Goal: Task Accomplishment & Management: Manage account settings

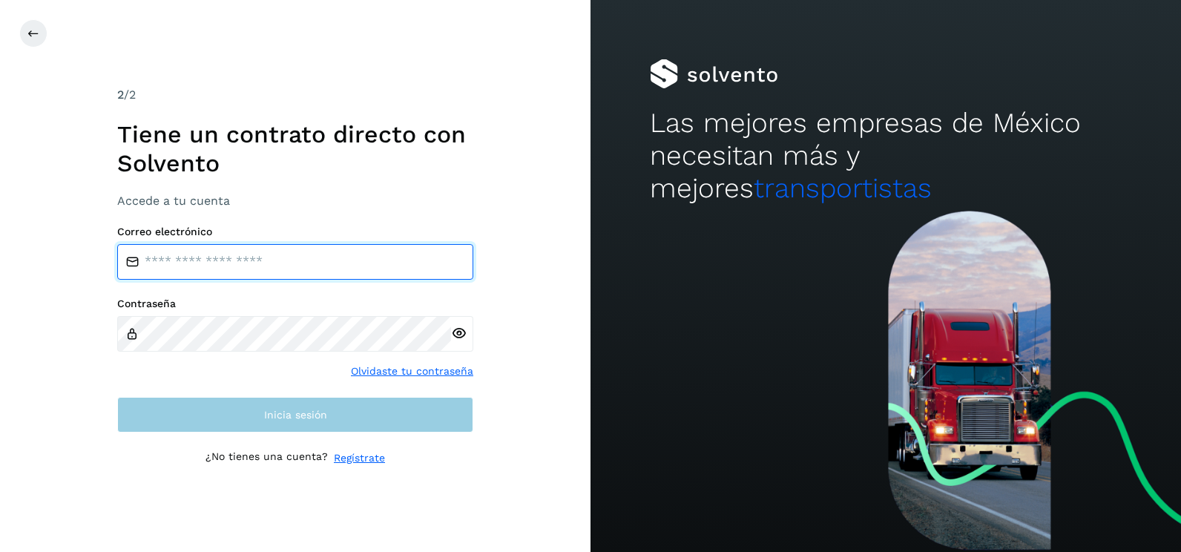
type input "**********"
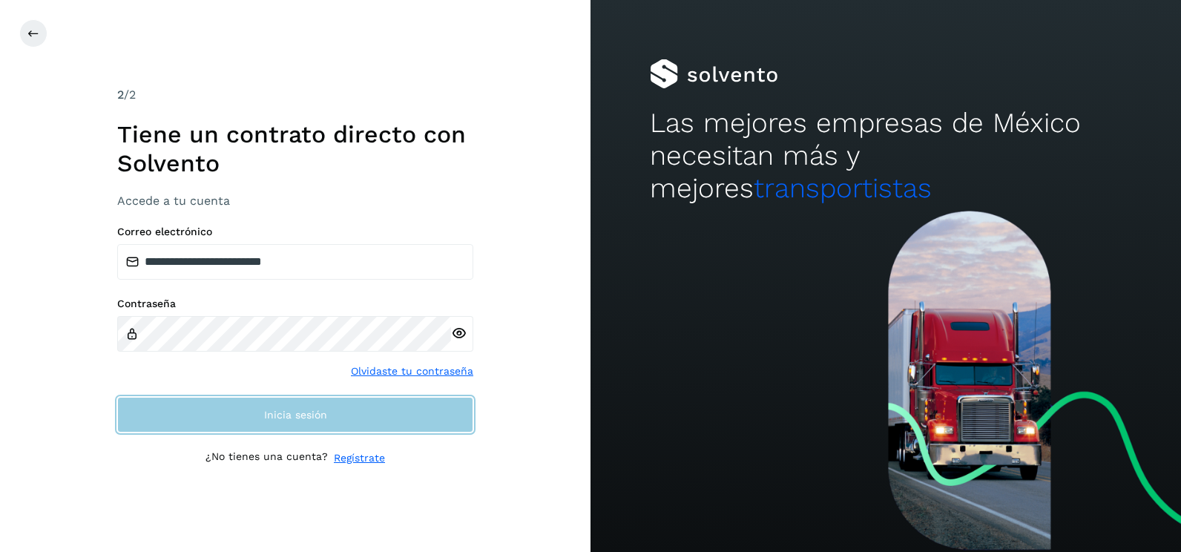
click at [310, 425] on button "Inicia sesión" at bounding box center [295, 415] width 356 height 36
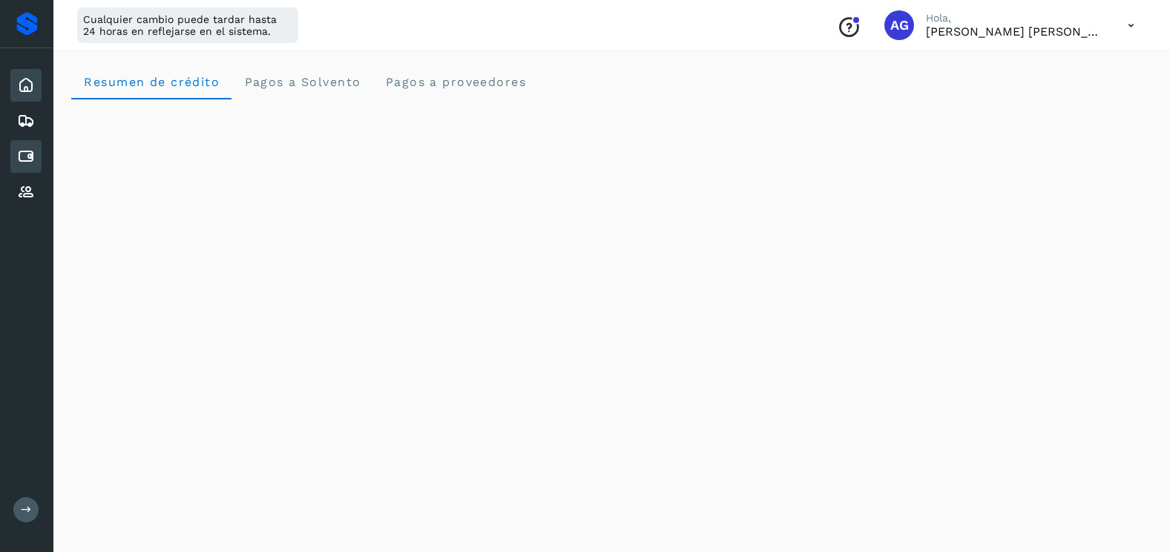
click at [25, 155] on icon at bounding box center [26, 157] width 18 height 18
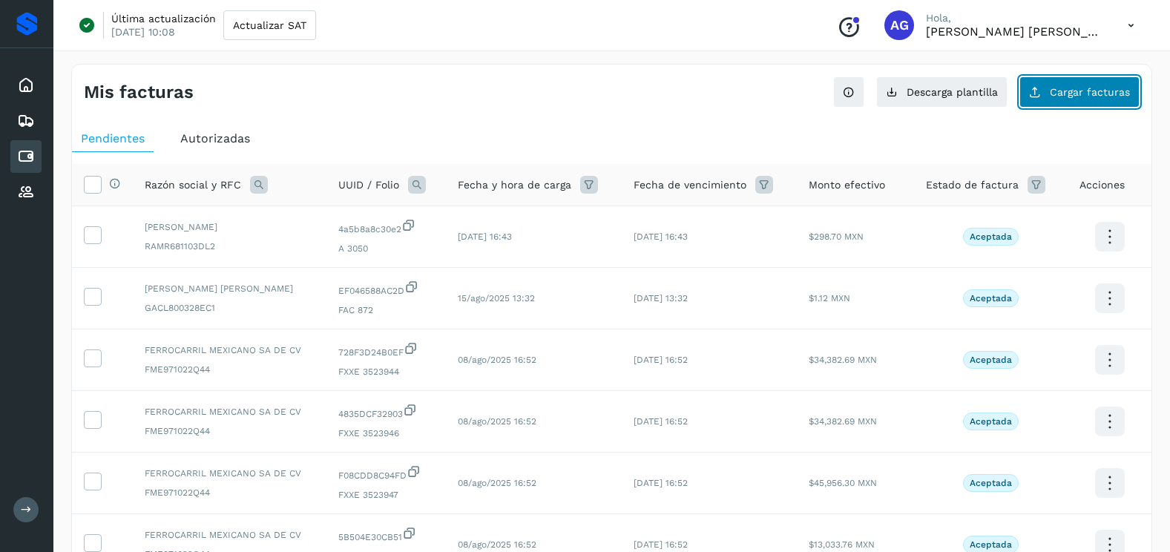
click at [1102, 96] on span "Cargar facturas" at bounding box center [1090, 92] width 80 height 10
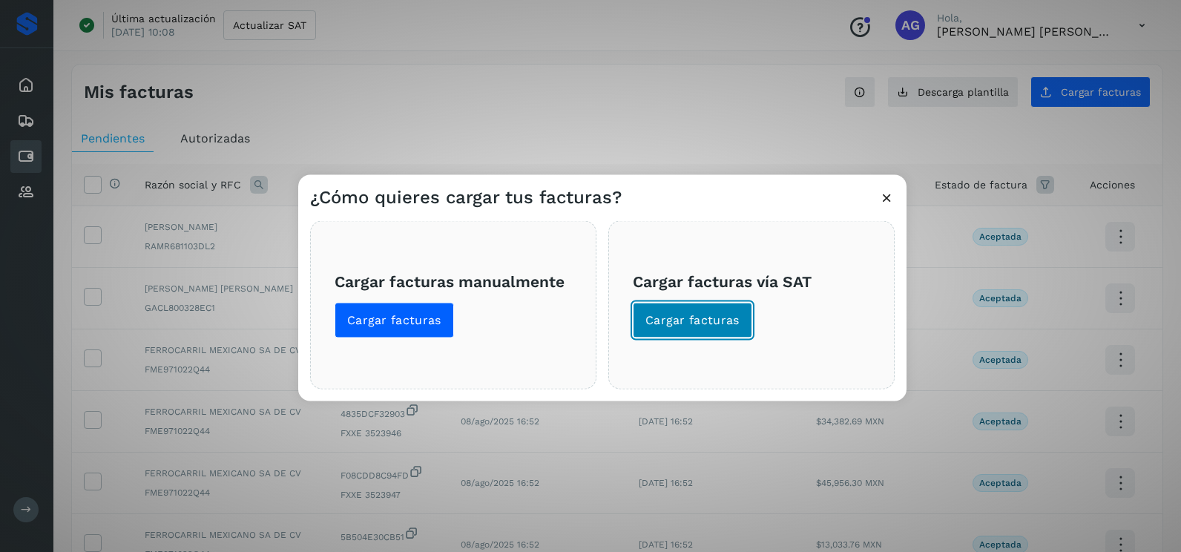
click at [670, 327] on span "Cargar facturas" at bounding box center [693, 320] width 94 height 16
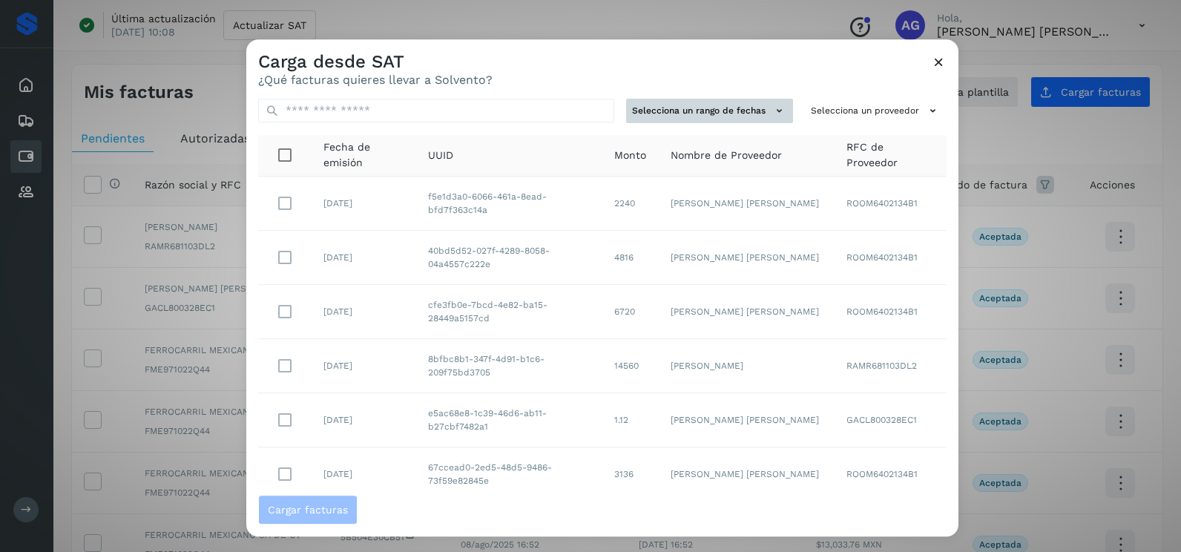
click at [761, 113] on button "Selecciona un rango de fechas" at bounding box center [709, 111] width 167 height 24
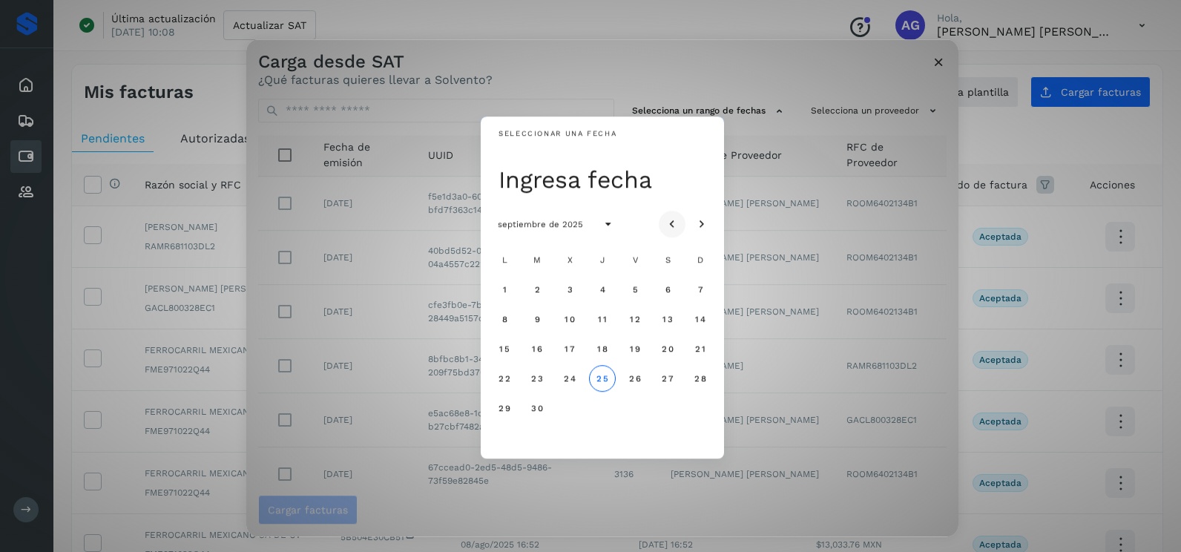
click at [672, 214] on button "Mes anterior" at bounding box center [672, 224] width 27 height 27
click at [536, 318] on span "5" at bounding box center [537, 319] width 7 height 10
click at [565, 317] on button "6" at bounding box center [570, 319] width 27 height 27
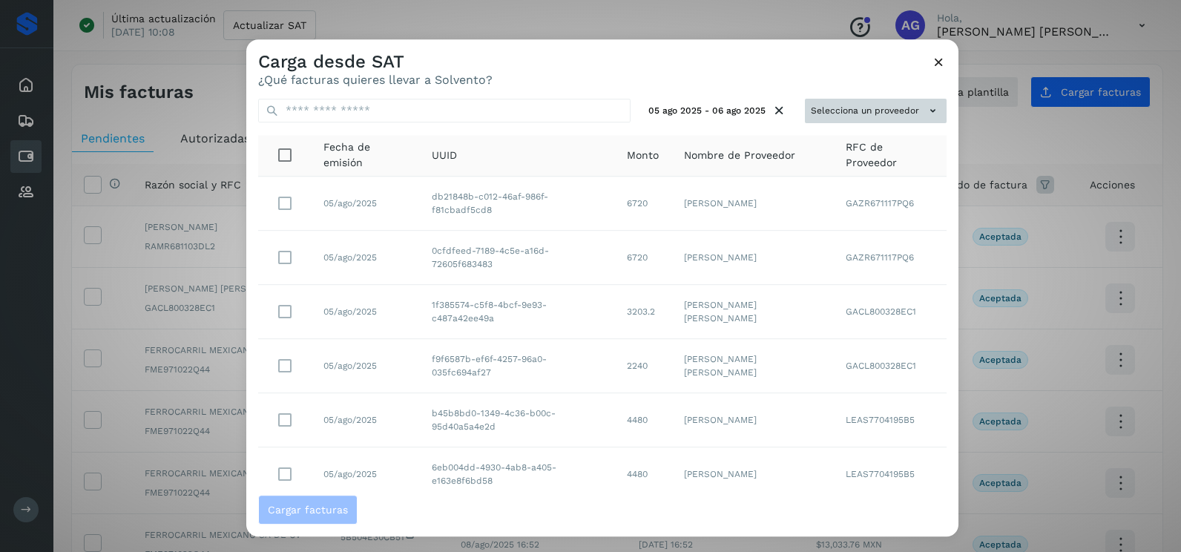
click at [884, 108] on button "Selecciona un proveedor" at bounding box center [876, 111] width 142 height 24
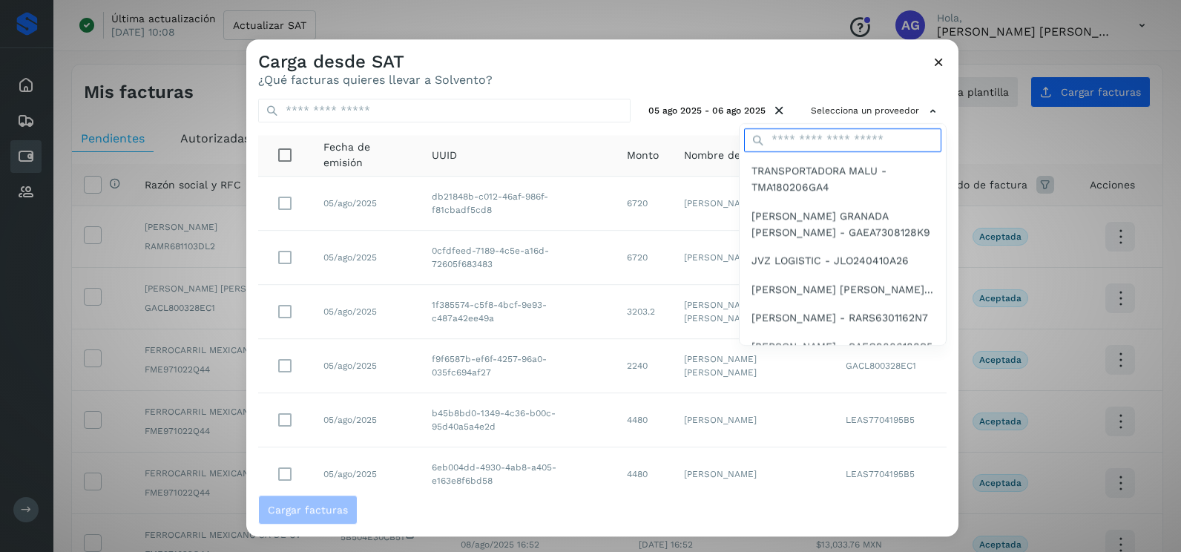
click at [777, 136] on input "text" at bounding box center [842, 140] width 197 height 24
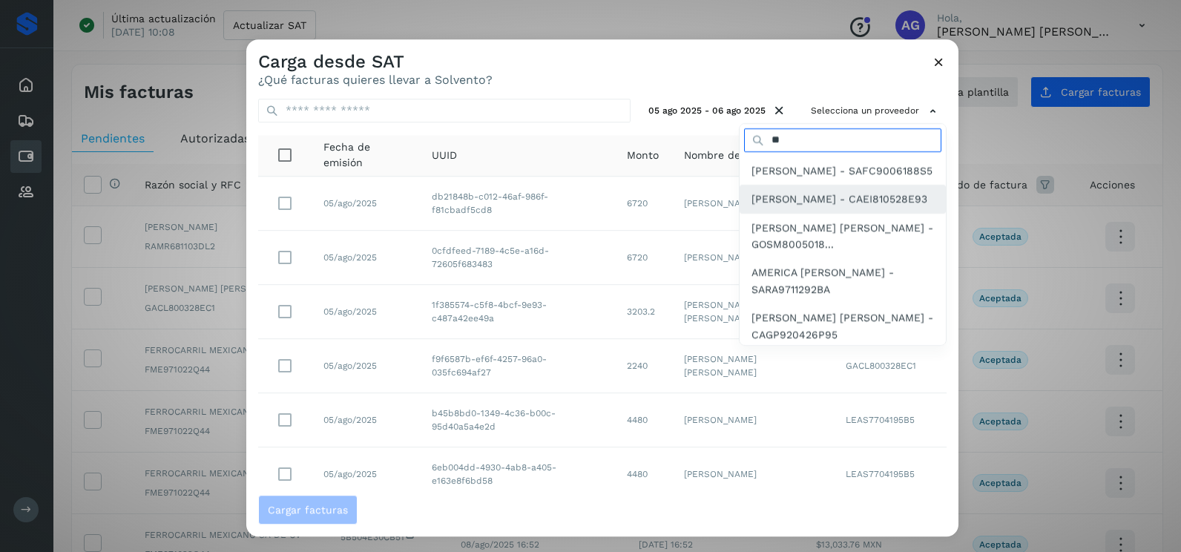
type input "**"
click at [803, 207] on span "ISRAEL CHAVERO ESQUIVEL - CAEI810528E93" at bounding box center [840, 199] width 176 height 16
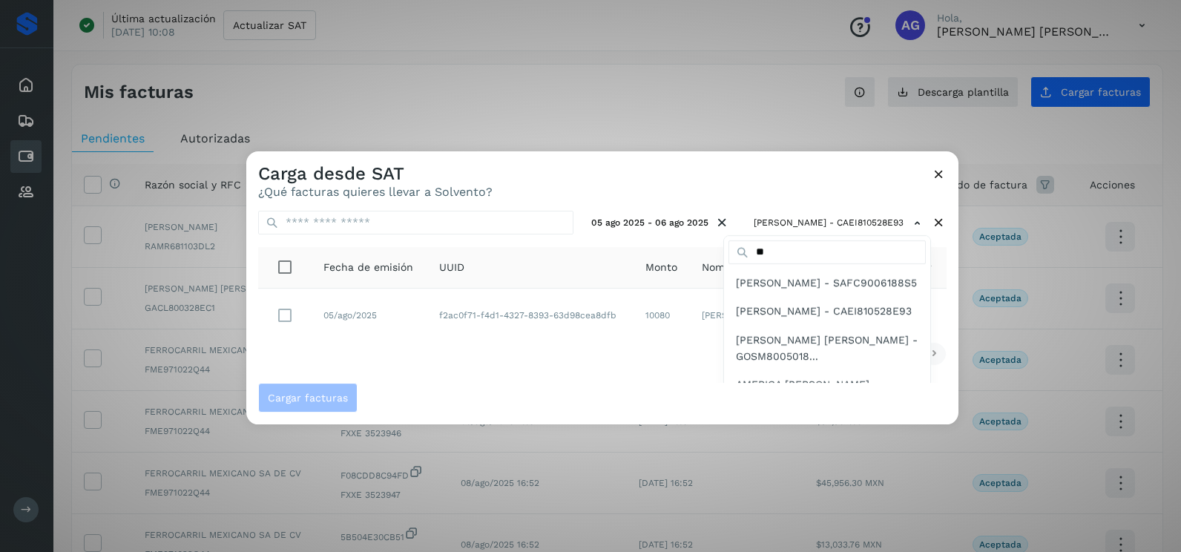
click at [691, 176] on div at bounding box center [836, 427] width 1181 height 552
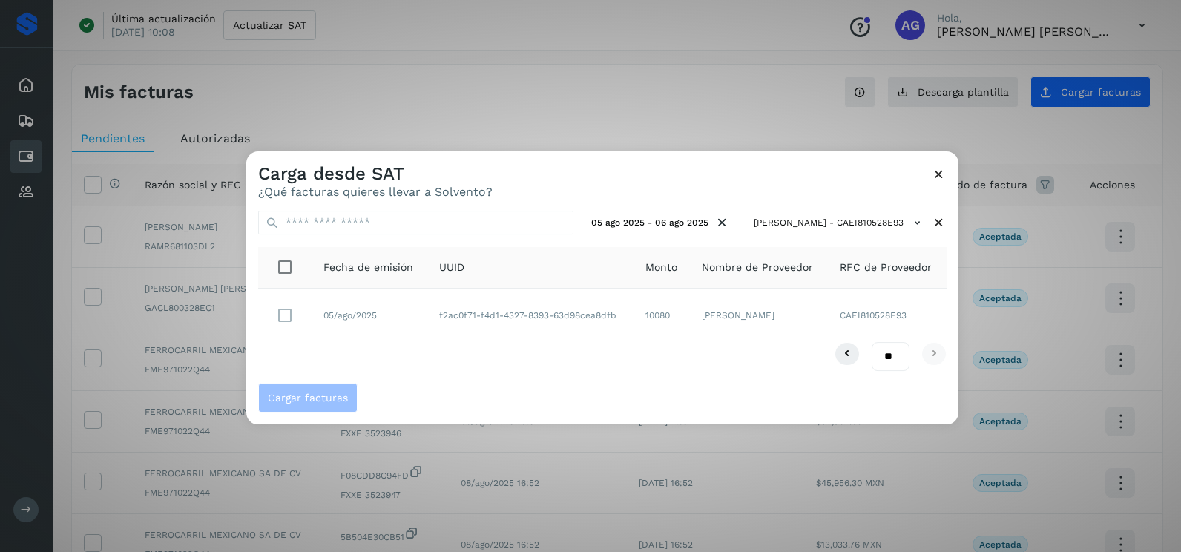
drag, startPoint x: 472, startPoint y: 361, endPoint x: 433, endPoint y: 337, distance: 46.3
click at [471, 360] on div "** ** **" at bounding box center [602, 356] width 689 height 29
click at [341, 401] on span "Cargar facturas" at bounding box center [308, 398] width 80 height 10
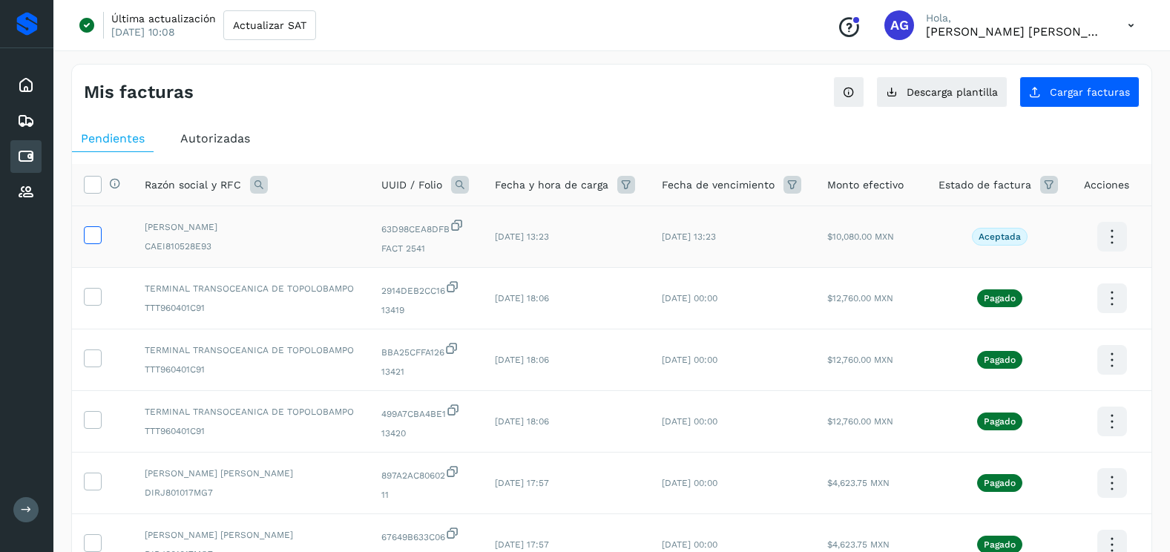
click at [91, 229] on icon at bounding box center [93, 234] width 16 height 16
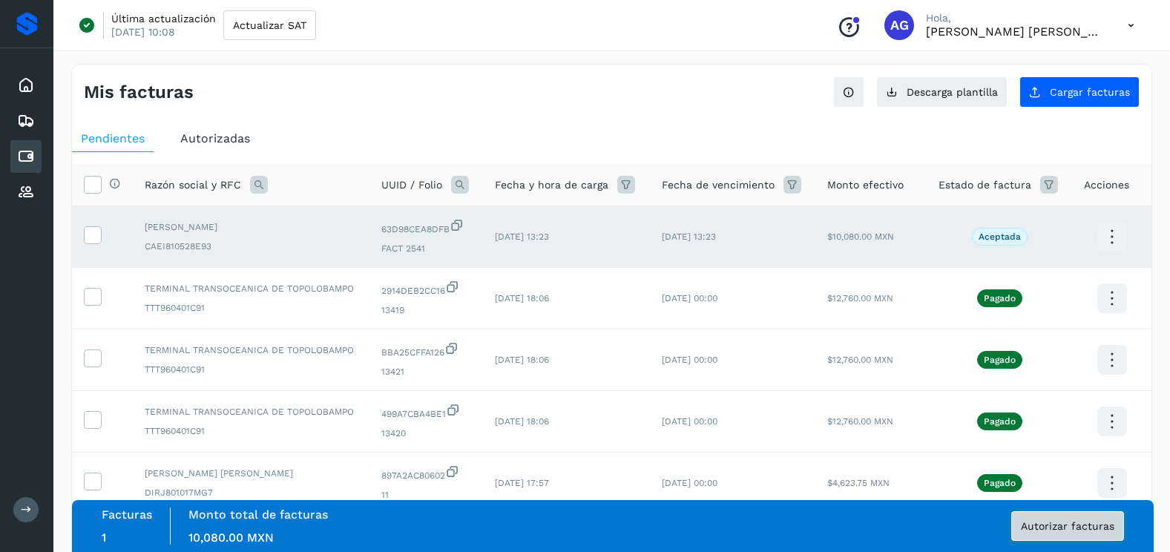
click at [1045, 522] on span "Autorizar facturas" at bounding box center [1068, 526] width 94 height 10
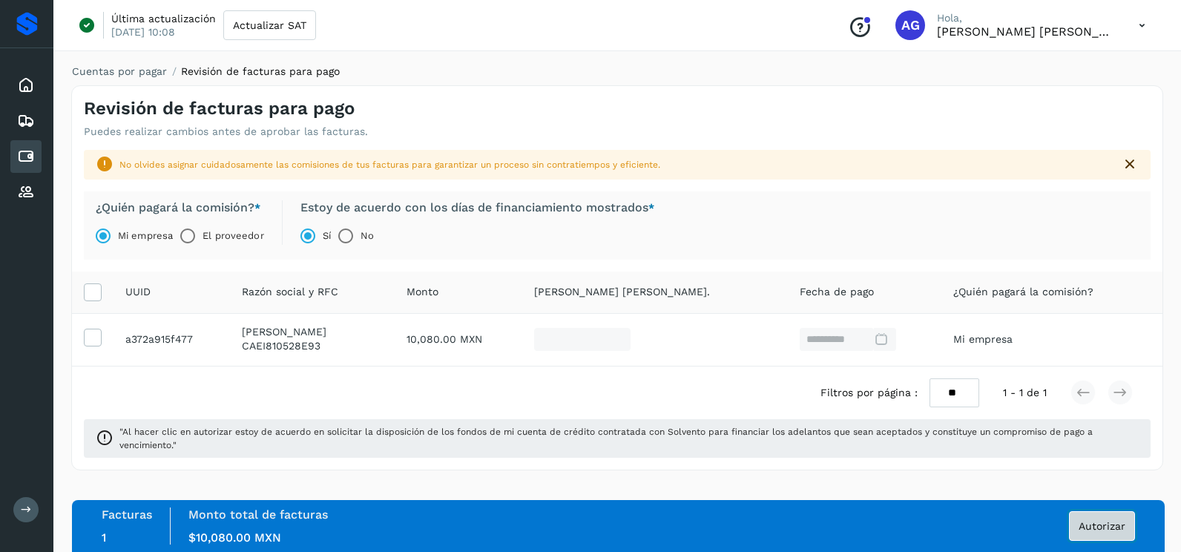
click at [1118, 535] on button "Autorizar" at bounding box center [1102, 526] width 66 height 30
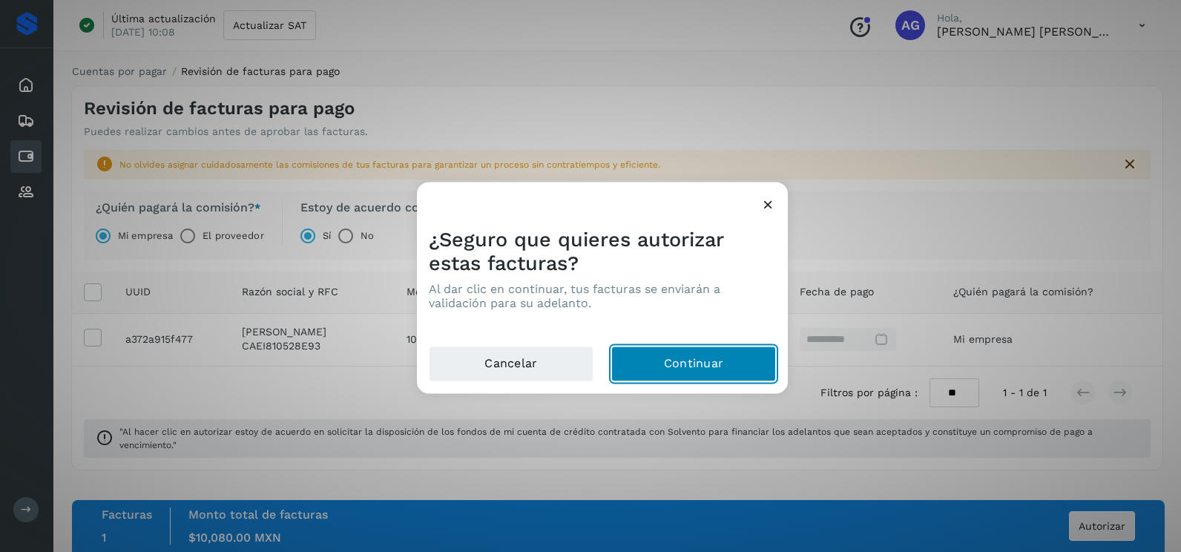
click at [678, 371] on button "Continuar" at bounding box center [693, 365] width 165 height 36
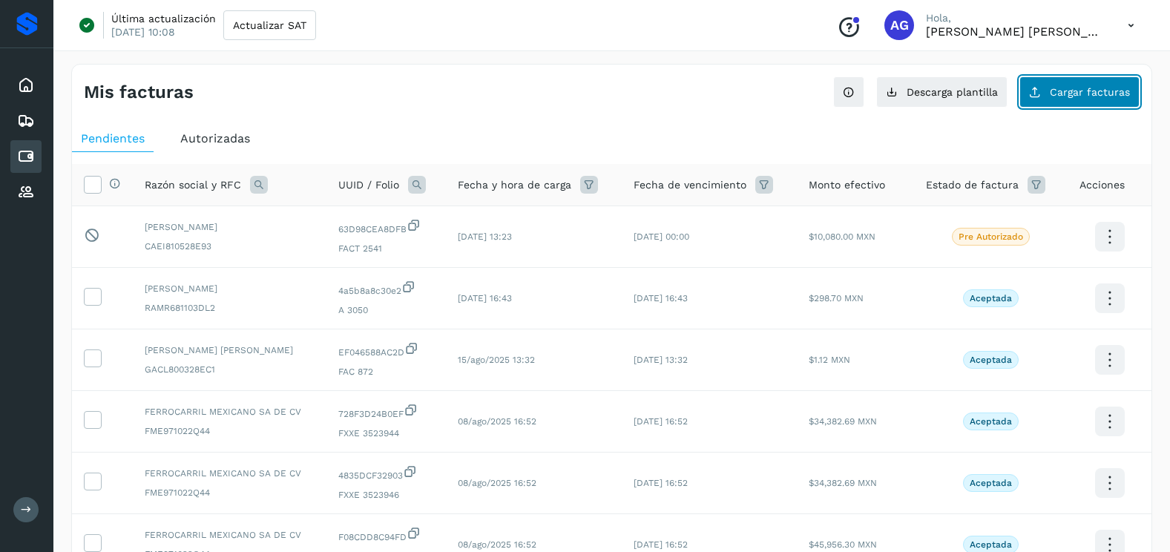
click at [1087, 98] on button "Cargar facturas" at bounding box center [1080, 91] width 120 height 31
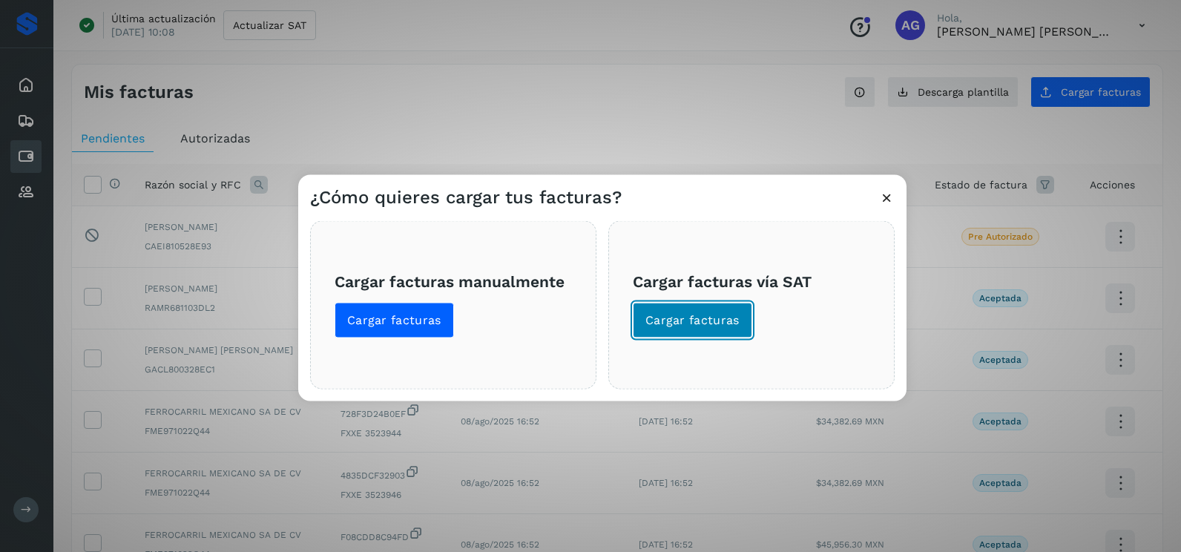
click at [718, 318] on span "Cargar facturas" at bounding box center [693, 320] width 94 height 16
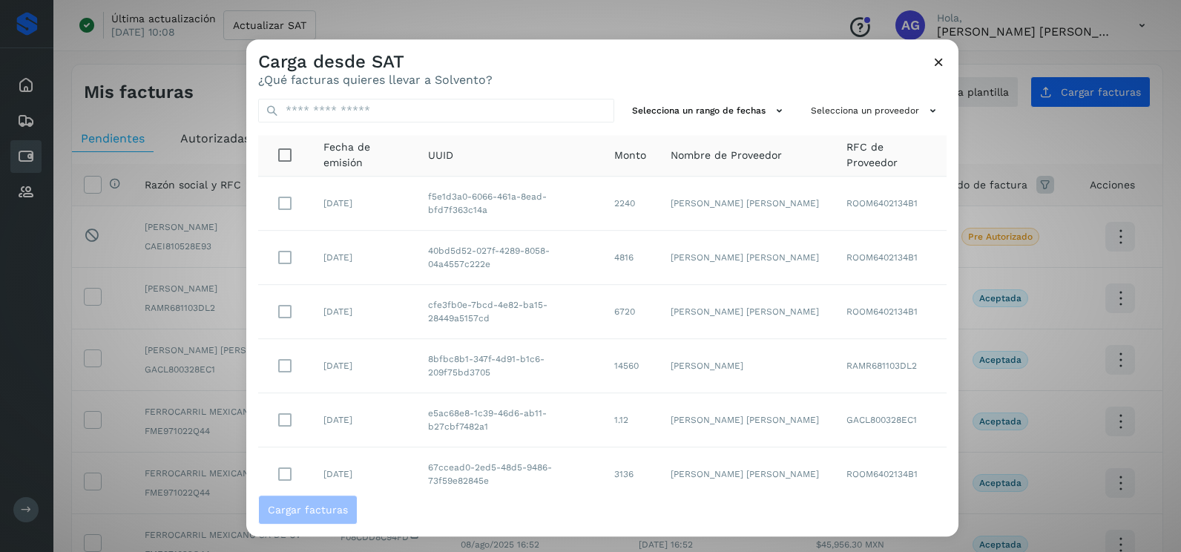
click at [766, 96] on div "Selecciona un rango de fechas Selecciona un proveedor Fecha de emisión UUID Mon…" at bounding box center [602, 291] width 712 height 408
click at [760, 117] on button "Selecciona un rango de fechas" at bounding box center [709, 111] width 167 height 24
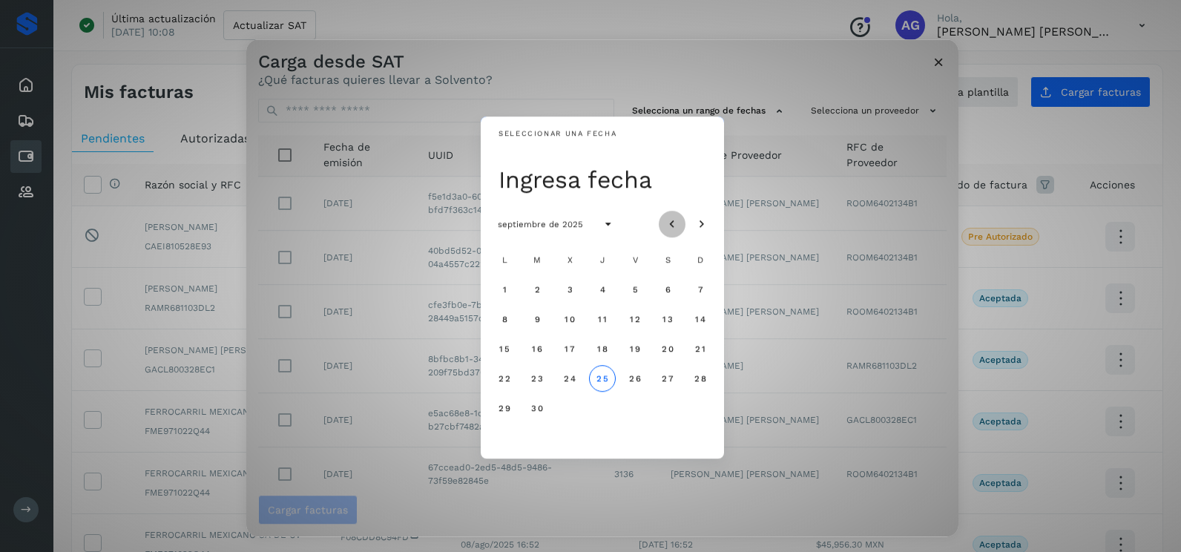
click at [675, 221] on icon "Mes anterior" at bounding box center [672, 224] width 15 height 15
click at [631, 292] on button "1" at bounding box center [635, 289] width 27 height 27
click at [666, 291] on span "2" at bounding box center [667, 289] width 7 height 10
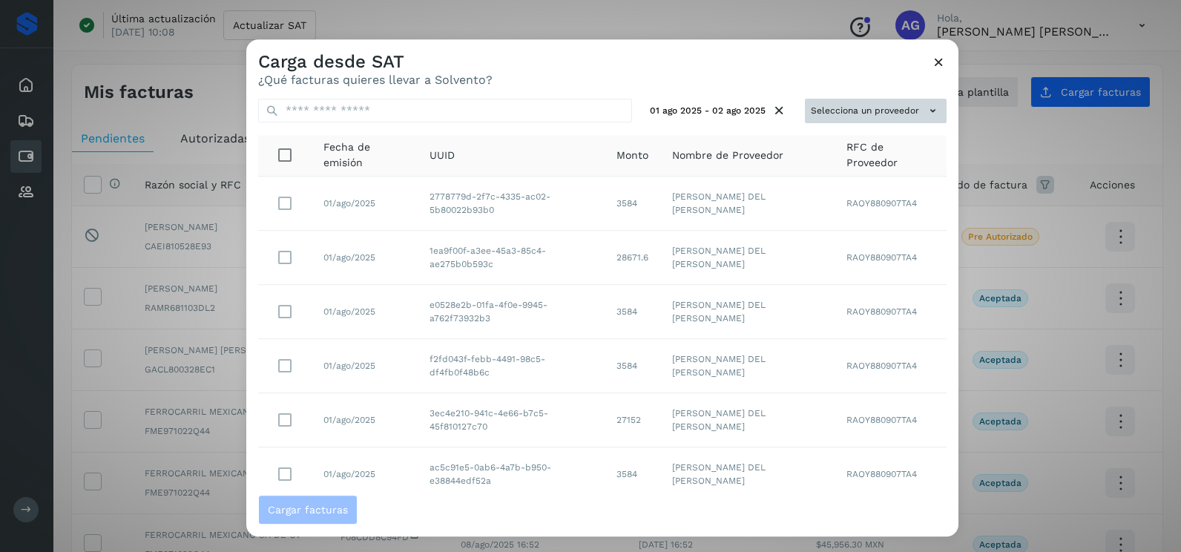
click at [833, 117] on button "Selecciona un proveedor" at bounding box center [876, 111] width 142 height 24
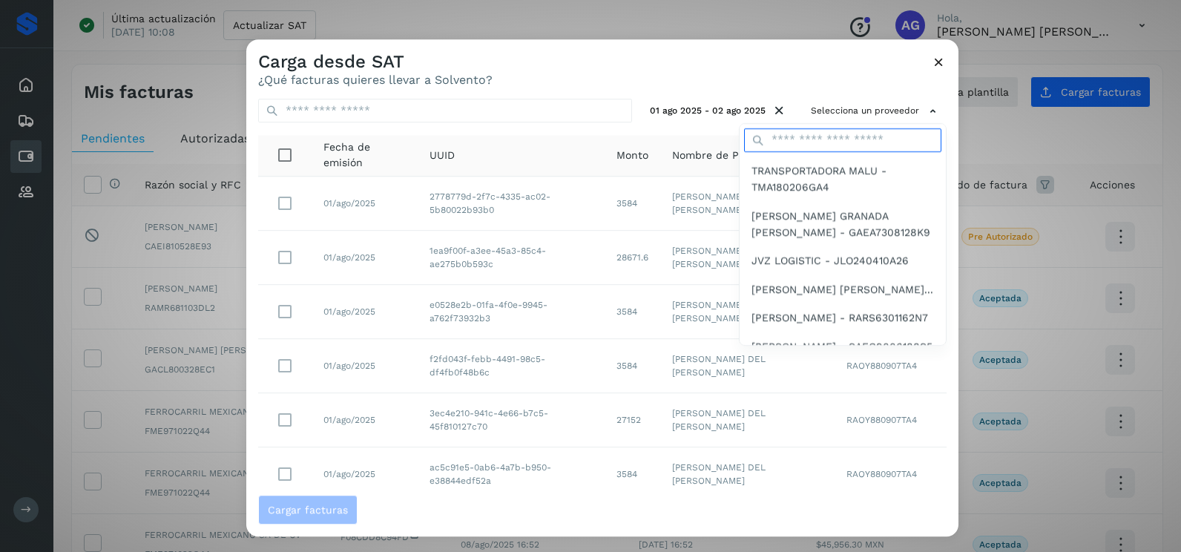
click at [807, 139] on input "text" at bounding box center [842, 140] width 197 height 24
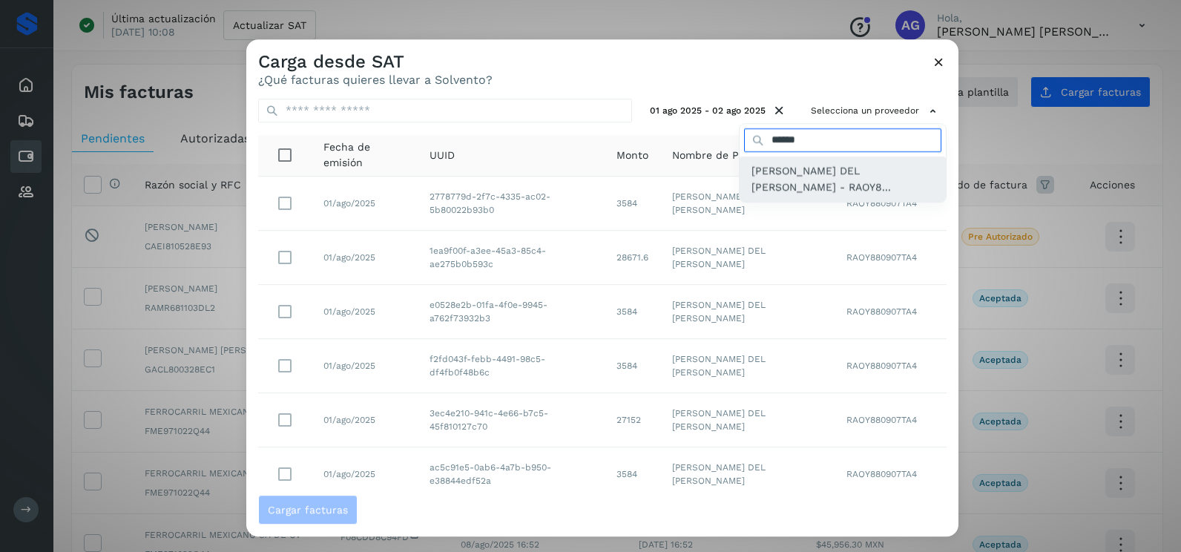
type input "******"
click at [793, 182] on span "YESICA DEL CARMEN RADILLO ORTEGA - RAOY8..." at bounding box center [843, 179] width 183 height 33
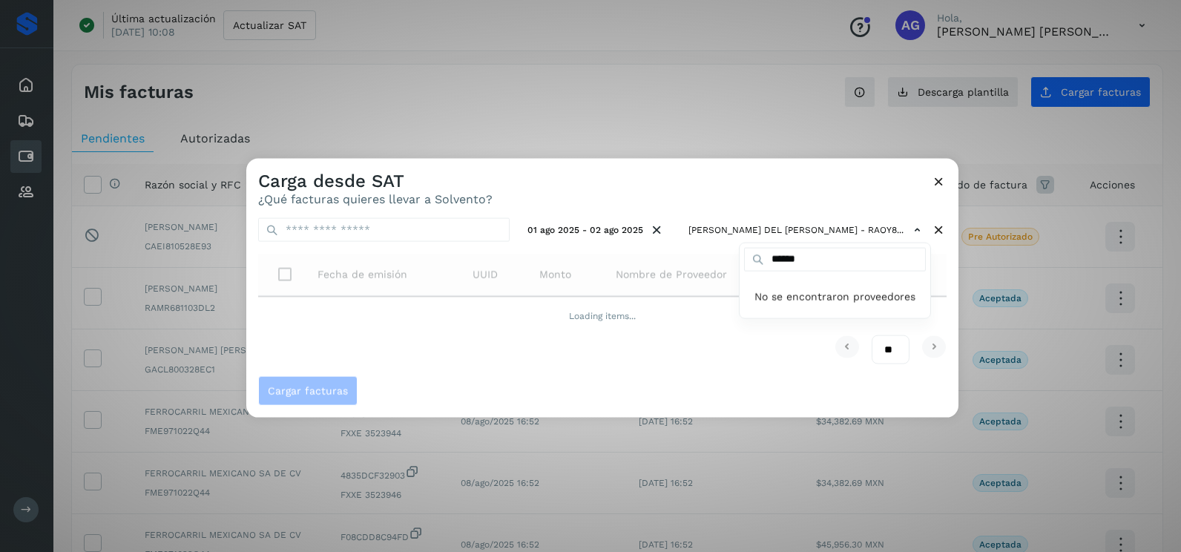
click at [749, 189] on div at bounding box center [836, 435] width 1181 height 552
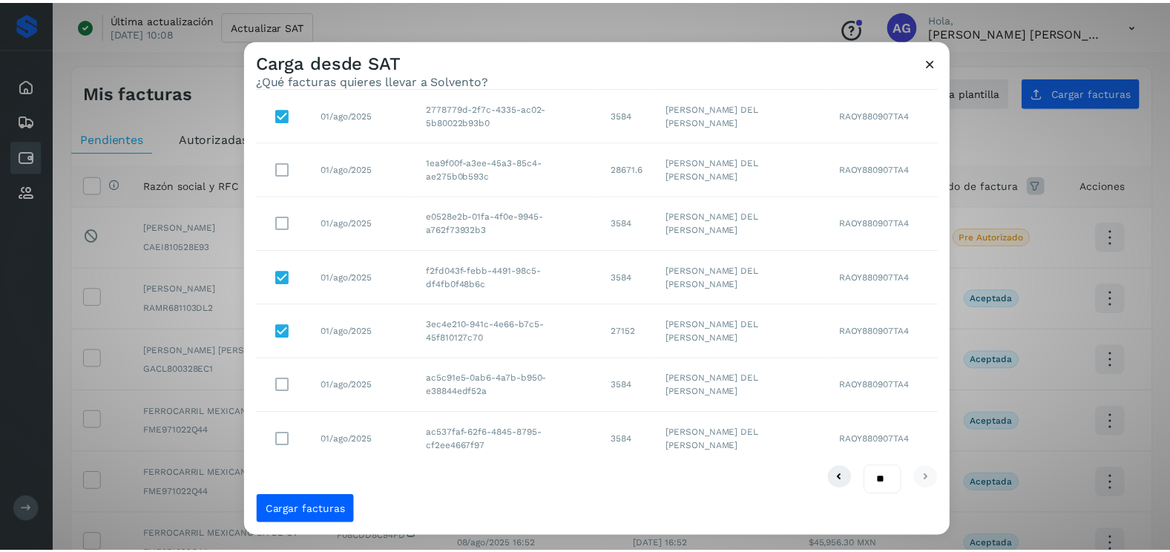
scroll to position [101, 0]
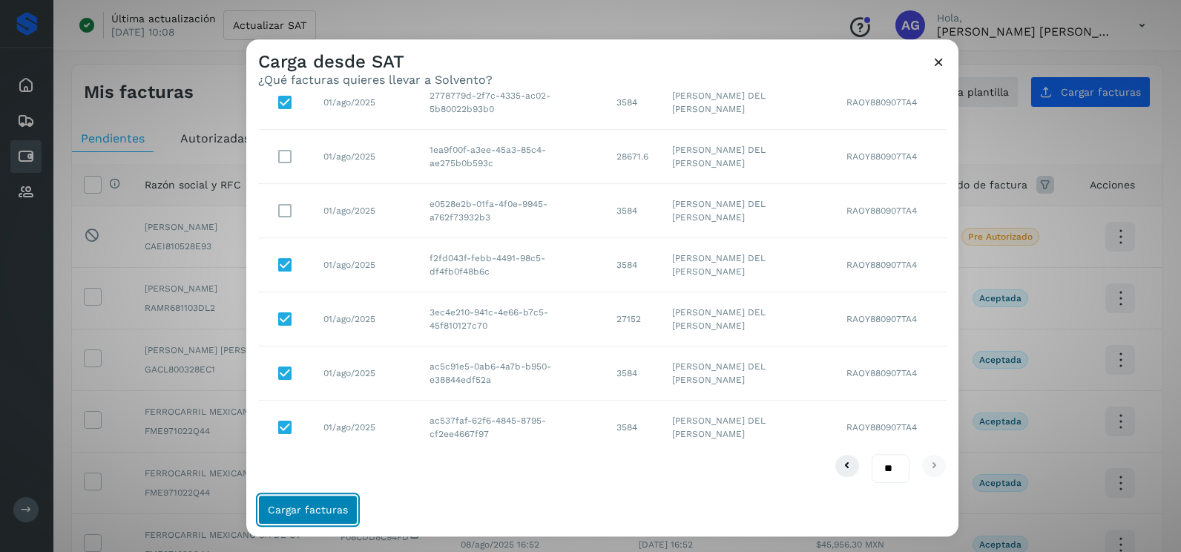
click at [302, 513] on span "Cargar facturas" at bounding box center [308, 510] width 80 height 10
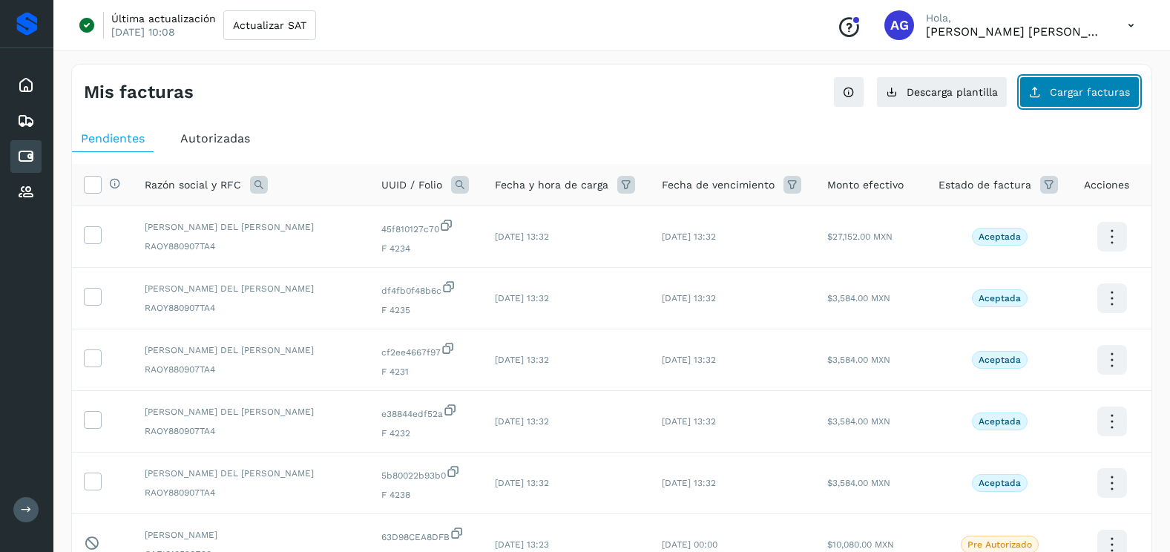
click at [1086, 96] on span "Cargar facturas" at bounding box center [1090, 92] width 80 height 10
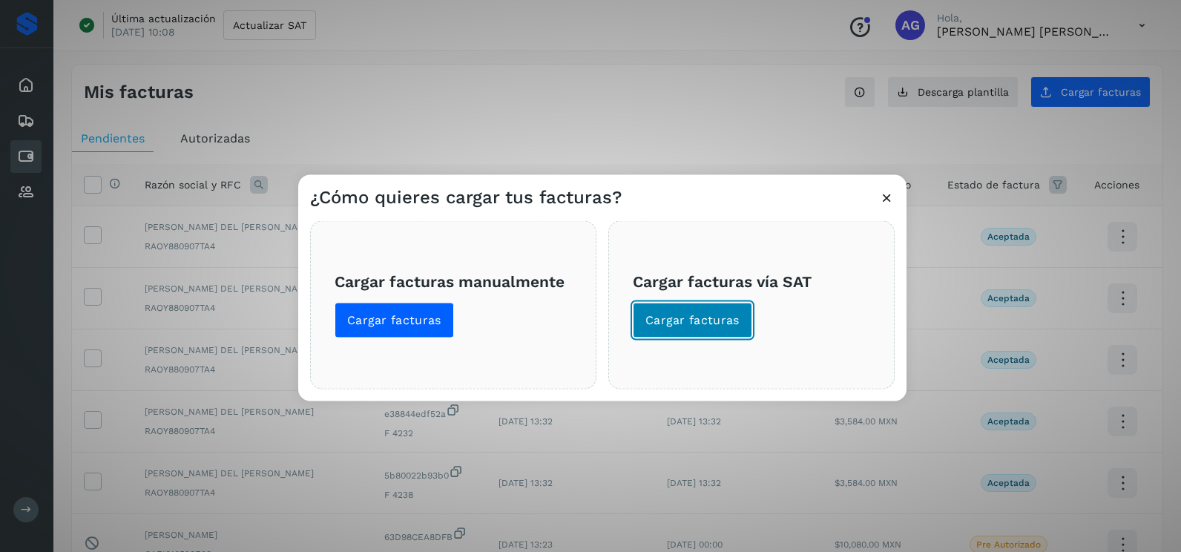
click at [690, 329] on button "Cargar facturas" at bounding box center [692, 321] width 119 height 36
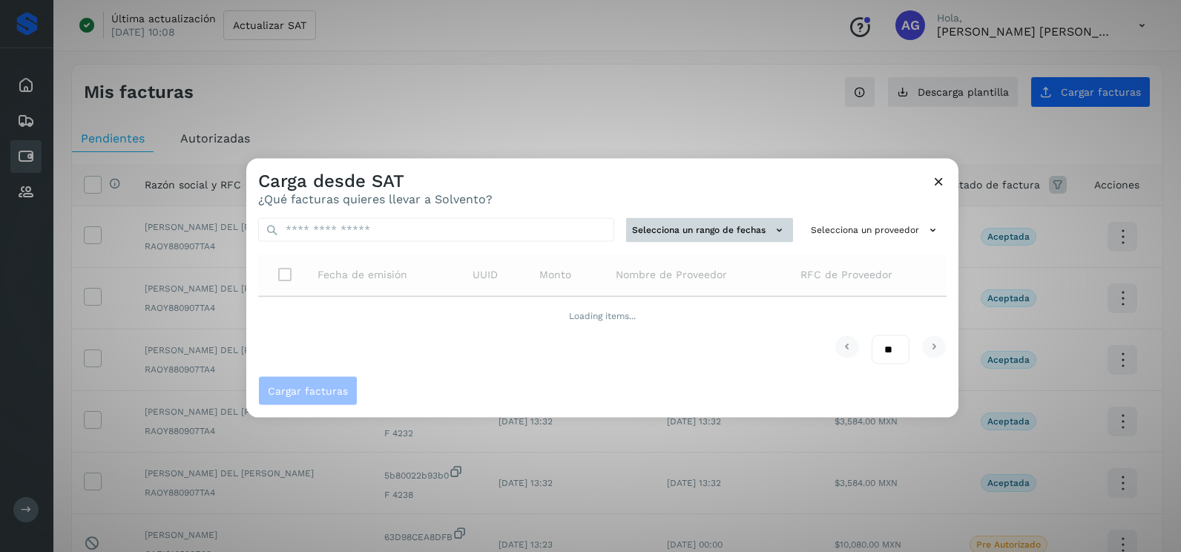
click at [694, 227] on button "Selecciona un rango de fechas" at bounding box center [709, 230] width 167 height 24
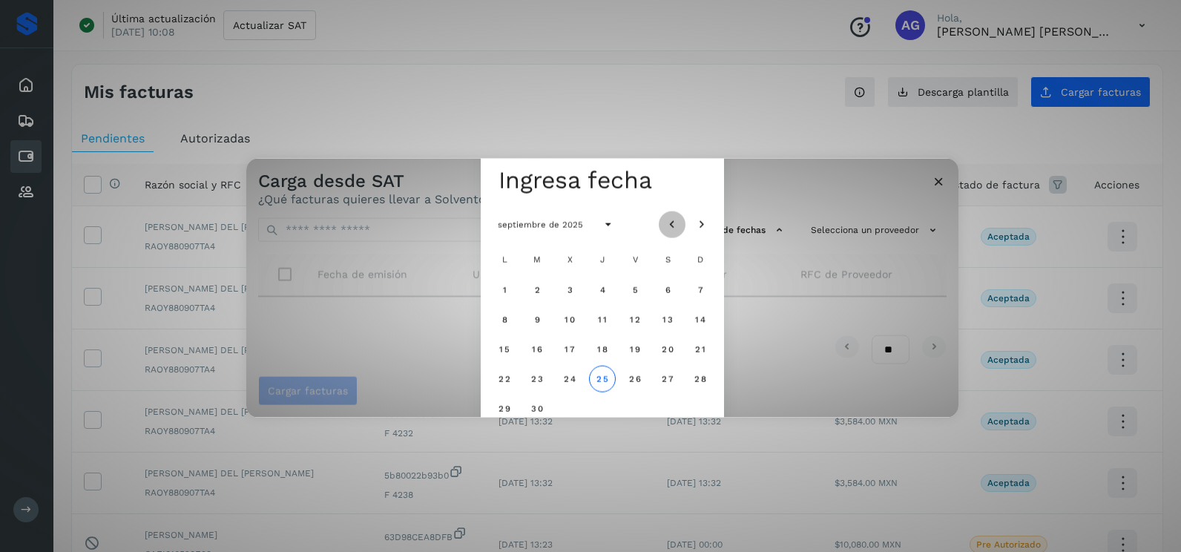
click at [674, 217] on icon "Mes anterior" at bounding box center [672, 224] width 15 height 15
click at [504, 321] on span "4" at bounding box center [504, 319] width 7 height 10
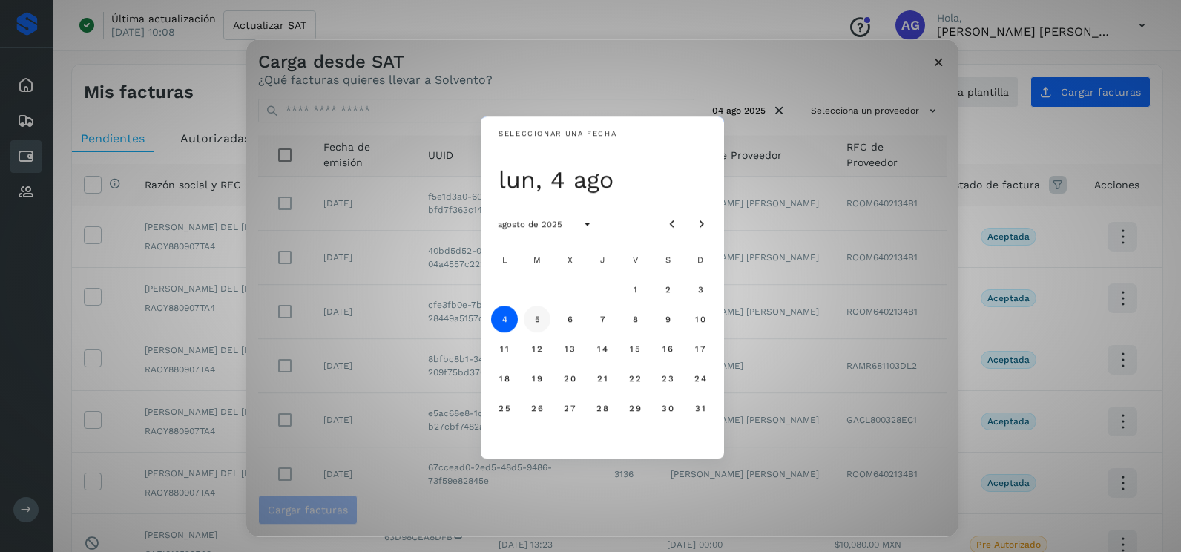
click at [539, 322] on span "5" at bounding box center [537, 319] width 7 height 10
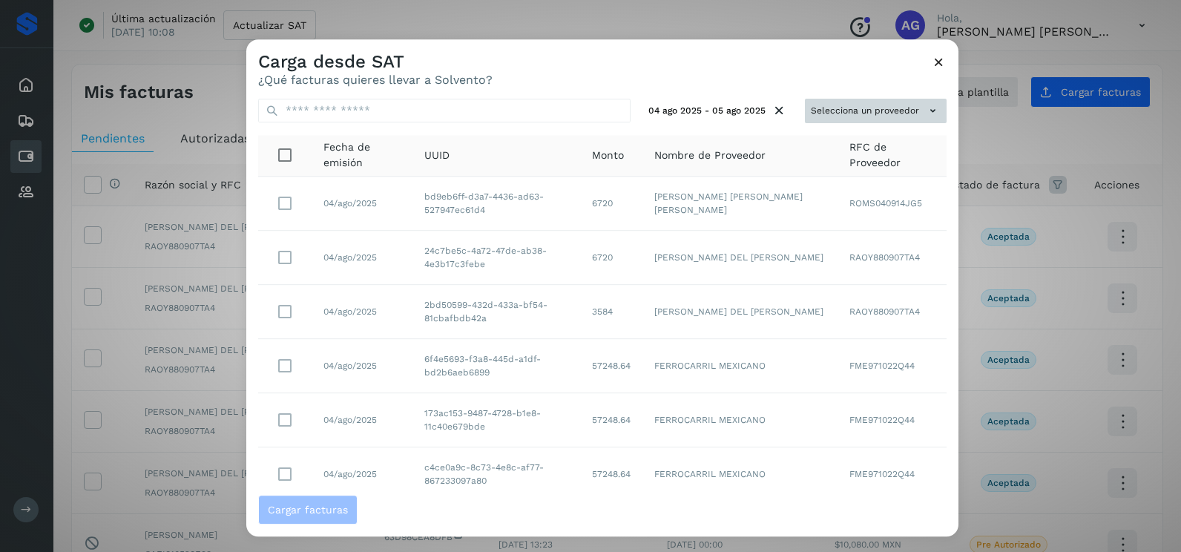
click at [889, 100] on button "Selecciona un proveedor" at bounding box center [876, 111] width 142 height 24
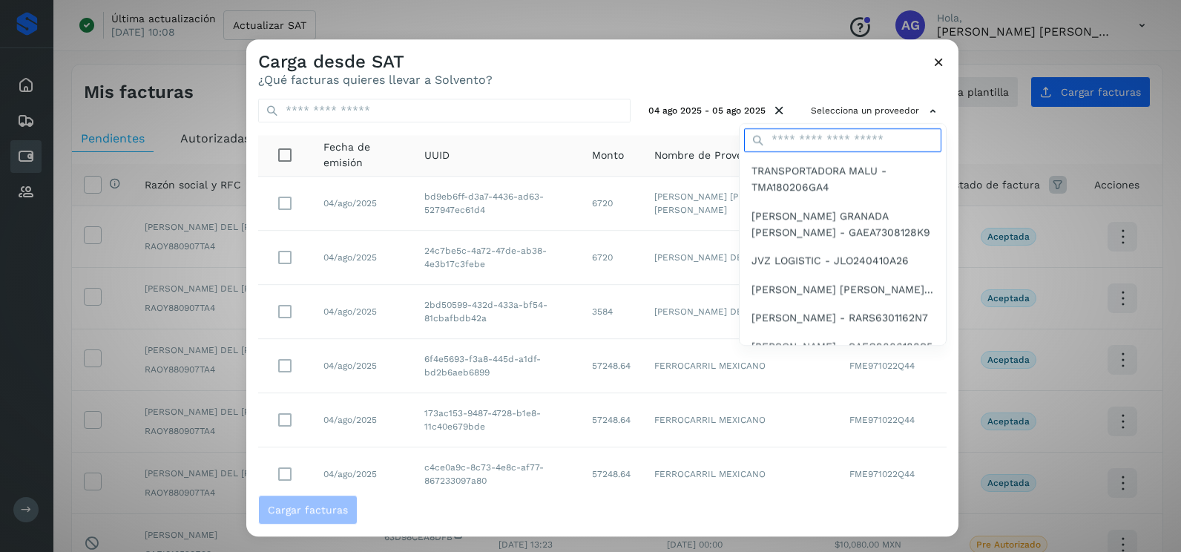
click at [787, 131] on input "text" at bounding box center [842, 140] width 197 height 24
type input "******"
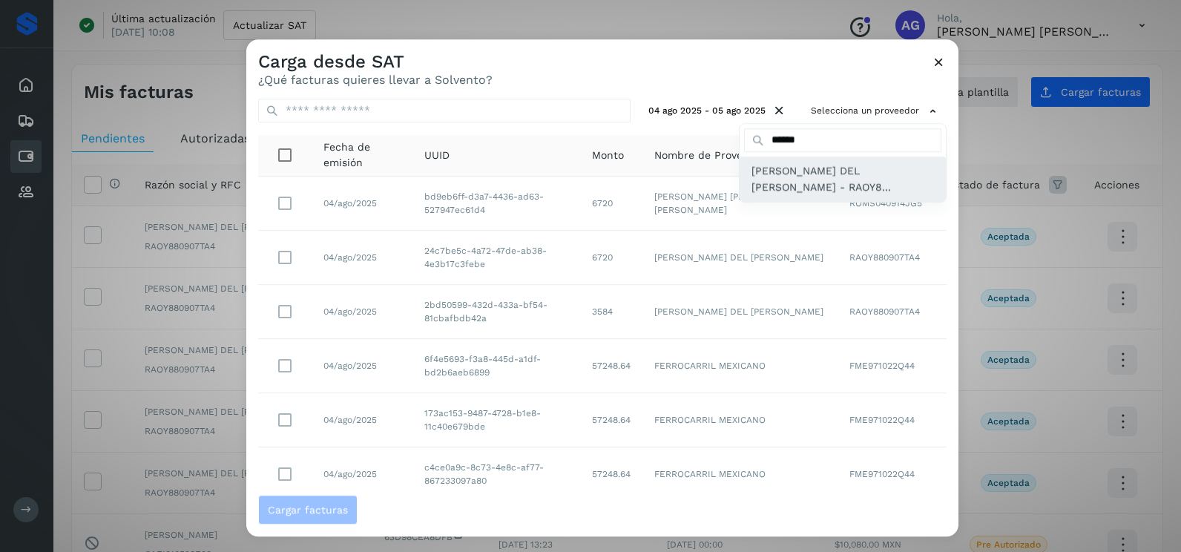
click at [791, 183] on span "YESICA DEL CARMEN RADILLO ORTEGA - RAOY8..." at bounding box center [843, 179] width 183 height 33
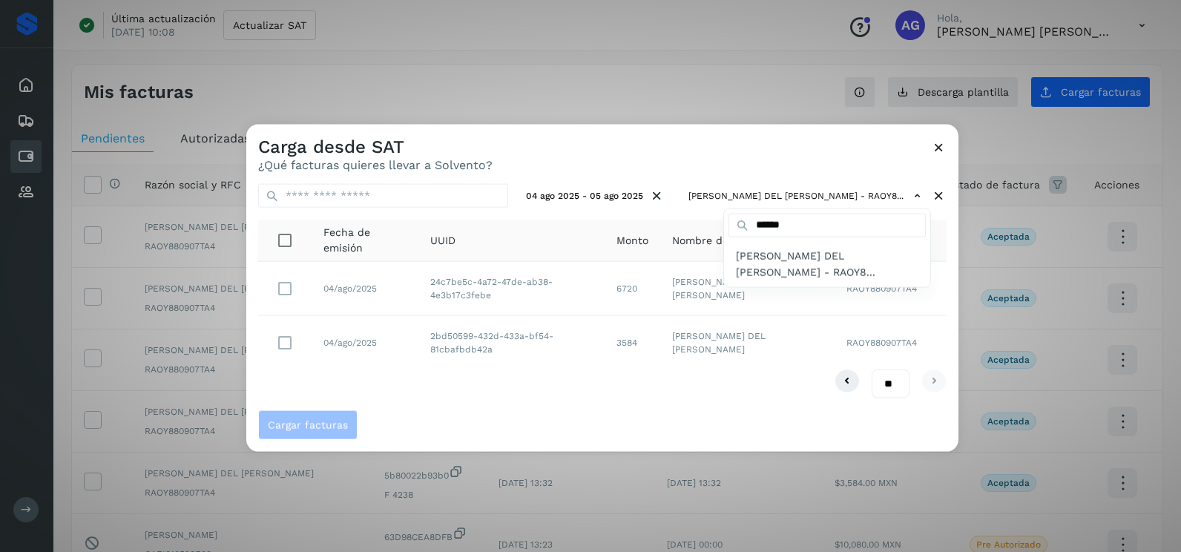
click at [701, 159] on div at bounding box center [836, 401] width 1181 height 552
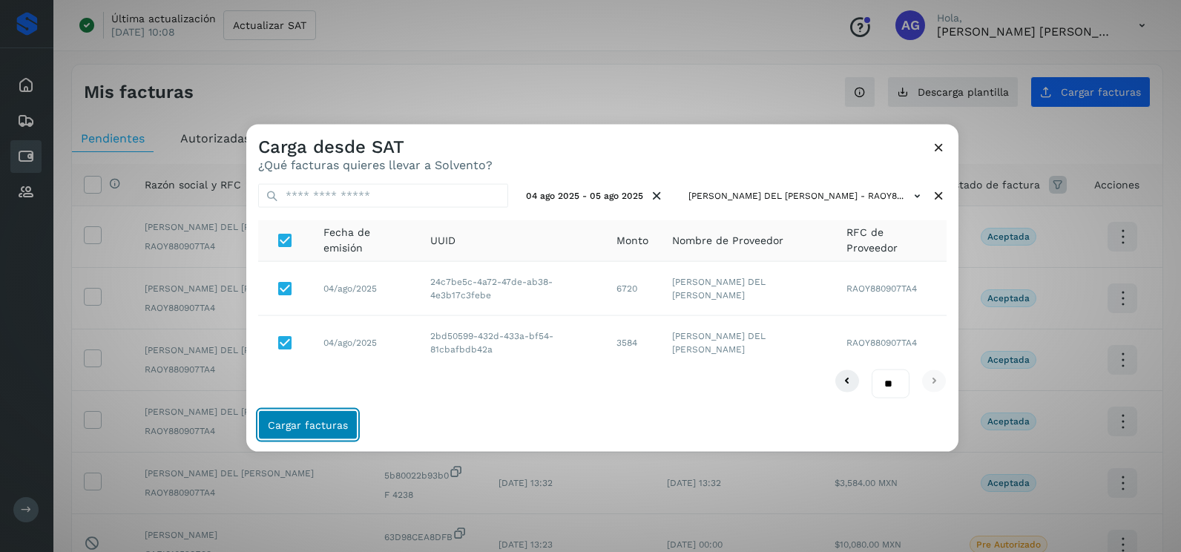
click at [346, 429] on button "Cargar facturas" at bounding box center [307, 425] width 99 height 30
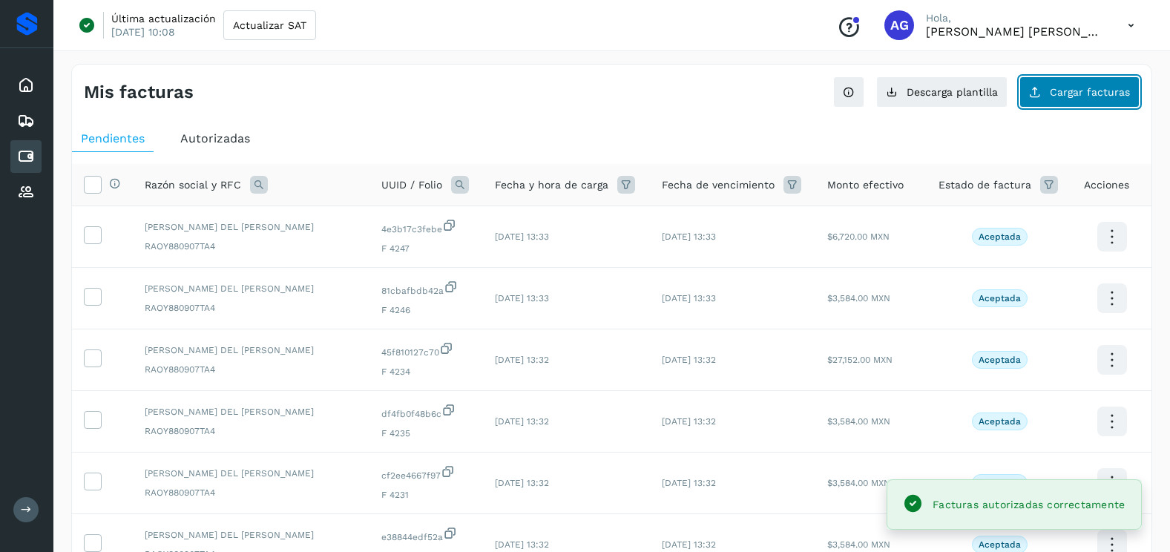
click at [1049, 95] on button "Cargar facturas" at bounding box center [1080, 91] width 120 height 31
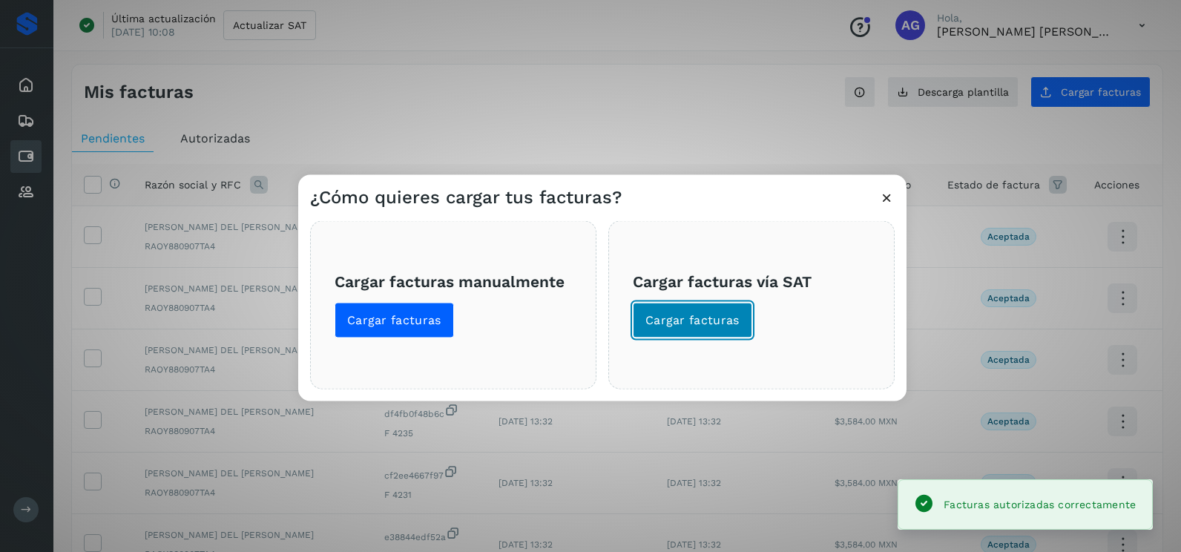
click at [640, 332] on button "Cargar facturas" at bounding box center [692, 321] width 119 height 36
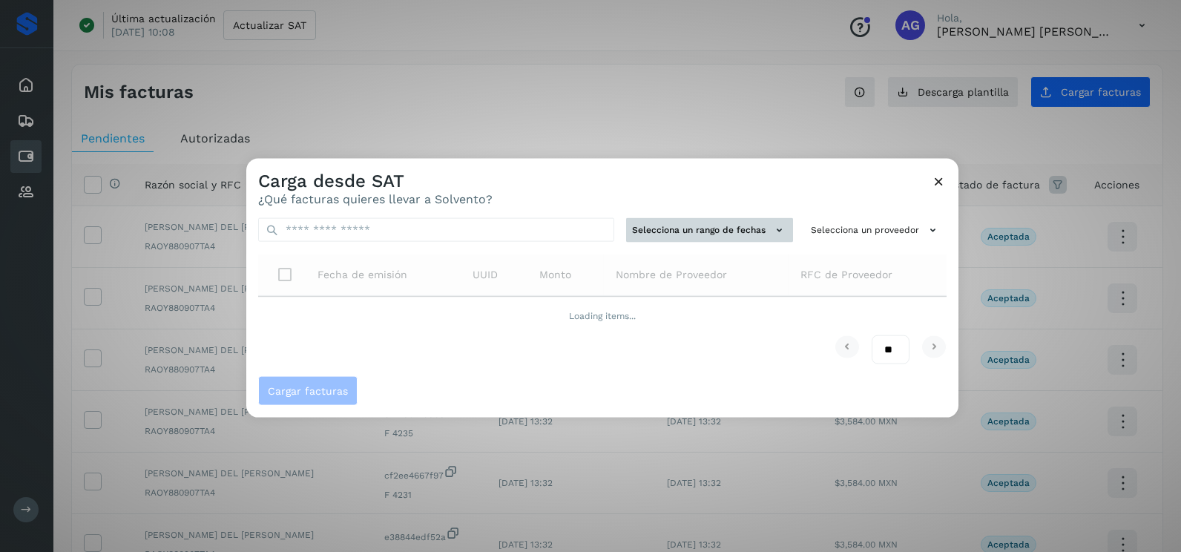
click at [709, 229] on div "Selecciona un rango de fechas Selecciona un proveedor Fecha de emisión UUID Mon…" at bounding box center [602, 291] width 712 height 170
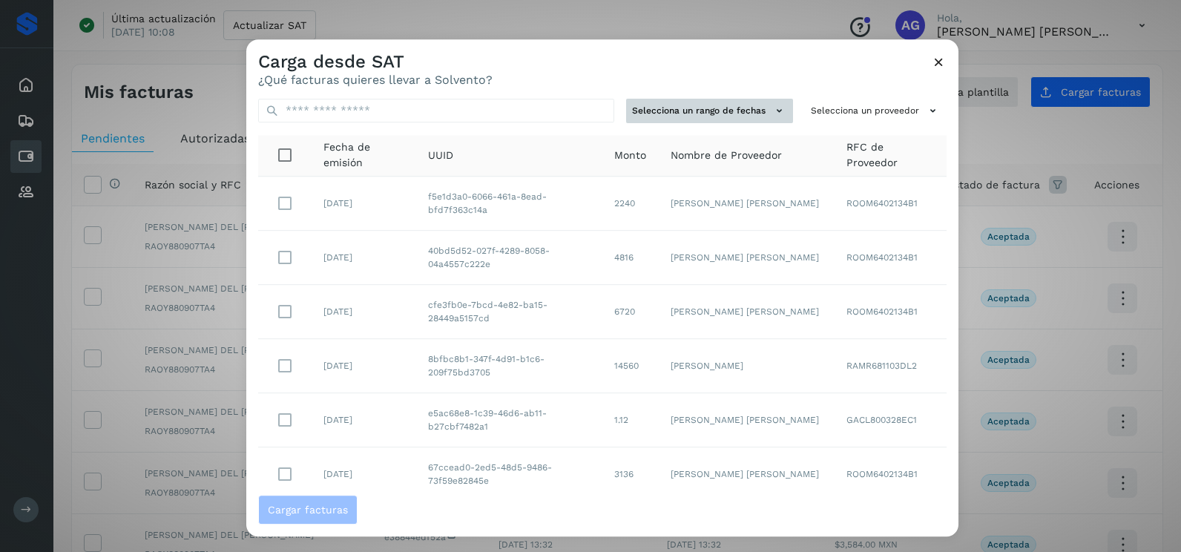
click at [714, 113] on button "Selecciona un rango de fechas" at bounding box center [709, 111] width 167 height 24
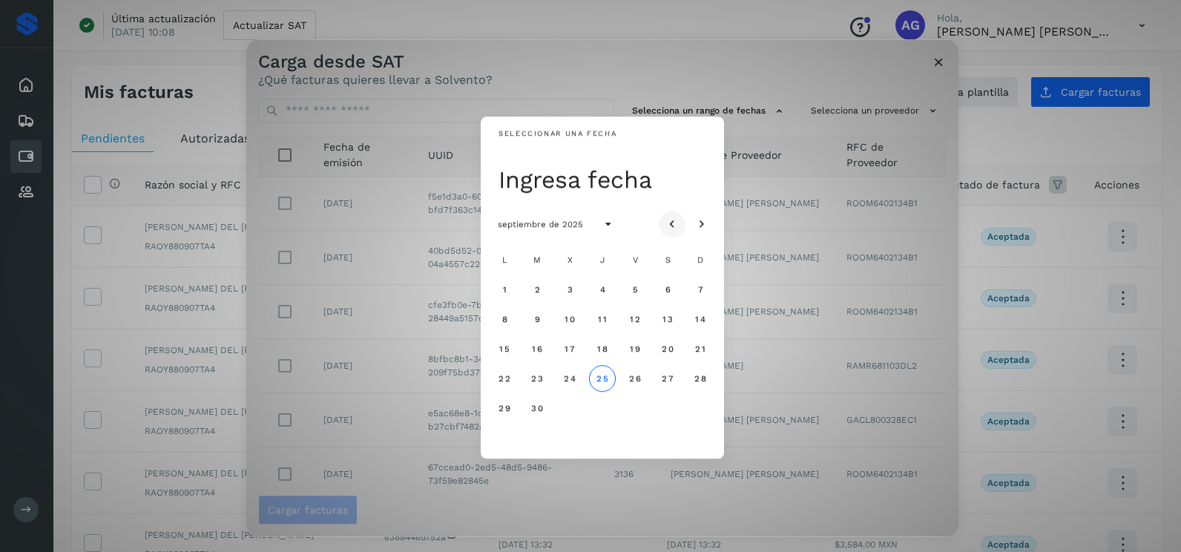
click at [678, 214] on button "Mes anterior" at bounding box center [672, 224] width 27 height 27
click at [666, 220] on icon "Mes anterior" at bounding box center [672, 224] width 15 height 15
click at [596, 410] on button "31" at bounding box center [602, 408] width 27 height 27
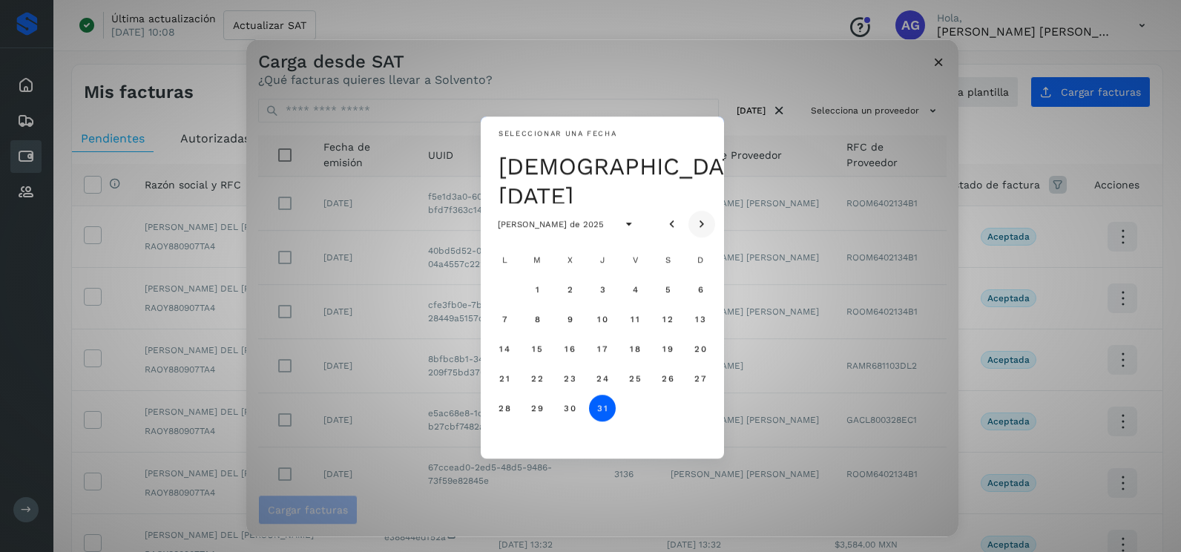
click at [699, 221] on icon "Mes siguiente" at bounding box center [702, 224] width 15 height 15
click at [642, 286] on button "1" at bounding box center [635, 289] width 27 height 27
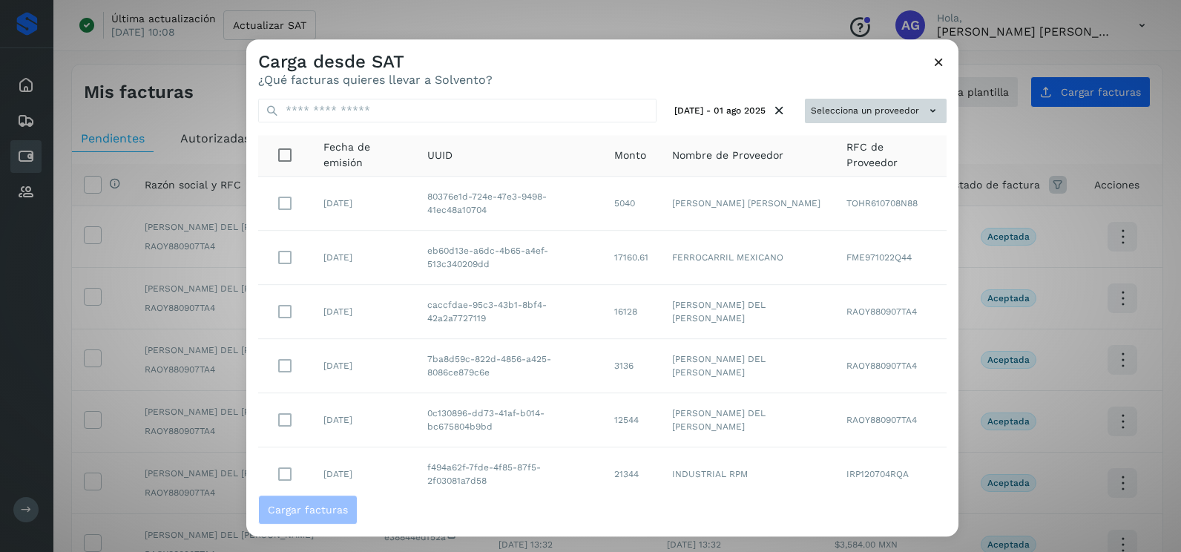
click at [824, 114] on button "Selecciona un proveedor" at bounding box center [876, 111] width 142 height 24
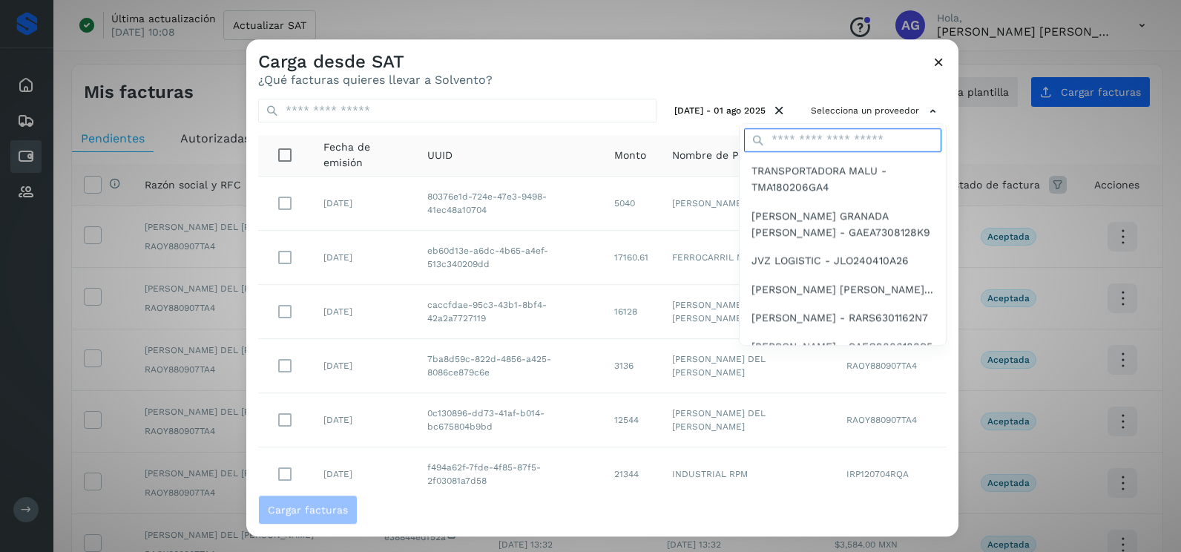
click at [804, 141] on input "text" at bounding box center [842, 140] width 197 height 24
type input "******"
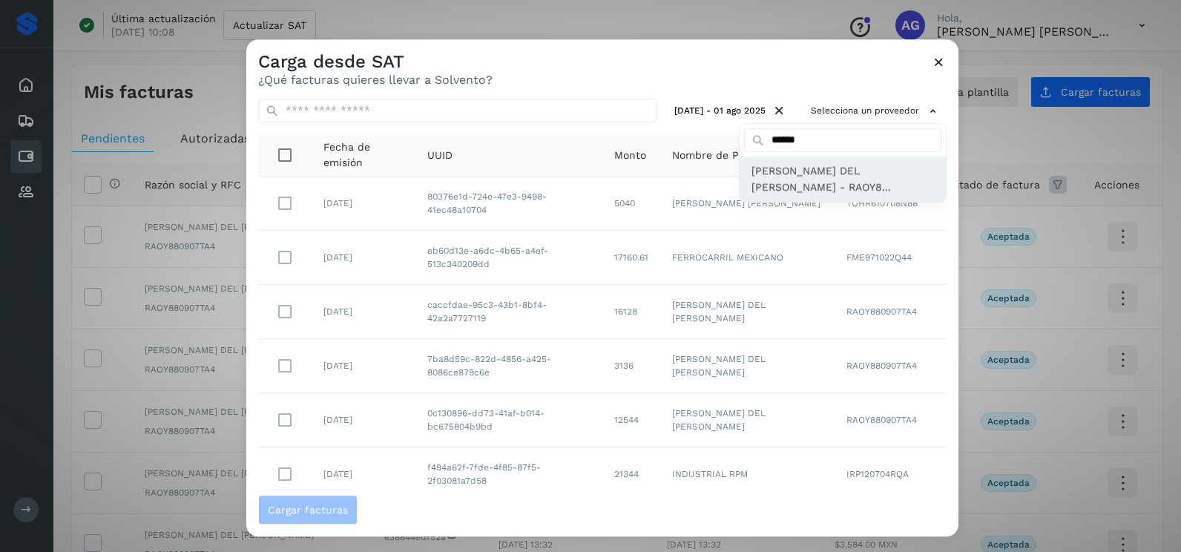
click at [796, 194] on span "YESICA DEL CARMEN RADILLO ORTEGA - RAOY8..." at bounding box center [843, 179] width 183 height 33
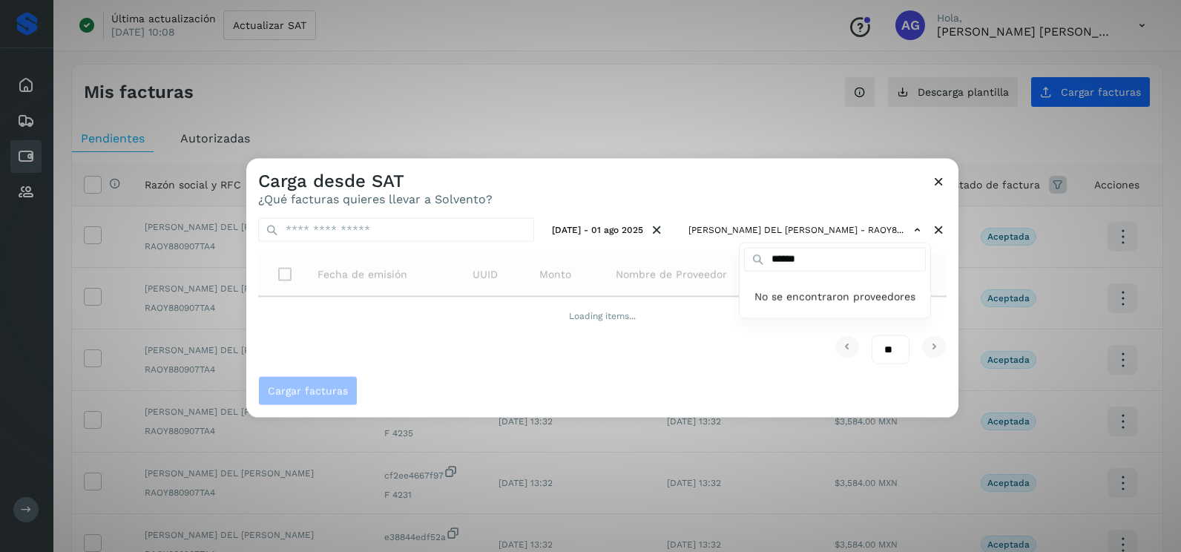
click at [664, 190] on div at bounding box center [836, 435] width 1181 height 552
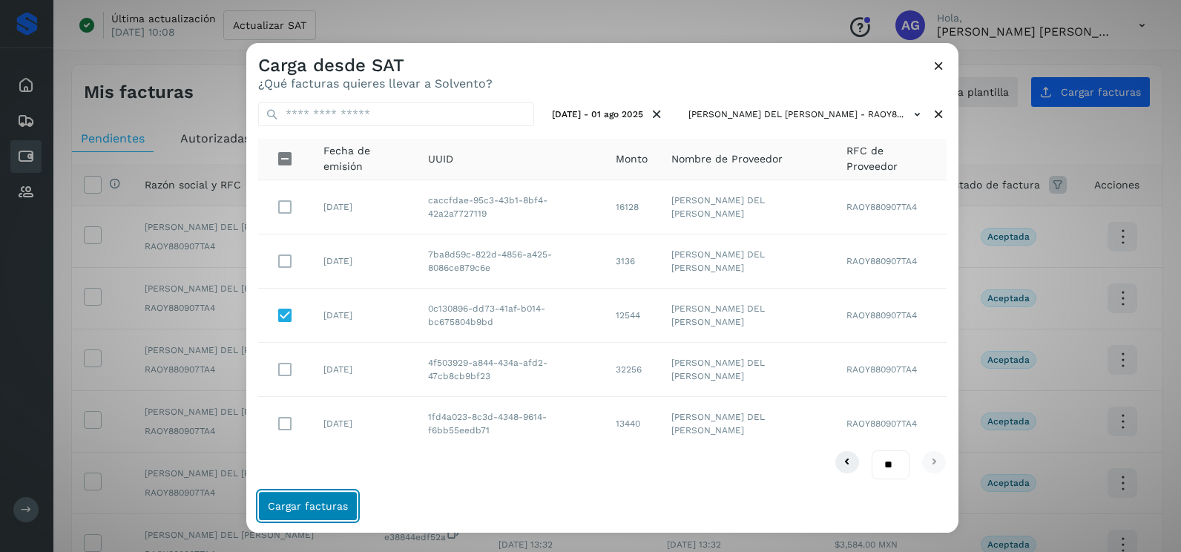
click at [337, 497] on button "Cargar facturas" at bounding box center [307, 506] width 99 height 30
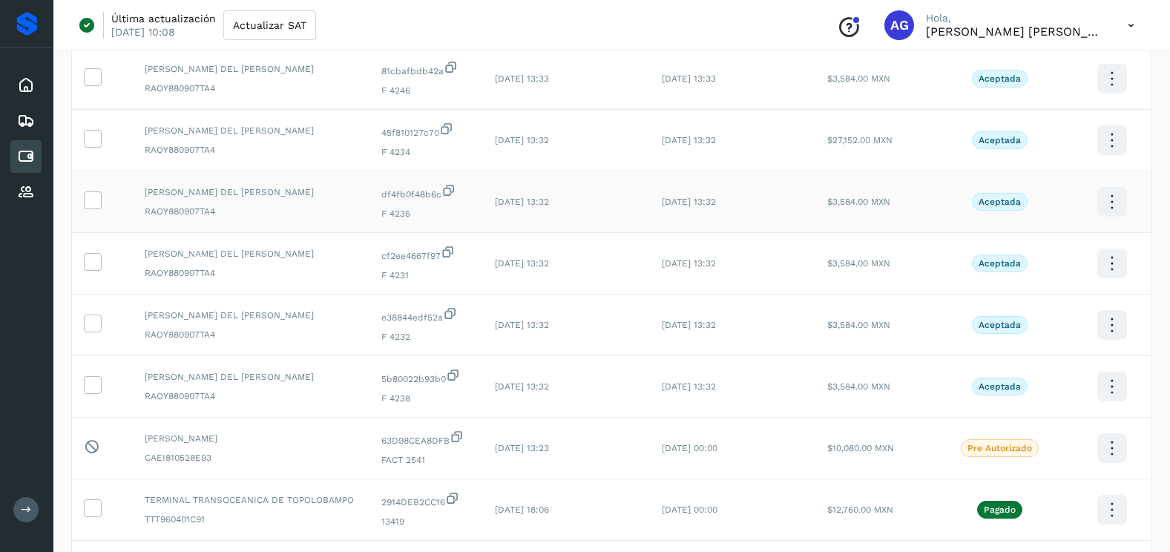
scroll to position [297, 0]
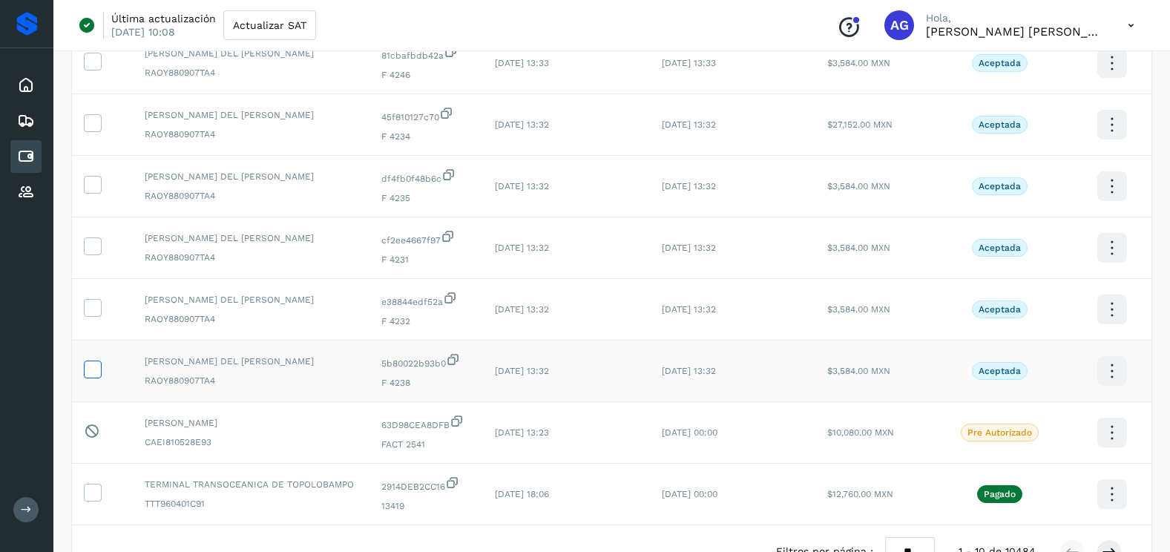
click at [99, 375] on icon at bounding box center [93, 369] width 16 height 16
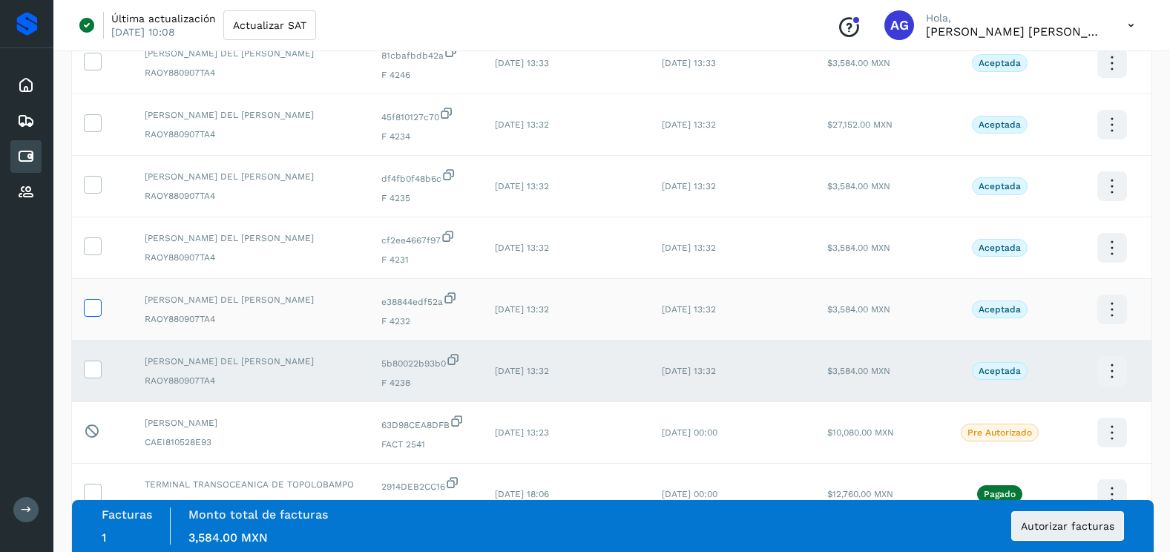
click at [99, 308] on icon at bounding box center [93, 307] width 16 height 16
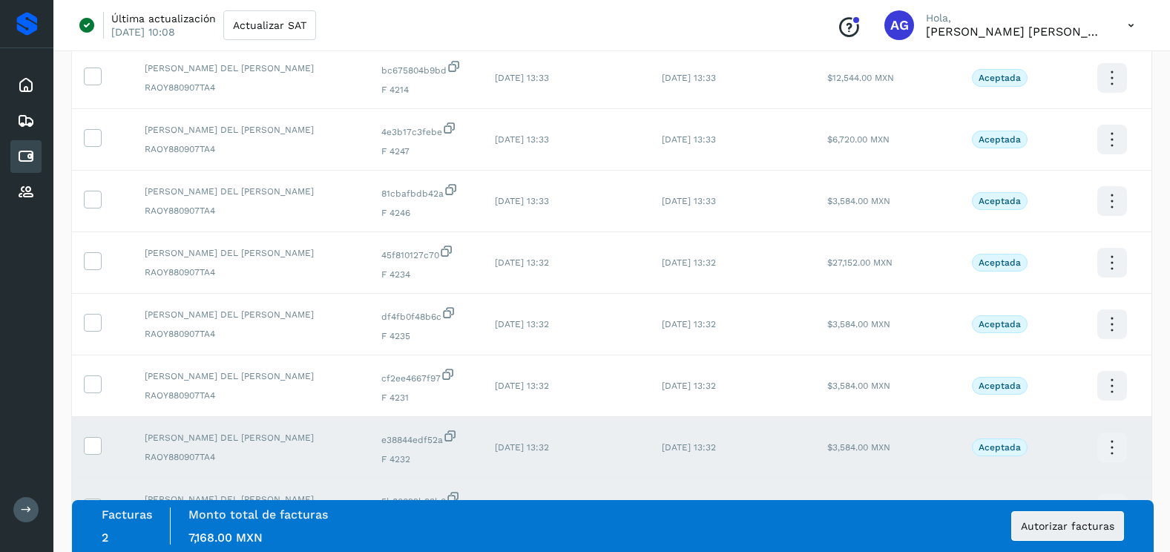
scroll to position [74, 0]
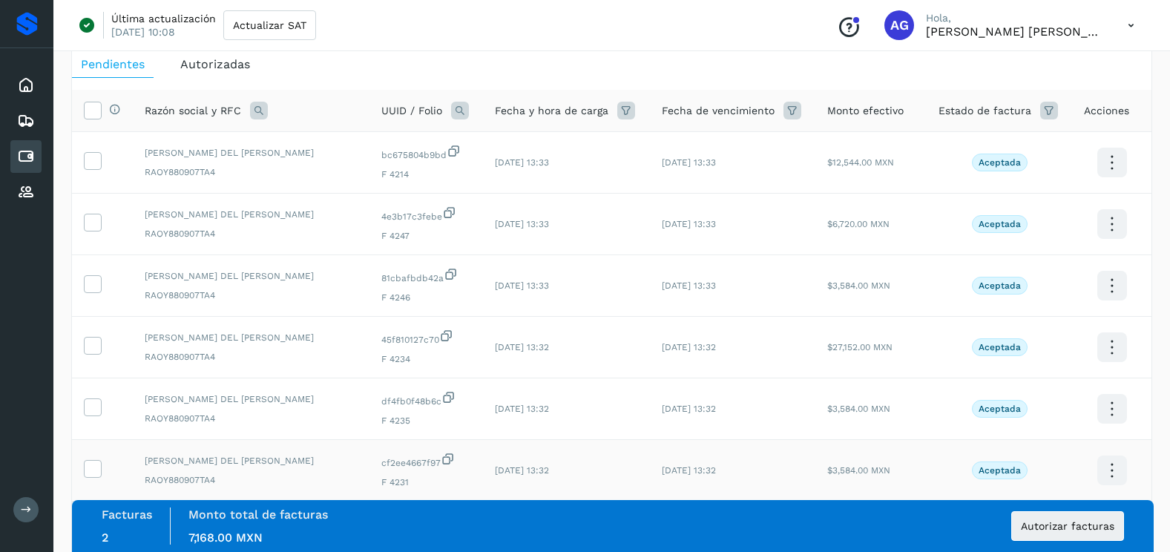
click at [94, 459] on td at bounding box center [102, 471] width 61 height 62
click at [95, 468] on icon at bounding box center [93, 468] width 16 height 16
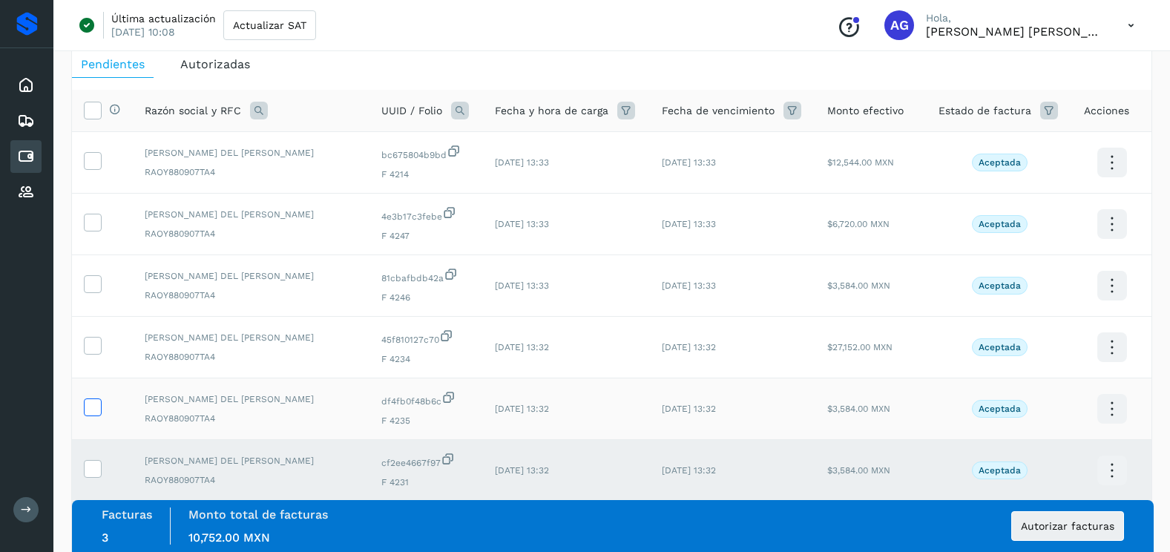
click at [96, 403] on icon at bounding box center [93, 406] width 16 height 16
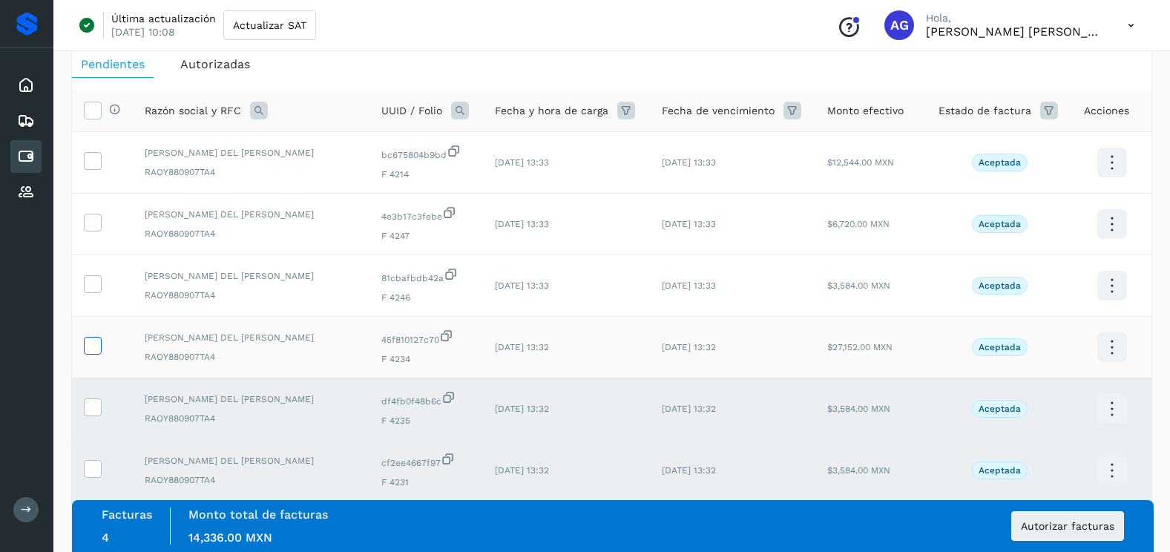
click at [99, 347] on icon at bounding box center [93, 345] width 16 height 16
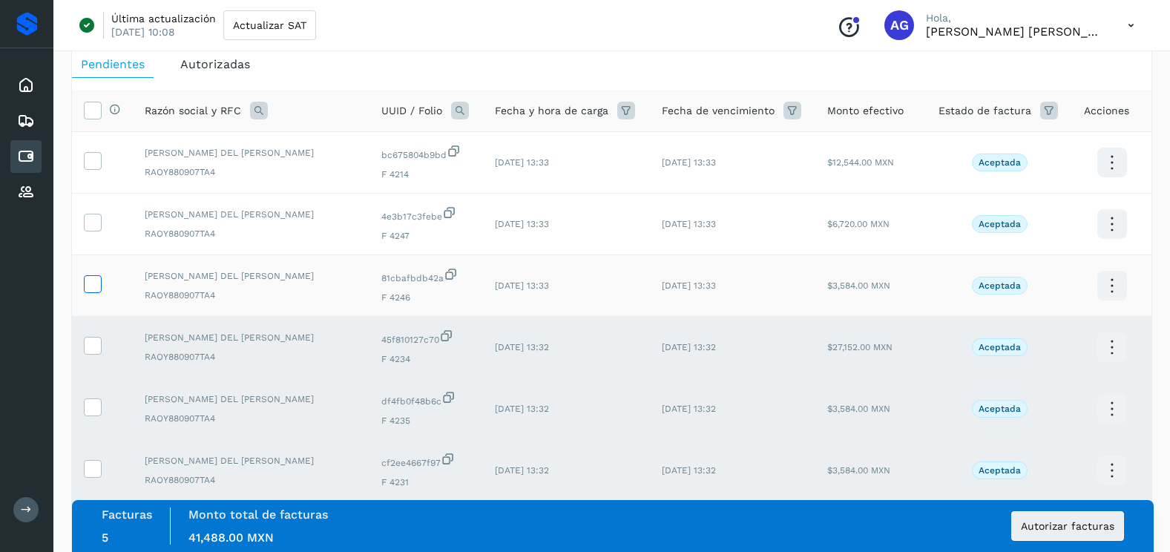
click at [100, 288] on label at bounding box center [93, 284] width 18 height 18
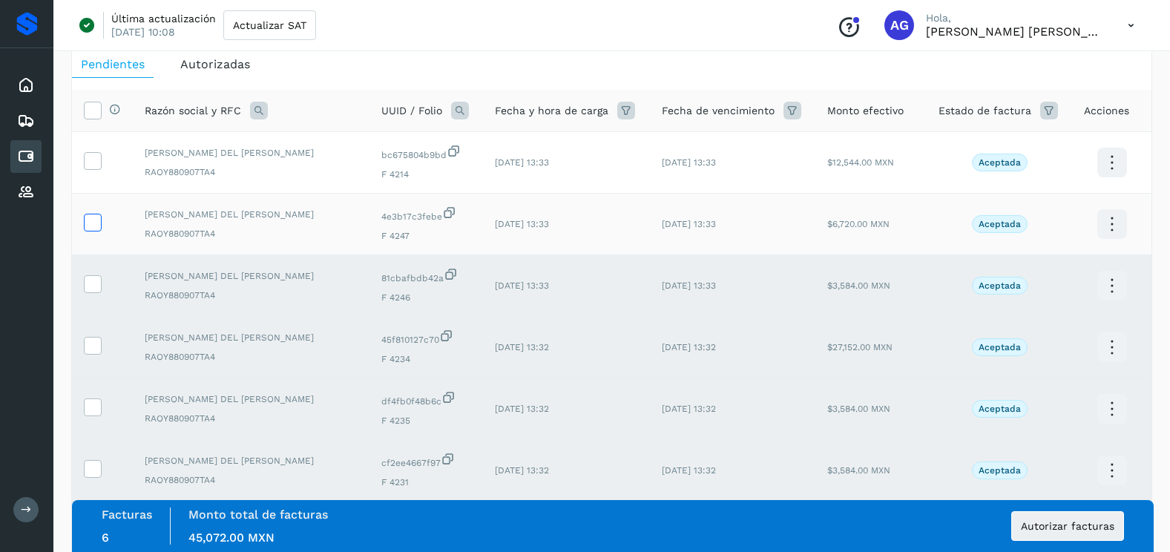
click at [94, 227] on icon at bounding box center [93, 222] width 16 height 16
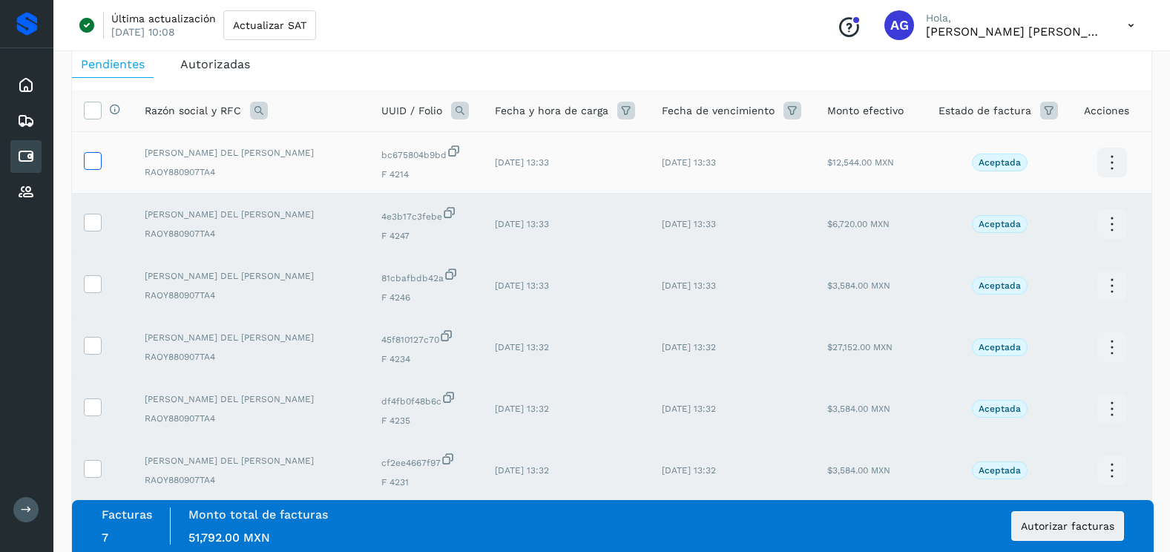
click at [91, 166] on icon at bounding box center [93, 160] width 16 height 16
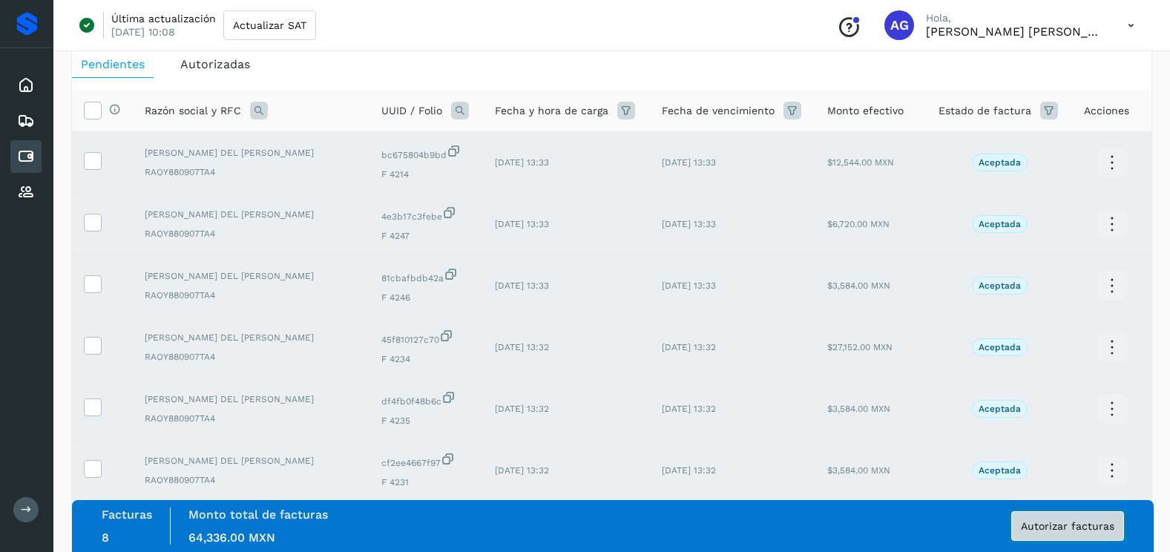
click at [1072, 528] on span "Autorizar facturas" at bounding box center [1068, 526] width 94 height 10
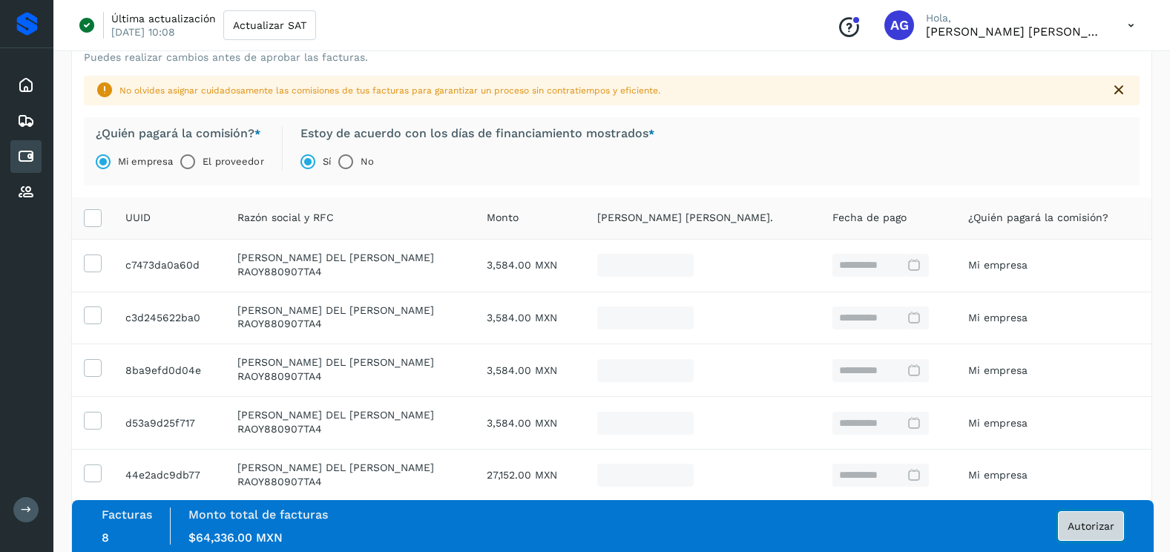
click at [1068, 539] on button "Autorizar" at bounding box center [1091, 526] width 66 height 30
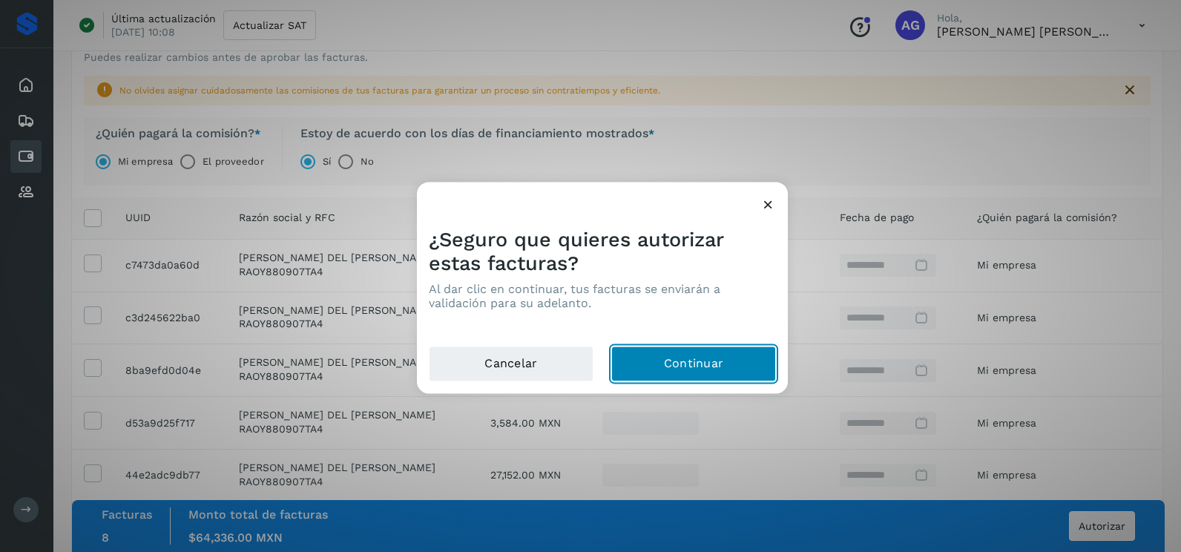
click at [704, 377] on button "Continuar" at bounding box center [693, 365] width 165 height 36
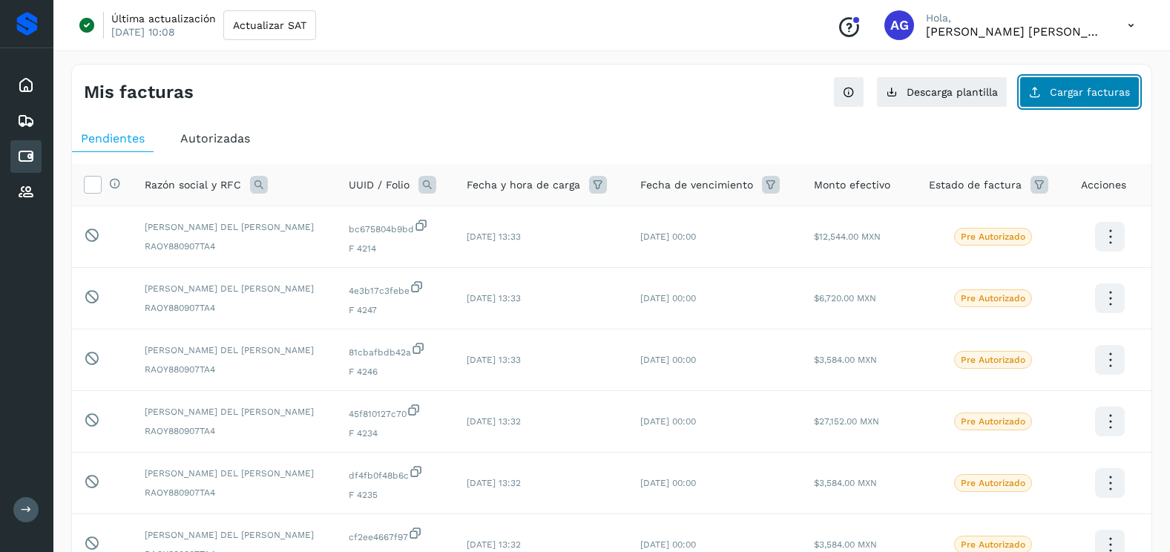
click at [1121, 87] on span "Cargar facturas" at bounding box center [1090, 92] width 80 height 10
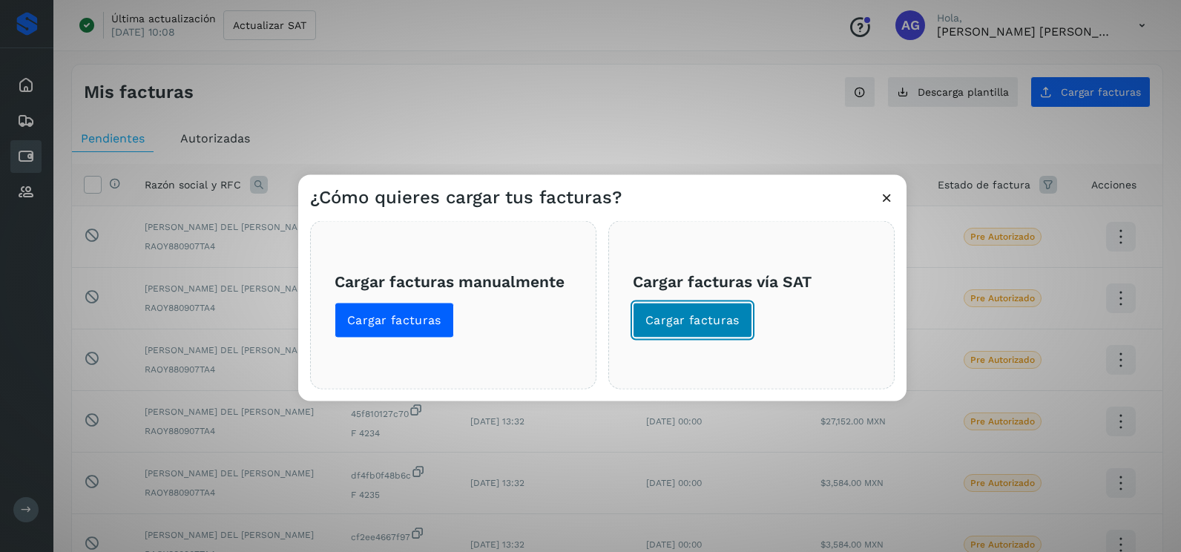
click at [708, 314] on span "Cargar facturas" at bounding box center [693, 320] width 94 height 16
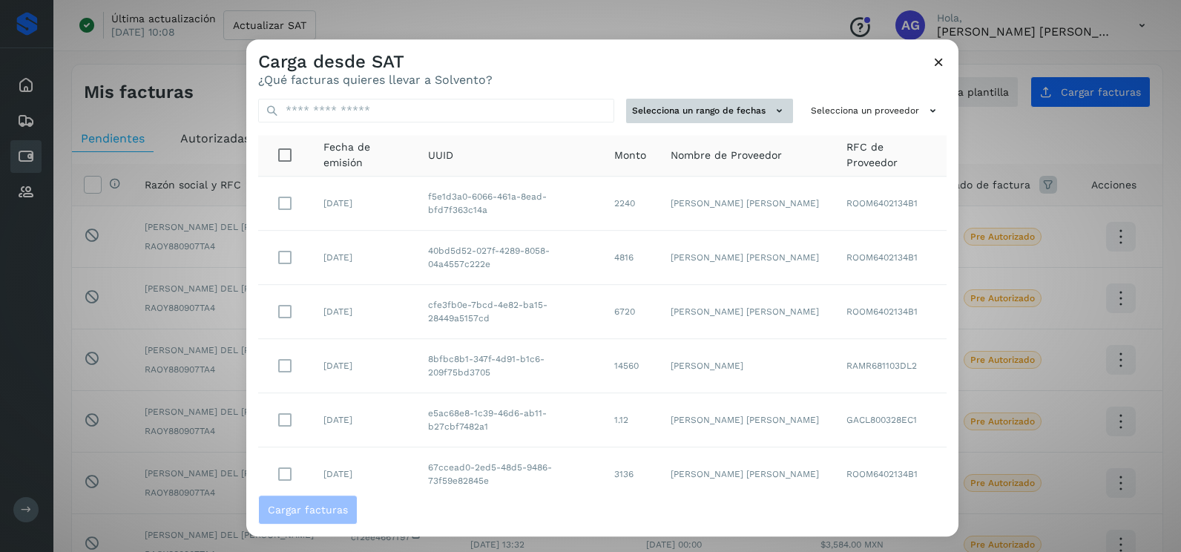
click at [760, 102] on button "Selecciona un rango de fechas" at bounding box center [709, 111] width 167 height 24
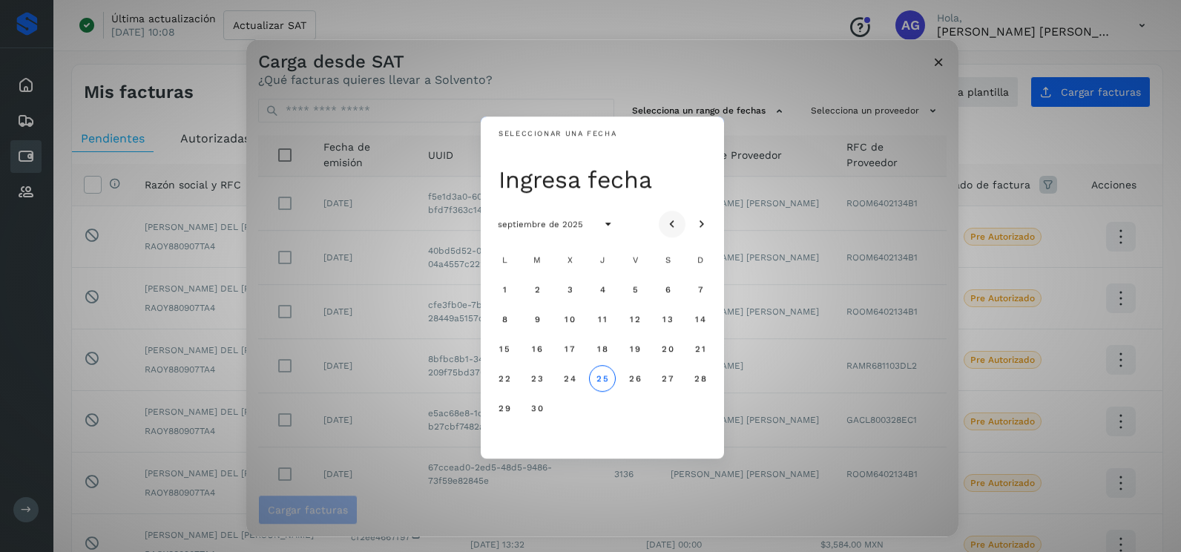
click at [666, 217] on icon "Mes anterior" at bounding box center [672, 224] width 15 height 15
click at [600, 351] on span "14" at bounding box center [602, 349] width 11 height 10
click at [642, 351] on button "15" at bounding box center [635, 348] width 27 height 27
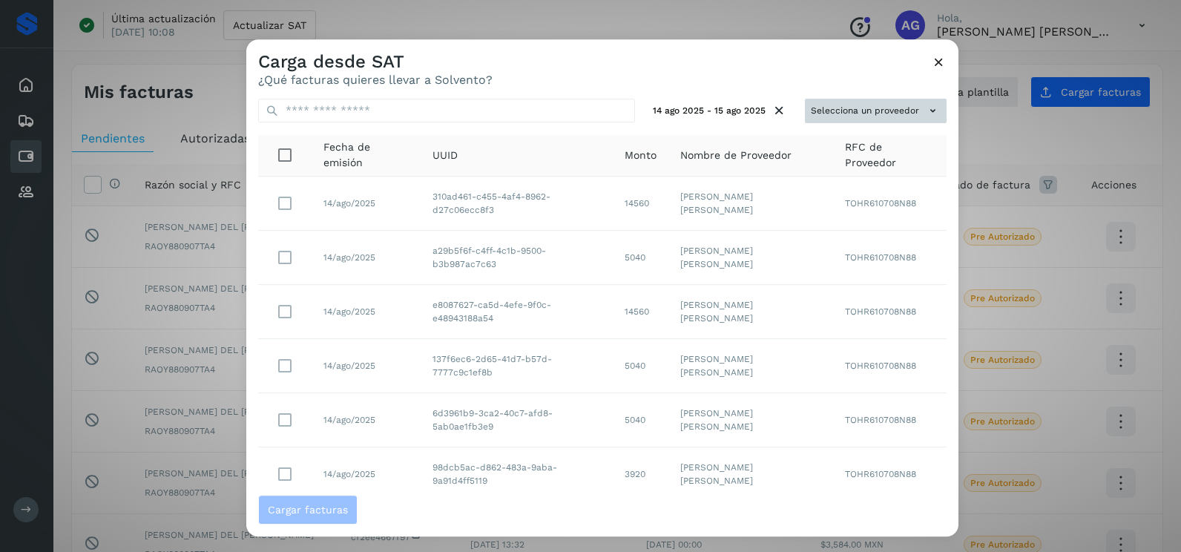
click at [870, 105] on button "Selecciona un proveedor" at bounding box center [876, 111] width 142 height 24
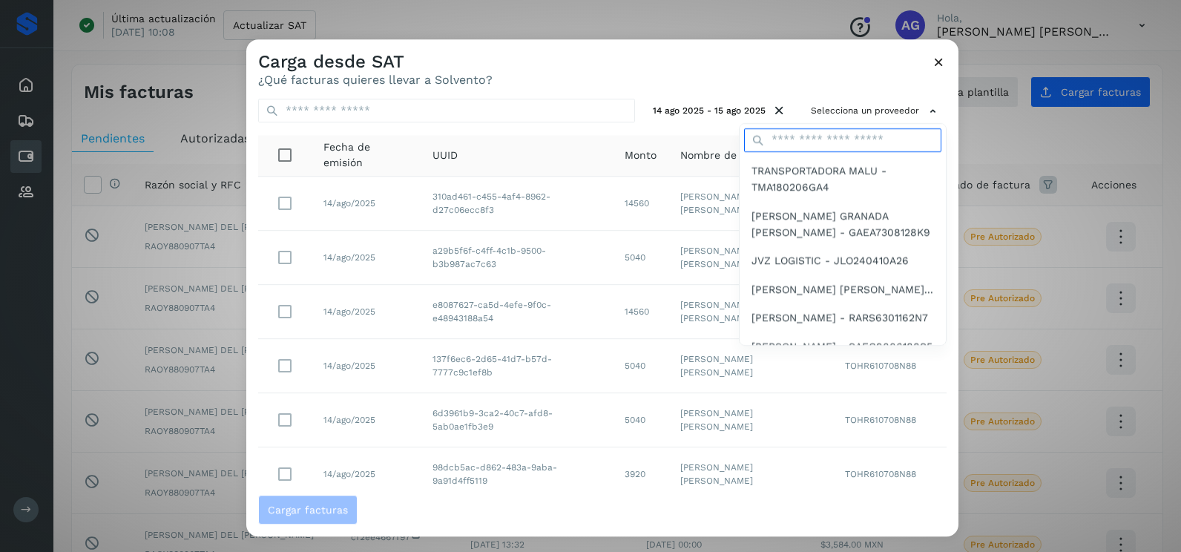
click at [801, 140] on input "text" at bounding box center [842, 140] width 197 height 24
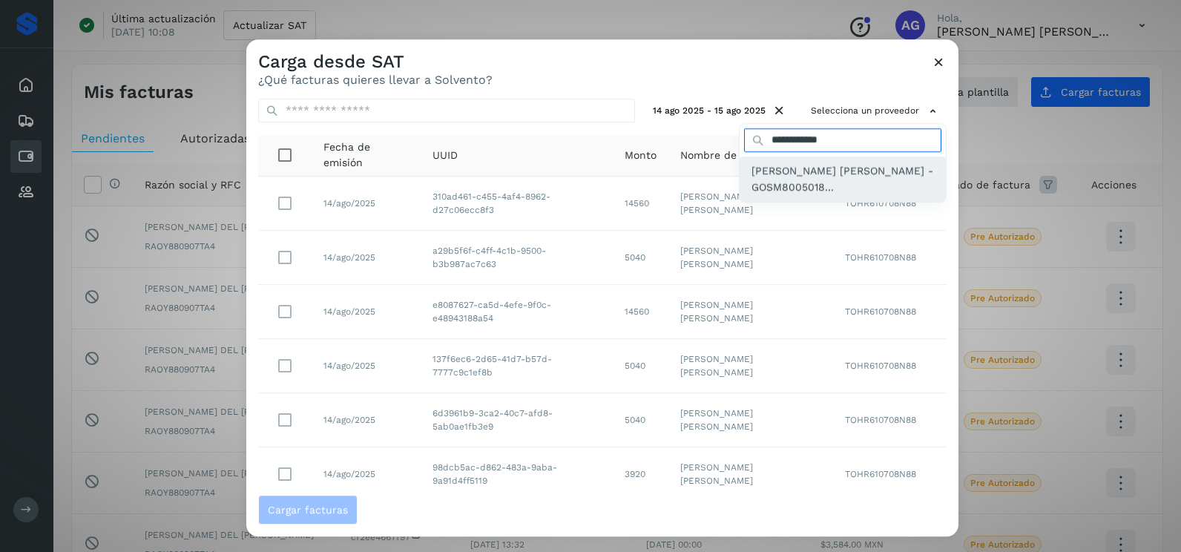
type input "**********"
click at [798, 175] on span "MIGUEL ANGEL GOMEZ SANCHEZ - GOSM8005018..." at bounding box center [843, 179] width 183 height 33
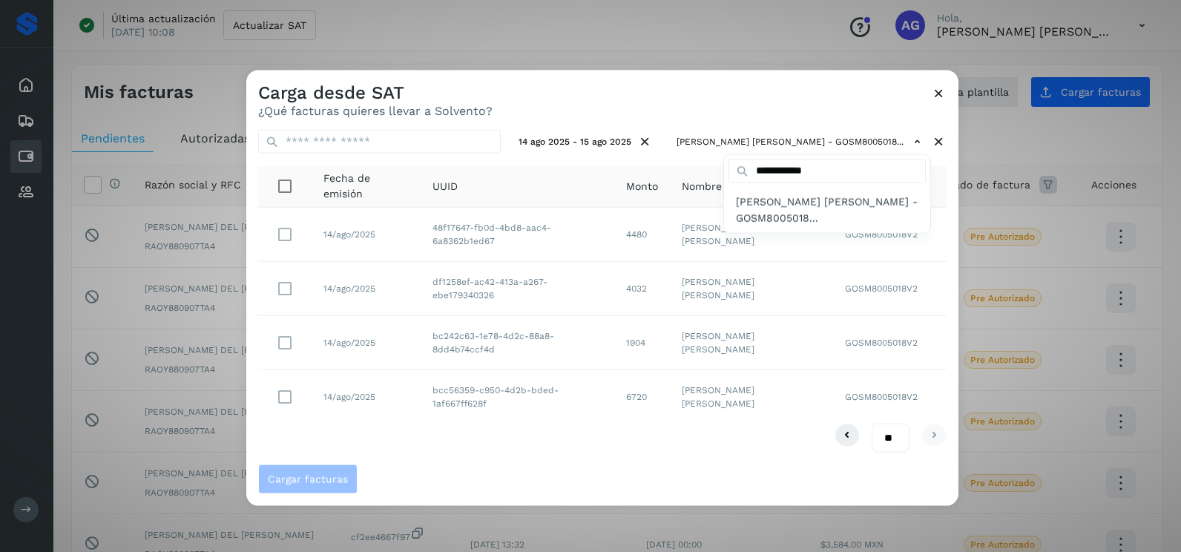
click at [740, 101] on div at bounding box center [836, 346] width 1181 height 552
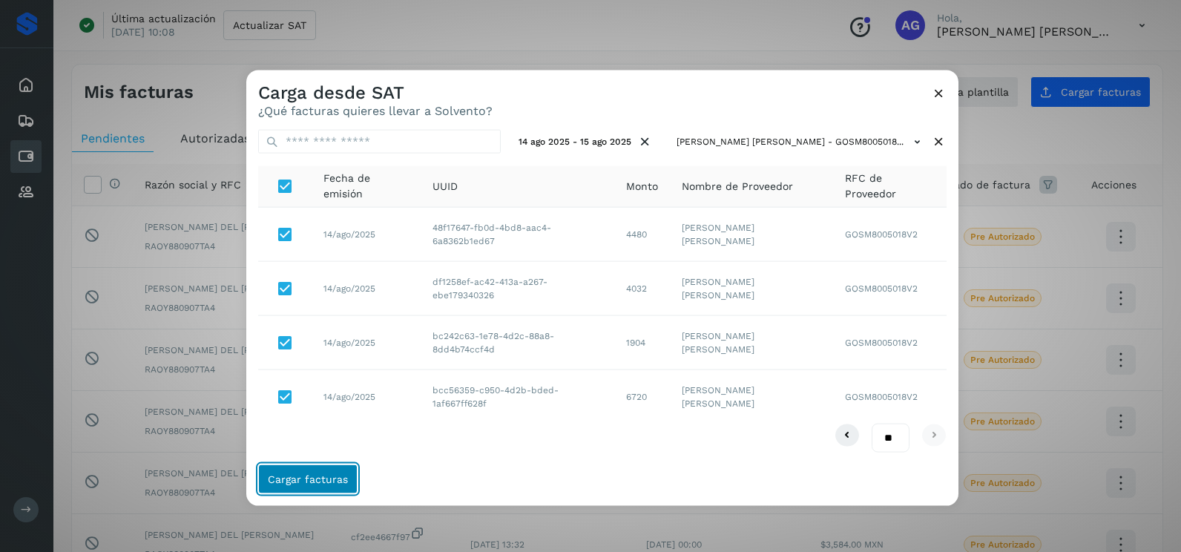
click at [335, 485] on button "Cargar facturas" at bounding box center [307, 479] width 99 height 30
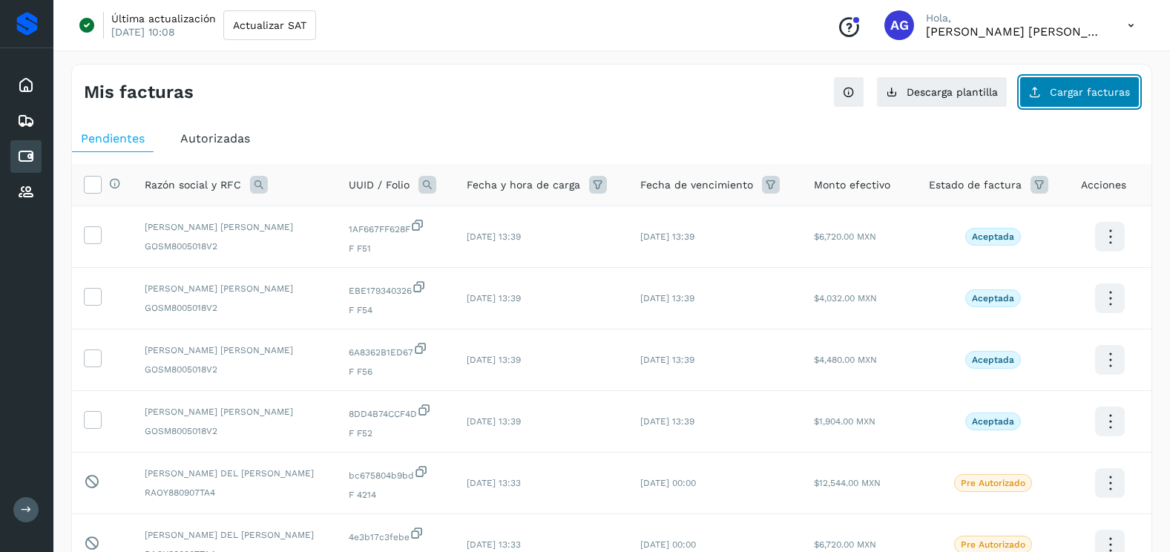
click at [1121, 96] on span "Cargar facturas" at bounding box center [1090, 92] width 80 height 10
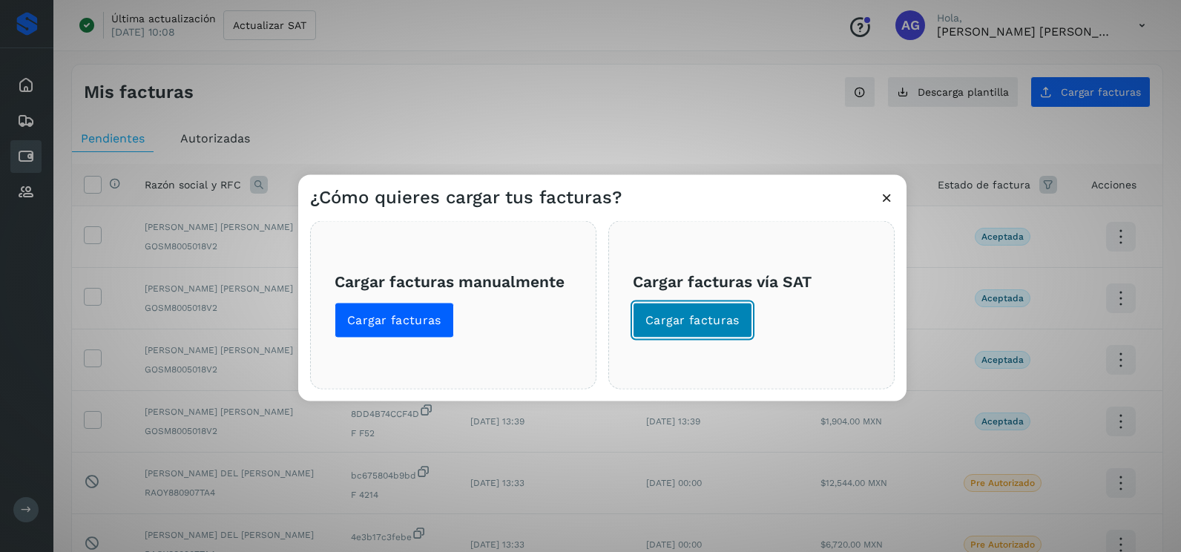
click at [703, 312] on span "Cargar facturas" at bounding box center [693, 320] width 94 height 16
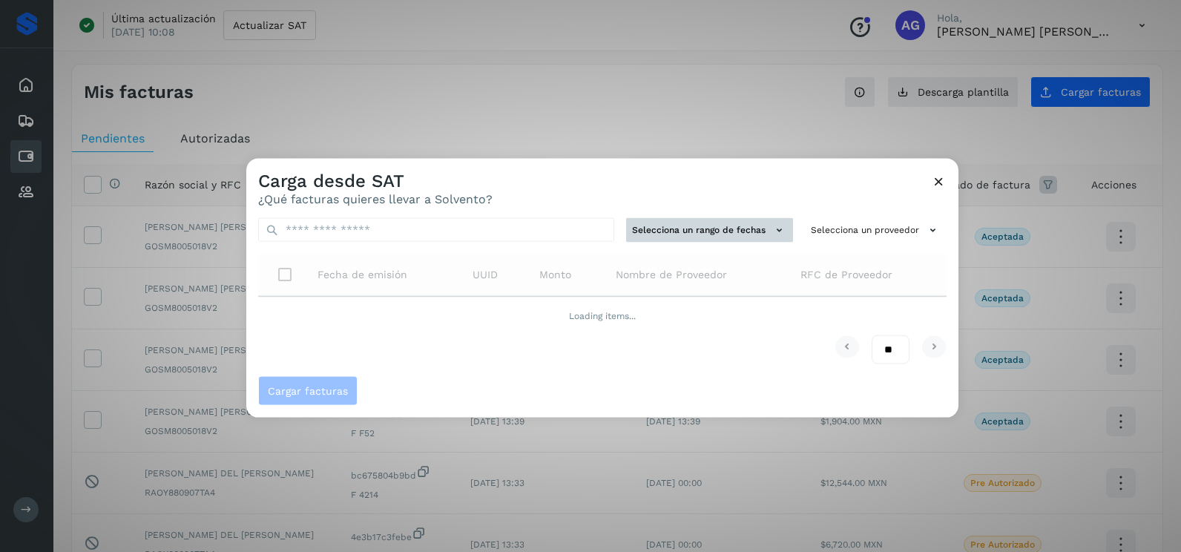
click at [750, 235] on button "Selecciona un rango de fechas" at bounding box center [709, 230] width 167 height 24
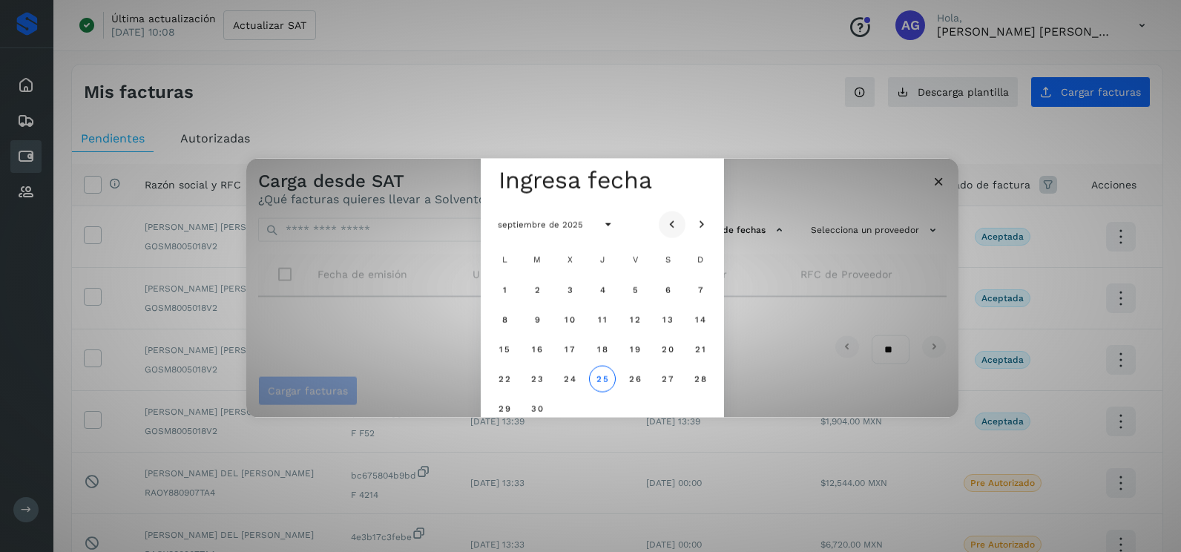
click at [678, 225] on icon "Mes anterior" at bounding box center [672, 224] width 15 height 15
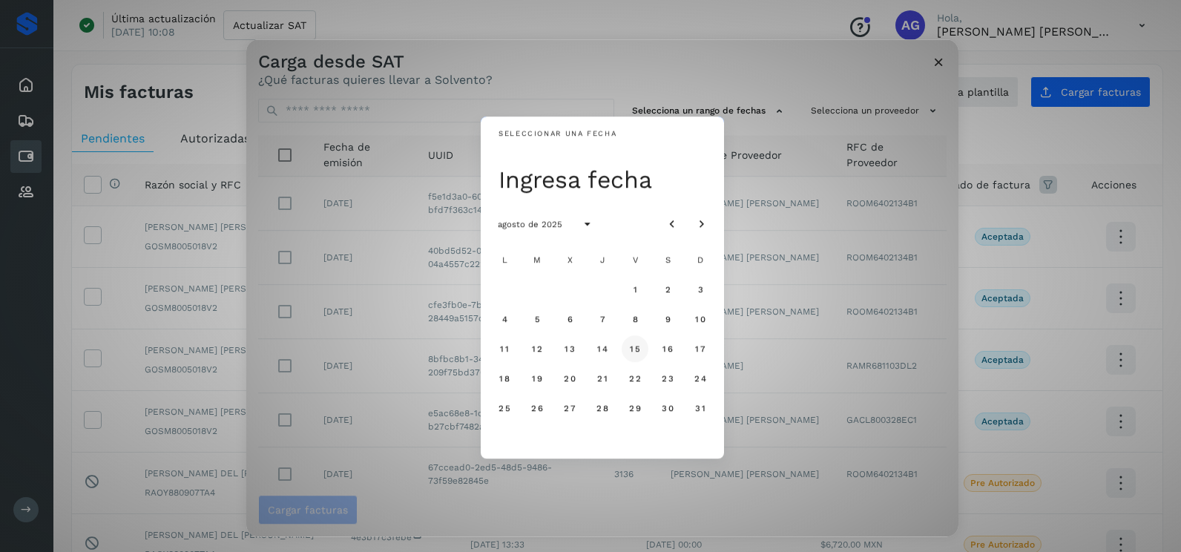
click at [636, 350] on span "15" at bounding box center [634, 349] width 11 height 10
click at [664, 356] on button "16" at bounding box center [668, 348] width 27 height 27
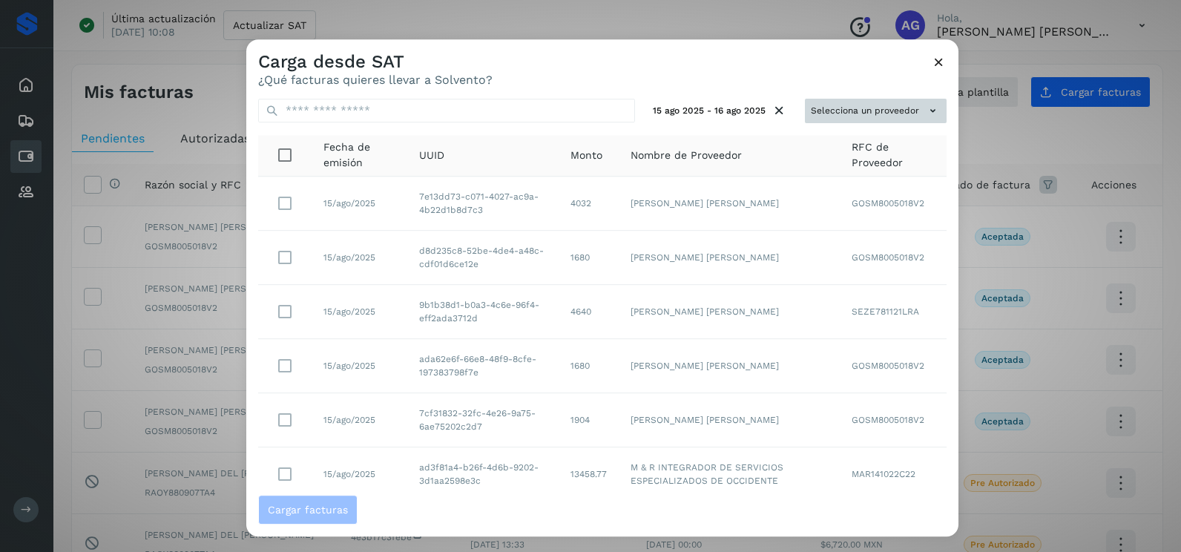
click at [870, 108] on button "Selecciona un proveedor" at bounding box center [876, 111] width 142 height 24
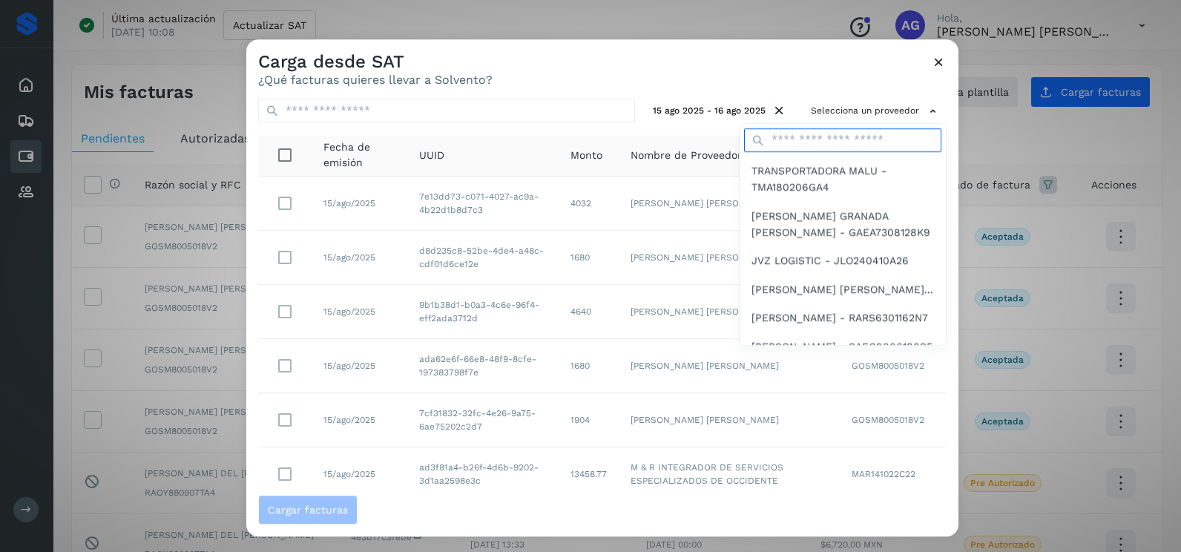
click at [843, 136] on input "text" at bounding box center [842, 140] width 197 height 24
type input "**********"
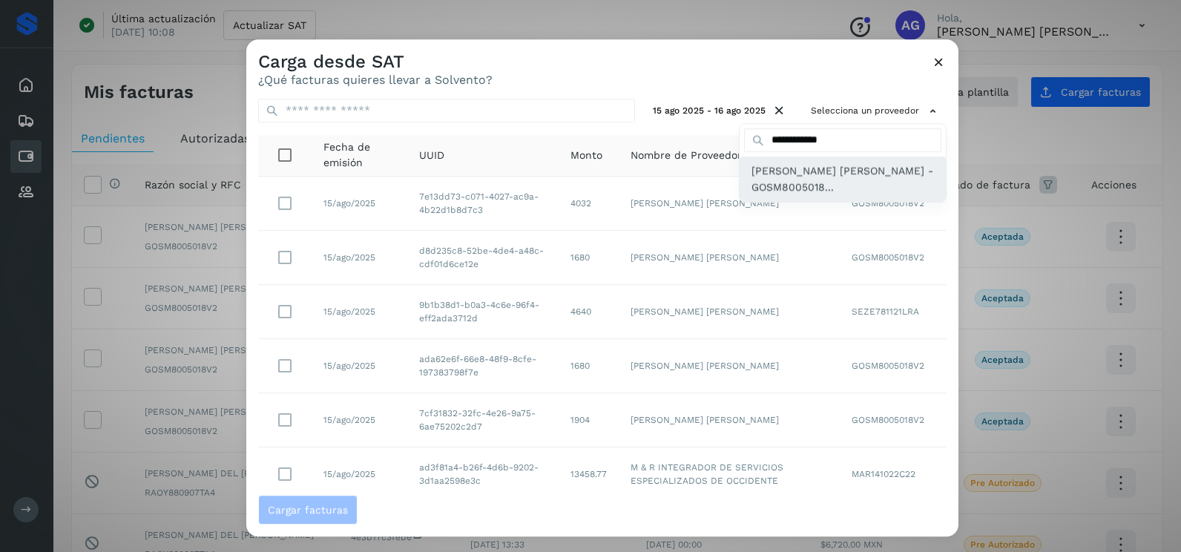
click at [819, 182] on span "MIGUEL ANGEL GOMEZ SANCHEZ - GOSM8005018..." at bounding box center [843, 179] width 183 height 33
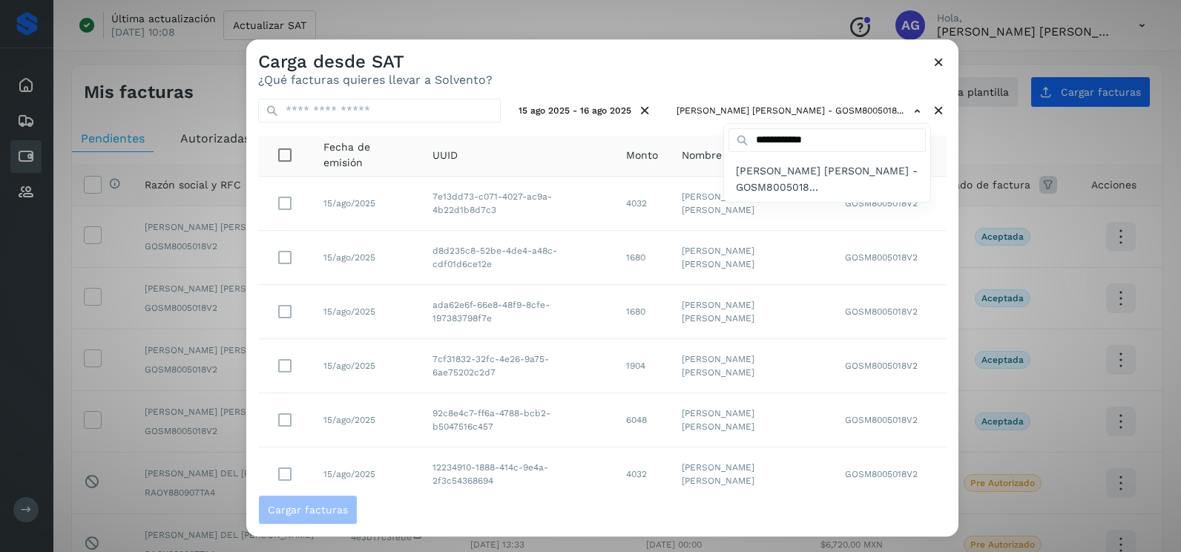
click at [680, 76] on div at bounding box center [836, 315] width 1181 height 552
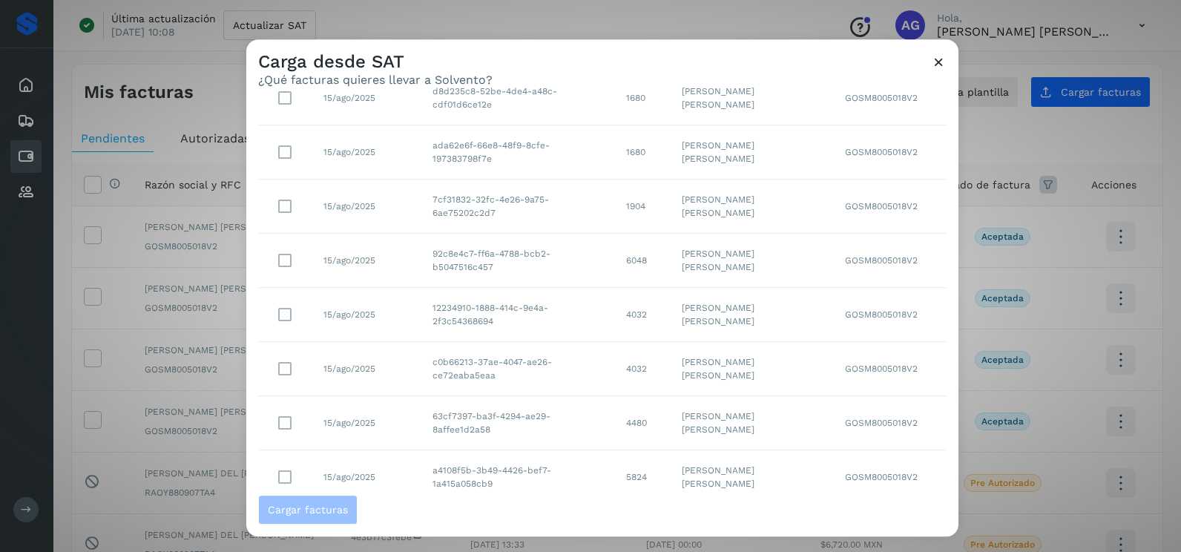
scroll to position [263, 0]
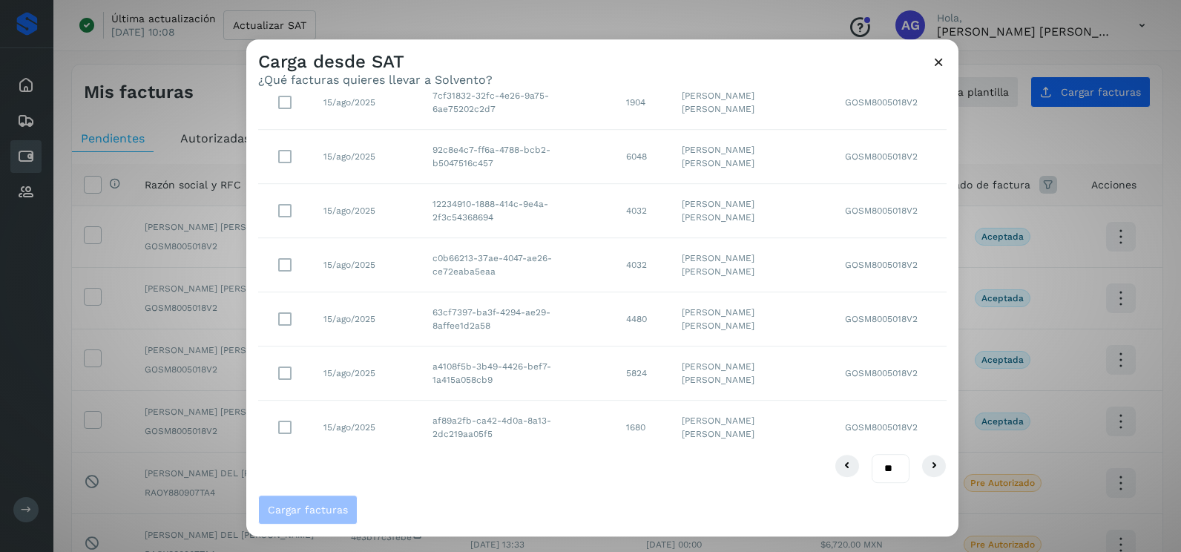
click at [879, 468] on select "** ** **" at bounding box center [891, 468] width 38 height 29
drag, startPoint x: 881, startPoint y: 473, endPoint x: 879, endPoint y: 481, distance: 7.6
click at [881, 473] on select "** ** **" at bounding box center [891, 468] width 38 height 29
select select "**"
click at [872, 454] on select "** ** **" at bounding box center [891, 468] width 38 height 29
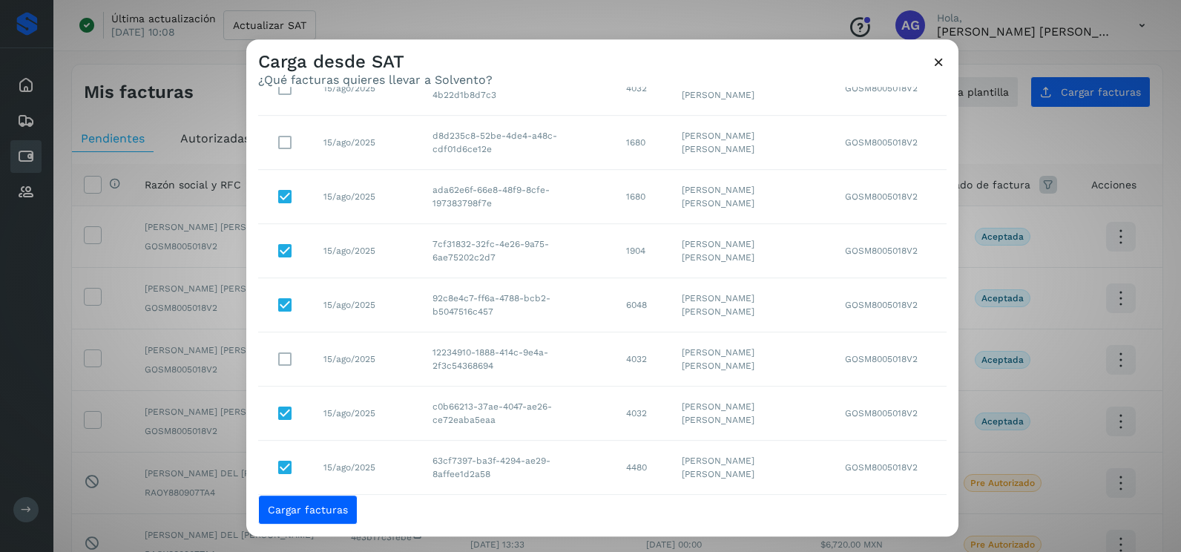
scroll to position [41, 0]
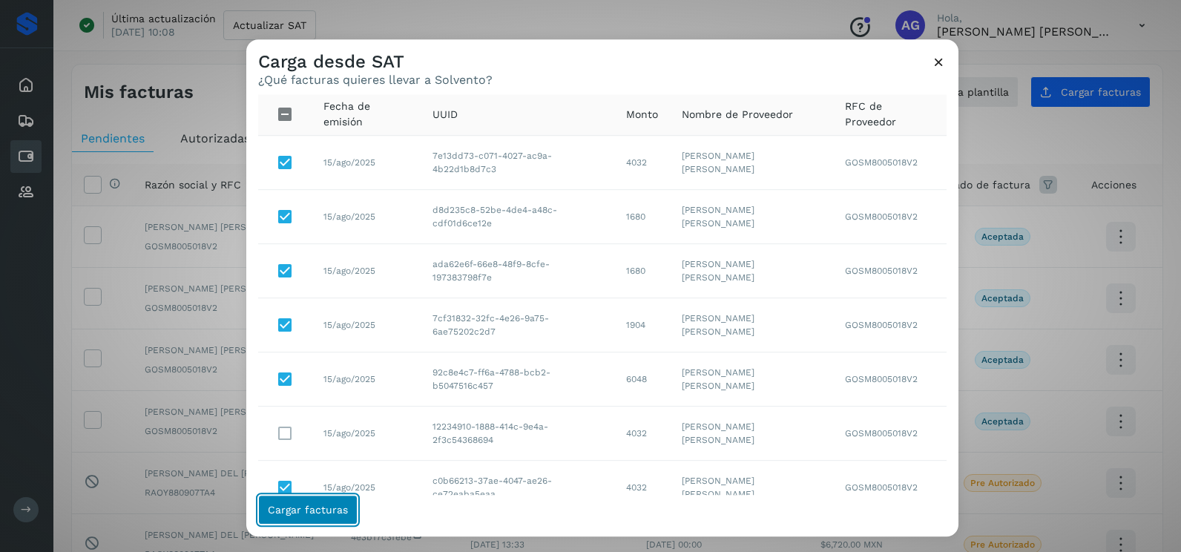
click at [306, 508] on span "Cargar facturas" at bounding box center [308, 510] width 80 height 10
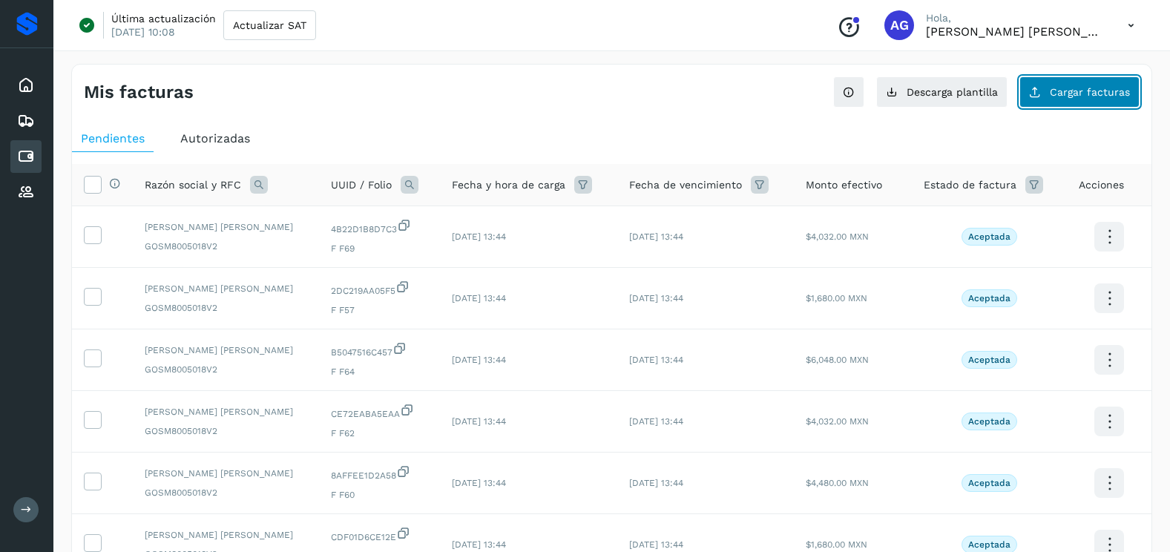
click at [1060, 96] on span "Cargar facturas" at bounding box center [1090, 92] width 80 height 10
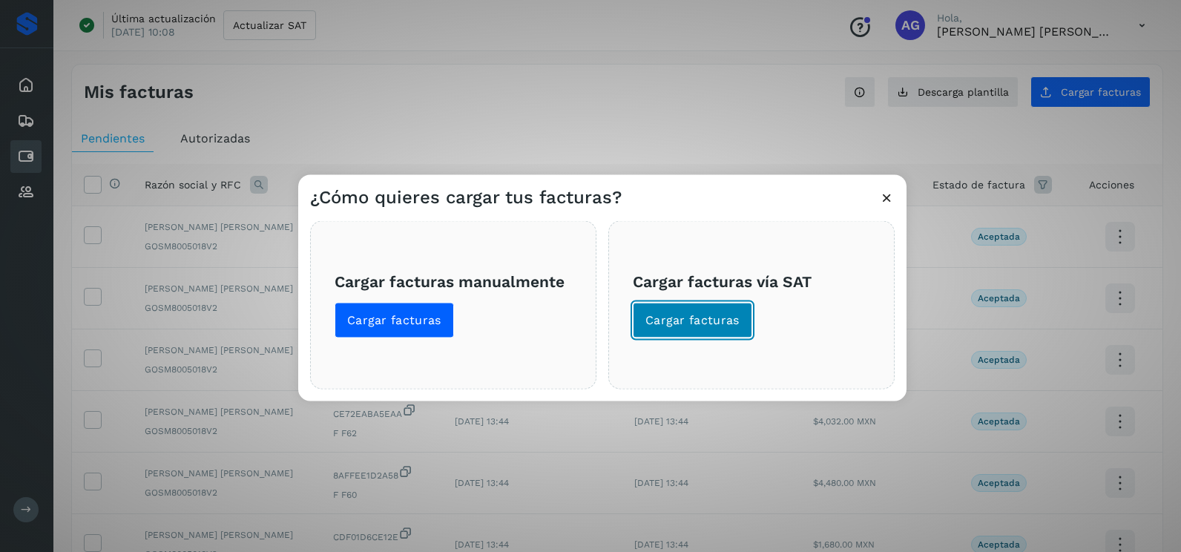
click at [701, 332] on button "Cargar facturas" at bounding box center [692, 321] width 119 height 36
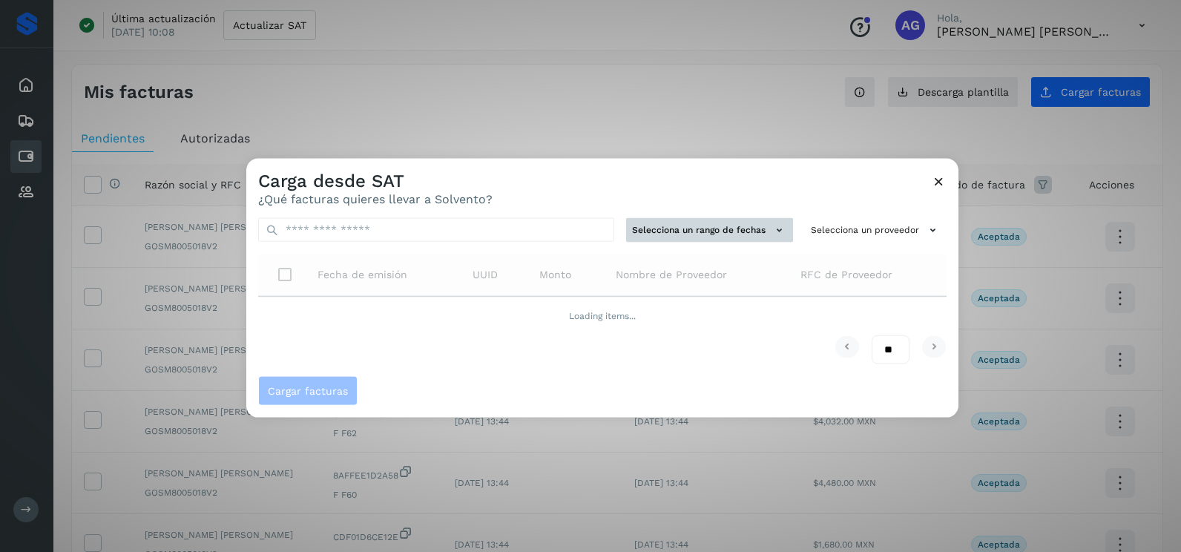
click at [707, 223] on button "Selecciona un rango de fechas" at bounding box center [709, 230] width 167 height 24
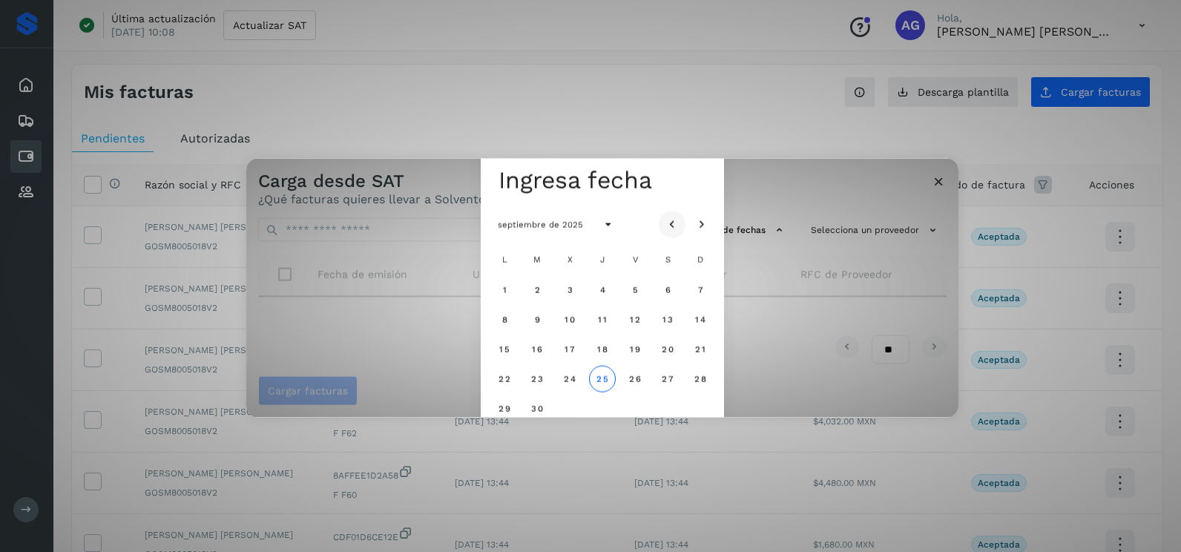
click at [680, 219] on button "Mes anterior" at bounding box center [672, 224] width 27 height 27
click at [498, 375] on button "18" at bounding box center [504, 378] width 27 height 27
click at [532, 378] on span "19" at bounding box center [536, 378] width 11 height 10
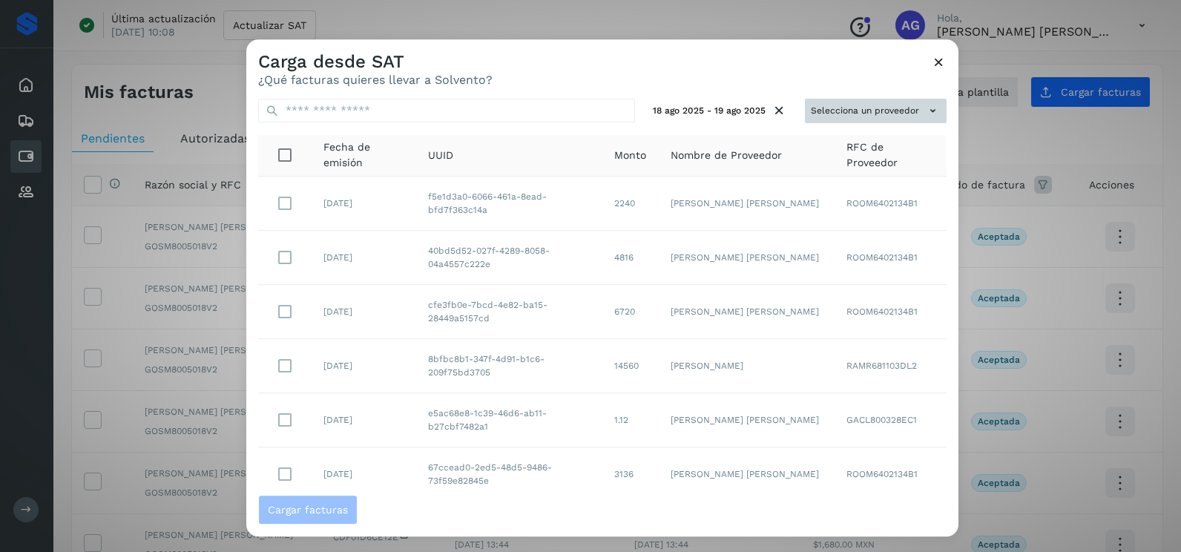
click at [893, 106] on button "Selecciona un proveedor" at bounding box center [876, 111] width 142 height 24
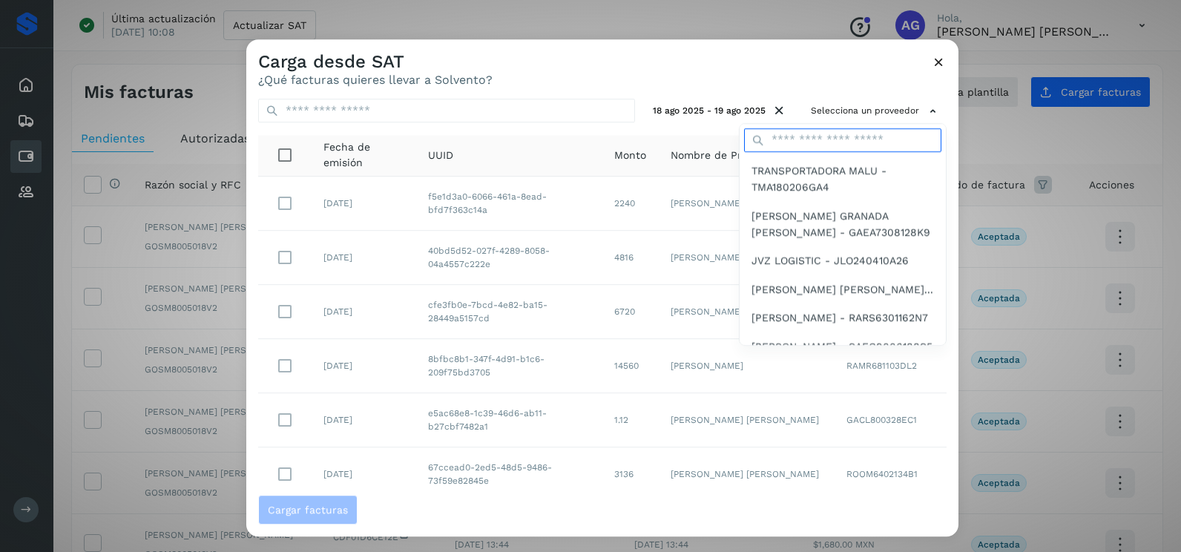
drag, startPoint x: 839, startPoint y: 138, endPoint x: 833, endPoint y: 145, distance: 9.1
click at [839, 138] on input "text" at bounding box center [842, 140] width 197 height 24
type input "**********"
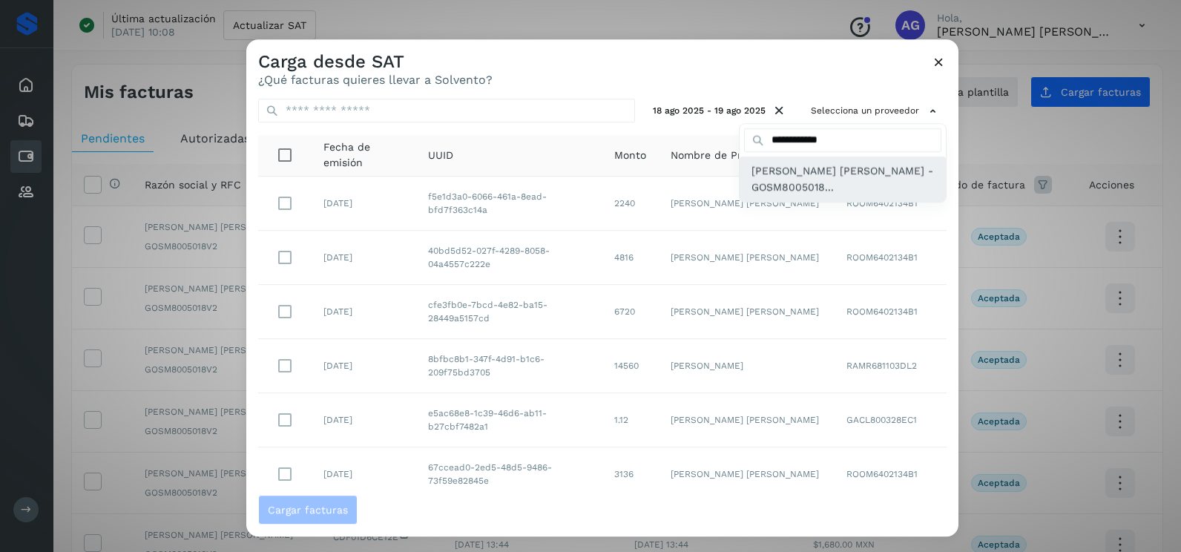
click at [793, 186] on span "MIGUEL ANGEL GOMEZ SANCHEZ - GOSM8005018..." at bounding box center [843, 179] width 183 height 33
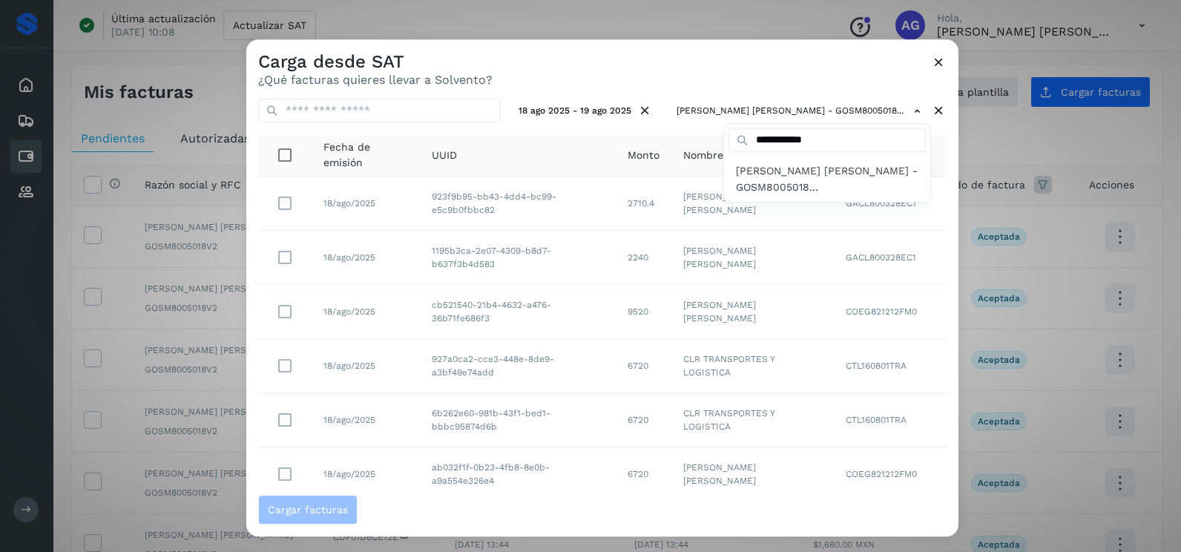
click at [732, 94] on div at bounding box center [836, 315] width 1181 height 552
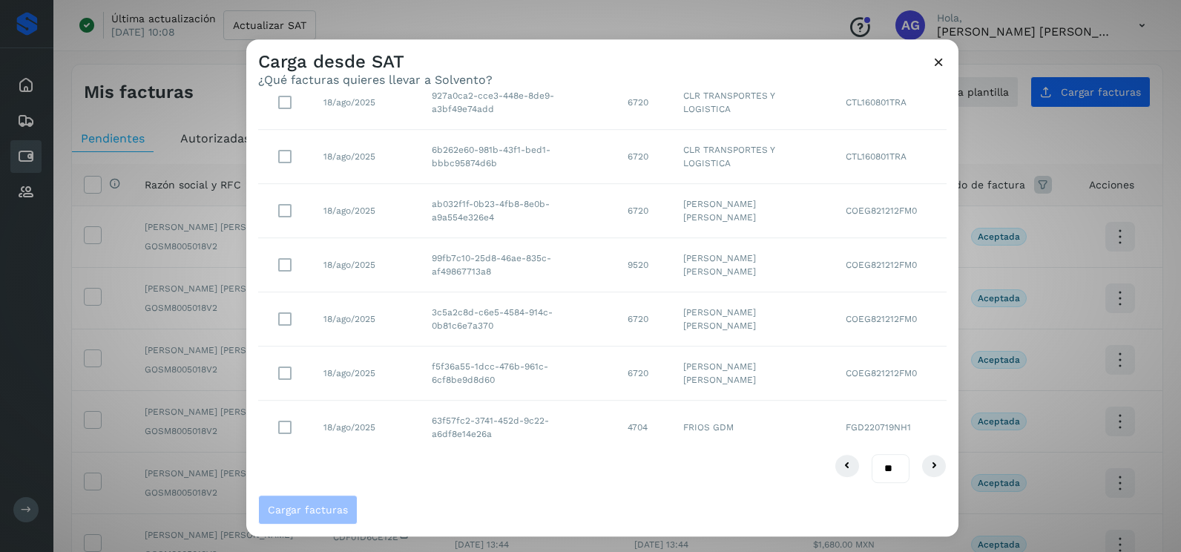
drag, startPoint x: 876, startPoint y: 470, endPoint x: 876, endPoint y: 485, distance: 14.8
click at [876, 470] on select "** ** **" at bounding box center [891, 468] width 38 height 29
select select "**"
click at [872, 454] on select "** ** **" at bounding box center [891, 468] width 38 height 29
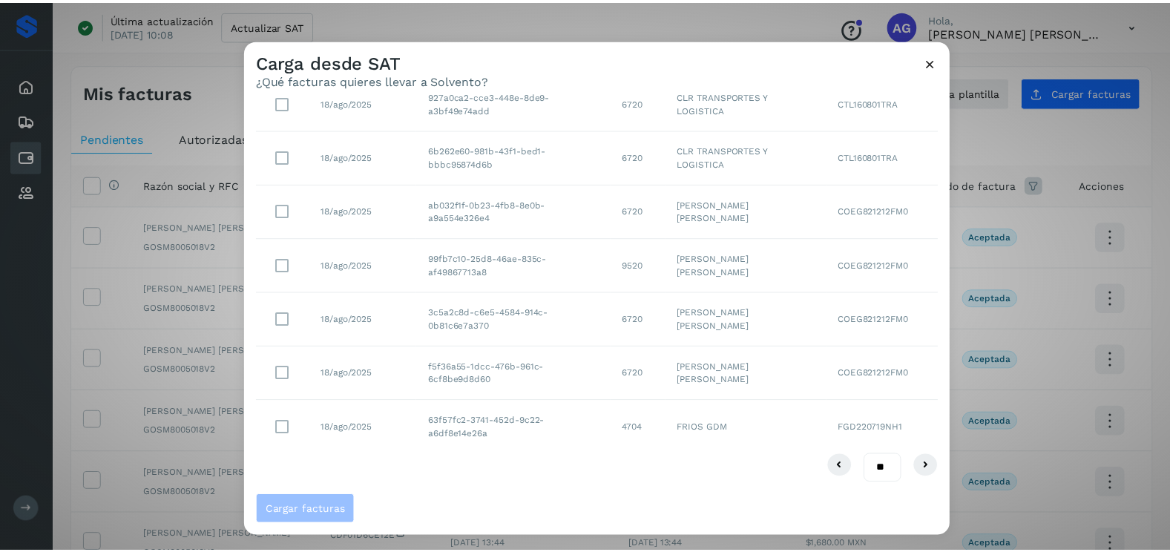
scroll to position [0, 0]
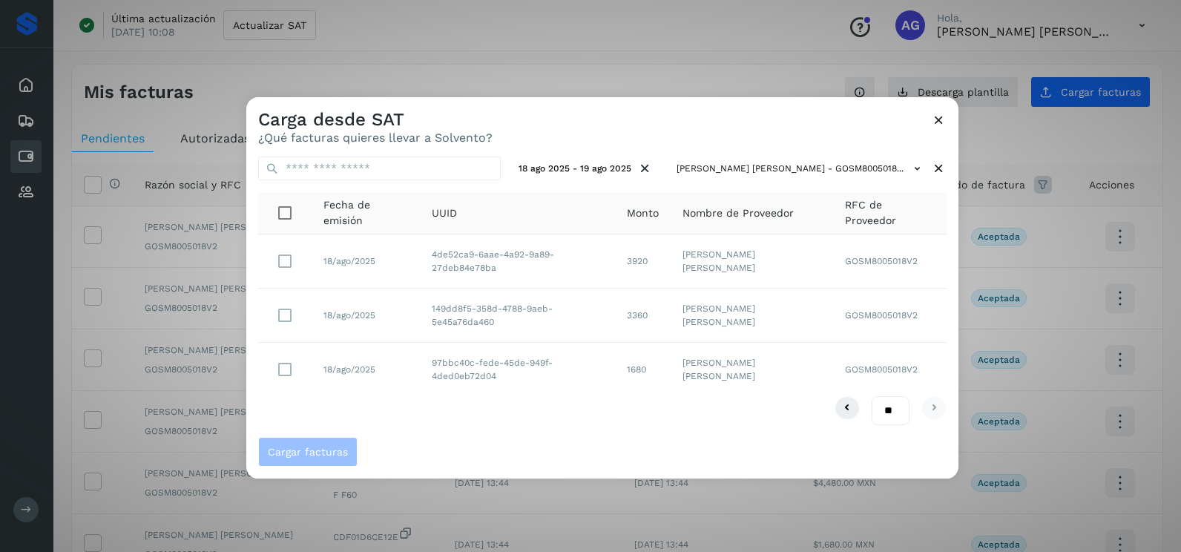
click at [900, 408] on select "** ** **" at bounding box center [891, 410] width 38 height 29
click at [872, 396] on select "** ** **" at bounding box center [891, 410] width 38 height 29
click at [522, 304] on td "149dd8f5-358d-4788-9aeb-5e45a76da460" at bounding box center [517, 316] width 195 height 54
click at [936, 114] on icon at bounding box center [939, 120] width 16 height 16
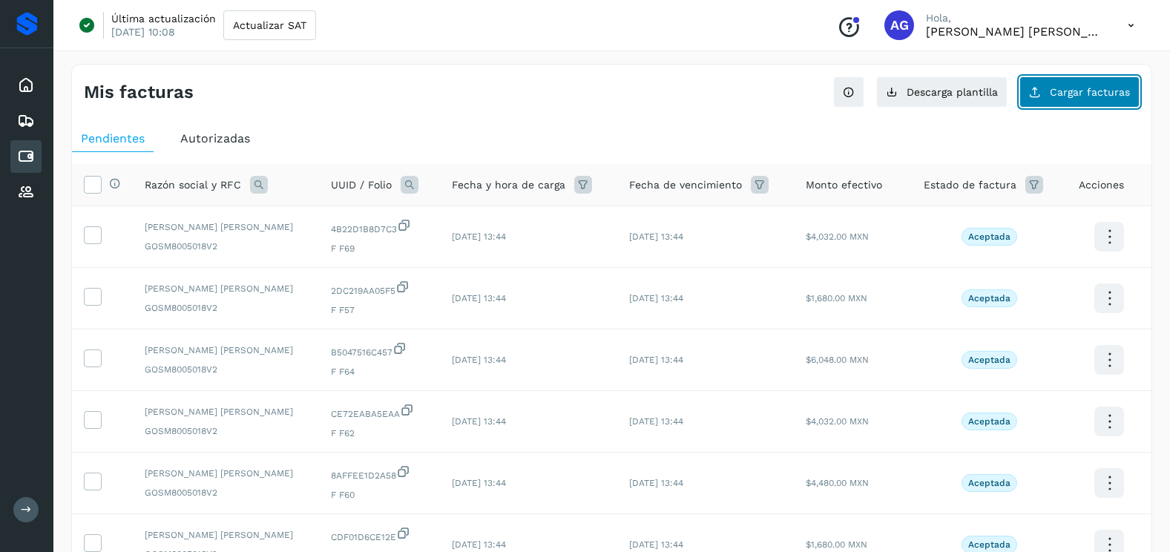
click at [1095, 87] on span "Cargar facturas" at bounding box center [1090, 92] width 80 height 10
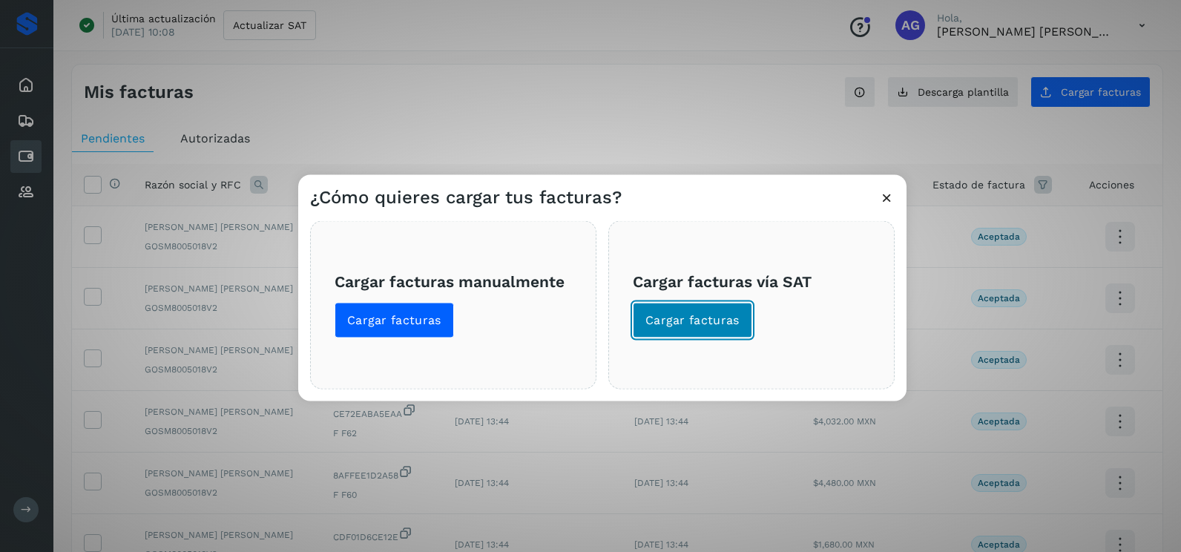
click at [705, 331] on button "Cargar facturas" at bounding box center [692, 321] width 119 height 36
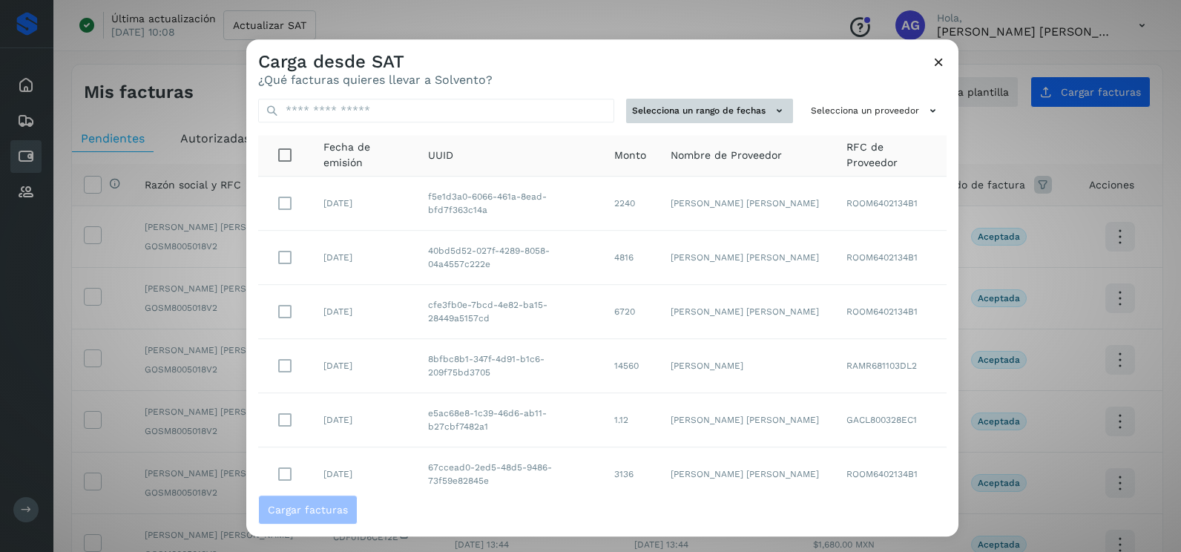
click at [735, 100] on button "Selecciona un rango de fechas" at bounding box center [709, 111] width 167 height 24
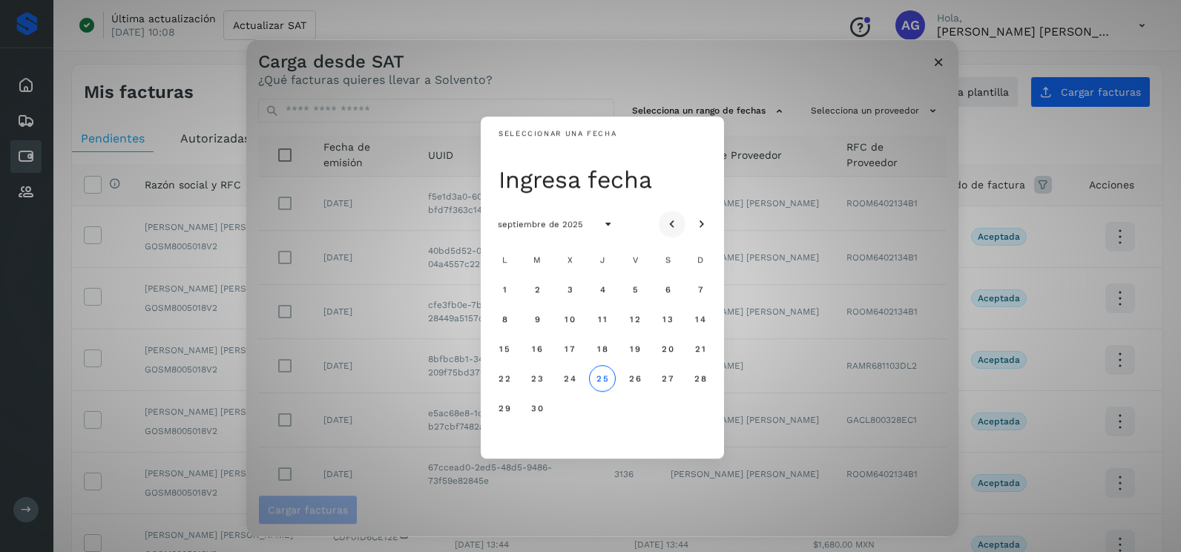
click at [680, 220] on button "Mes anterior" at bounding box center [672, 224] width 27 height 27
click at [505, 381] on span "18" at bounding box center [504, 378] width 11 height 10
click at [537, 383] on span "19" at bounding box center [536, 378] width 11 height 10
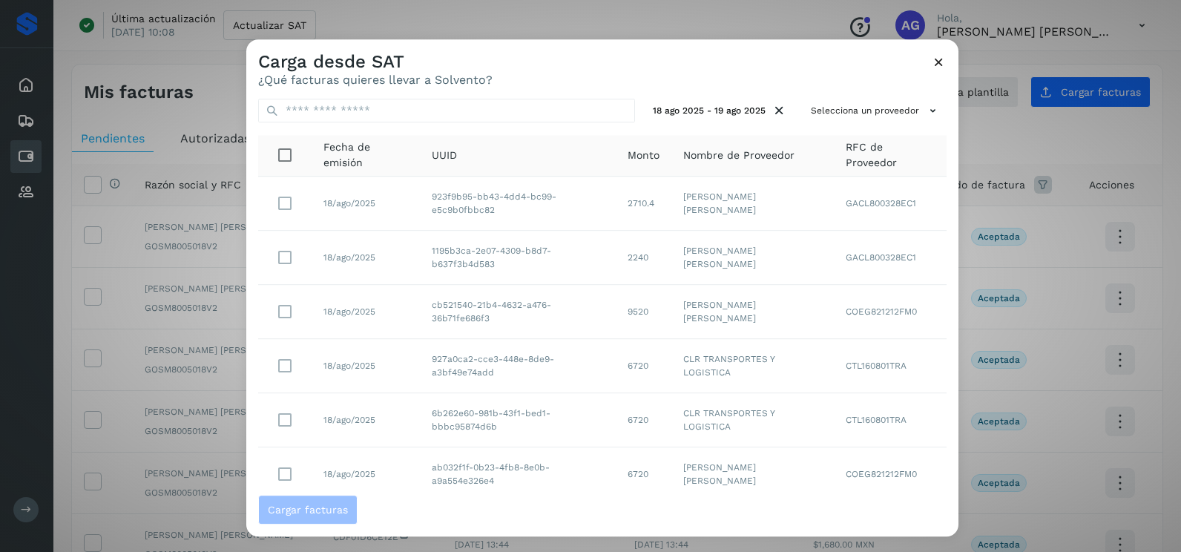
click at [865, 134] on div "18 ago 2025 - 19 ago 2025 Selecciona un proveedor Fecha de emisión UUID Monto N…" at bounding box center [602, 291] width 712 height 408
click at [867, 128] on div "18 ago 2025 - 19 ago 2025 Selecciona un proveedor Fecha de emisión UUID Monto N…" at bounding box center [602, 291] width 712 height 408
click at [867, 117] on button "Selecciona un proveedor" at bounding box center [876, 111] width 142 height 24
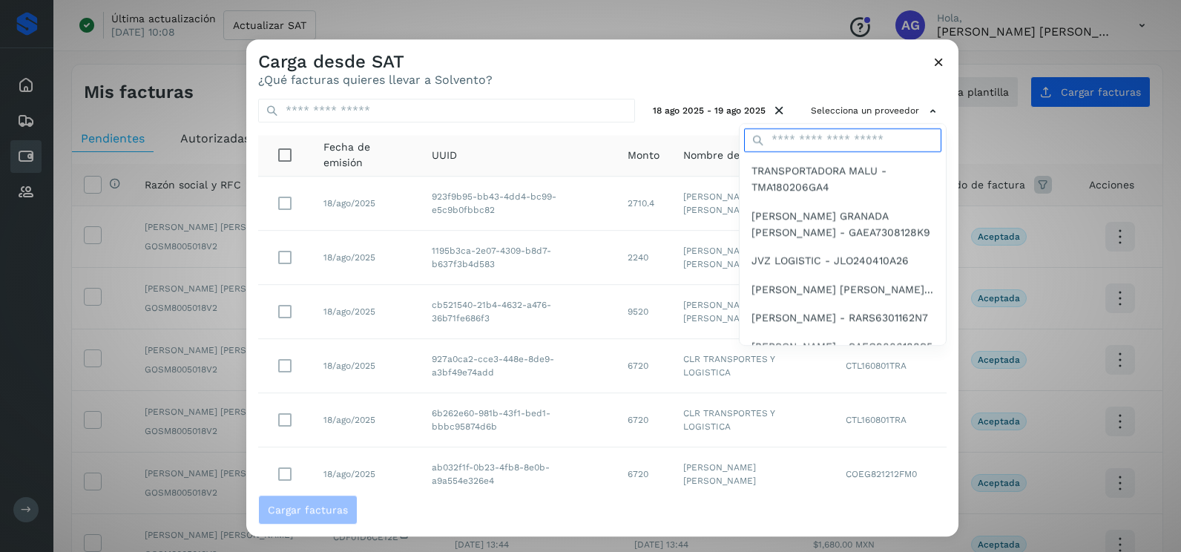
click at [807, 141] on input "text" at bounding box center [842, 140] width 197 height 24
type input "**********"
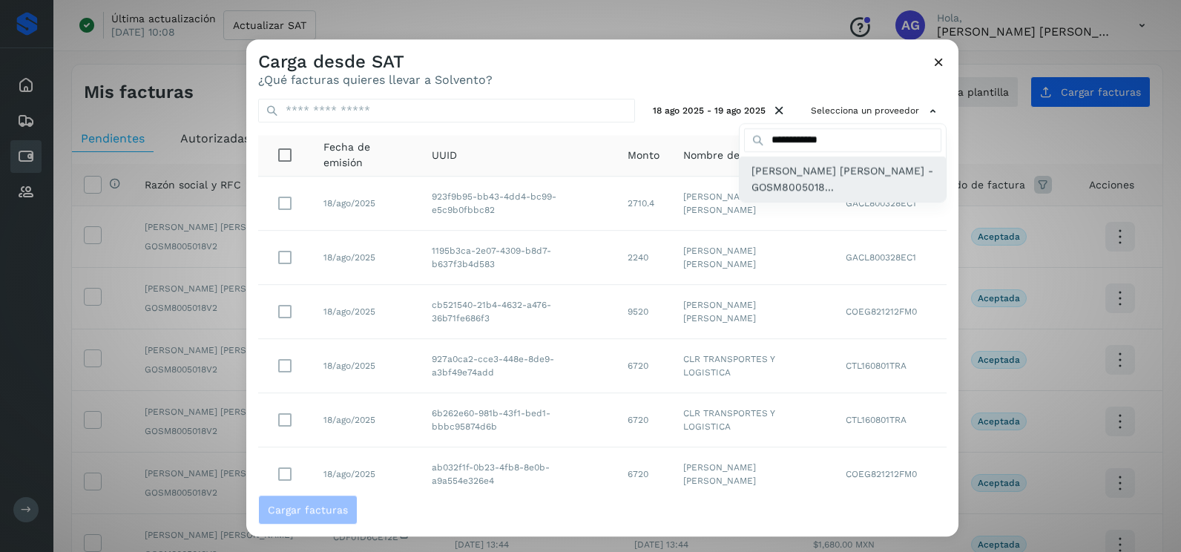
click at [819, 182] on span "MIGUEL ANGEL GOMEZ SANCHEZ - GOSM8005018..." at bounding box center [843, 179] width 183 height 33
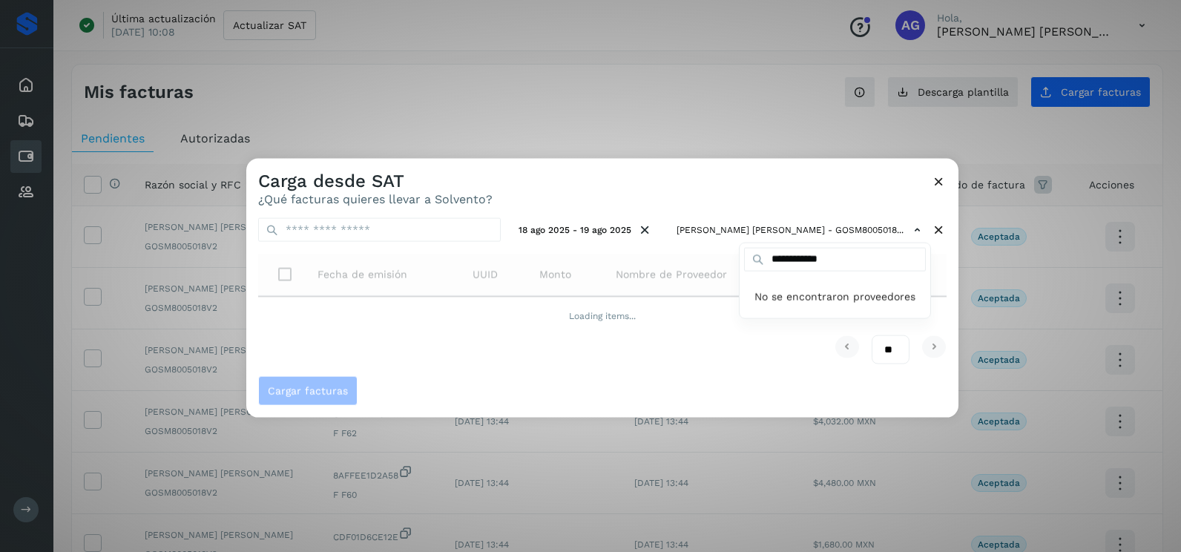
click at [756, 183] on div at bounding box center [836, 435] width 1181 height 552
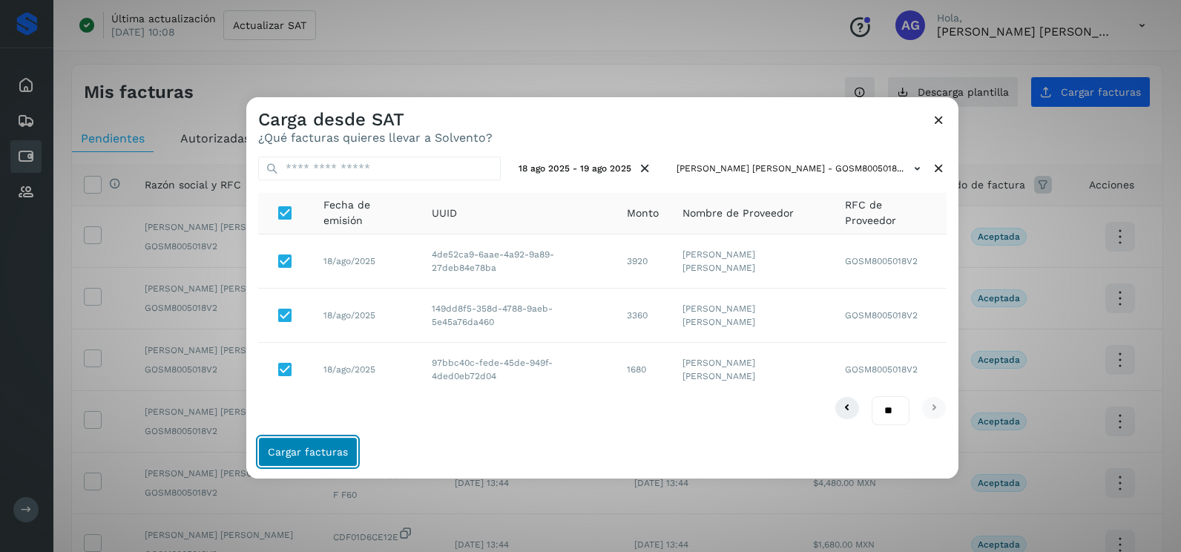
click at [315, 457] on span "Cargar facturas" at bounding box center [308, 452] width 80 height 10
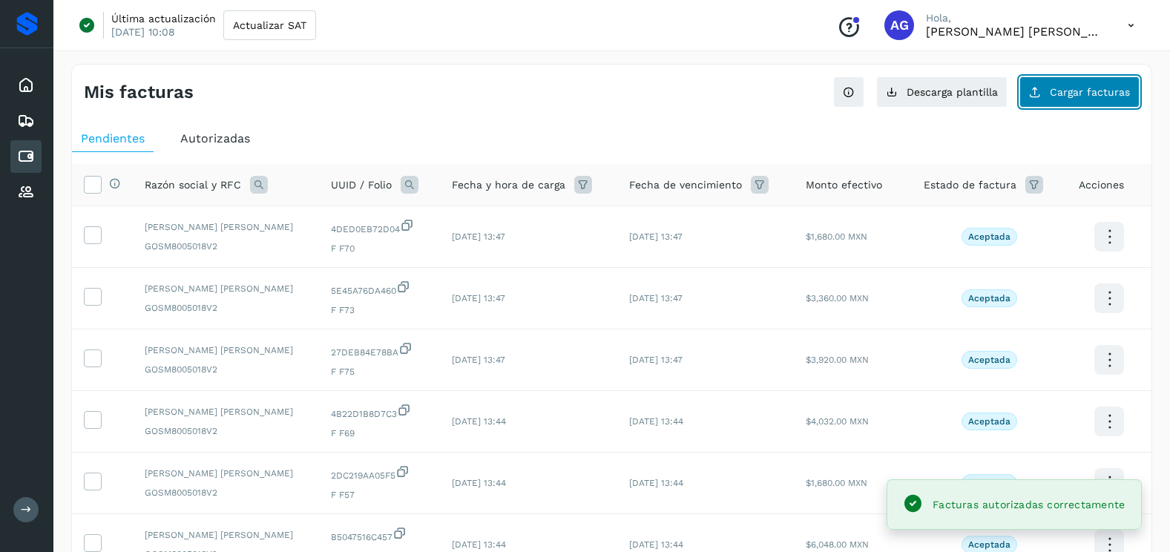
click at [1094, 90] on span "Cargar facturas" at bounding box center [1090, 92] width 80 height 10
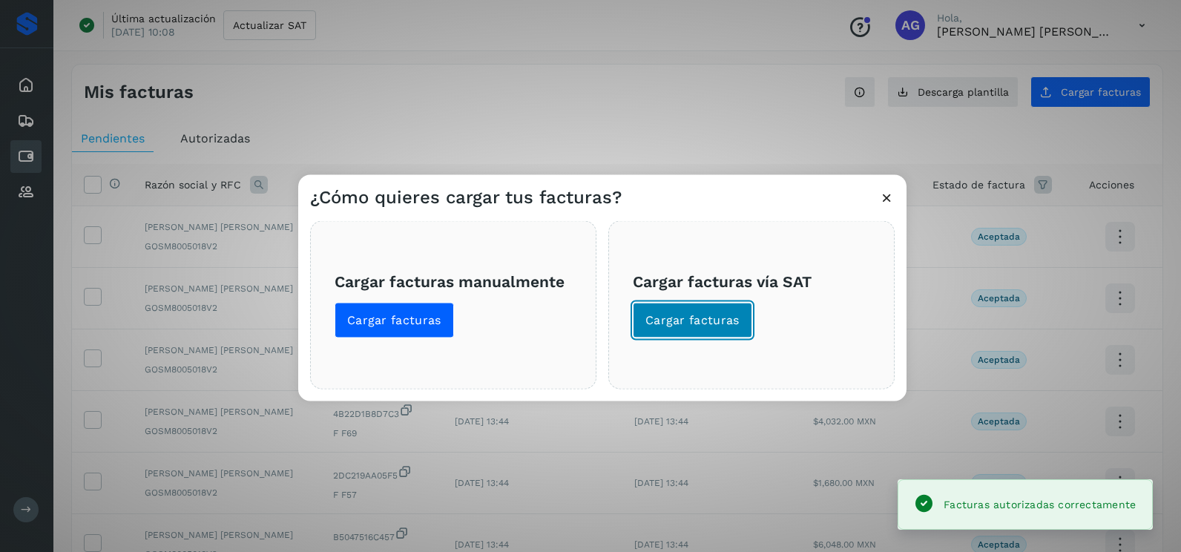
click at [663, 327] on span "Cargar facturas" at bounding box center [693, 320] width 94 height 16
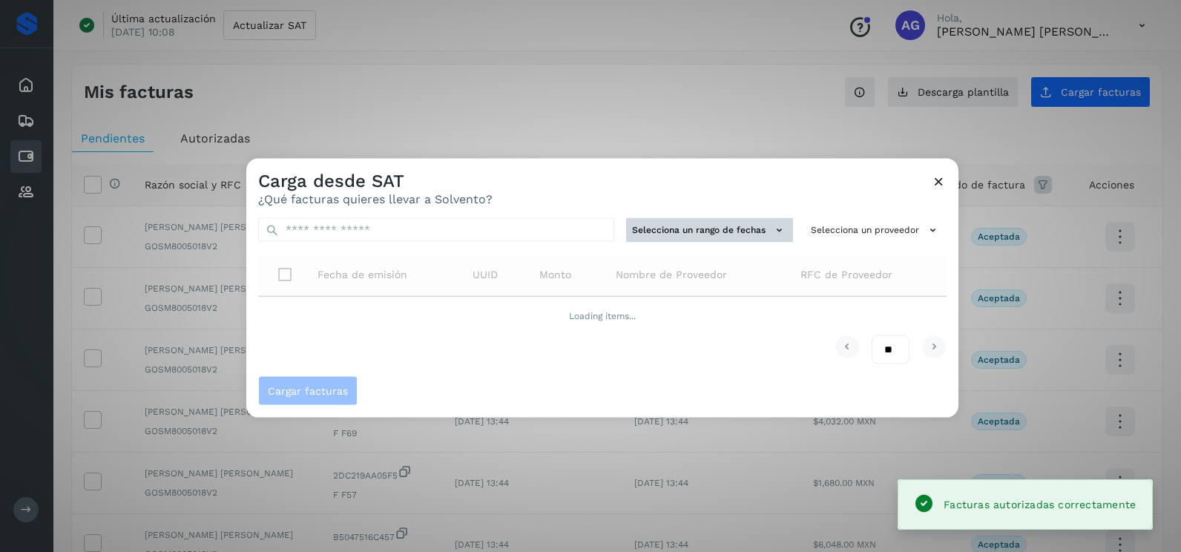
click at [675, 240] on button "Selecciona un rango de fechas" at bounding box center [709, 230] width 167 height 24
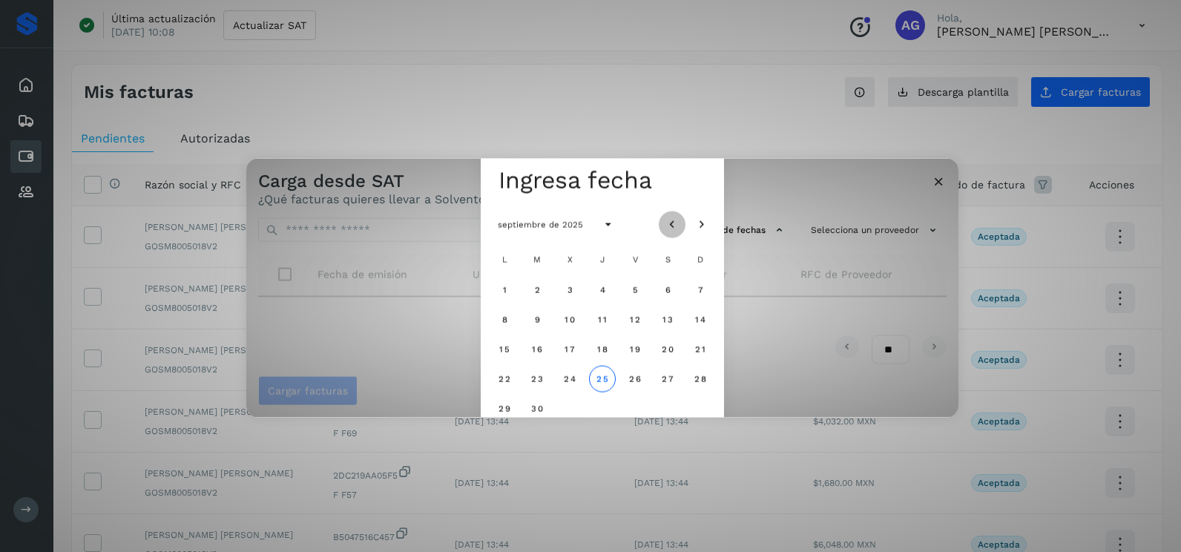
click at [669, 222] on icon "Mes anterior" at bounding box center [672, 224] width 15 height 15
click at [537, 353] on span "12" at bounding box center [536, 349] width 11 height 10
click at [568, 352] on span "13" at bounding box center [569, 349] width 11 height 10
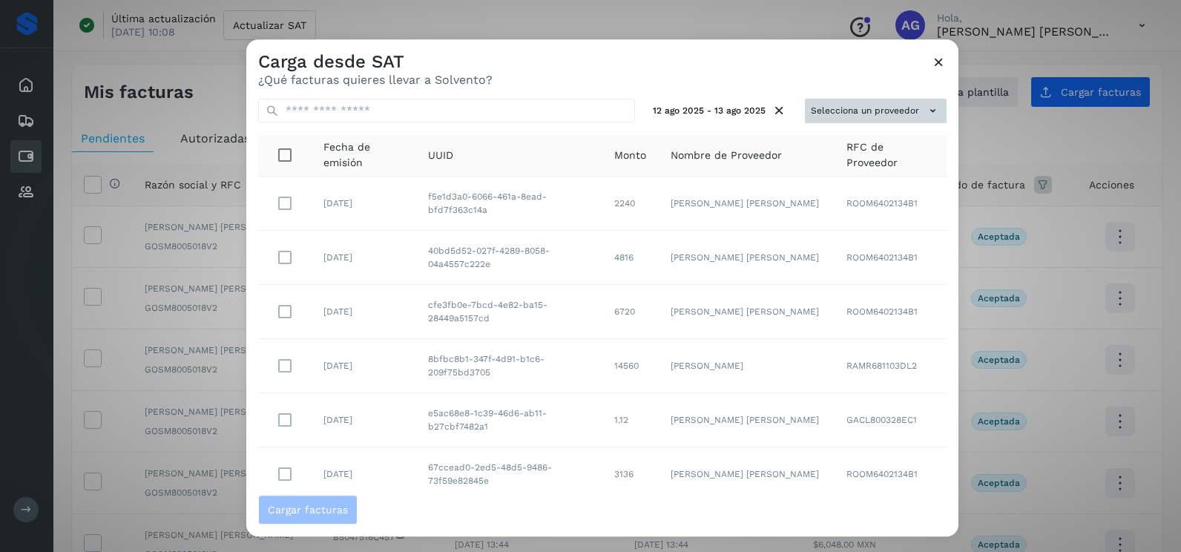
click at [844, 107] on button "Selecciona un proveedor" at bounding box center [876, 111] width 142 height 24
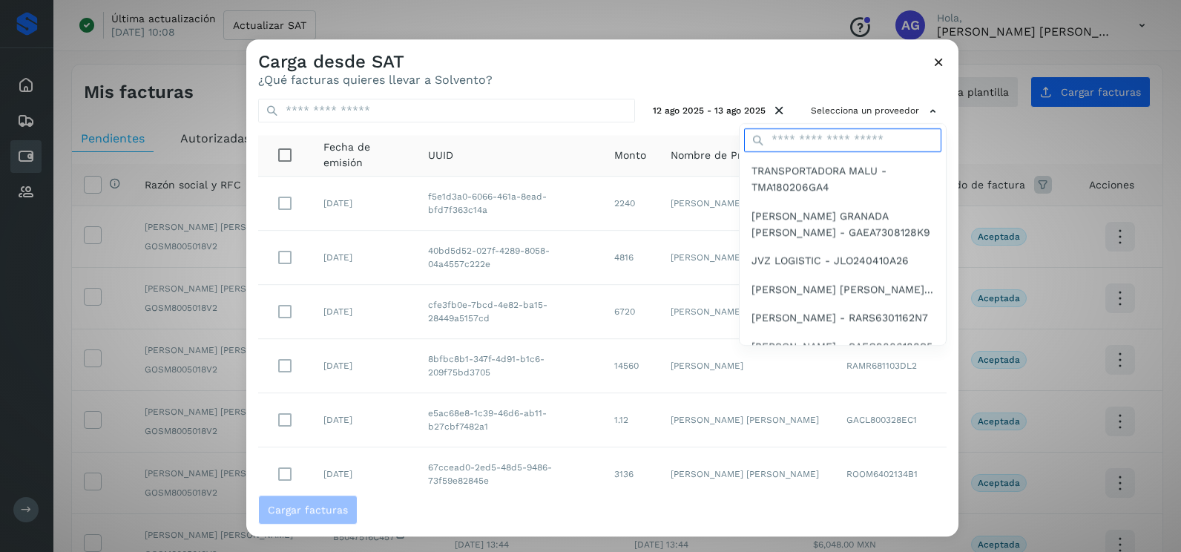
click at [821, 138] on input "text" at bounding box center [842, 140] width 197 height 24
type input "**********"
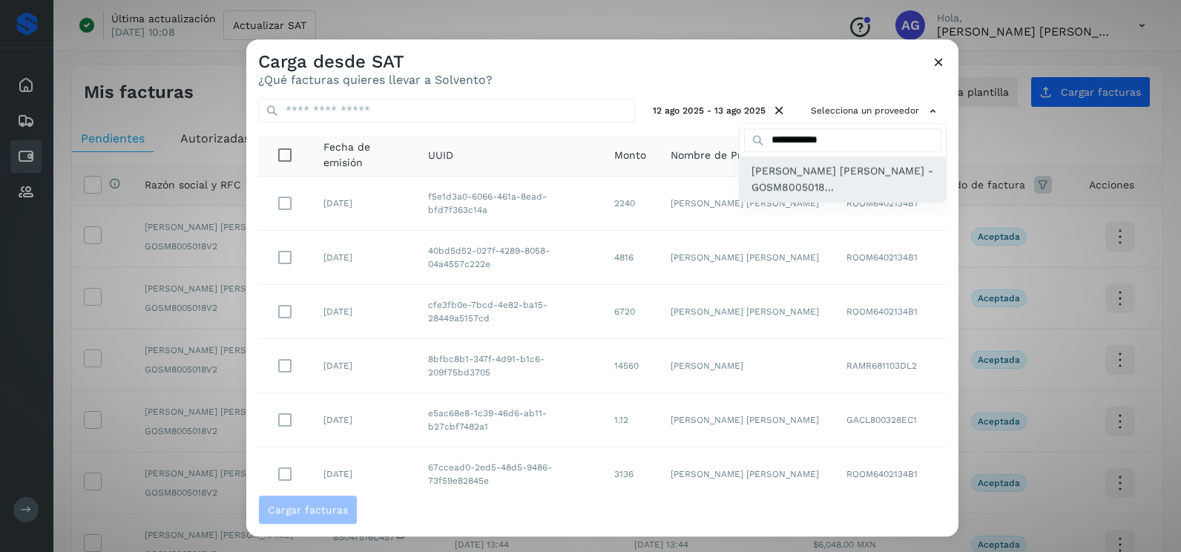
click at [800, 168] on span "MIGUEL ANGEL GOMEZ SANCHEZ - GOSM8005018..." at bounding box center [843, 179] width 183 height 33
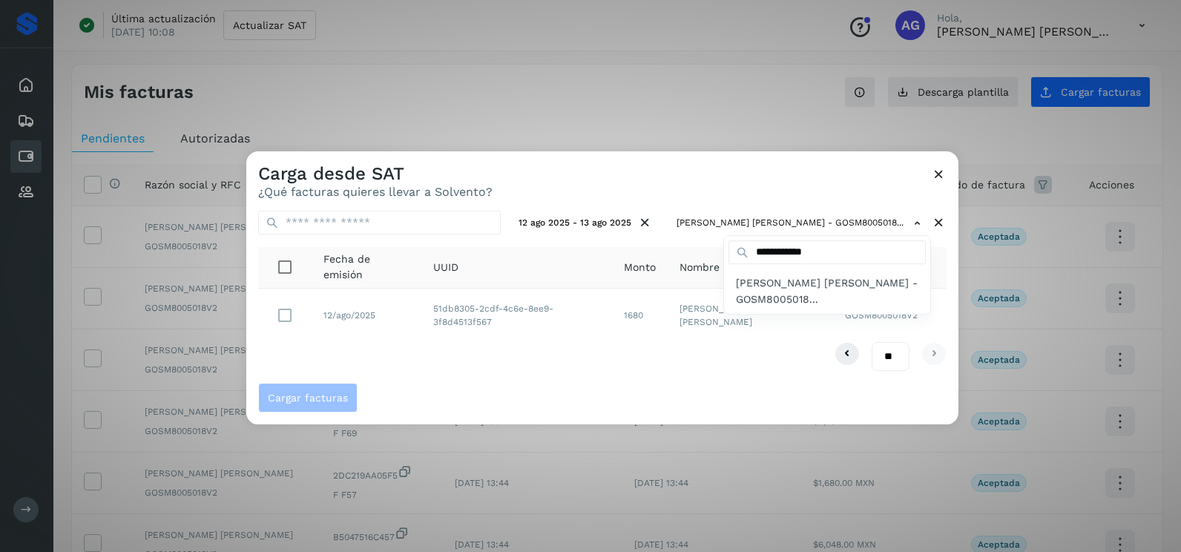
click at [470, 361] on div at bounding box center [836, 427] width 1181 height 552
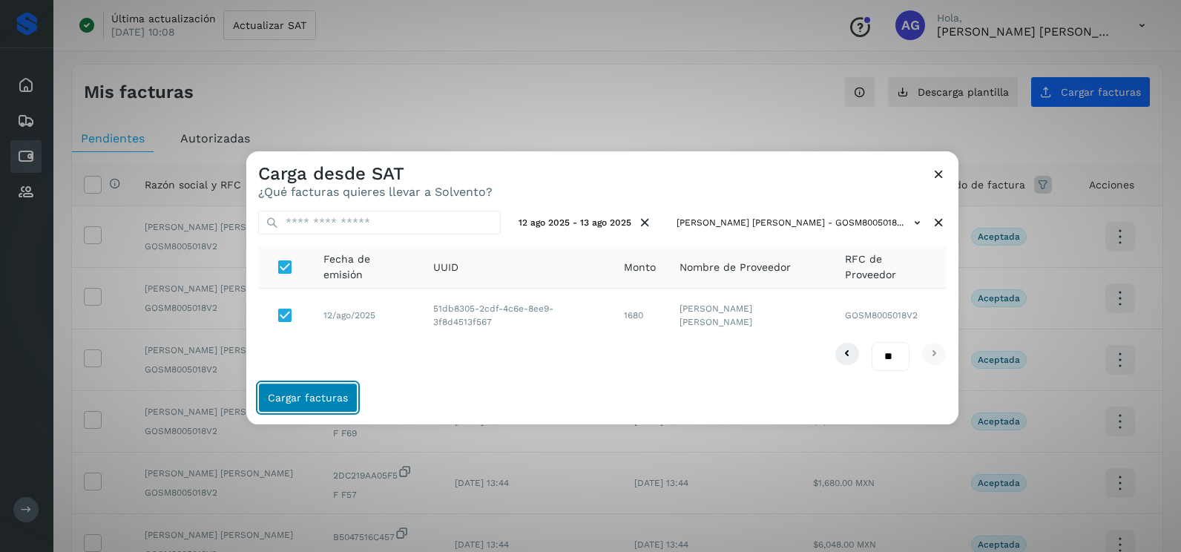
click at [311, 393] on span "Cargar facturas" at bounding box center [308, 398] width 80 height 10
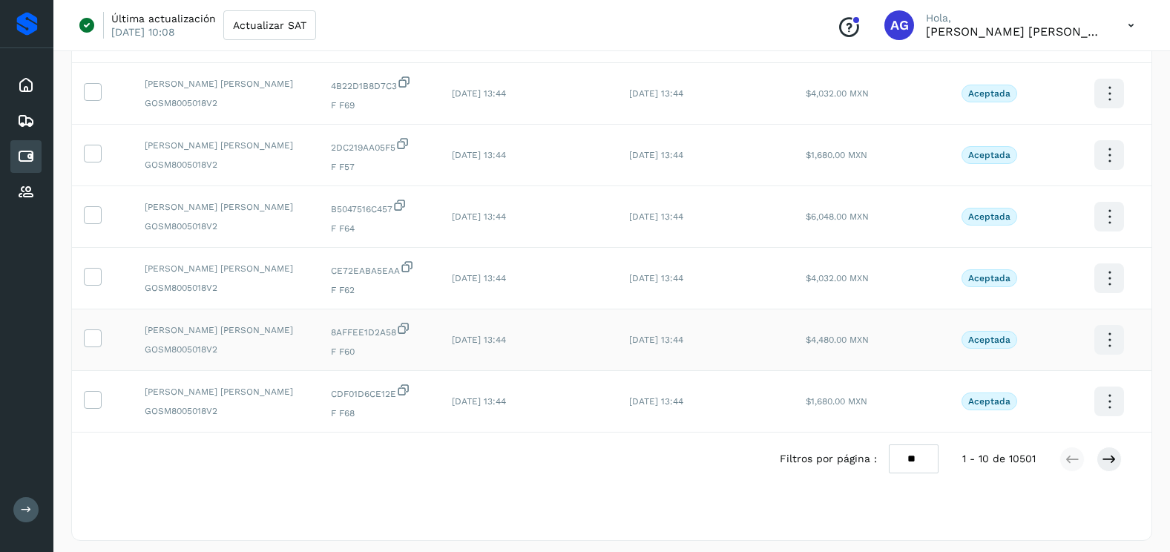
scroll to position [396, 0]
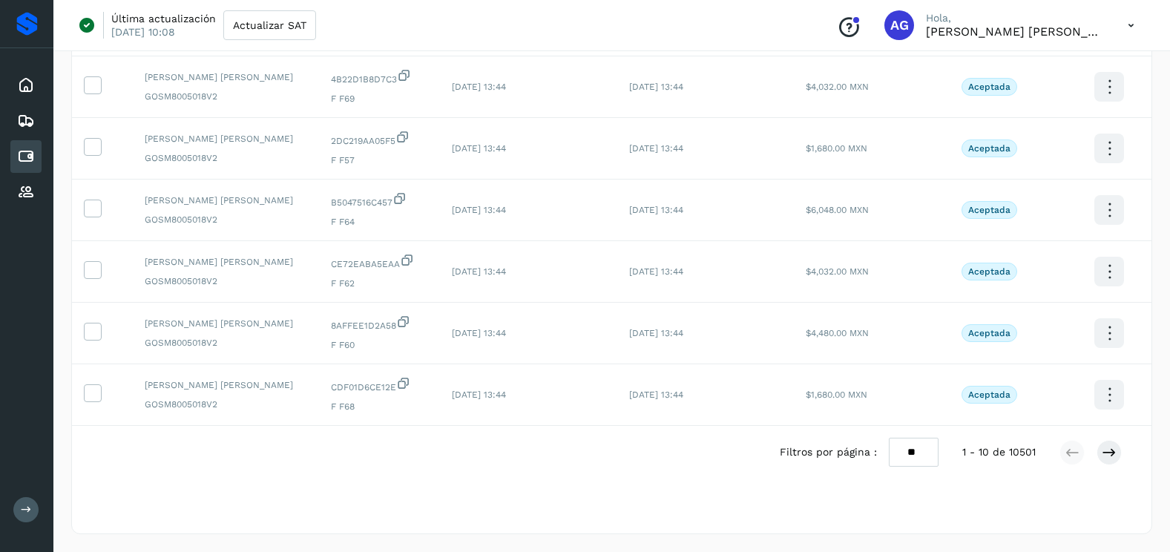
click at [907, 454] on select "** ** **" at bounding box center [914, 452] width 50 height 29
select select "**"
click at [889, 438] on select "** ** **" at bounding box center [914, 452] width 50 height 29
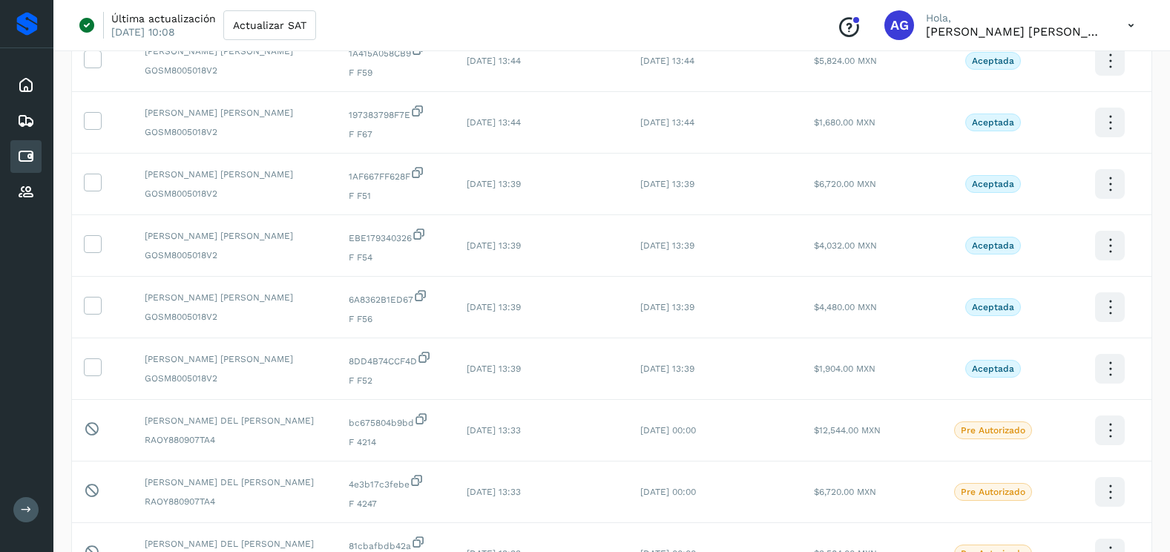
scroll to position [842, 0]
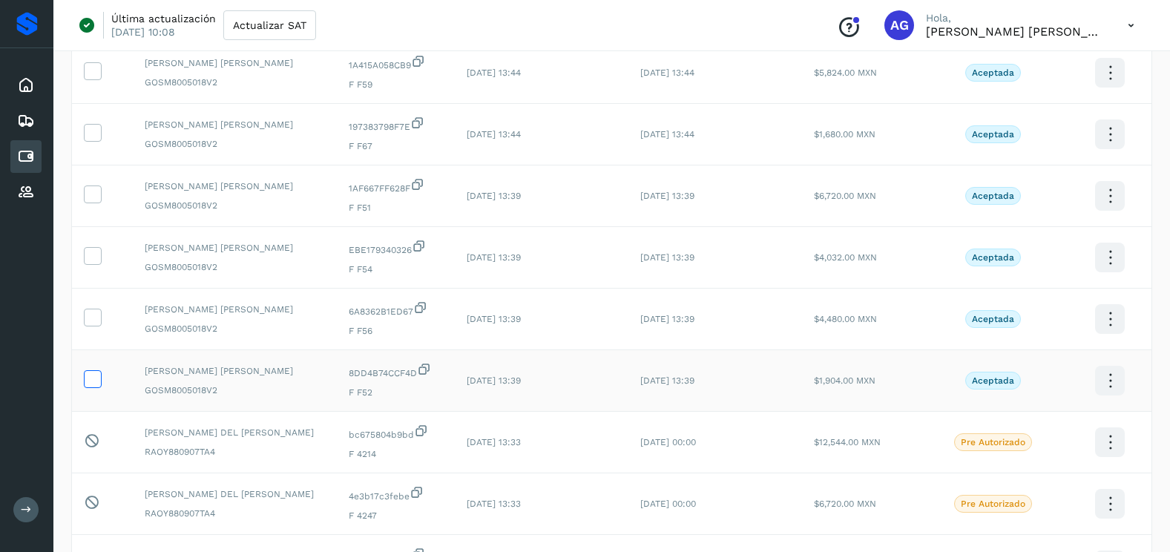
click at [94, 382] on icon at bounding box center [93, 378] width 16 height 16
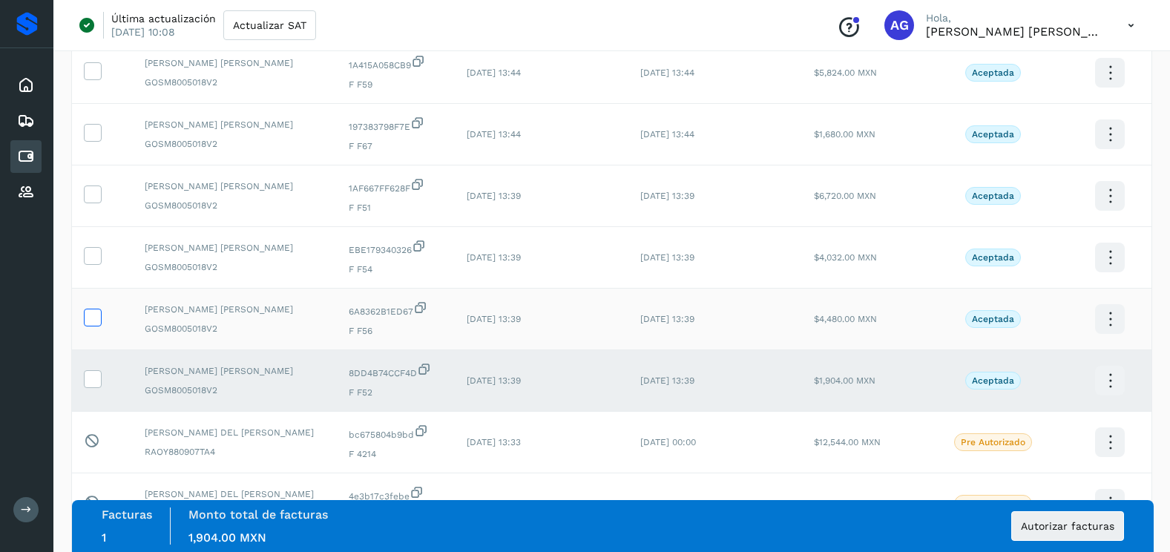
click at [99, 309] on icon at bounding box center [93, 317] width 16 height 16
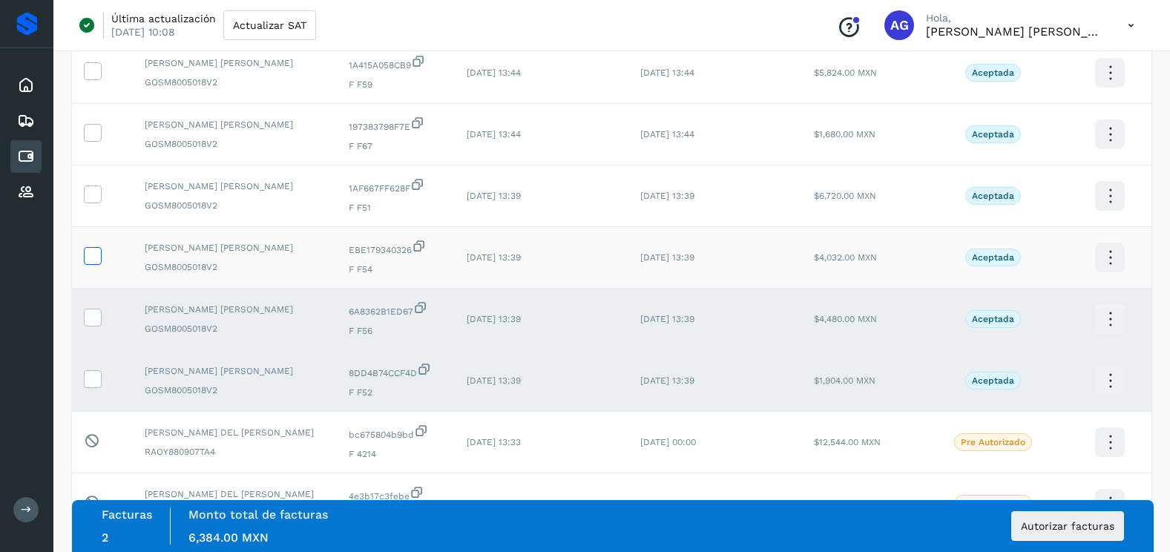
click at [89, 262] on icon at bounding box center [93, 255] width 16 height 16
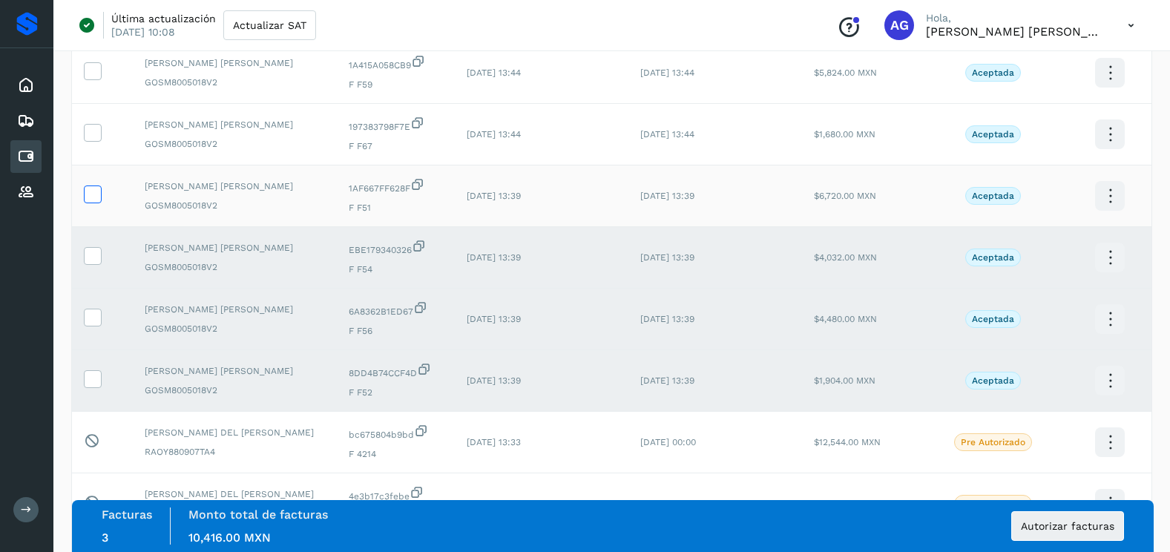
click at [96, 188] on icon at bounding box center [93, 194] width 16 height 16
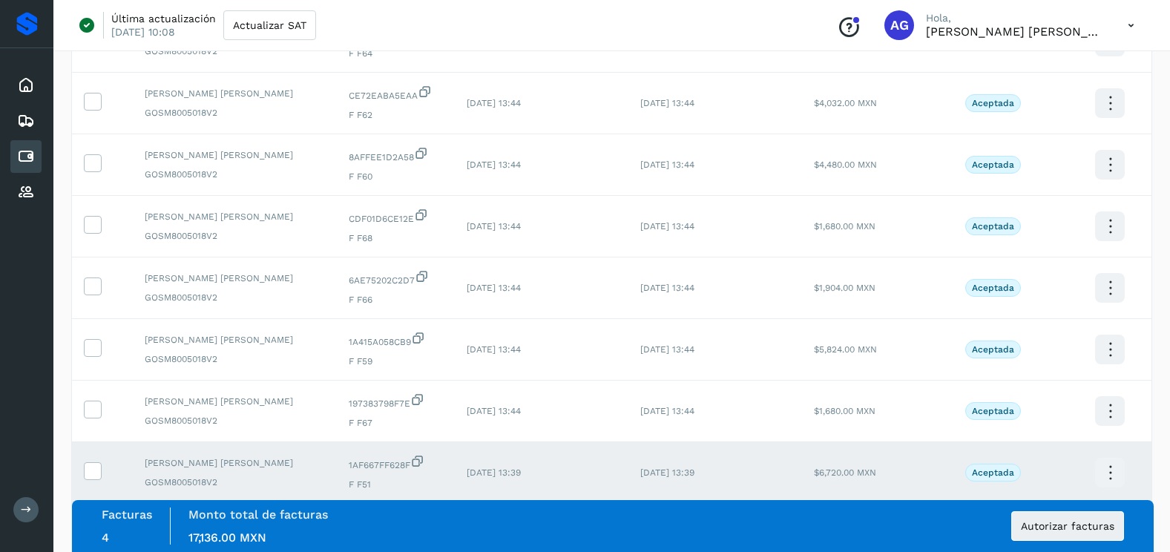
scroll to position [545, 0]
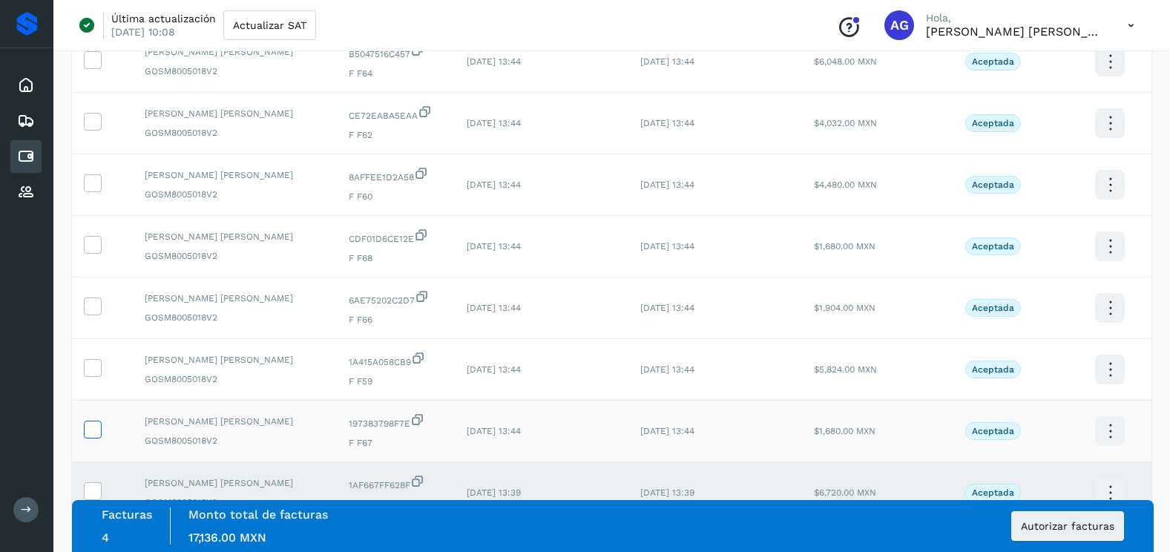
click at [94, 421] on icon at bounding box center [93, 429] width 16 height 16
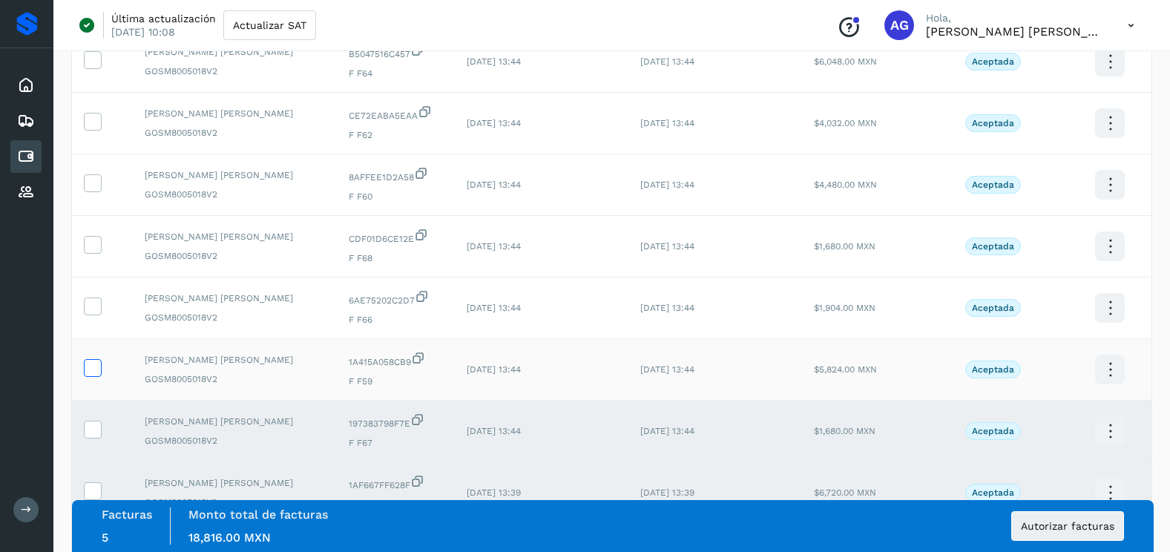
click at [95, 361] on icon at bounding box center [93, 367] width 16 height 16
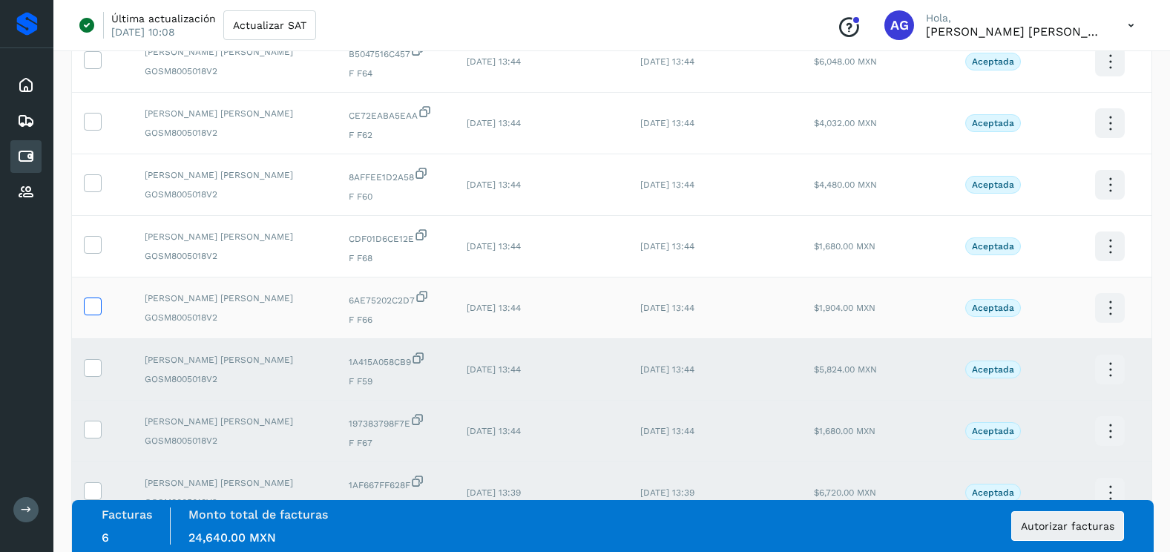
click at [89, 312] on icon at bounding box center [93, 306] width 16 height 16
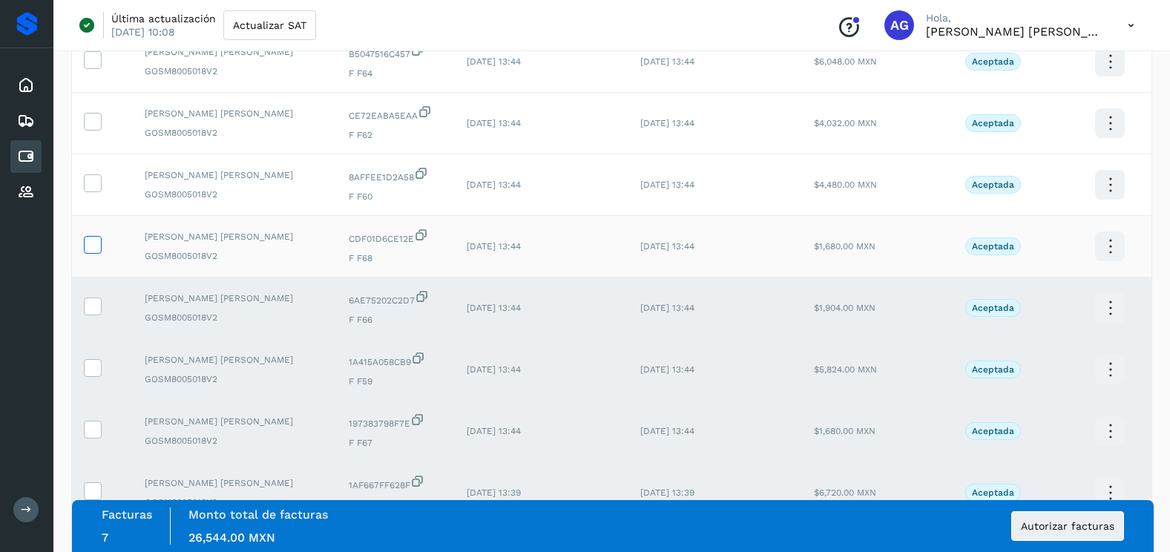
click at [94, 244] on icon at bounding box center [93, 244] width 16 height 16
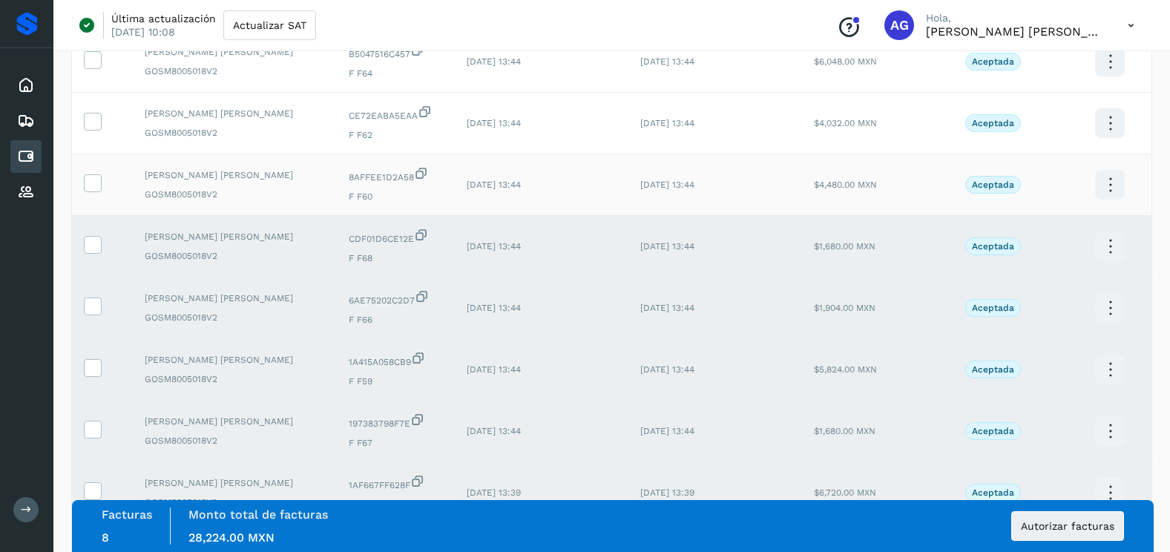
click at [90, 194] on td at bounding box center [102, 185] width 61 height 62
click at [93, 186] on icon at bounding box center [93, 182] width 16 height 16
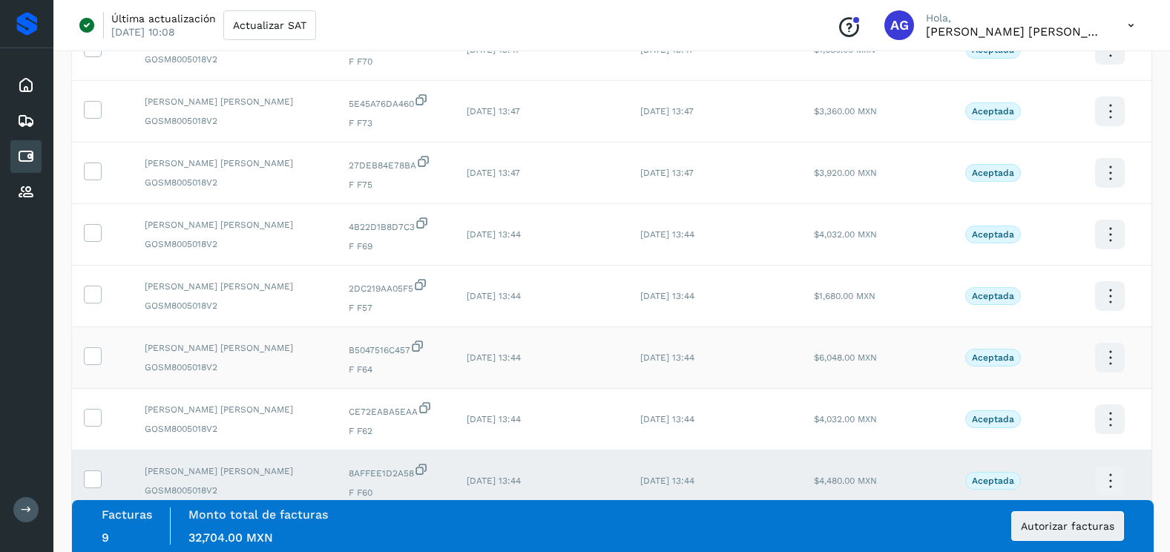
scroll to position [248, 0]
click at [94, 419] on icon at bounding box center [93, 418] width 16 height 16
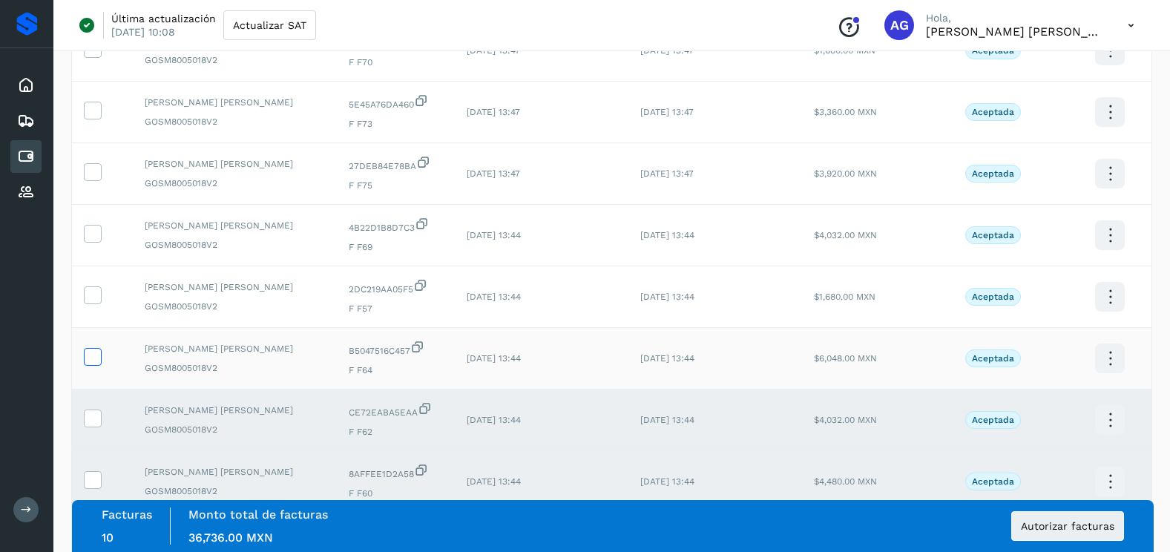
click at [92, 350] on icon at bounding box center [93, 356] width 16 height 16
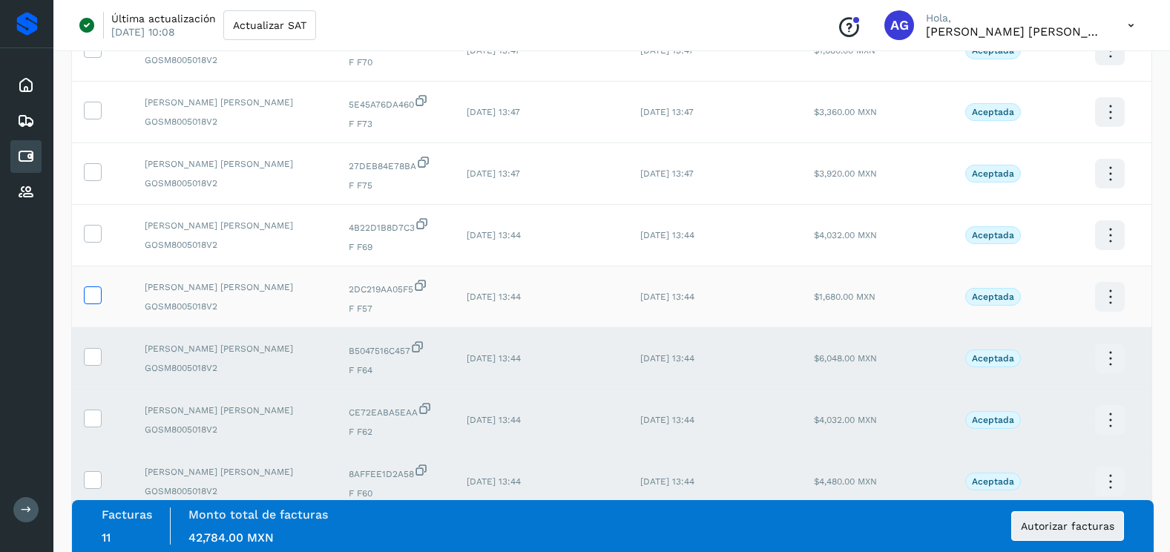
click at [94, 300] on icon at bounding box center [93, 294] width 16 height 16
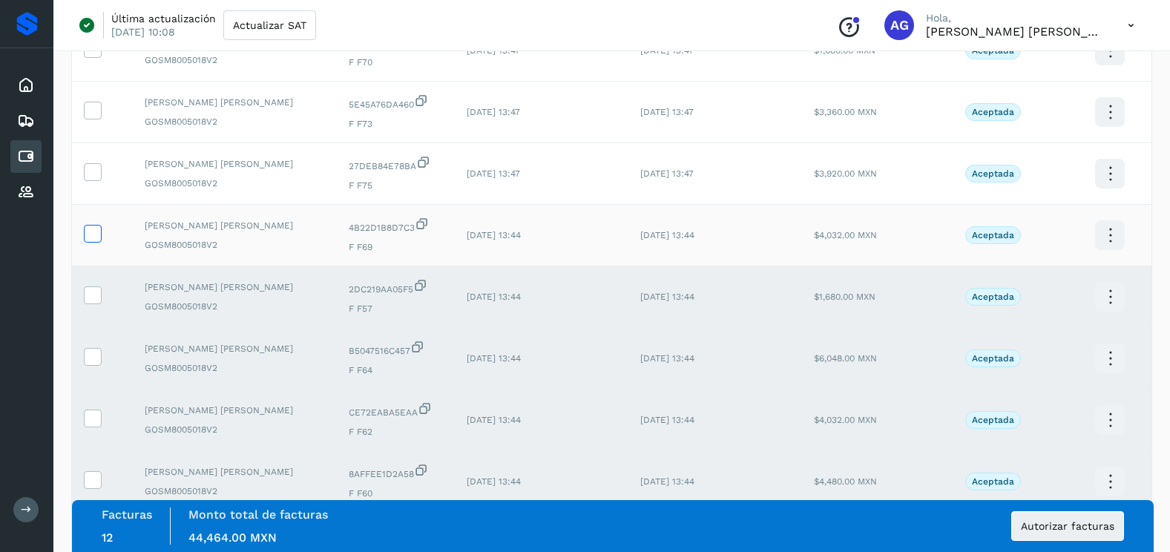
click at [100, 233] on label at bounding box center [93, 234] width 18 height 18
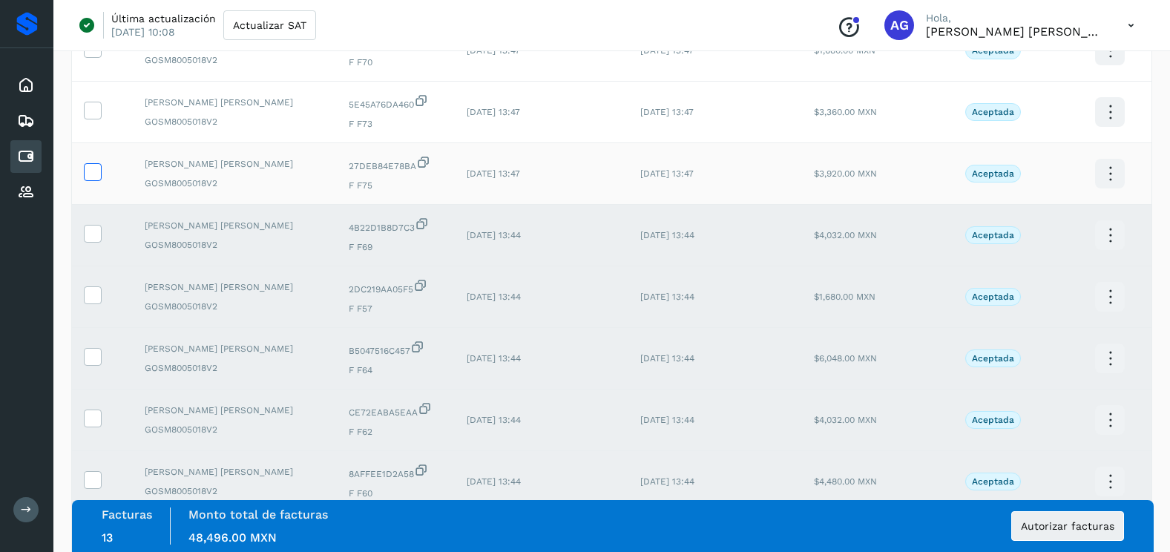
click at [94, 177] on icon at bounding box center [93, 171] width 16 height 16
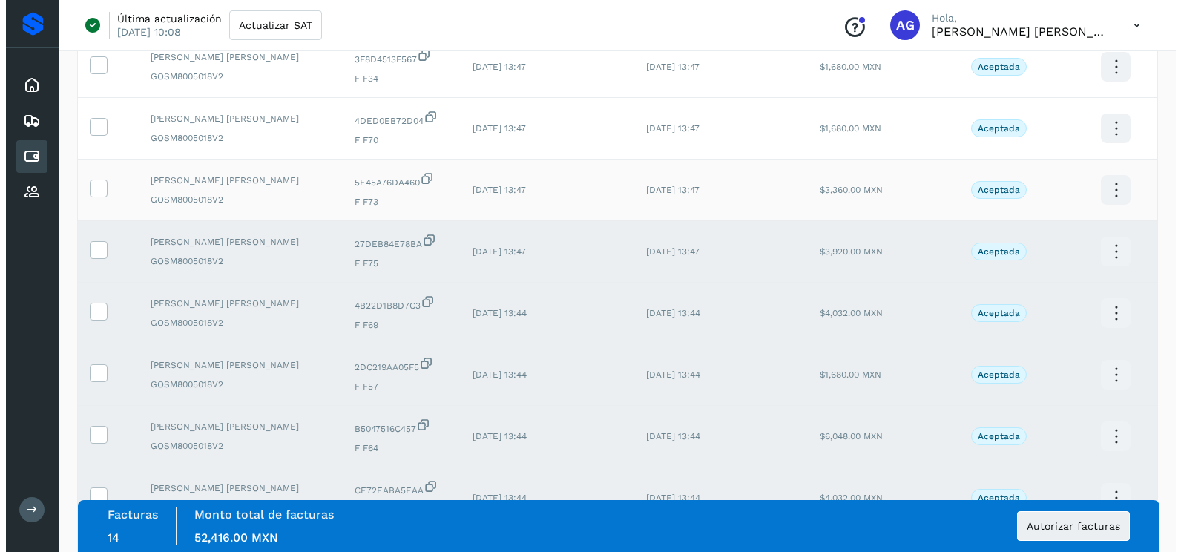
scroll to position [25, 0]
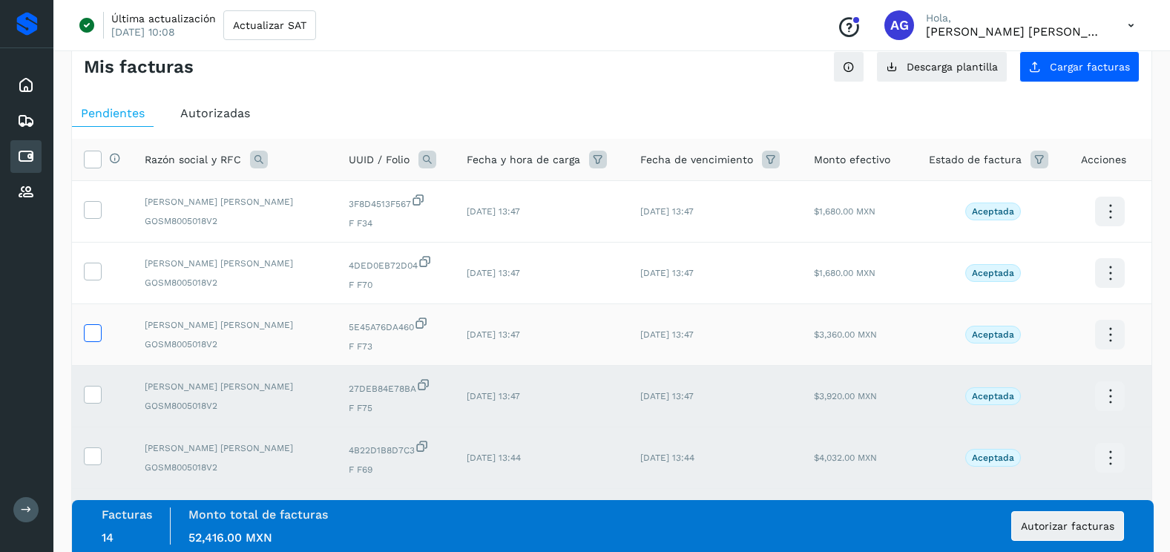
click at [93, 337] on icon at bounding box center [93, 332] width 16 height 16
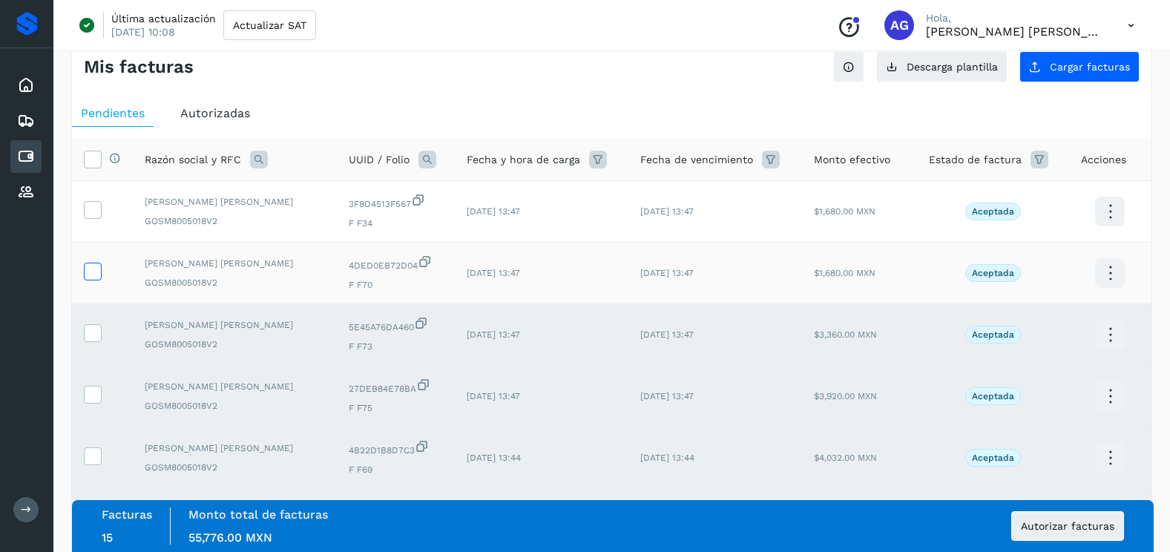
click at [97, 269] on icon at bounding box center [93, 271] width 16 height 16
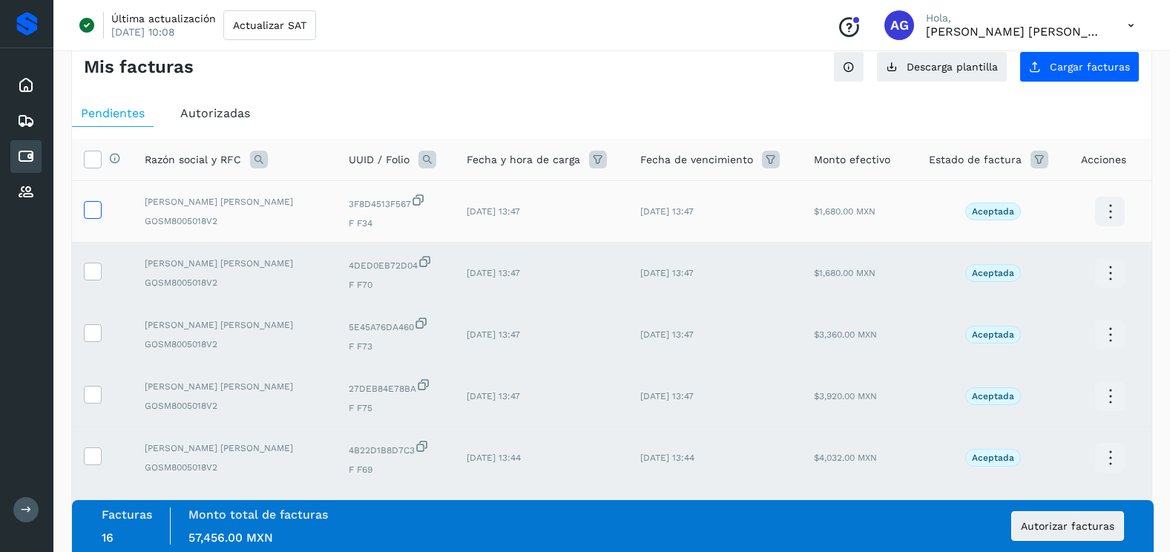
click at [99, 211] on icon at bounding box center [93, 209] width 16 height 16
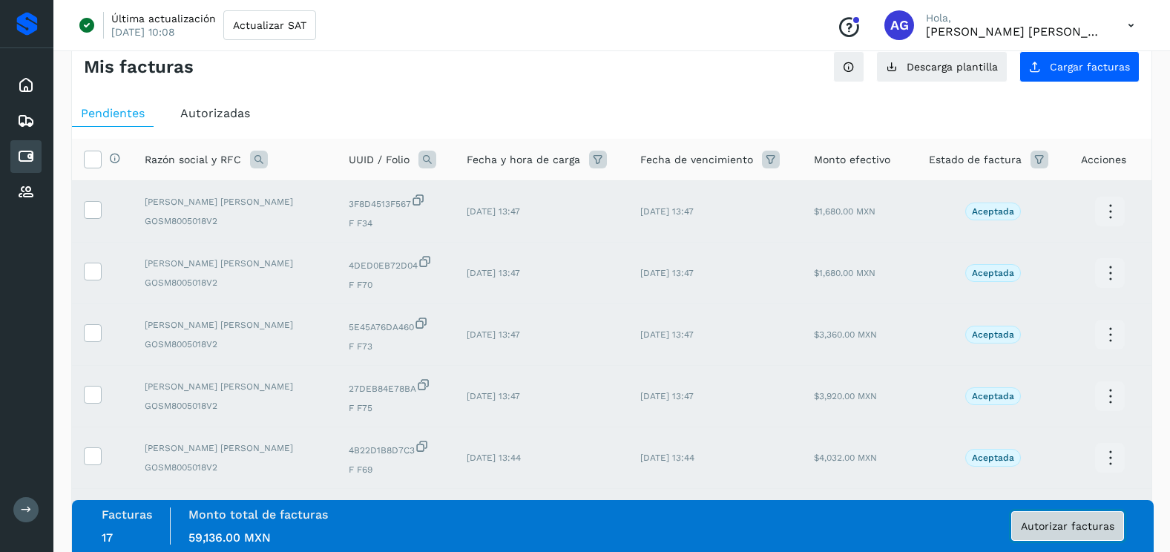
click at [1080, 535] on button "Autorizar facturas" at bounding box center [1067, 526] width 113 height 30
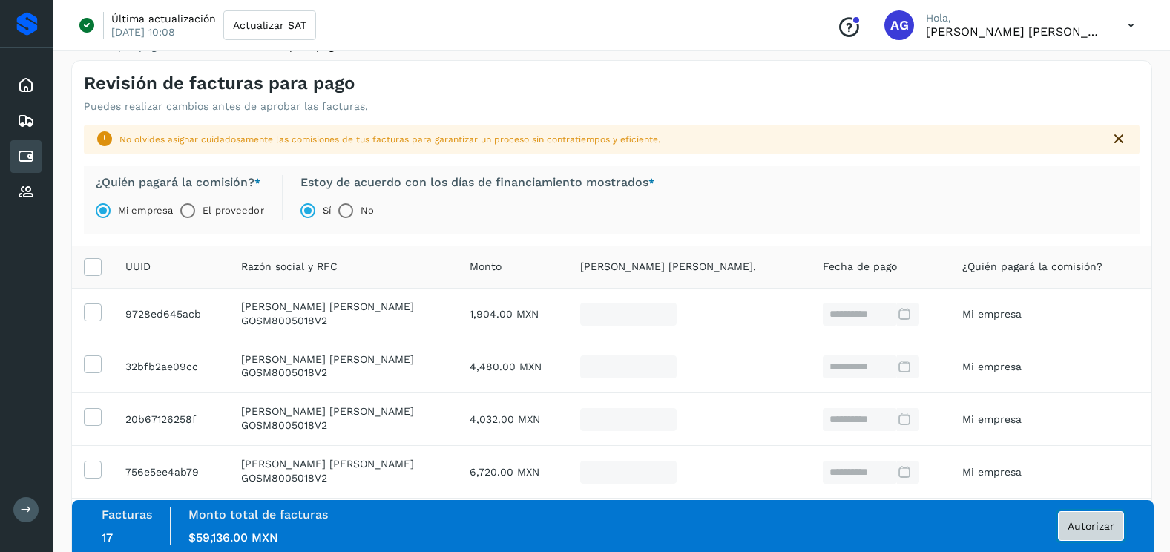
click at [1078, 532] on button "Autorizar" at bounding box center [1091, 526] width 66 height 30
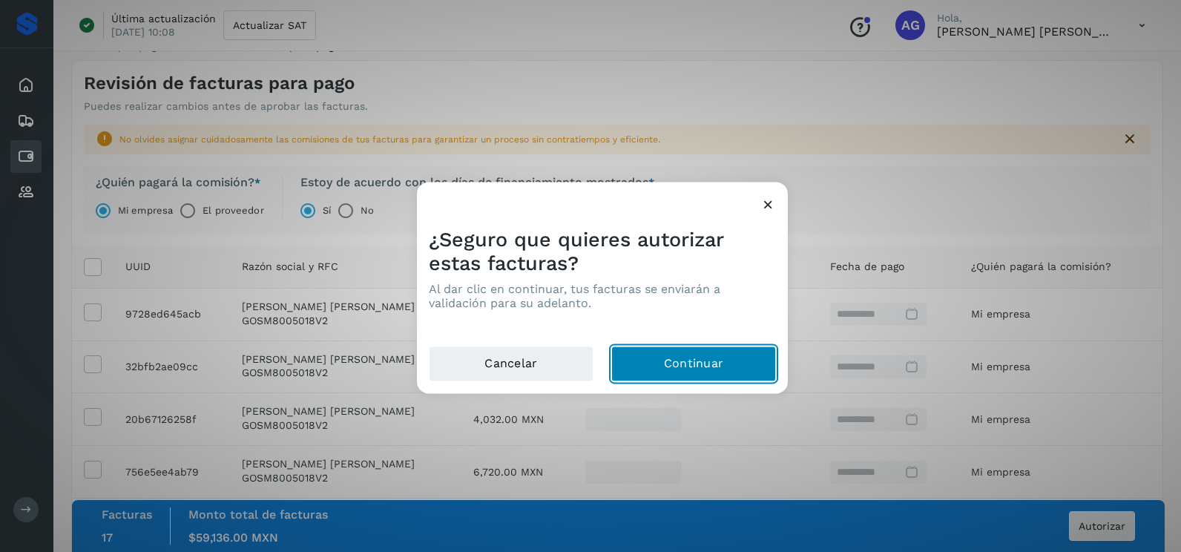
click at [718, 363] on button "Continuar" at bounding box center [693, 365] width 165 height 36
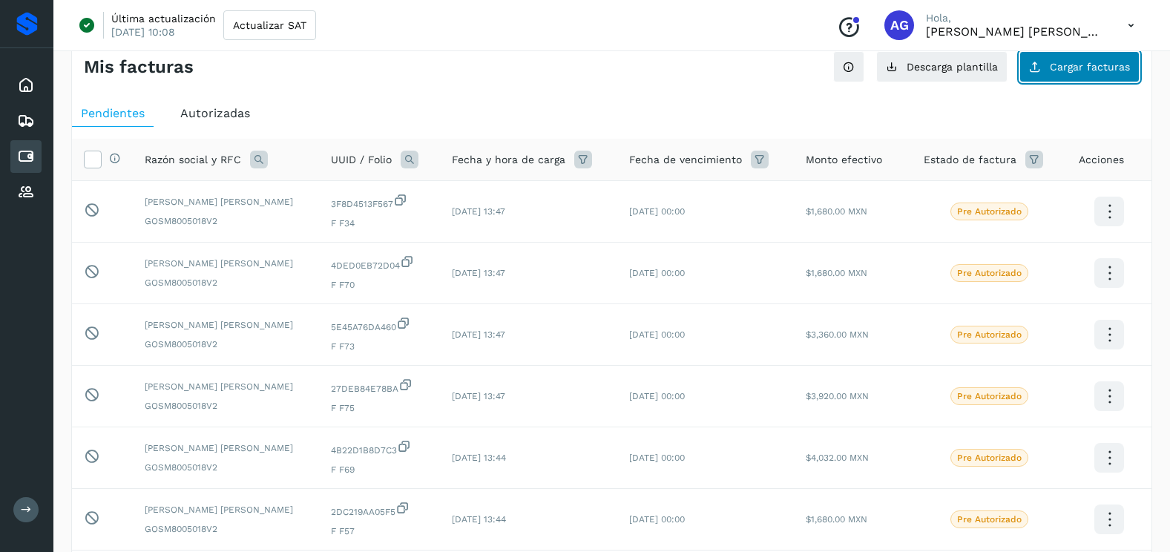
click at [1111, 73] on button "Cargar facturas" at bounding box center [1080, 66] width 120 height 31
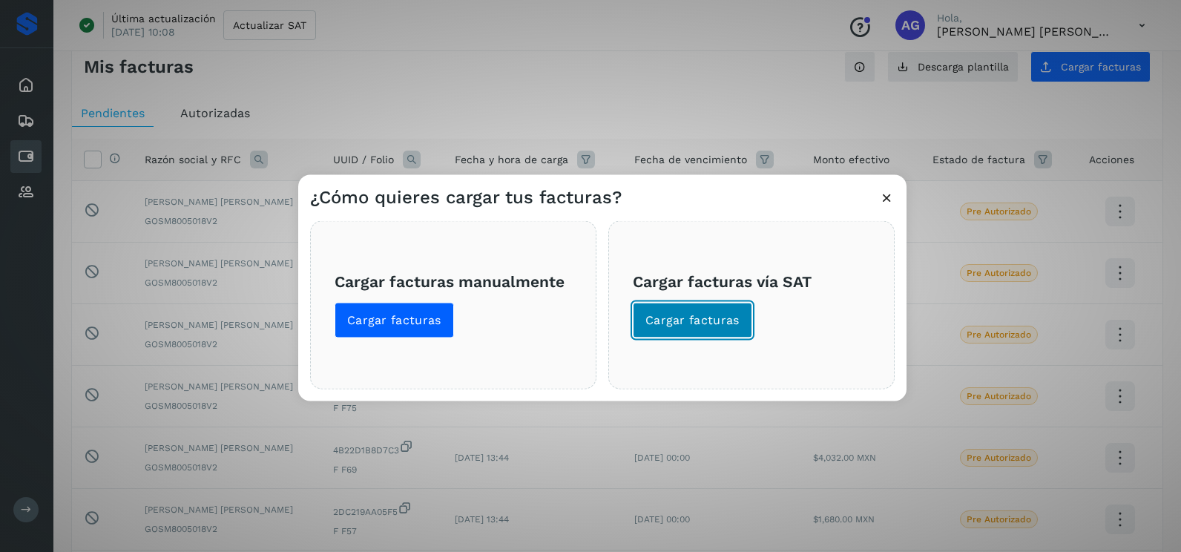
click at [729, 322] on span "Cargar facturas" at bounding box center [693, 320] width 94 height 16
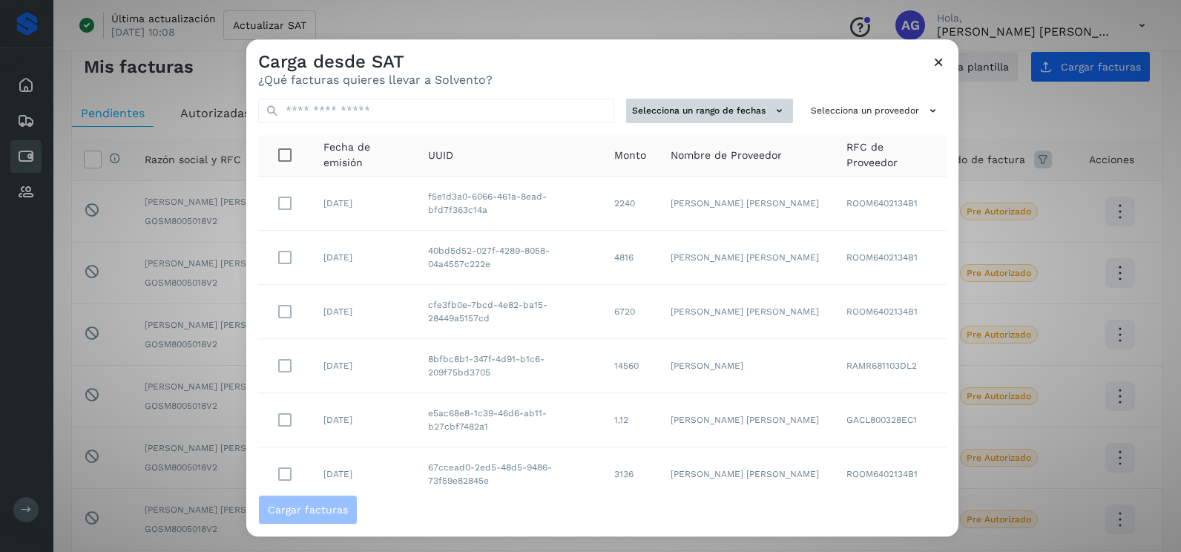
click at [761, 116] on button "Selecciona un rango de fechas" at bounding box center [709, 111] width 167 height 24
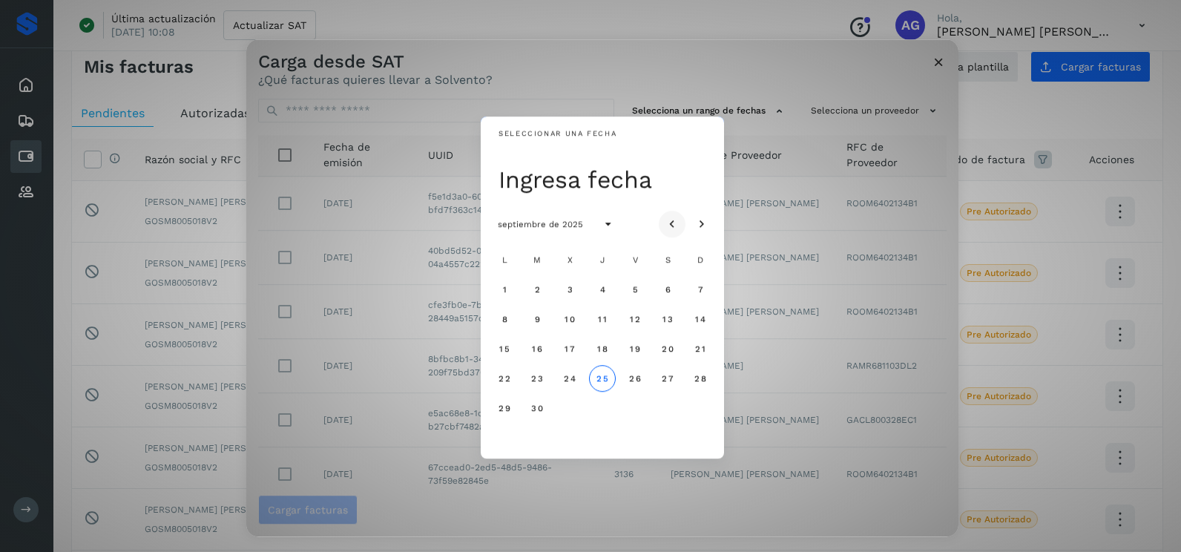
click at [675, 223] on icon "Mes anterior" at bounding box center [672, 224] width 15 height 15
click at [669, 285] on span "2" at bounding box center [667, 289] width 7 height 10
click at [701, 292] on span "3" at bounding box center [700, 289] width 7 height 10
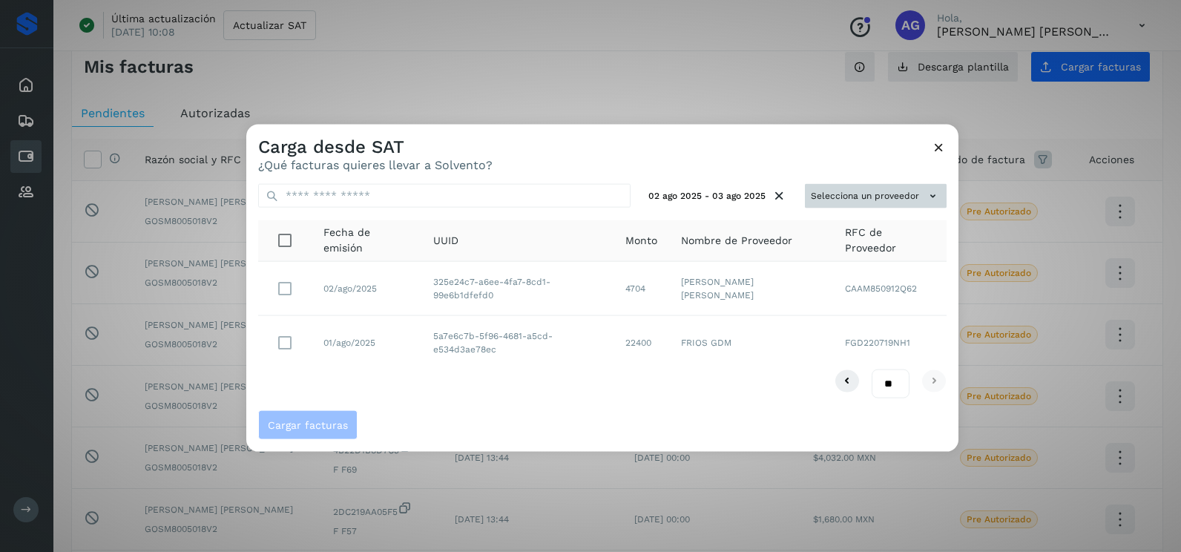
click at [893, 193] on button "Selecciona un proveedor" at bounding box center [876, 196] width 142 height 24
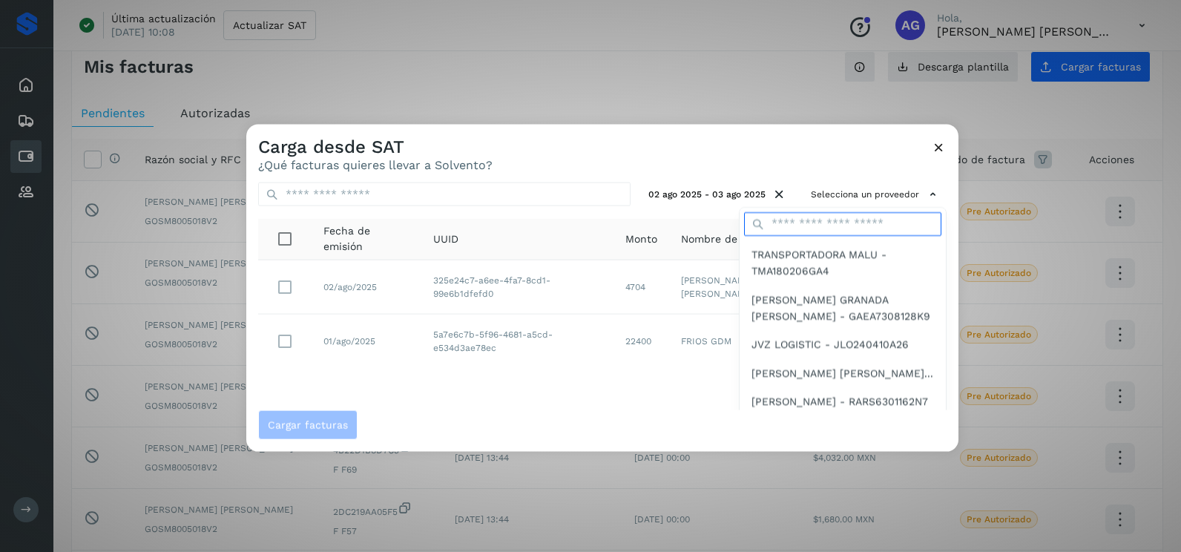
click at [793, 225] on input "text" at bounding box center [842, 223] width 197 height 24
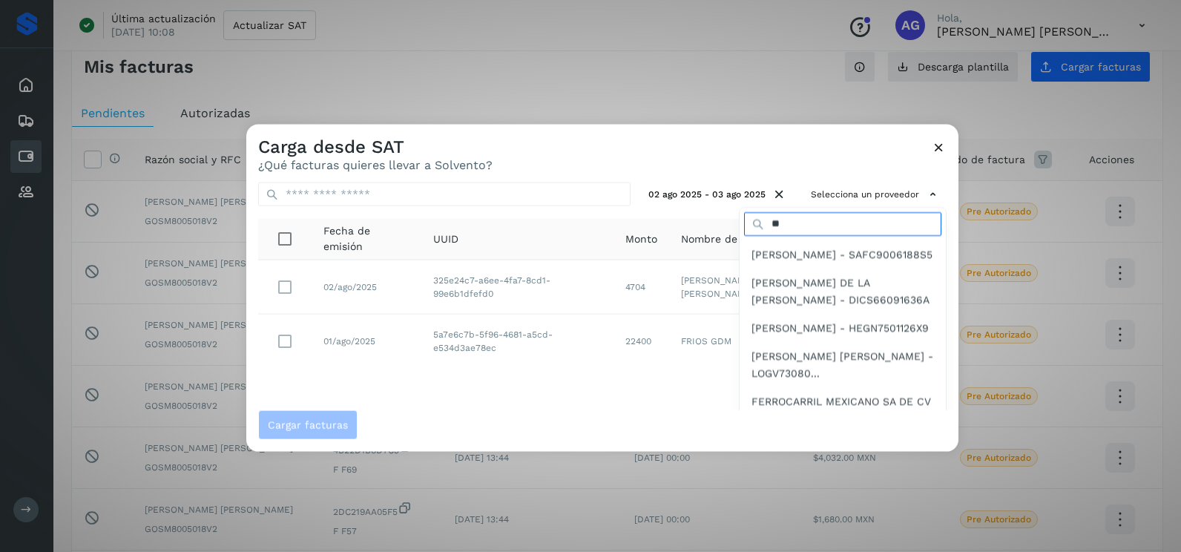
scroll to position [0, 0]
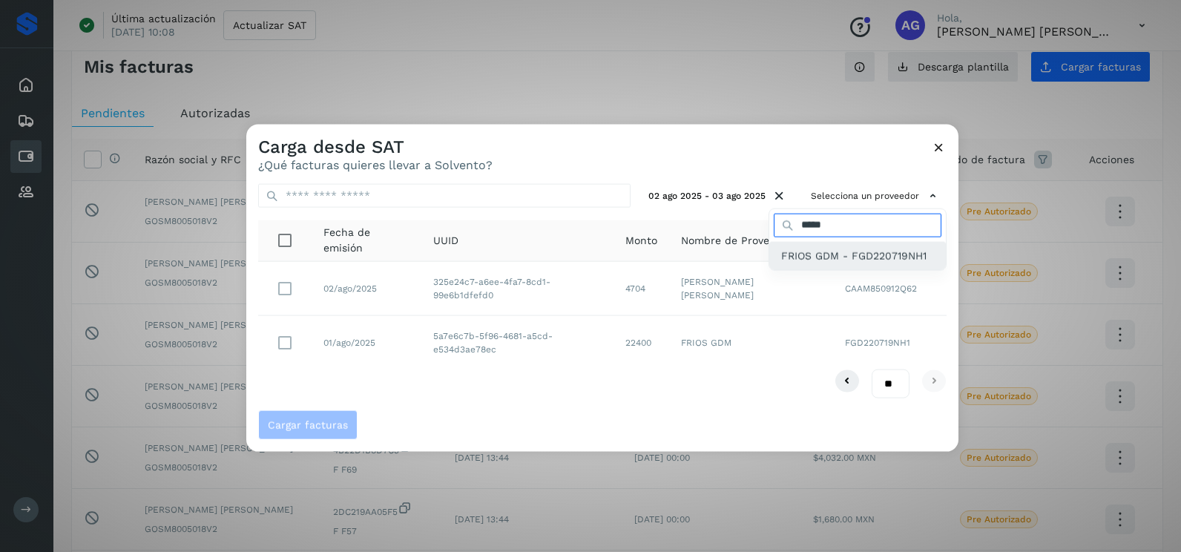
type input "*****"
click at [816, 258] on span "FRIOS GDM - FGD220719NH1" at bounding box center [853, 255] width 145 height 16
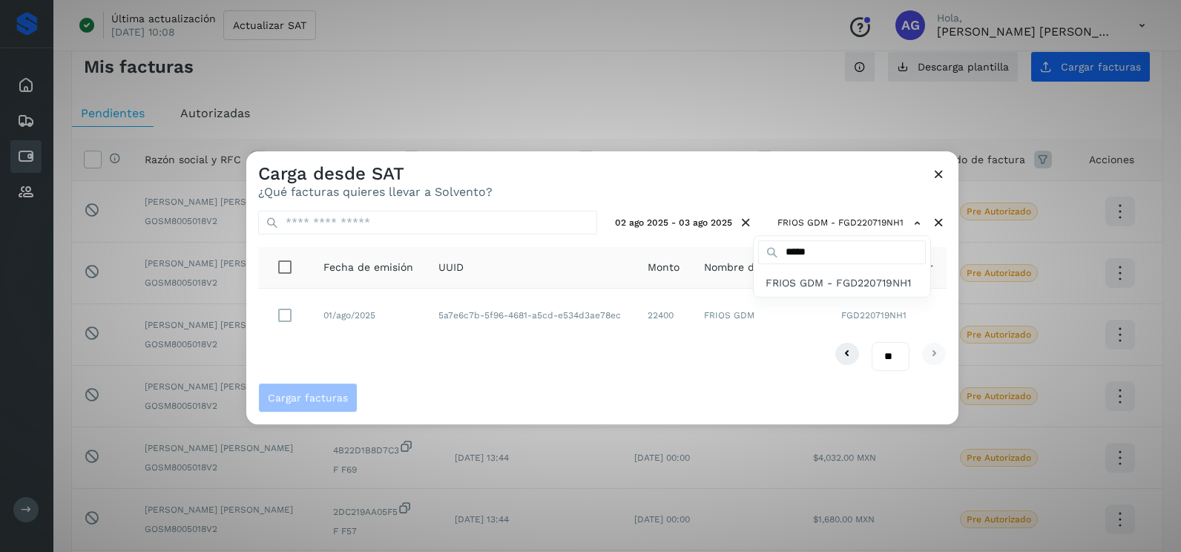
click at [514, 353] on div at bounding box center [836, 427] width 1181 height 552
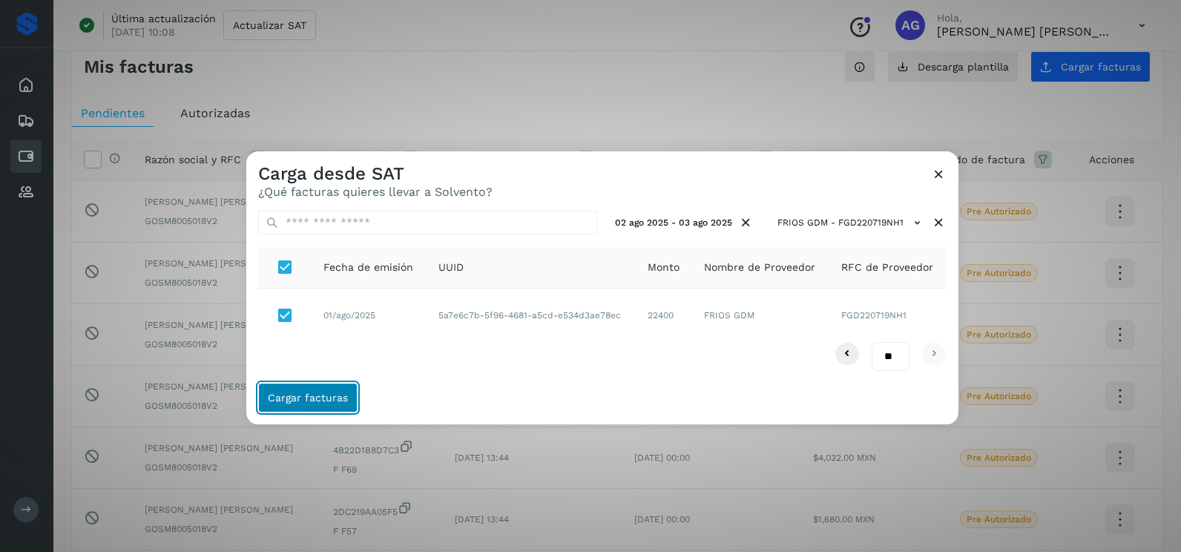
click at [324, 390] on button "Cargar facturas" at bounding box center [307, 398] width 99 height 30
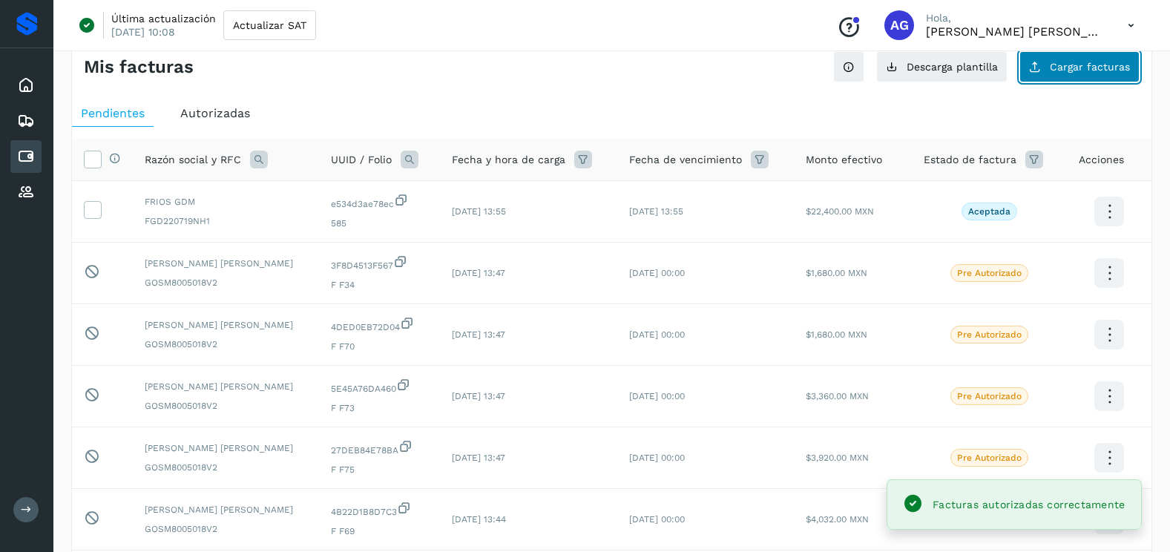
click at [1054, 68] on span "Cargar facturas" at bounding box center [1090, 67] width 80 height 10
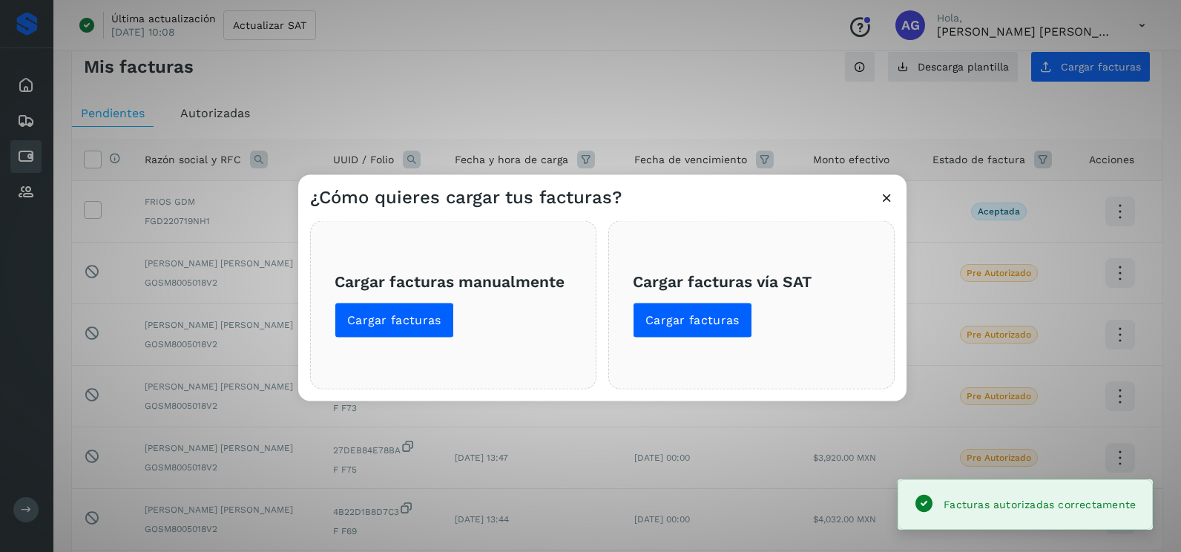
click at [695, 297] on span "Cargar facturas vía SAT Cargar facturas" at bounding box center [751, 305] width 237 height 66
click at [703, 327] on span "Cargar facturas" at bounding box center [693, 320] width 94 height 16
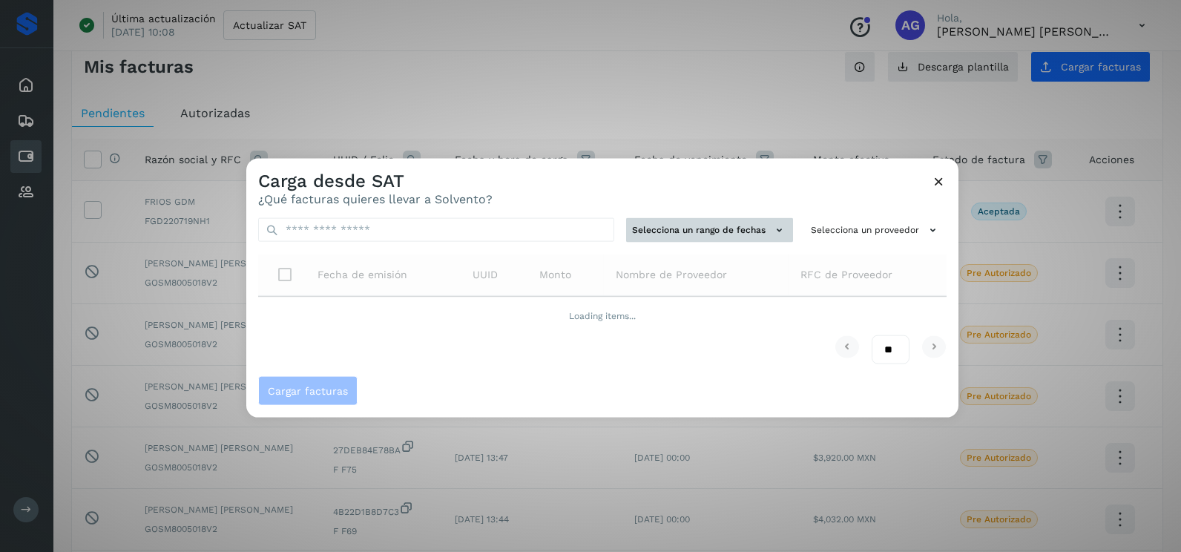
click at [741, 232] on button "Selecciona un rango de fechas" at bounding box center [709, 230] width 167 height 24
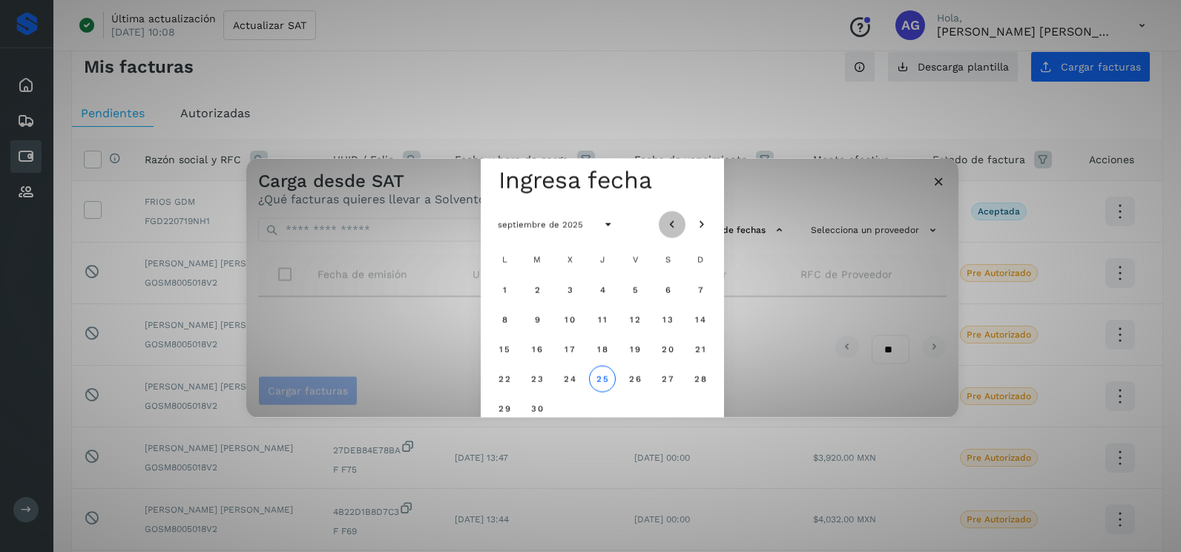
click at [681, 217] on button "Mes anterior" at bounding box center [672, 224] width 27 height 27
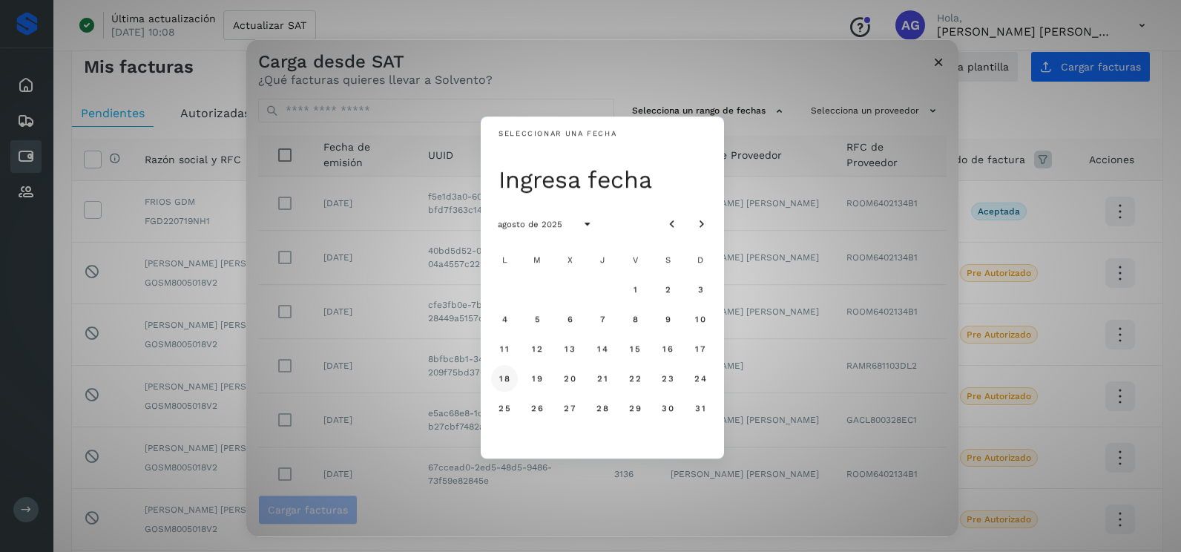
click at [504, 382] on span "18" at bounding box center [504, 378] width 11 height 10
click at [539, 383] on span "19" at bounding box center [536, 378] width 11 height 10
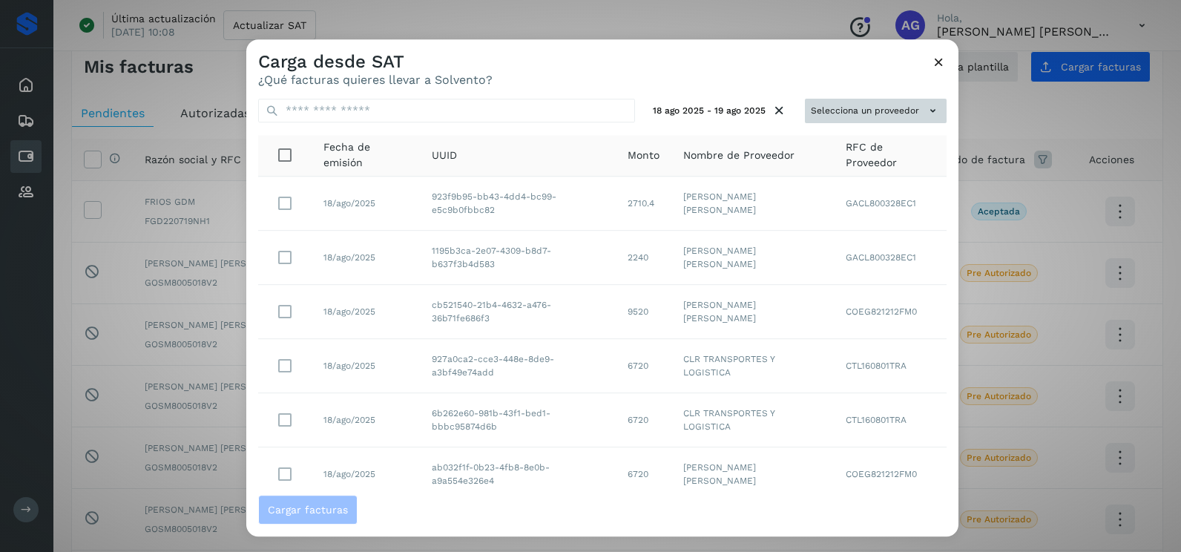
click at [846, 108] on button "Selecciona un proveedor" at bounding box center [876, 111] width 142 height 24
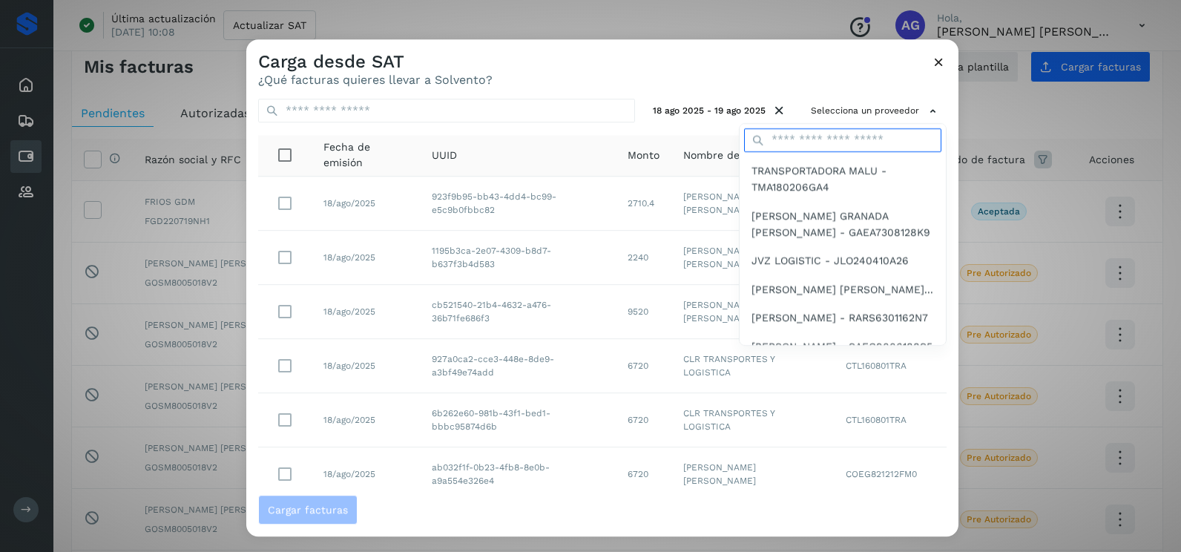
click at [820, 149] on input "text" at bounding box center [842, 140] width 197 height 24
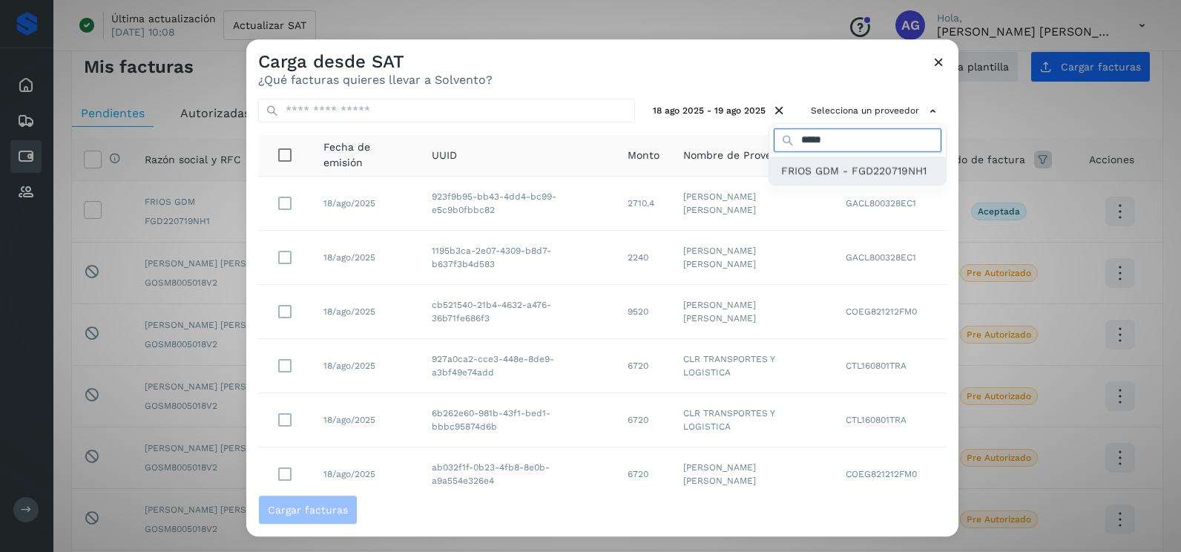
type input "*****"
click at [810, 162] on div "FRIOS GDM - FGD220719NH1" at bounding box center [858, 171] width 177 height 28
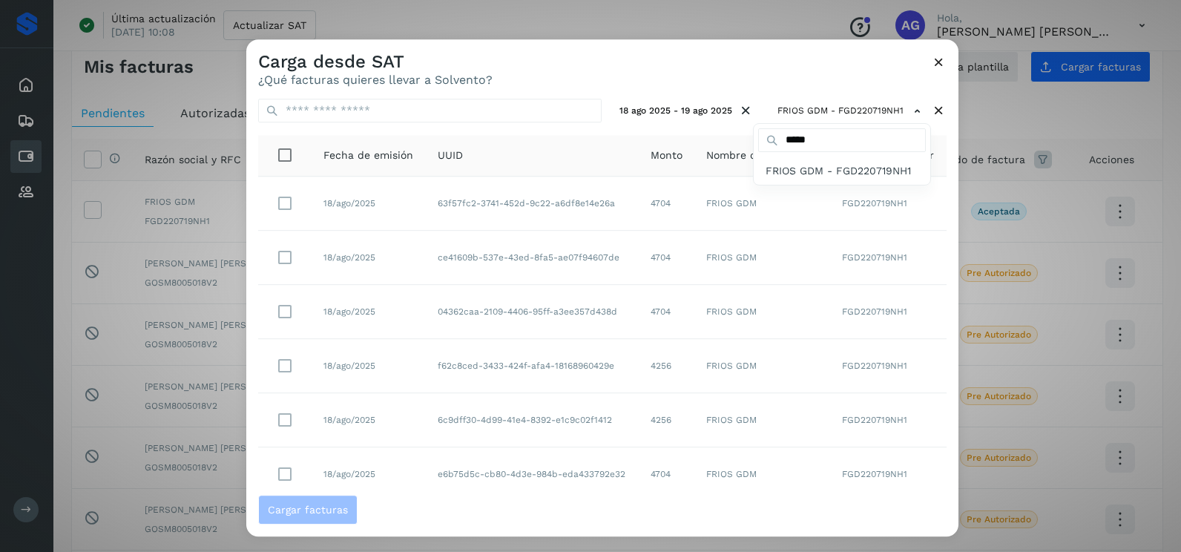
click at [290, 257] on div at bounding box center [836, 315] width 1181 height 552
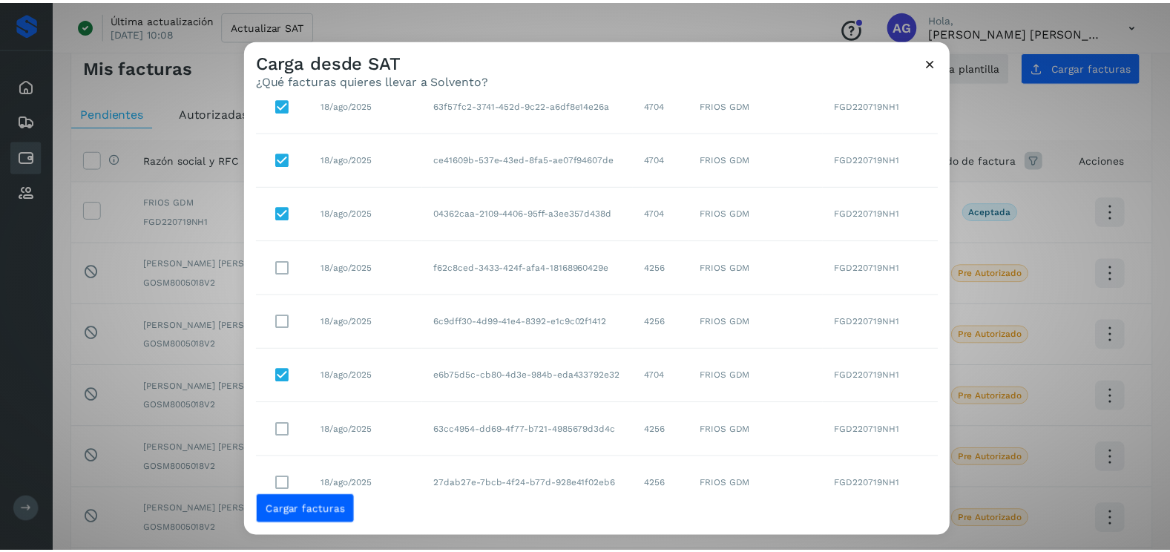
scroll to position [155, 0]
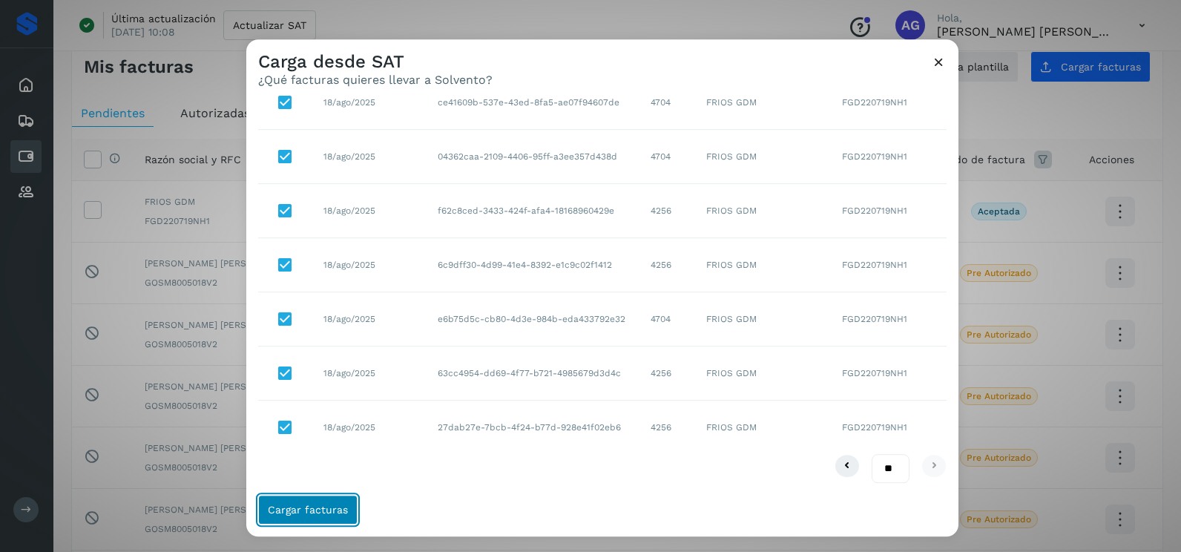
click at [347, 514] on button "Cargar facturas" at bounding box center [307, 510] width 99 height 30
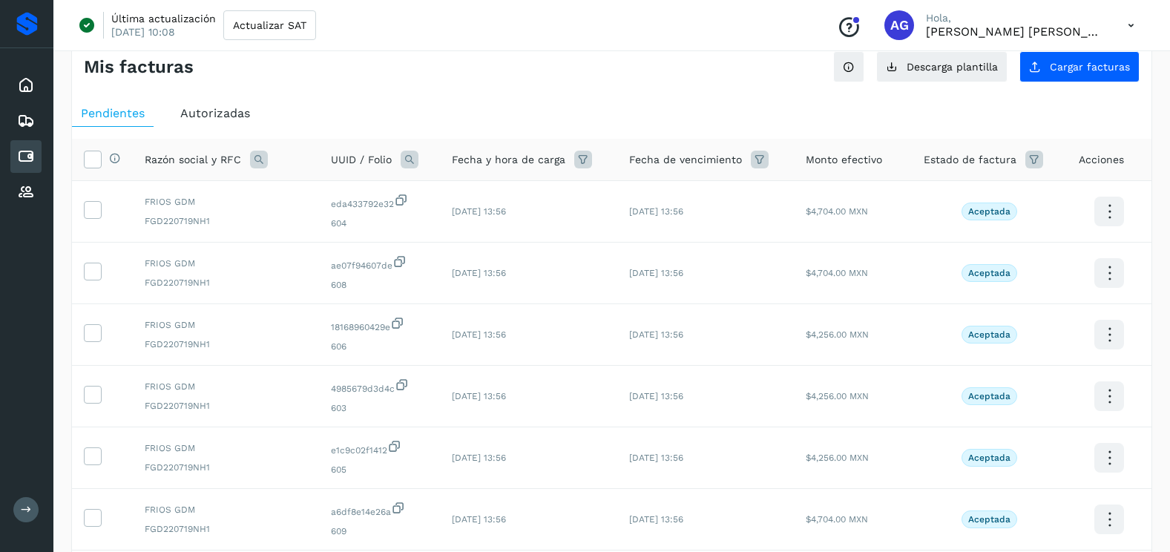
click at [626, 112] on ul "Pendientes Autorizadas" at bounding box center [612, 113] width 1080 height 27
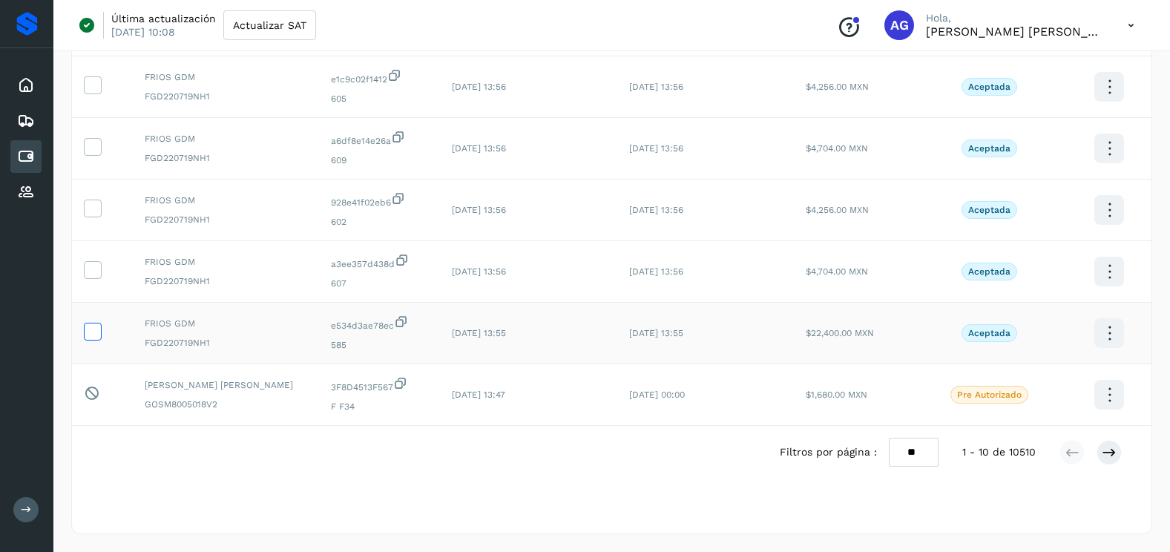
click at [89, 331] on icon at bounding box center [93, 331] width 16 height 16
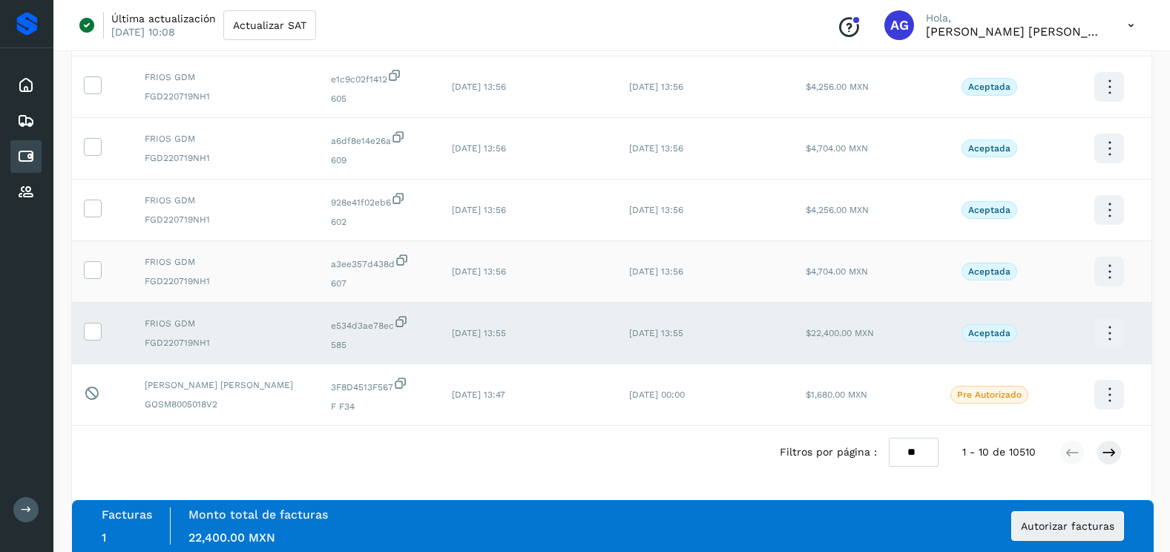
click at [96, 283] on td at bounding box center [102, 272] width 61 height 62
click at [96, 274] on icon at bounding box center [93, 269] width 16 height 16
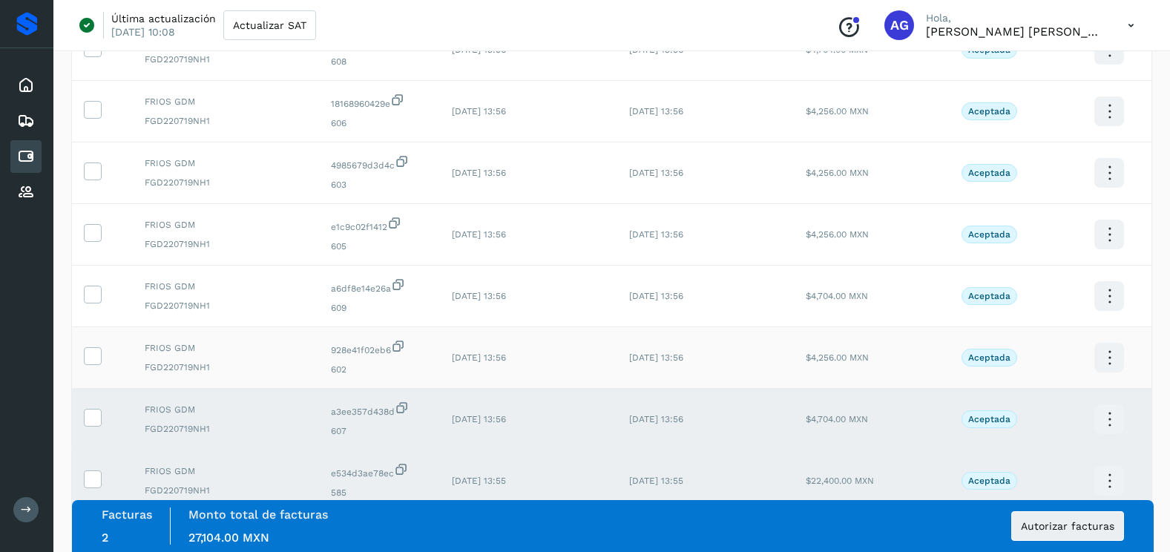
scroll to position [248, 0]
click at [95, 359] on icon at bounding box center [93, 356] width 16 height 16
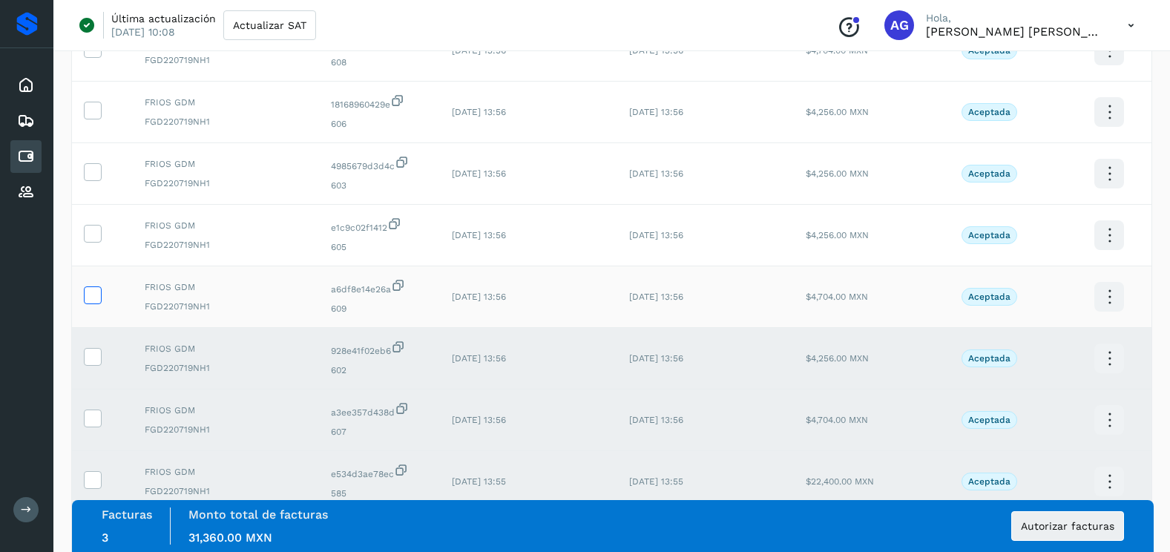
click at [96, 292] on icon at bounding box center [93, 294] width 16 height 16
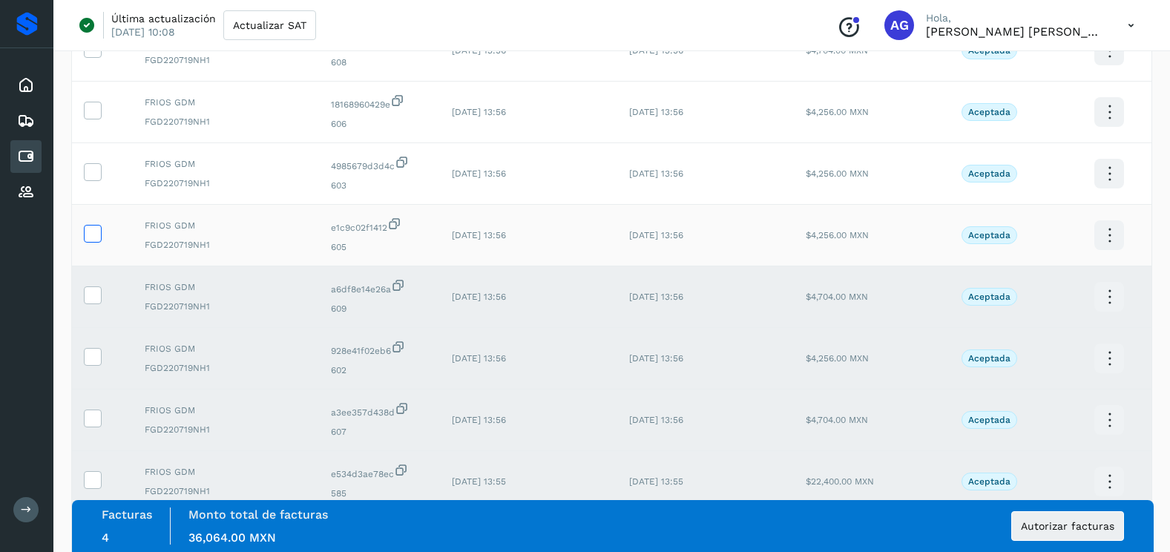
click at [94, 225] on icon at bounding box center [93, 233] width 16 height 16
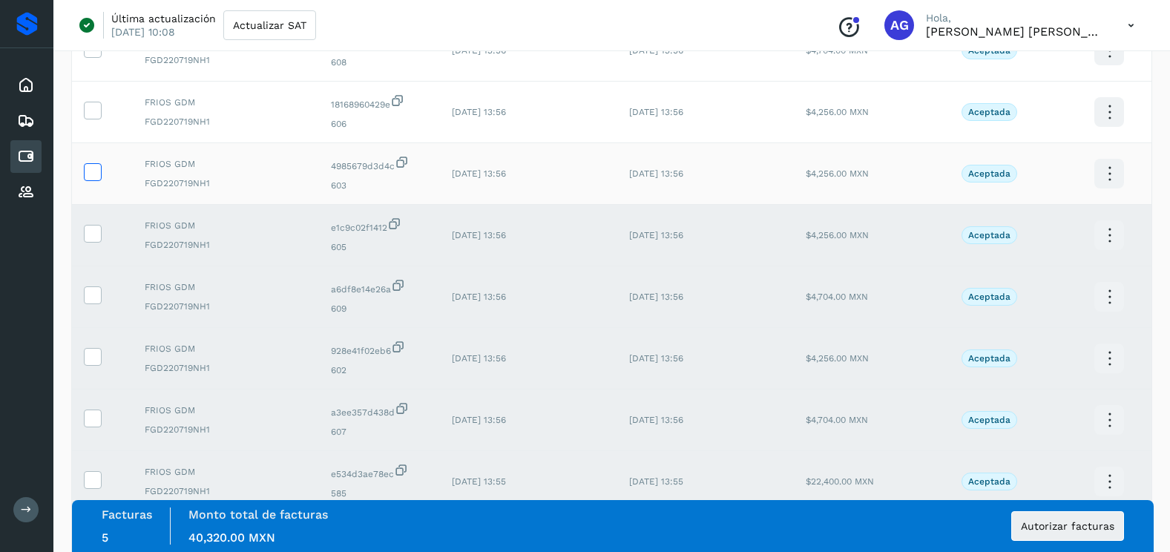
click at [93, 172] on icon at bounding box center [93, 171] width 16 height 16
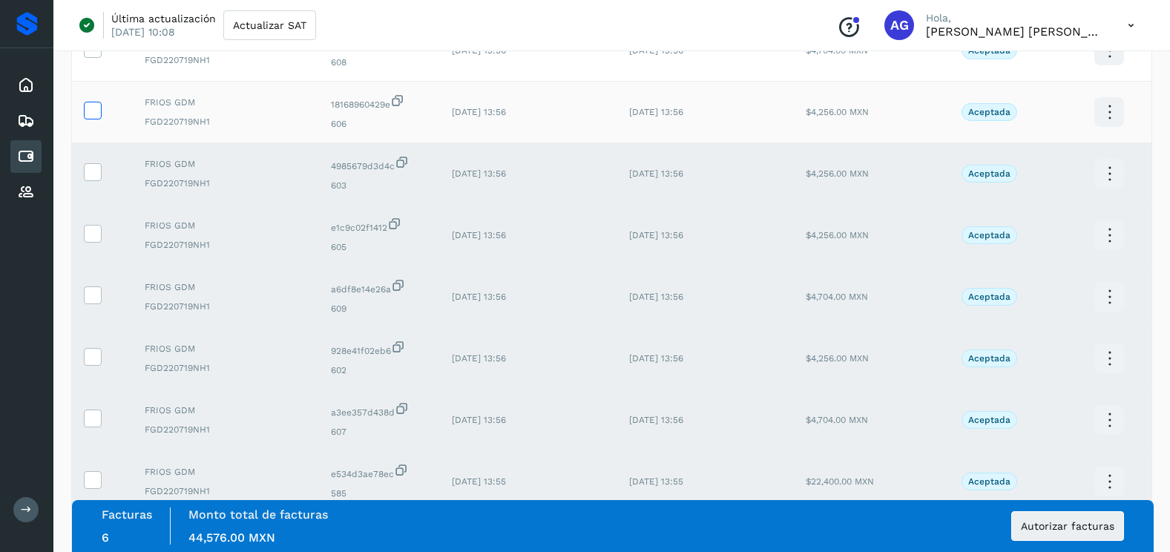
click at [100, 112] on label at bounding box center [93, 111] width 18 height 18
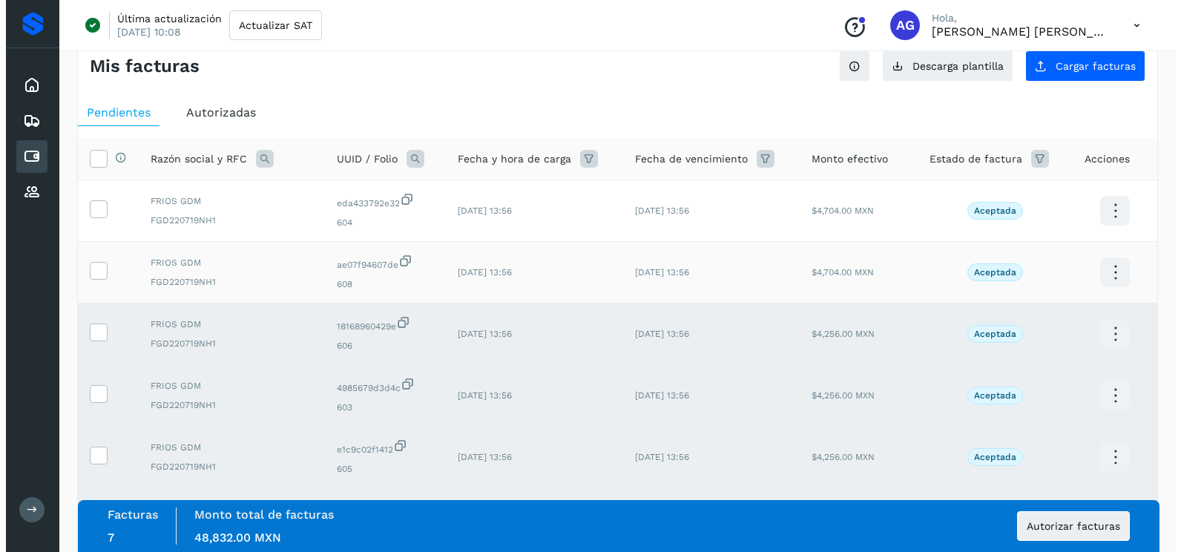
scroll to position [25, 0]
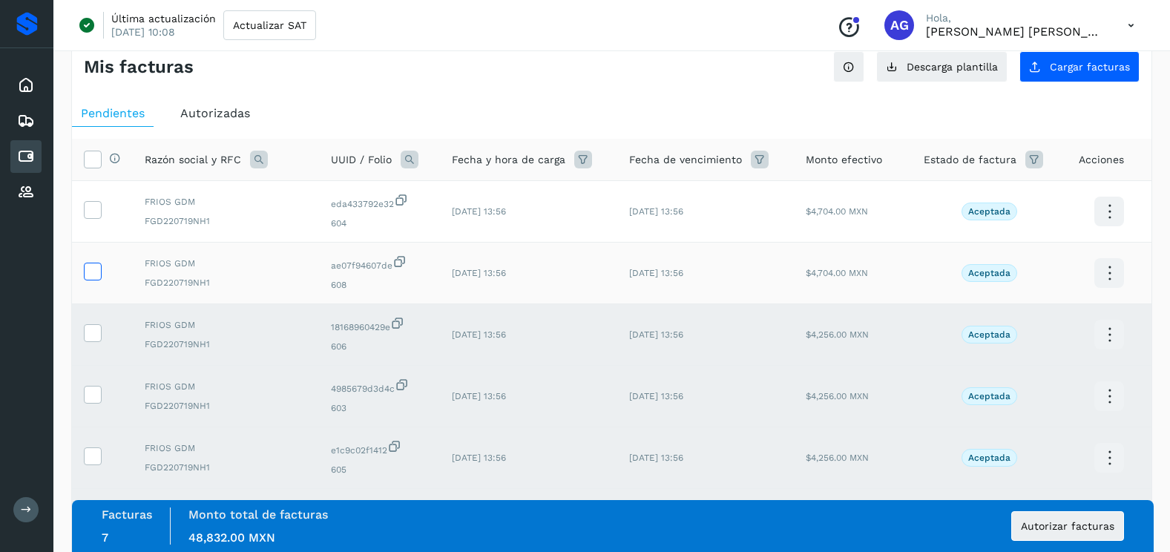
click at [96, 270] on icon at bounding box center [93, 271] width 16 height 16
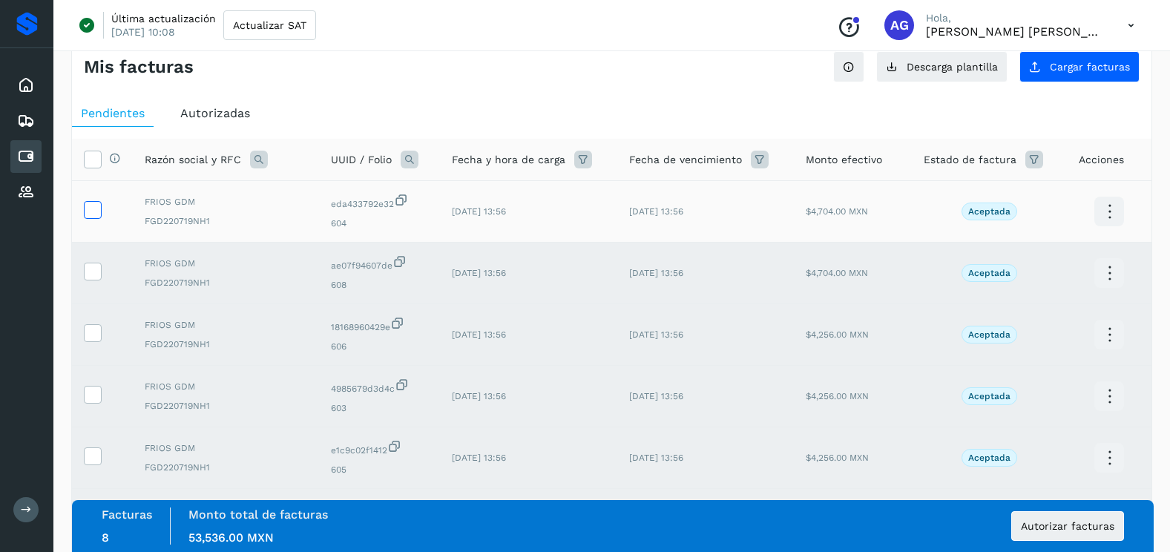
click at [90, 215] on icon at bounding box center [93, 209] width 16 height 16
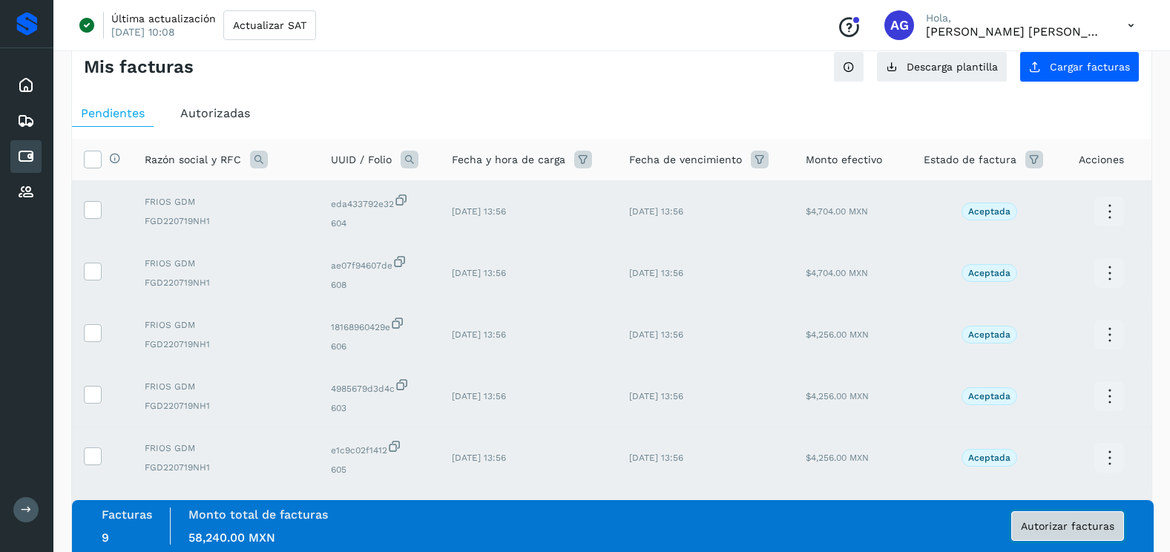
click at [1080, 521] on span "Autorizar facturas" at bounding box center [1068, 526] width 94 height 10
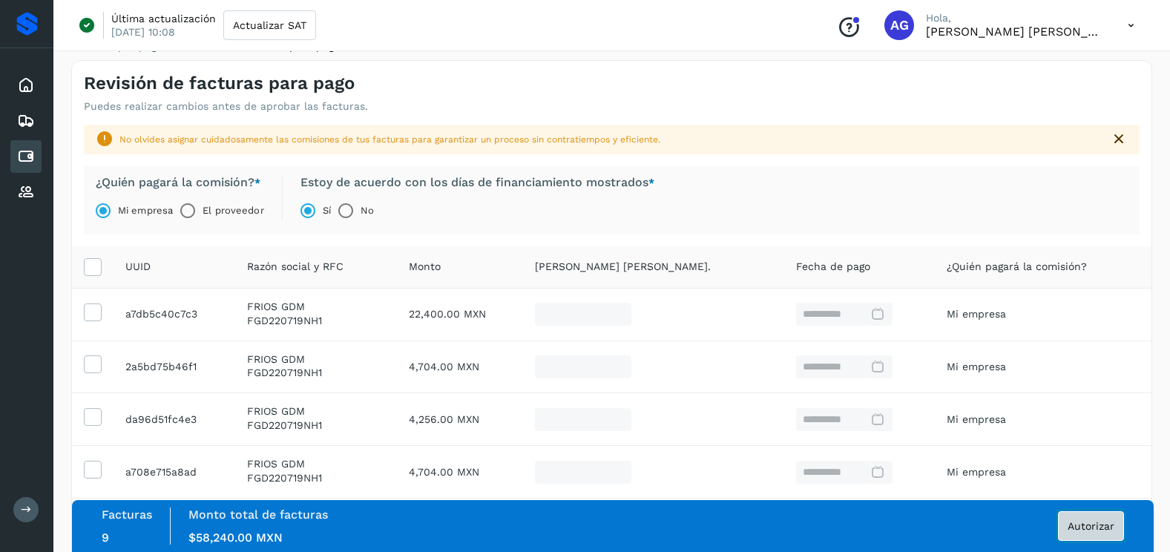
click at [1083, 526] on span "Autorizar" at bounding box center [1091, 526] width 47 height 10
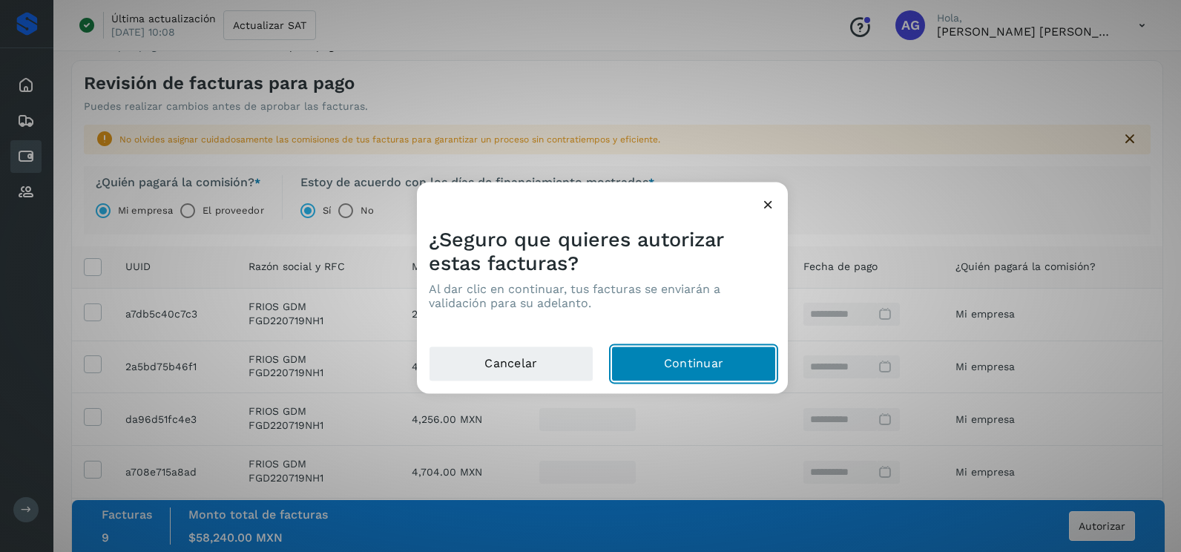
click at [725, 365] on button "Continuar" at bounding box center [693, 365] width 165 height 36
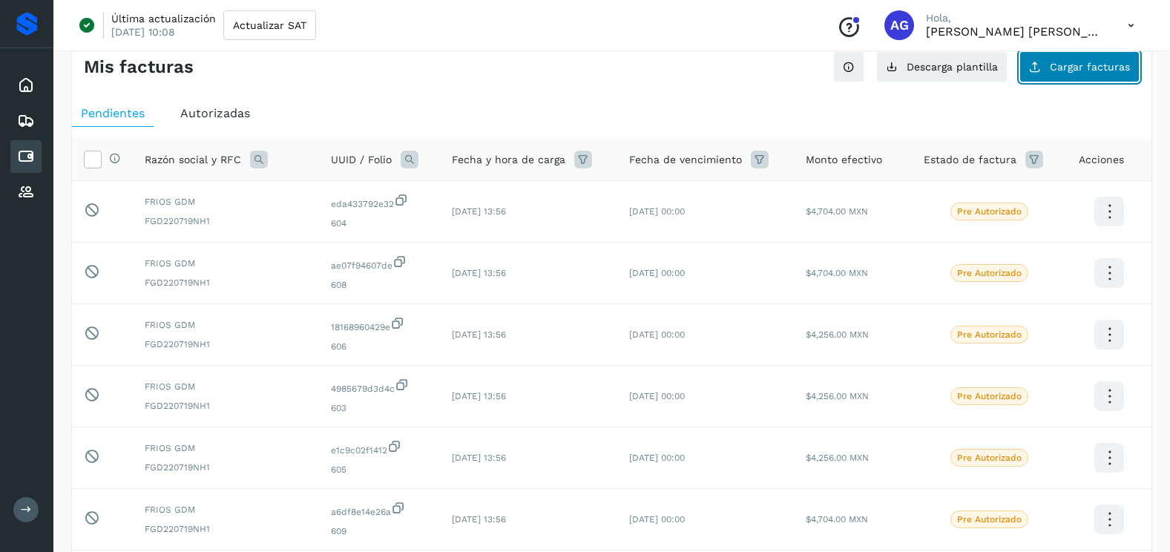
click at [1052, 57] on button "Cargar facturas" at bounding box center [1080, 66] width 120 height 31
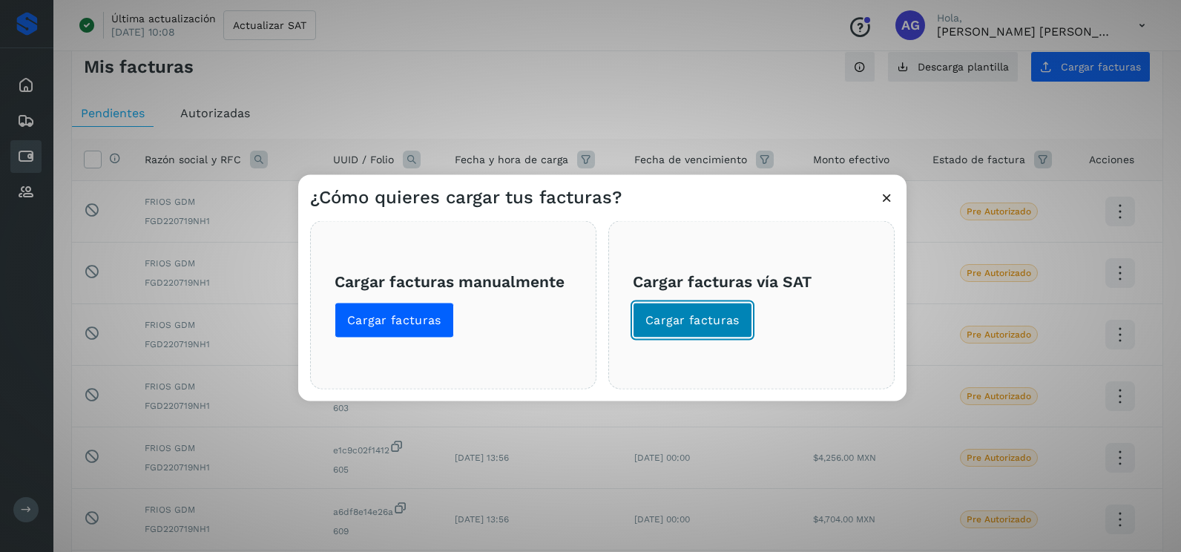
click at [710, 323] on span "Cargar facturas" at bounding box center [693, 320] width 94 height 16
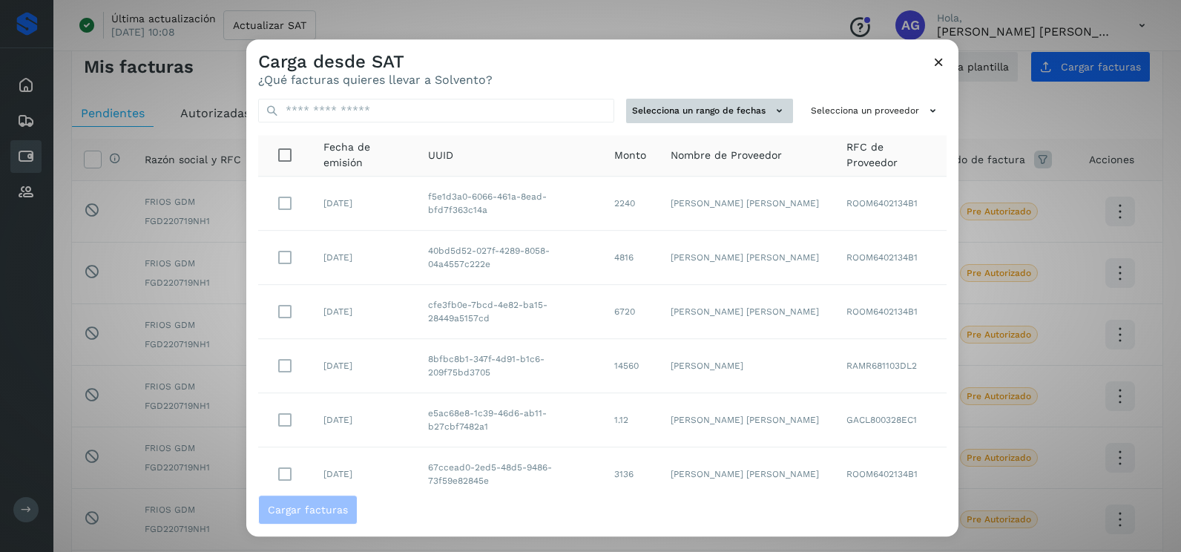
click at [747, 110] on button "Selecciona un rango de fechas" at bounding box center [709, 111] width 167 height 24
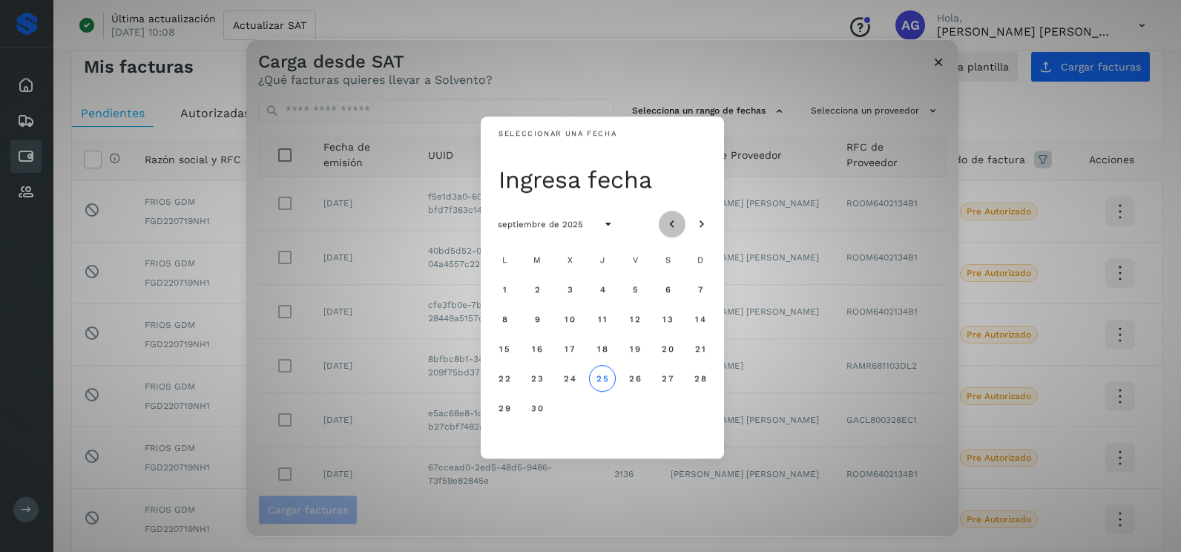
click at [674, 223] on icon "Mes anterior" at bounding box center [672, 224] width 15 height 15
click at [568, 368] on button "20" at bounding box center [570, 378] width 27 height 27
click at [602, 373] on span "21" at bounding box center [602, 378] width 11 height 10
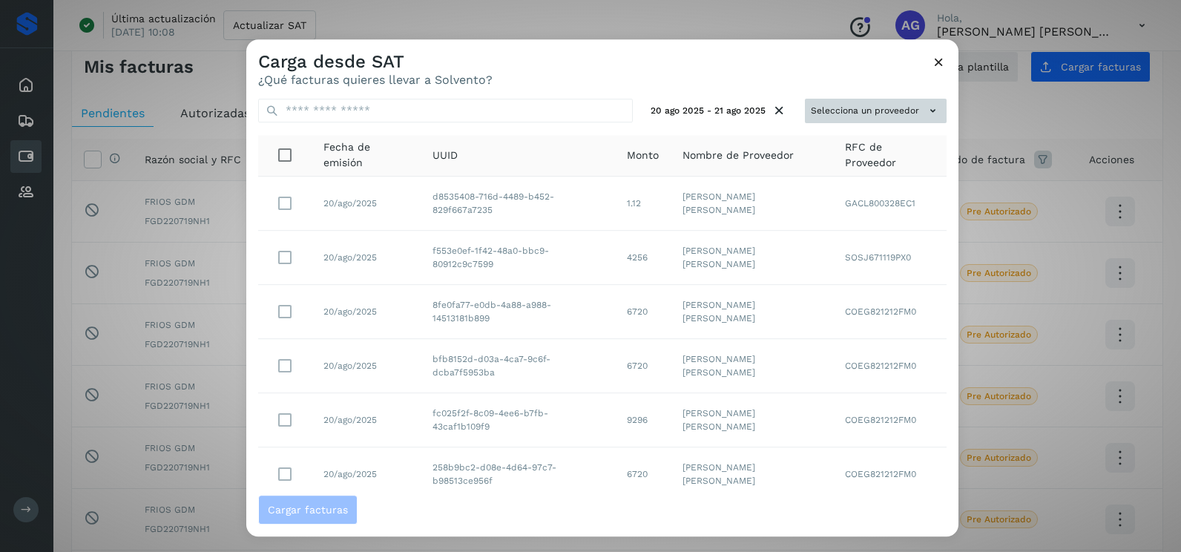
click at [859, 117] on button "Selecciona un proveedor" at bounding box center [876, 111] width 142 height 24
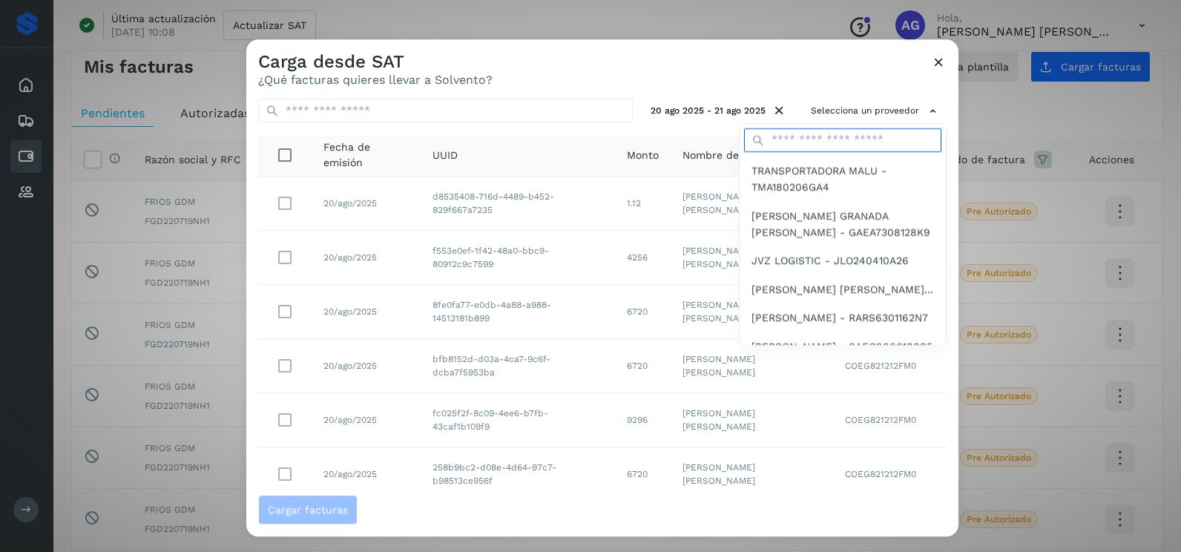
click at [847, 131] on input "text" at bounding box center [842, 140] width 197 height 24
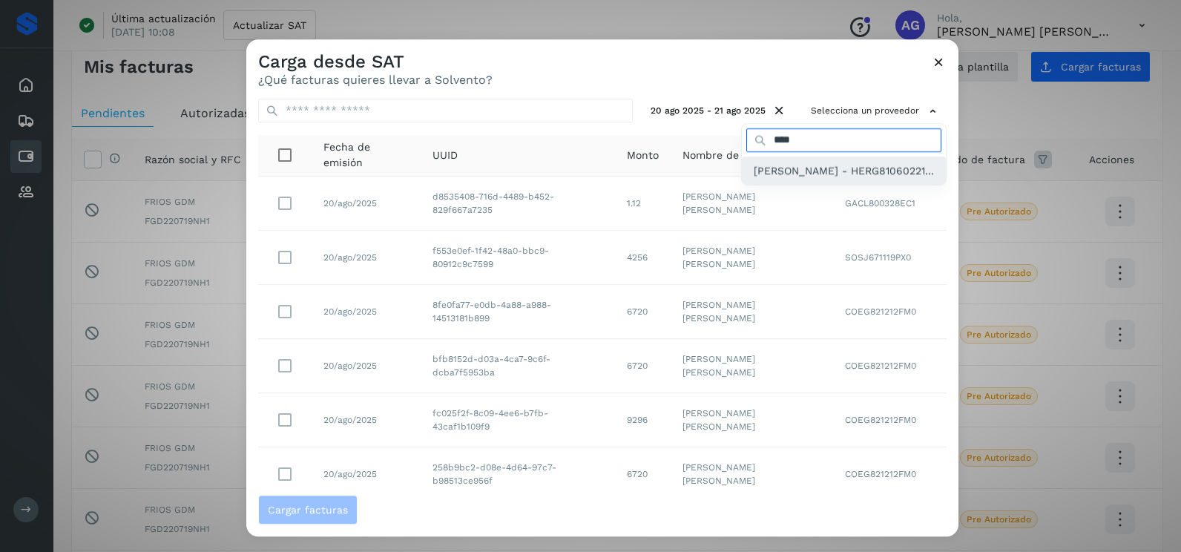
type input "****"
click at [754, 179] on span "GUMESINDO HERNANDEZ REYES - HERG81060221..." at bounding box center [844, 171] width 180 height 16
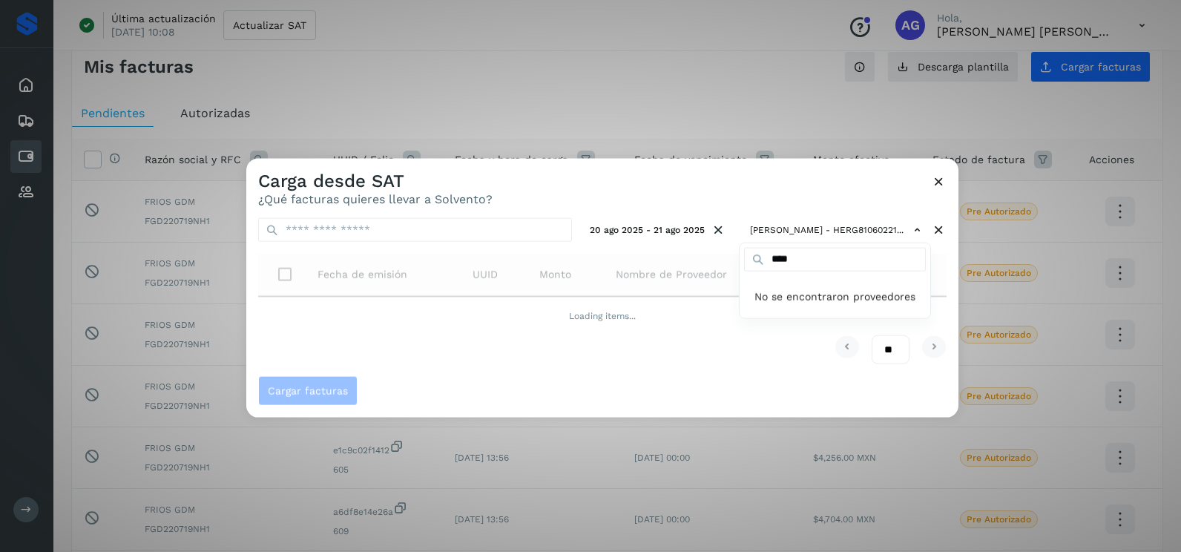
click at [748, 180] on div at bounding box center [836, 435] width 1181 height 552
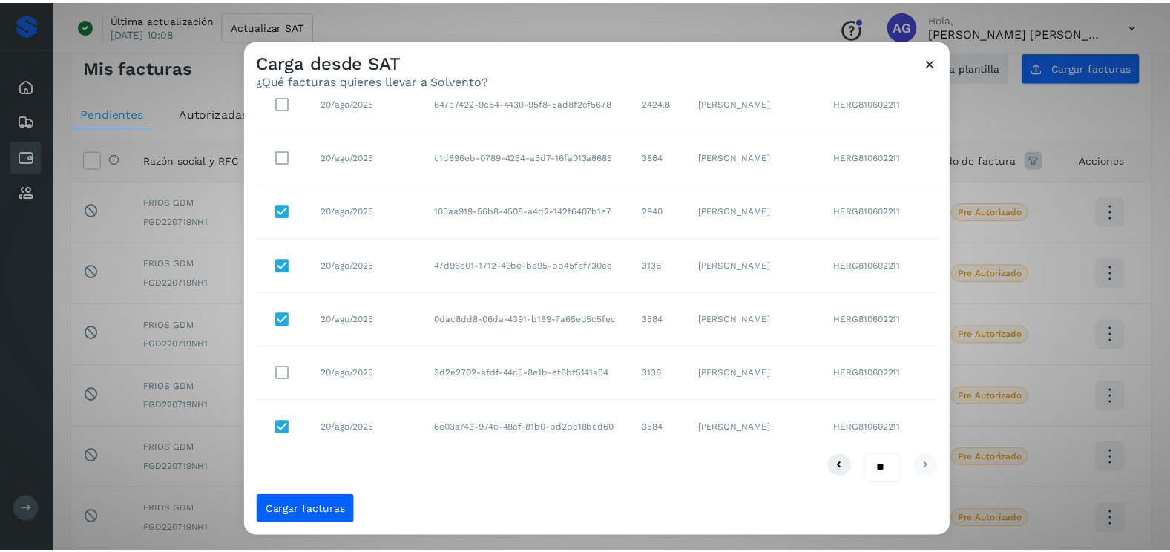
scroll to position [27, 0]
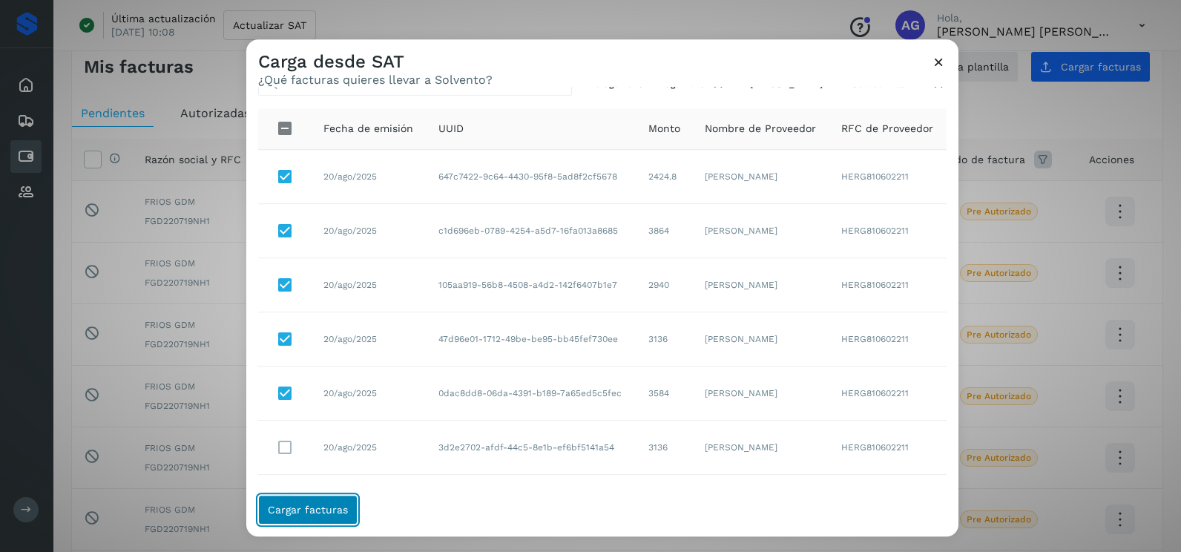
click at [288, 503] on button "Cargar facturas" at bounding box center [307, 510] width 99 height 30
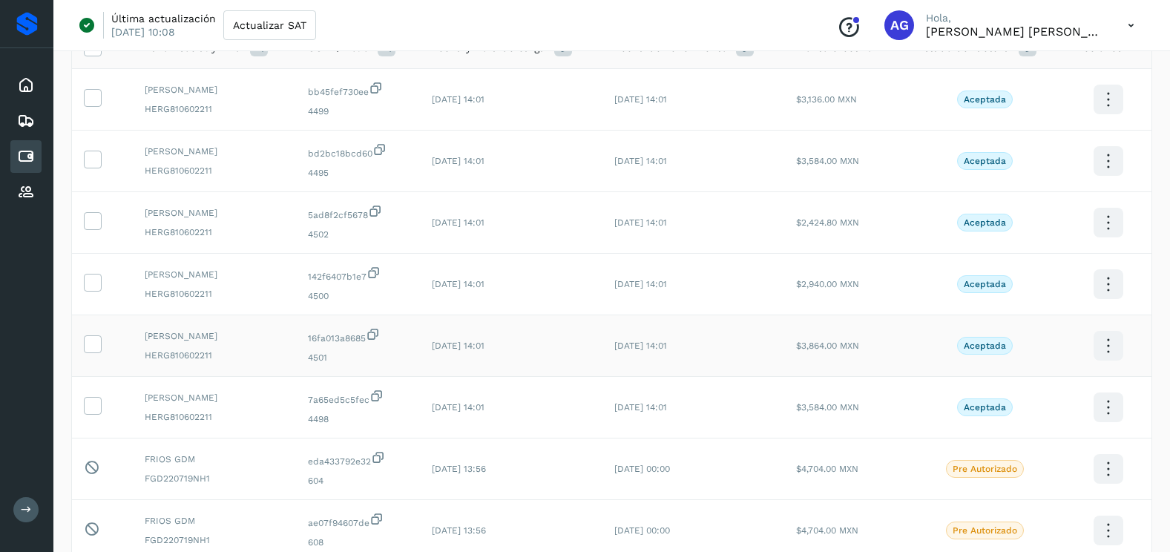
scroll to position [174, 0]
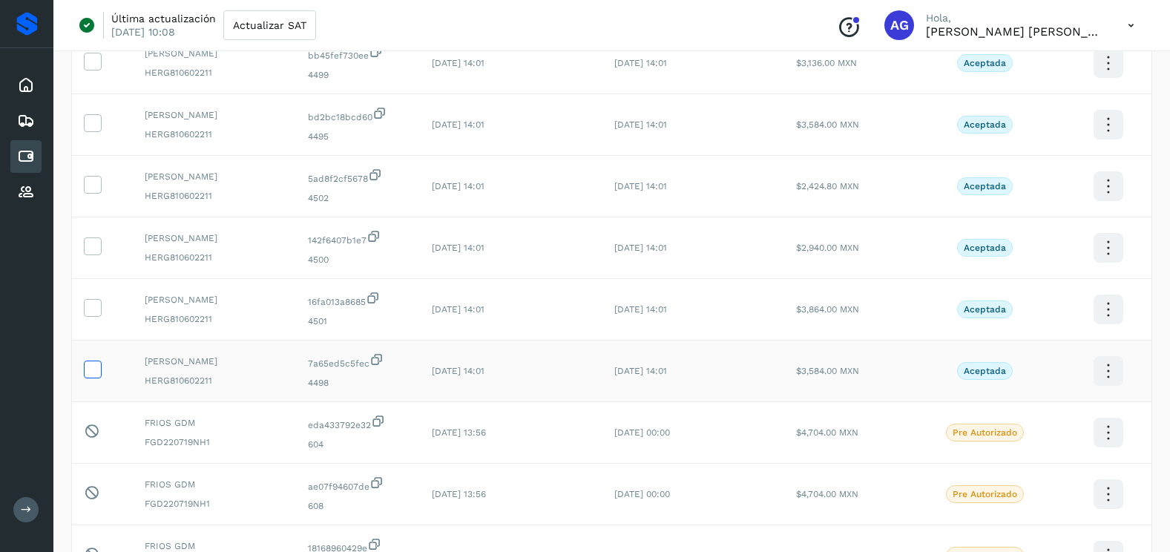
click at [96, 366] on icon at bounding box center [93, 369] width 16 height 16
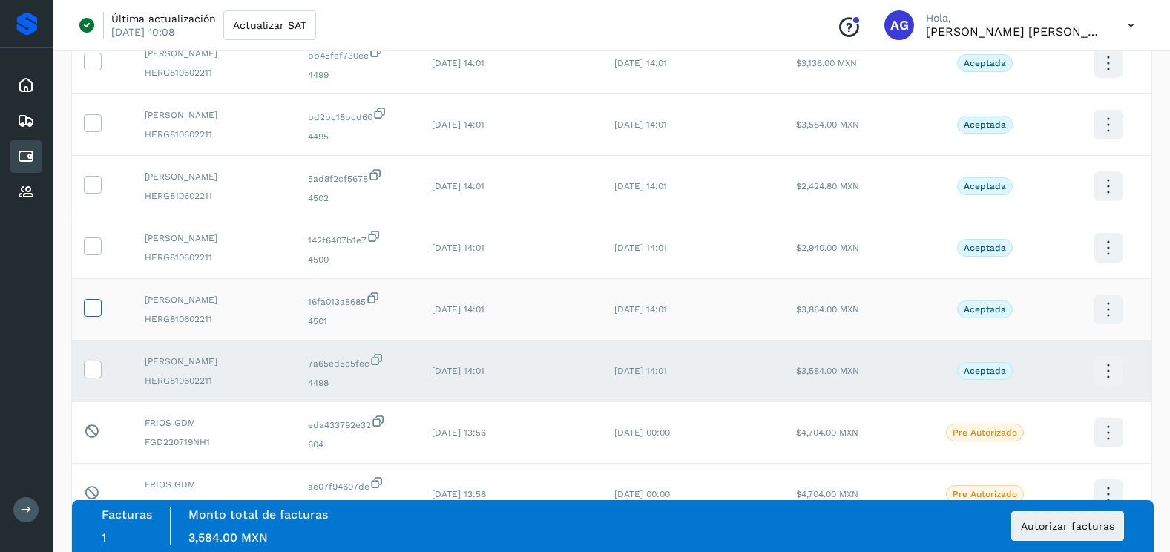
click at [99, 304] on icon at bounding box center [93, 307] width 16 height 16
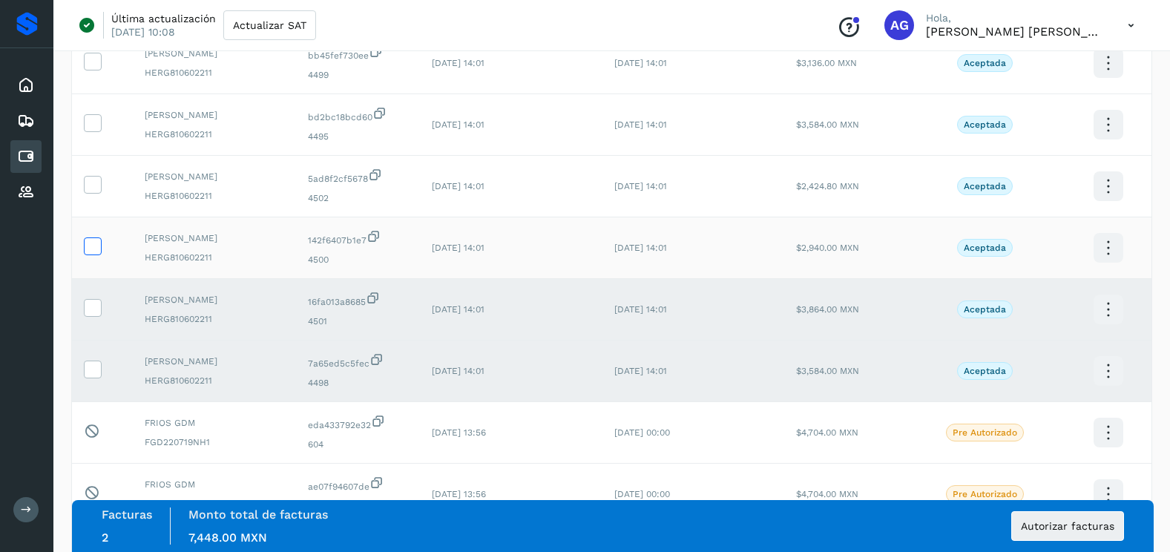
click at [88, 243] on icon at bounding box center [93, 245] width 16 height 16
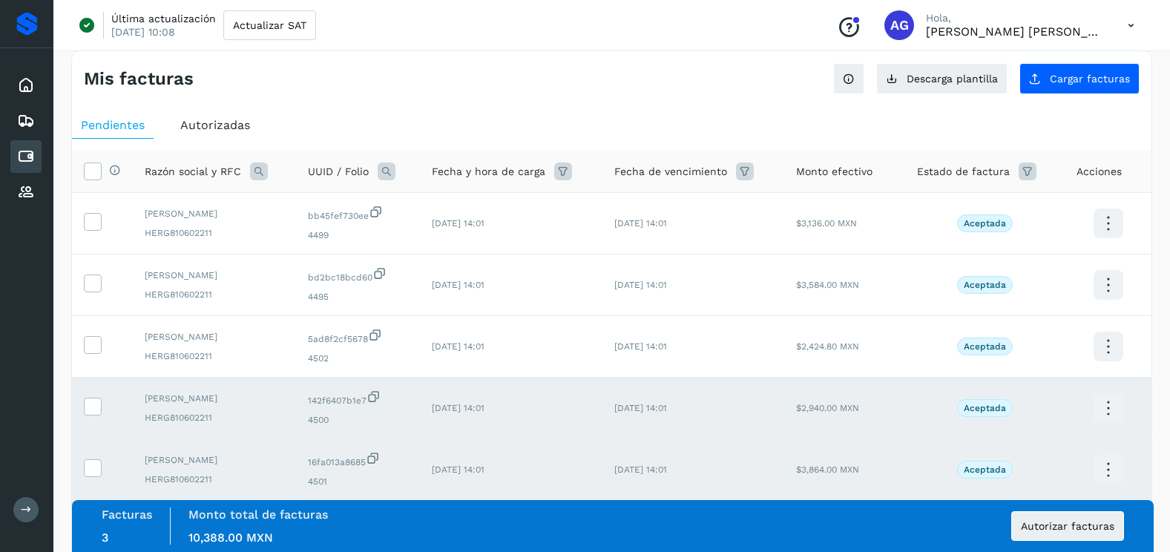
scroll to position [0, 0]
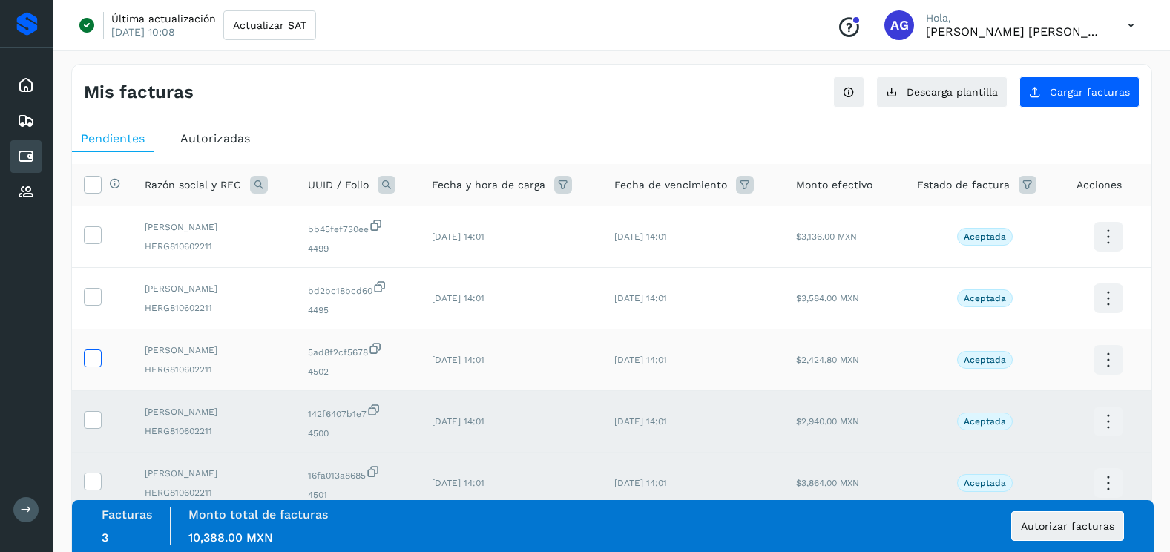
click at [93, 356] on icon at bounding box center [93, 358] width 16 height 16
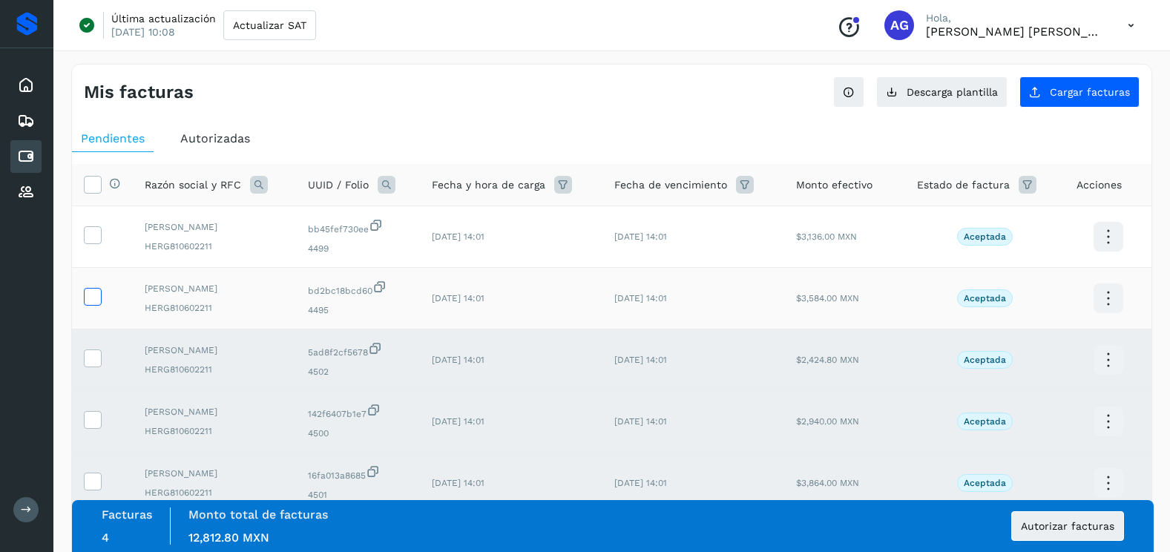
click at [93, 298] on icon at bounding box center [93, 296] width 16 height 16
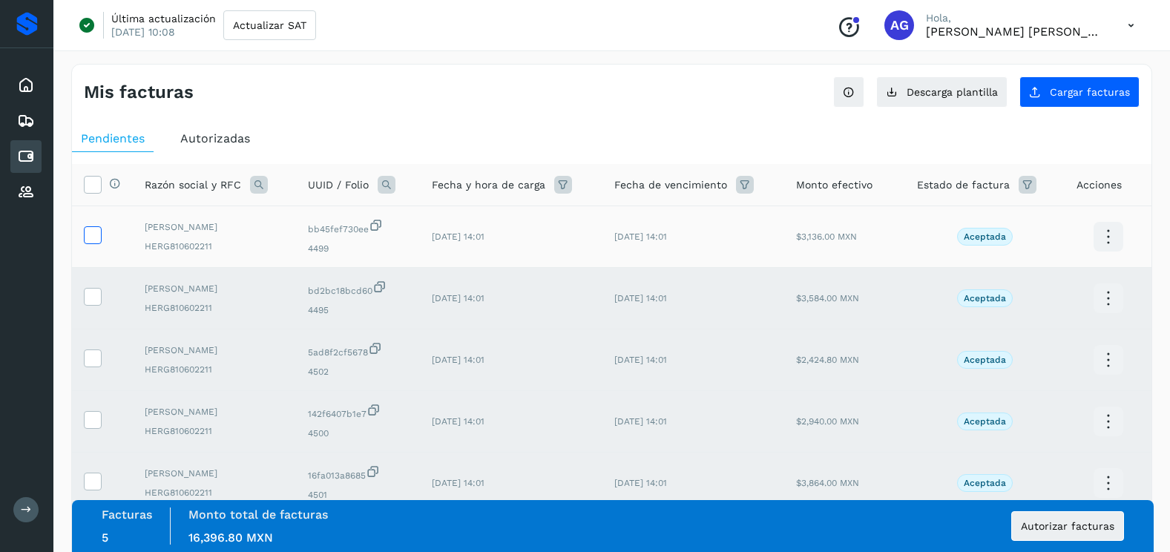
click at [92, 244] on label at bounding box center [93, 235] width 18 height 18
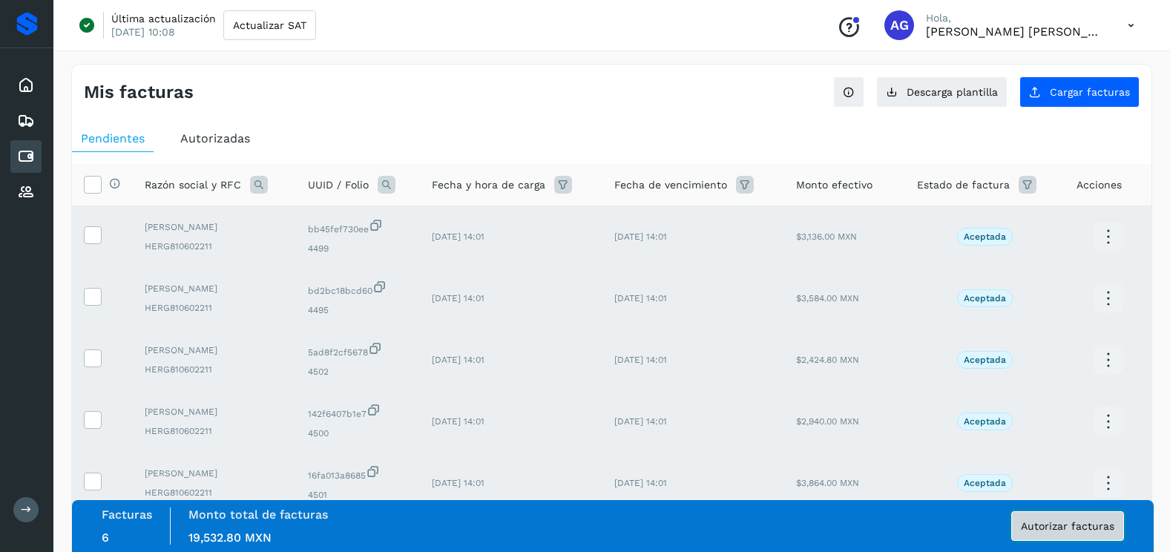
click at [1078, 534] on button "Autorizar facturas" at bounding box center [1067, 526] width 113 height 30
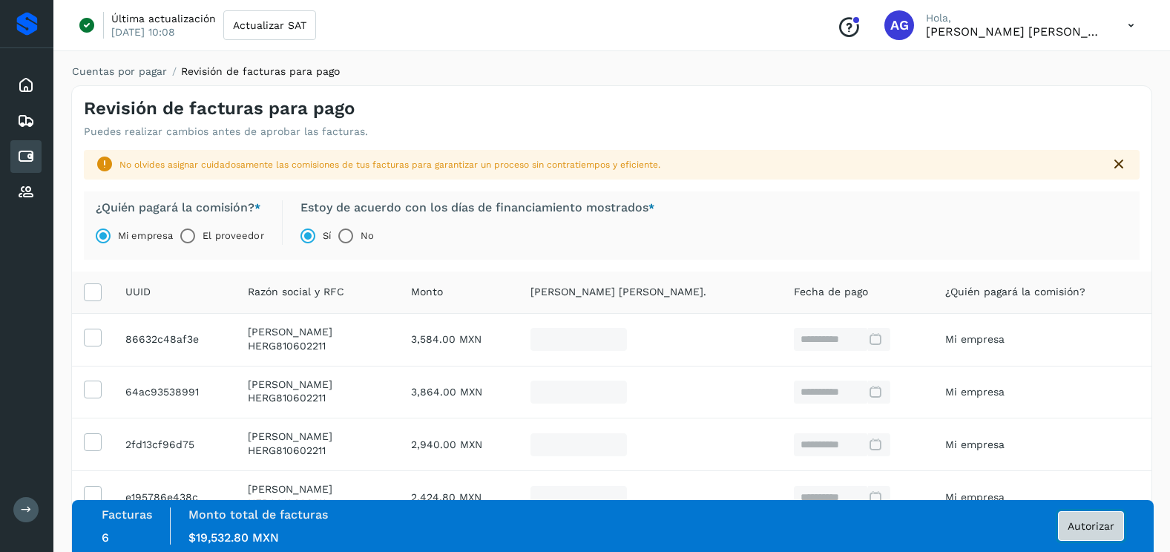
click at [1095, 522] on span "Autorizar" at bounding box center [1091, 526] width 47 height 10
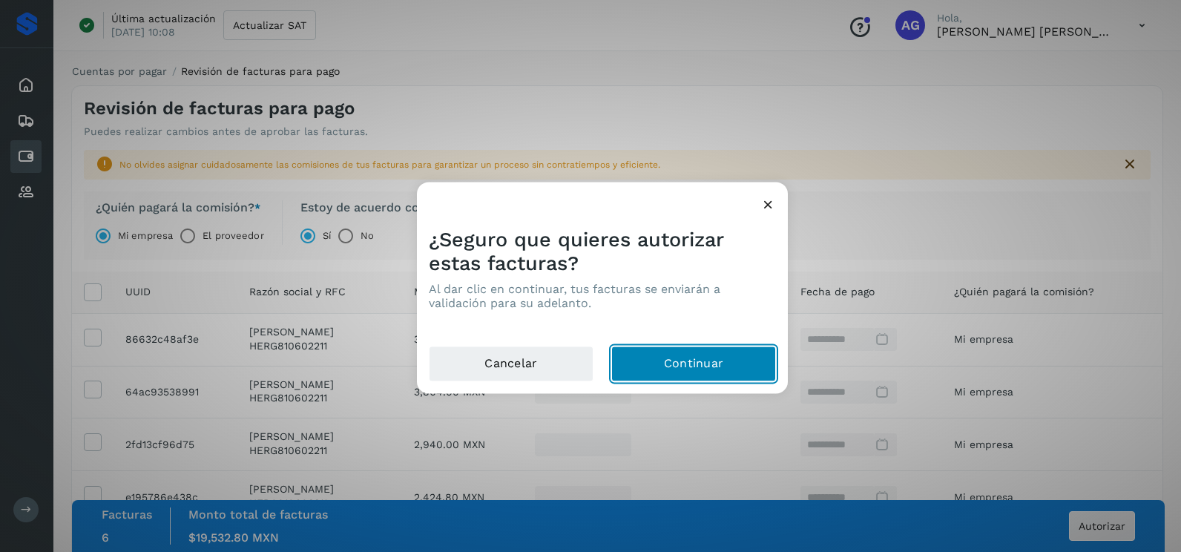
click at [626, 361] on button "Continuar" at bounding box center [693, 365] width 165 height 36
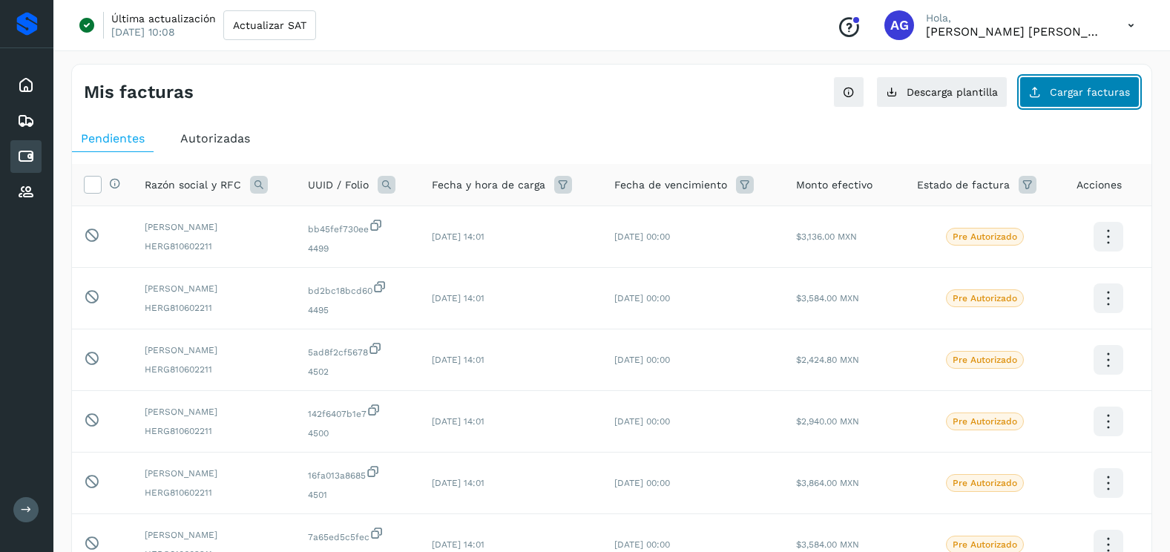
click at [1040, 99] on button "Cargar facturas" at bounding box center [1080, 91] width 120 height 31
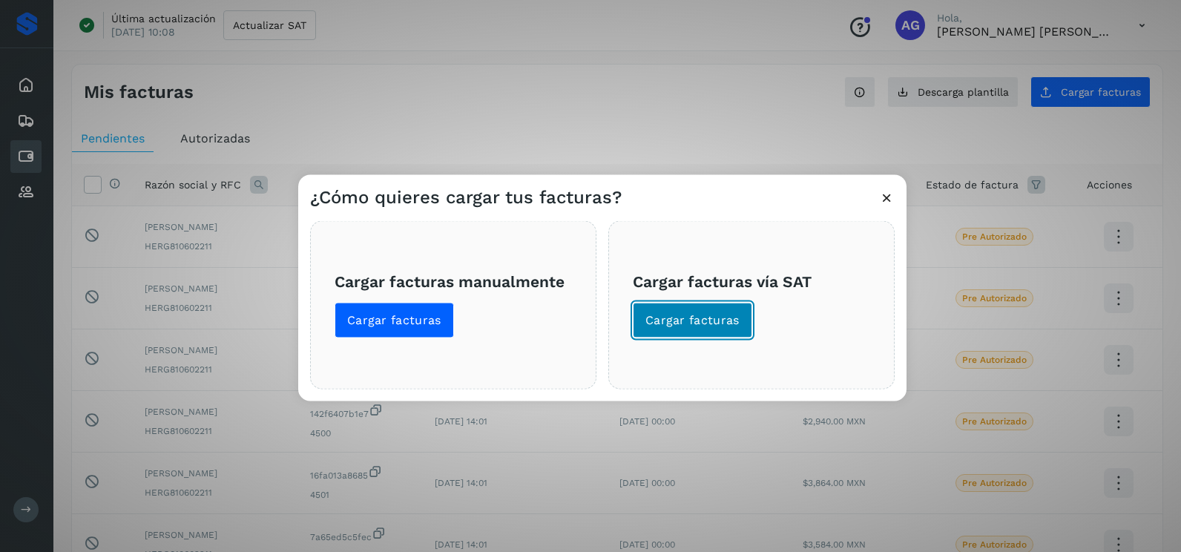
click at [716, 332] on button "Cargar facturas" at bounding box center [692, 321] width 119 height 36
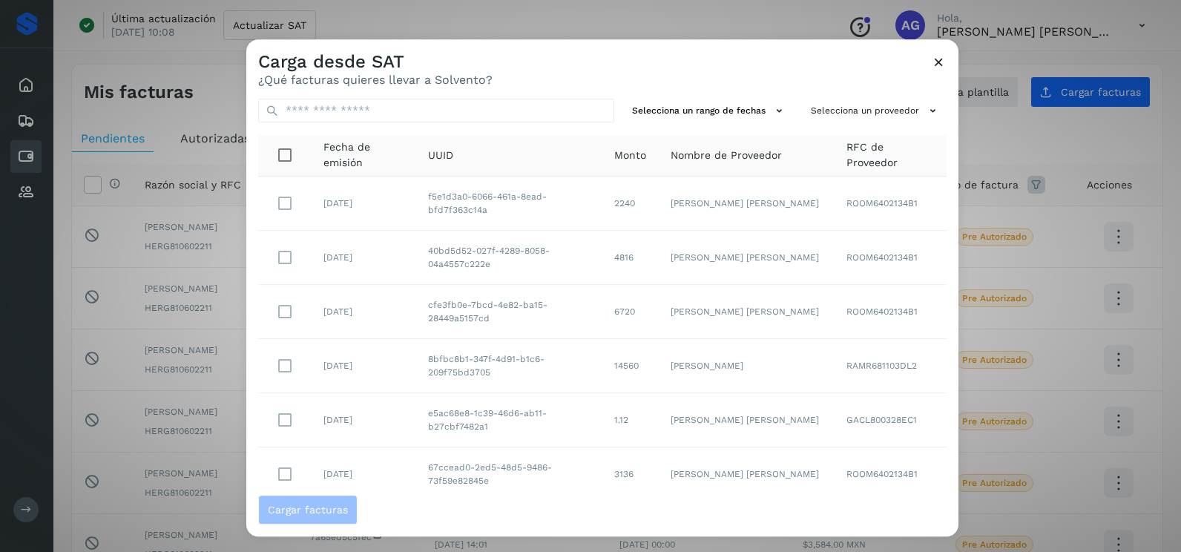
click at [742, 95] on div "Selecciona un rango de fechas Selecciona un proveedor Fecha de emisión UUID Mon…" at bounding box center [602, 291] width 712 height 408
click at [731, 121] on button "Selecciona un rango de fechas" at bounding box center [709, 111] width 167 height 24
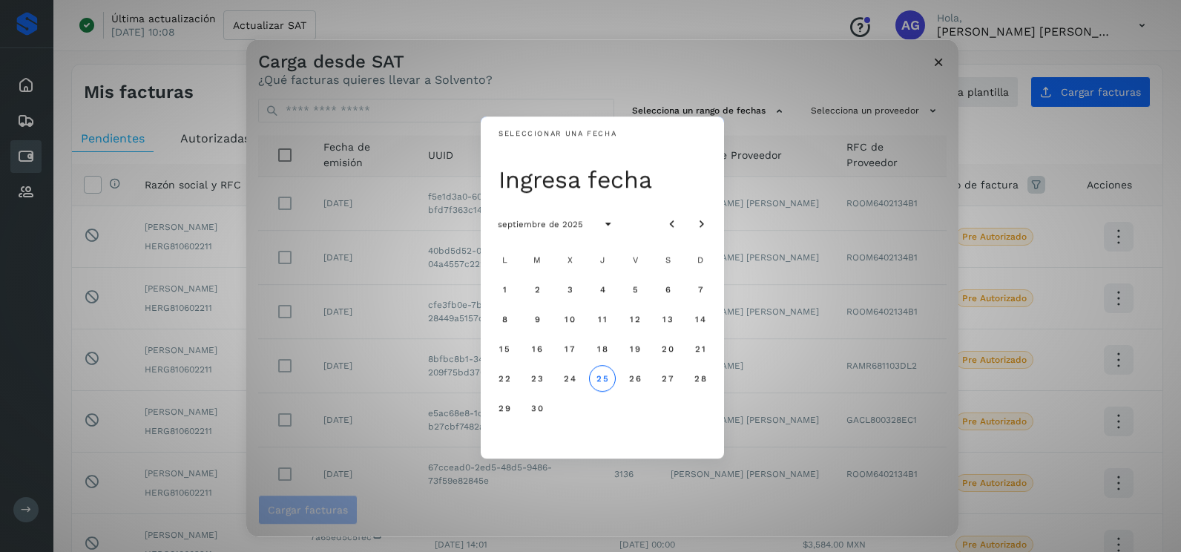
click at [680, 212] on div at bounding box center [687, 224] width 56 height 27
click at [678, 226] on icon "Mes anterior" at bounding box center [672, 224] width 15 height 15
click at [598, 320] on button "7" at bounding box center [602, 319] width 27 height 27
click at [632, 321] on span "8" at bounding box center [635, 319] width 7 height 10
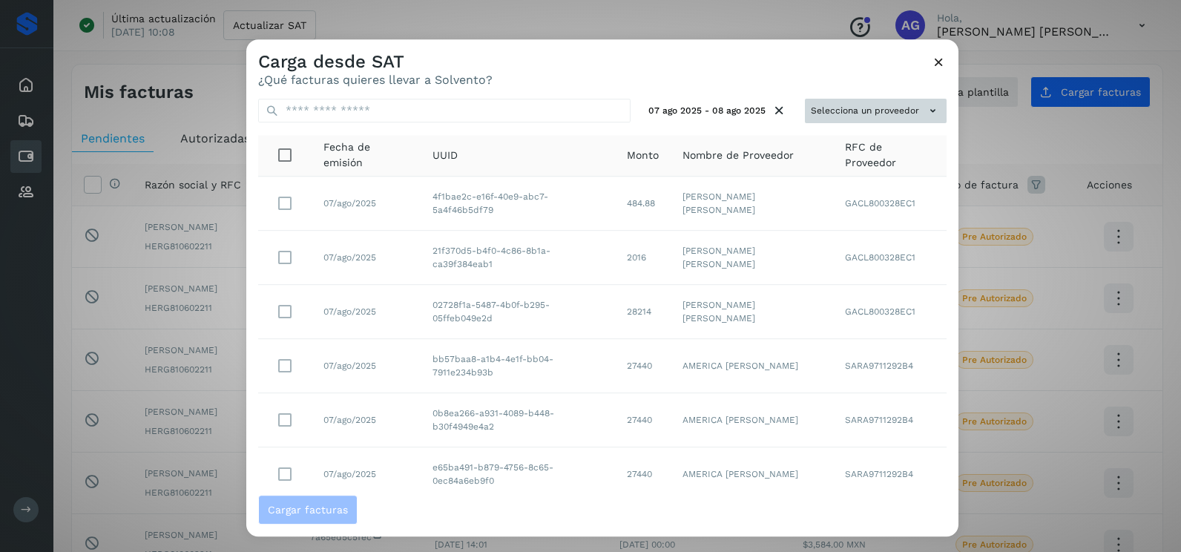
click at [868, 117] on button "Selecciona un proveedor" at bounding box center [876, 111] width 142 height 24
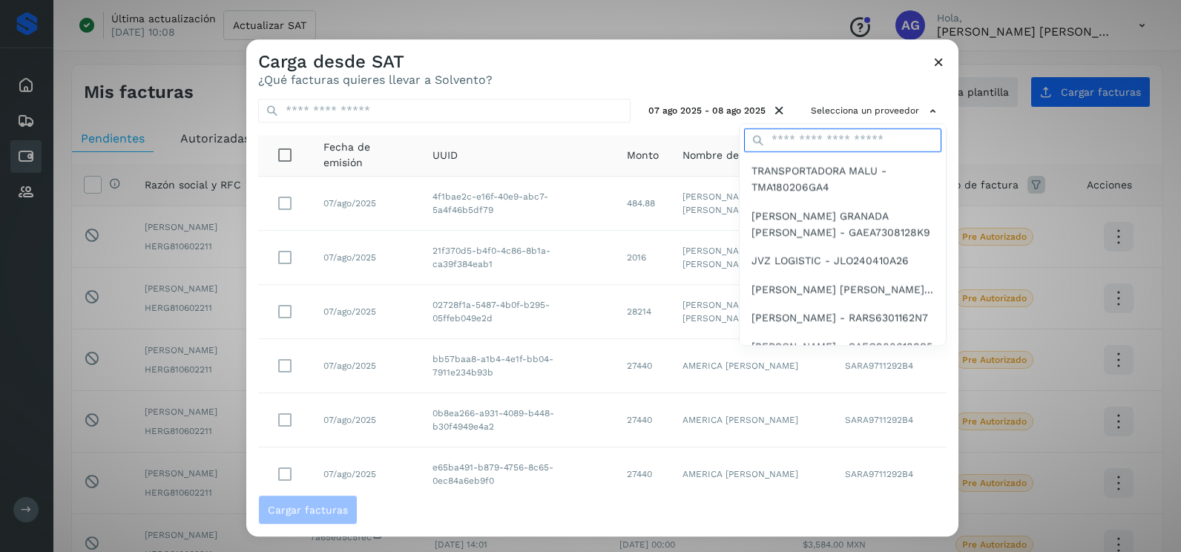
click at [808, 148] on input "text" at bounding box center [842, 140] width 197 height 24
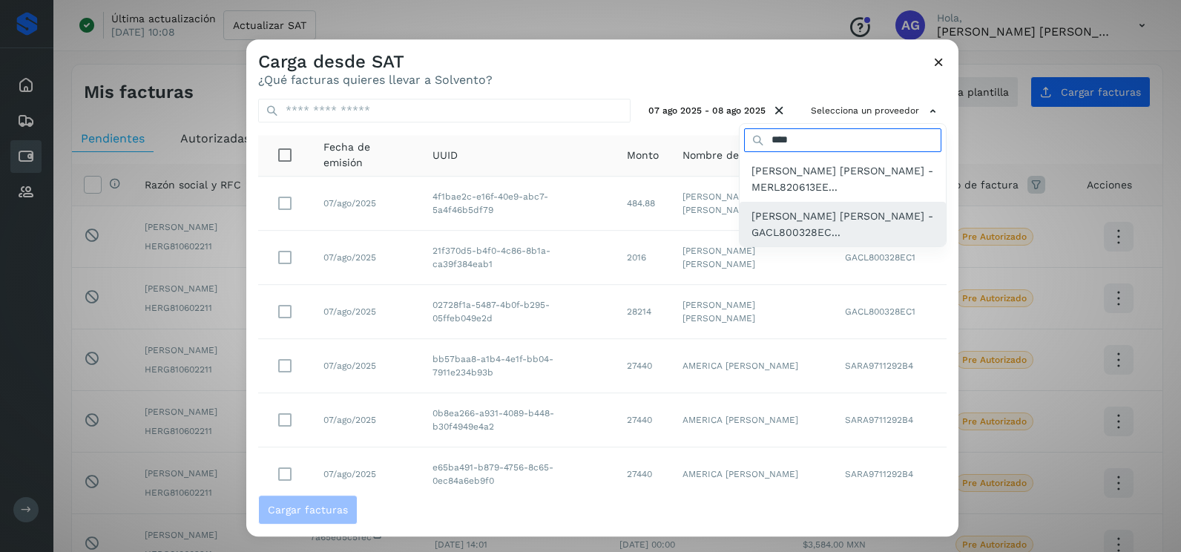
type input "****"
click at [811, 228] on span "LUIS ALBERTO GARFIAS CRUZ - GACL800328EC..." at bounding box center [843, 224] width 183 height 33
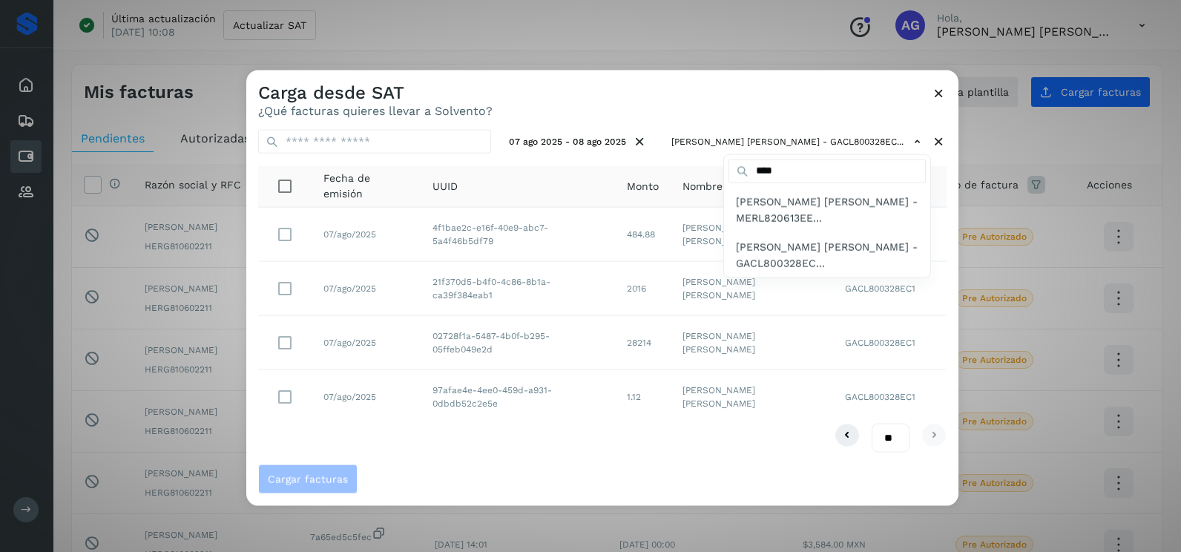
click at [287, 336] on div at bounding box center [836, 346] width 1181 height 552
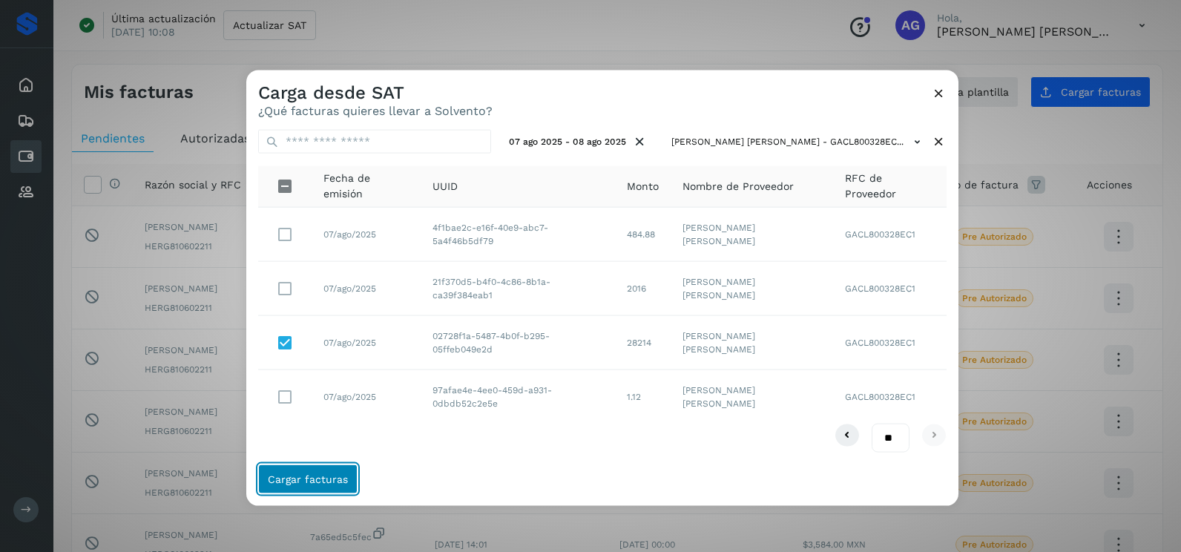
click at [311, 470] on button "Cargar facturas" at bounding box center [307, 479] width 99 height 30
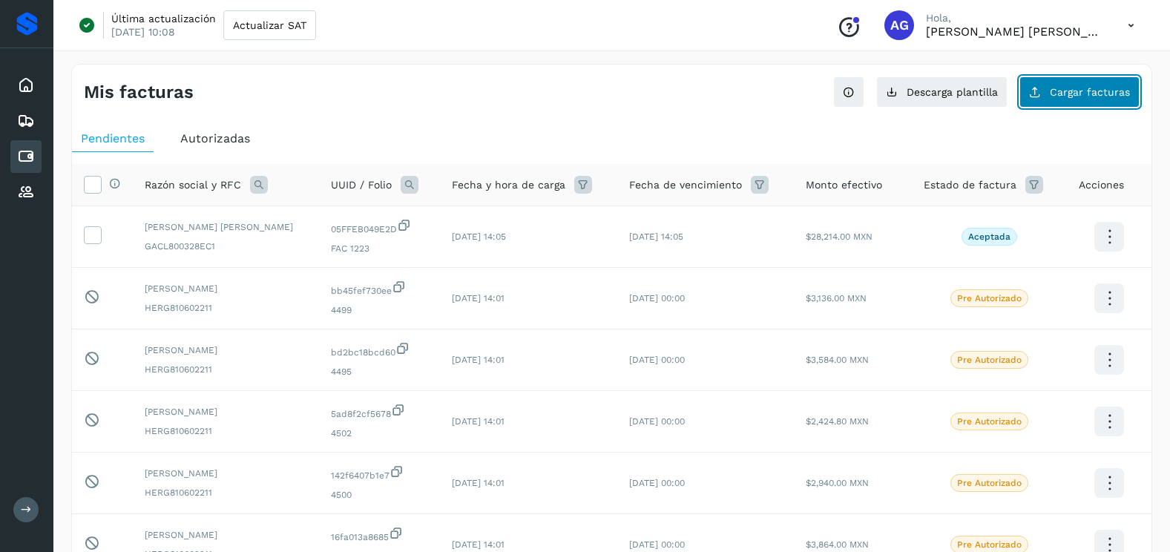
click at [1080, 97] on span "Cargar facturas" at bounding box center [1090, 92] width 80 height 10
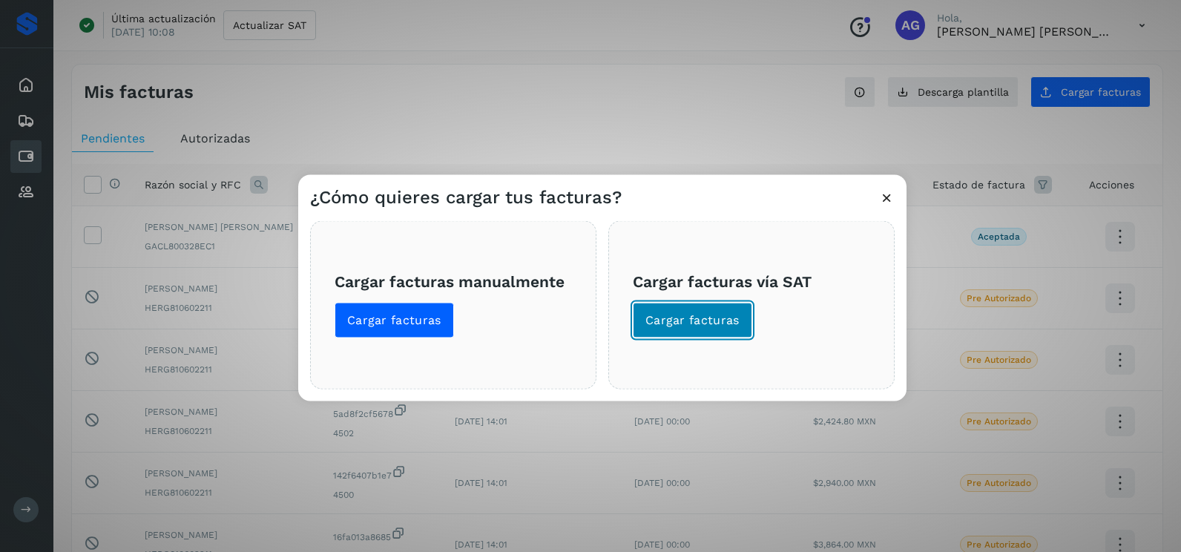
click at [689, 323] on span "Cargar facturas" at bounding box center [693, 320] width 94 height 16
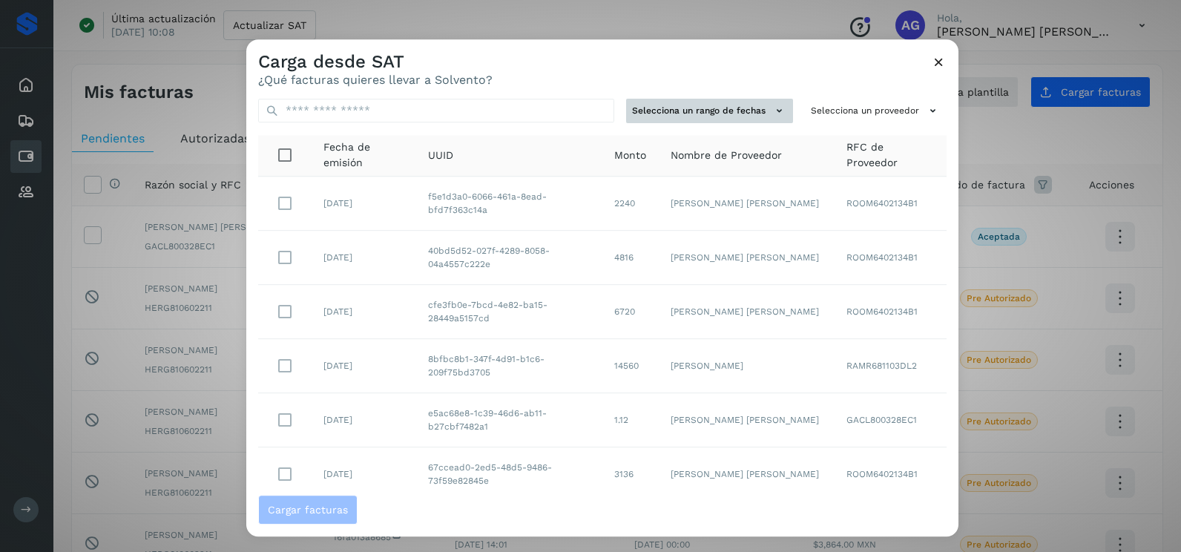
click at [692, 108] on button "Selecciona un rango de fechas" at bounding box center [709, 111] width 167 height 24
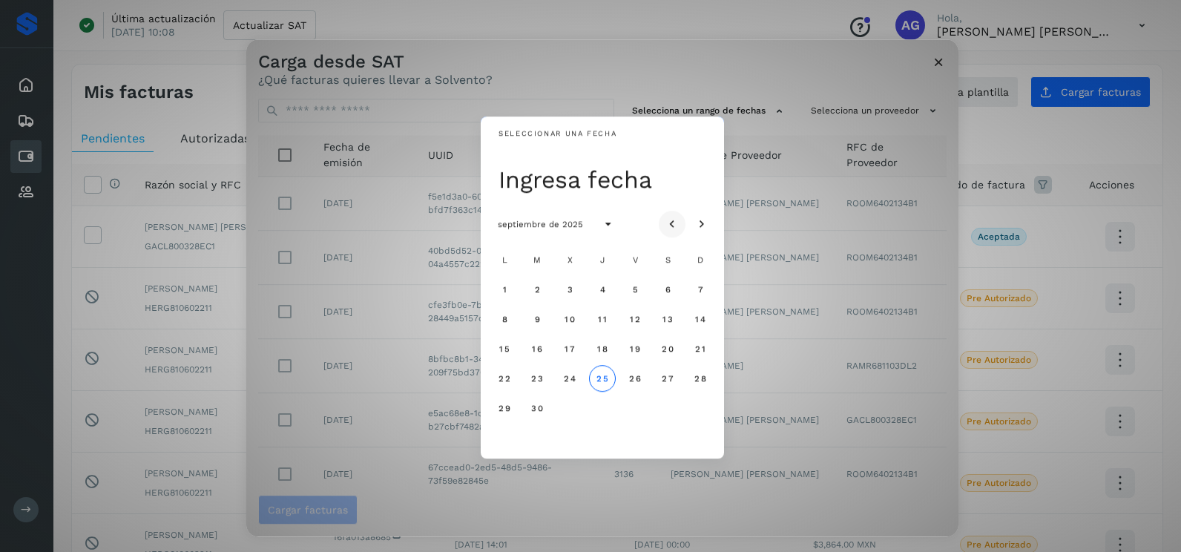
click at [680, 220] on button "Mes anterior" at bounding box center [672, 224] width 27 height 27
click at [544, 315] on button "5" at bounding box center [537, 319] width 27 height 27
click at [571, 319] on span "6" at bounding box center [569, 319] width 7 height 10
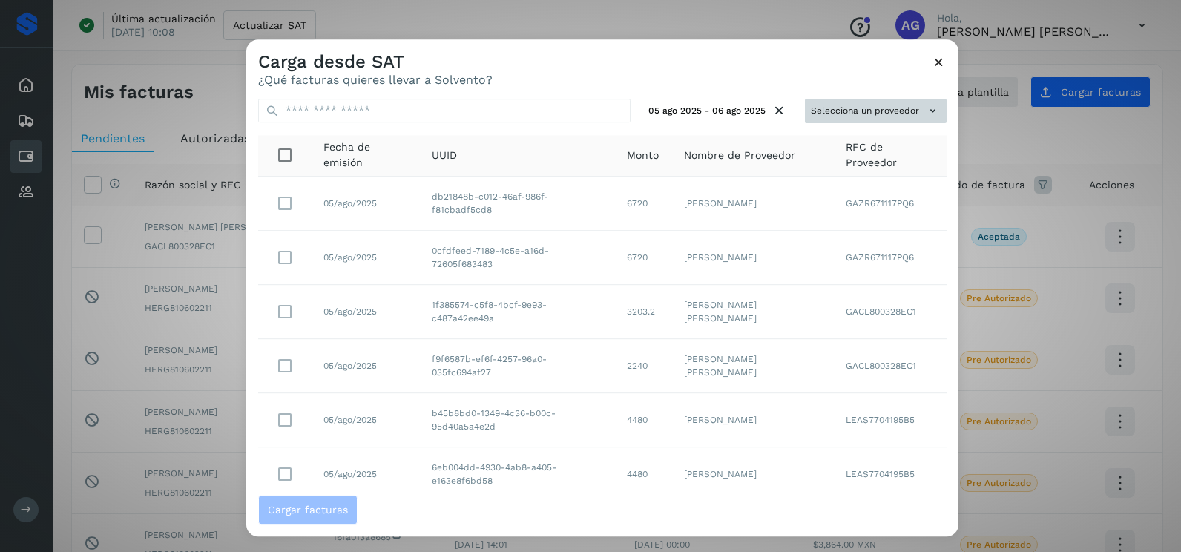
click at [873, 117] on button "Selecciona un proveedor" at bounding box center [876, 111] width 142 height 24
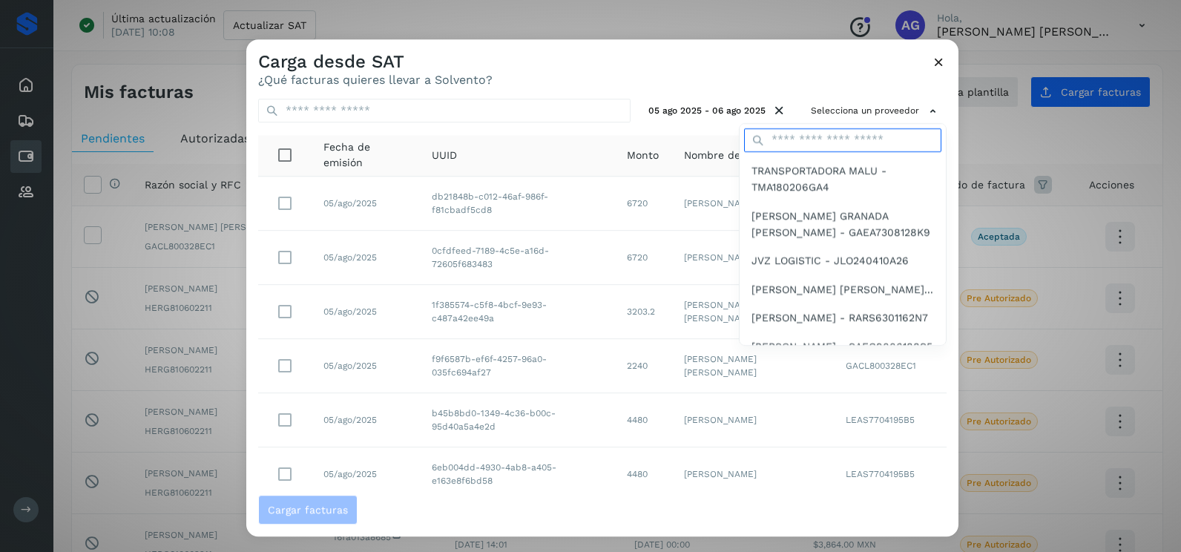
click at [836, 143] on input "text" at bounding box center [842, 140] width 197 height 24
type input "****"
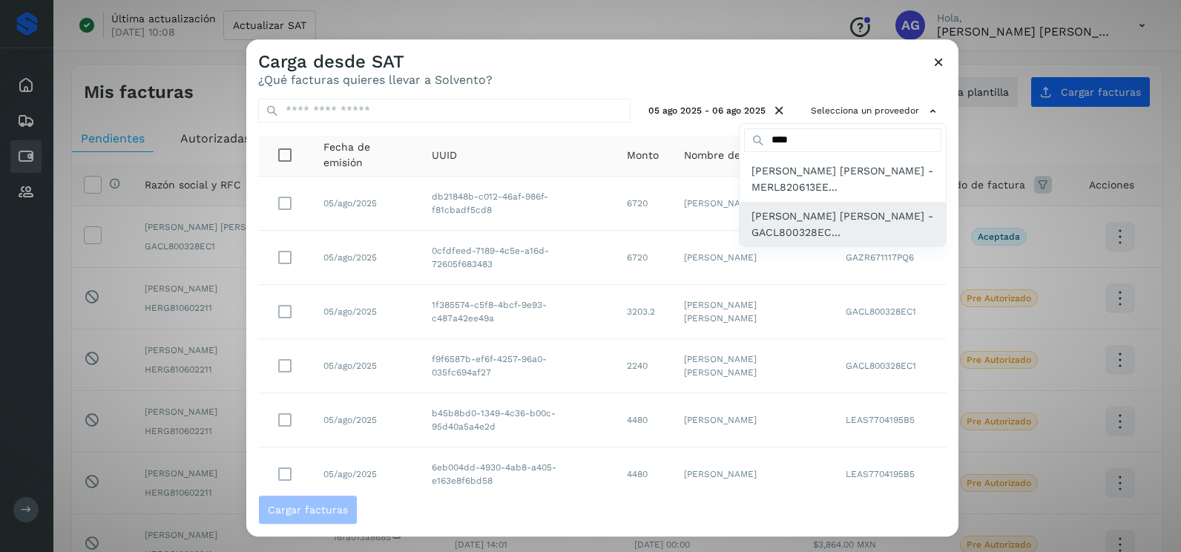
click at [807, 226] on span "LUIS ALBERTO GARFIAS CRUZ - GACL800328EC..." at bounding box center [843, 224] width 183 height 33
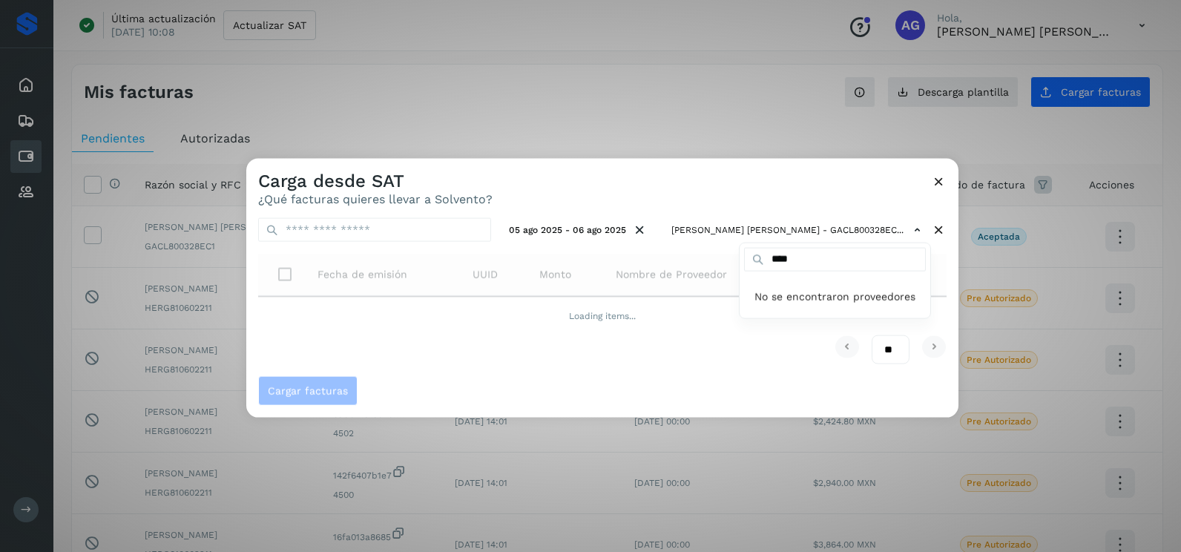
click at [640, 190] on div at bounding box center [836, 435] width 1181 height 552
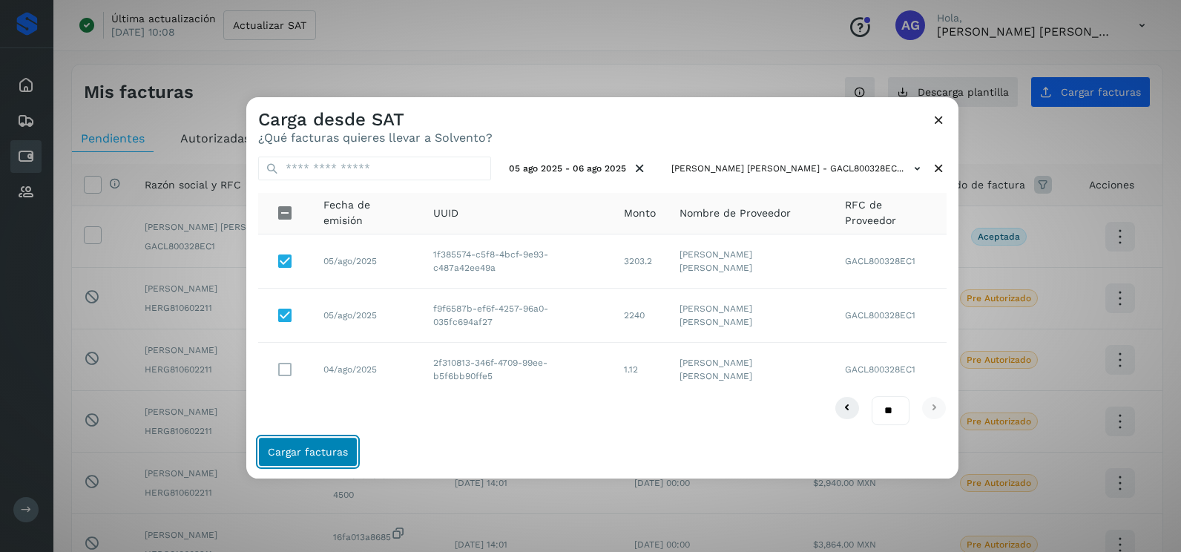
click at [343, 450] on span "Cargar facturas" at bounding box center [308, 452] width 80 height 10
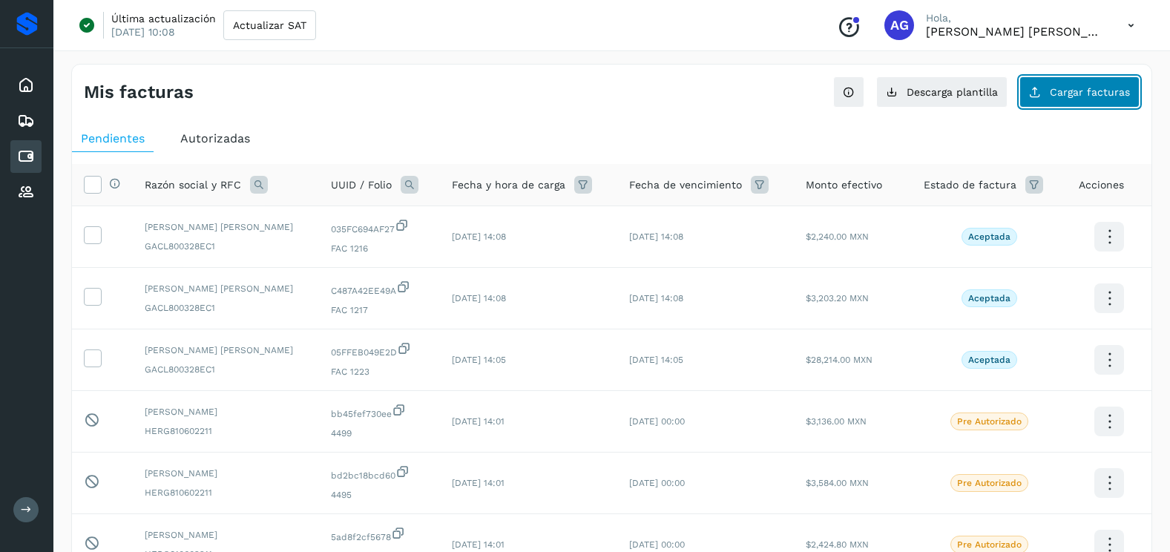
click at [1063, 98] on button "Cargar facturas" at bounding box center [1080, 91] width 120 height 31
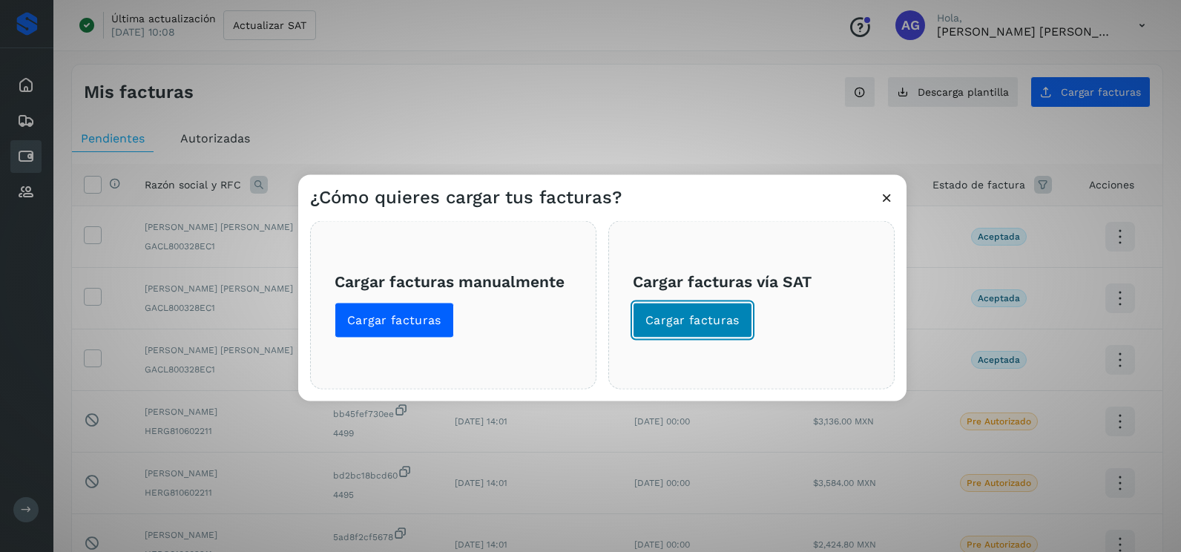
click at [702, 317] on span "Cargar facturas" at bounding box center [693, 320] width 94 height 16
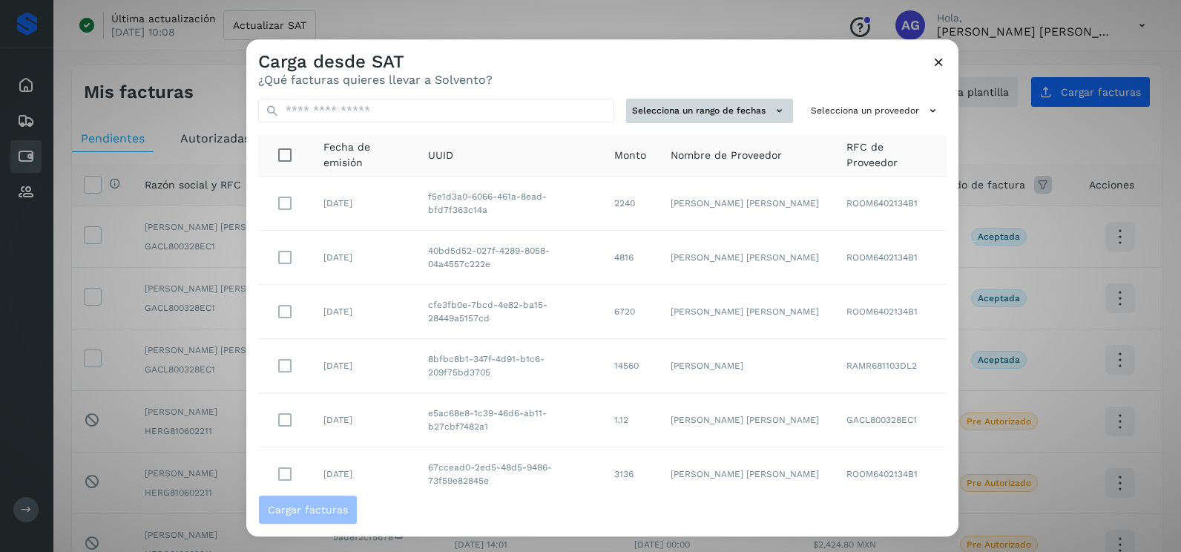
click at [751, 107] on button "Selecciona un rango de fechas" at bounding box center [709, 111] width 167 height 24
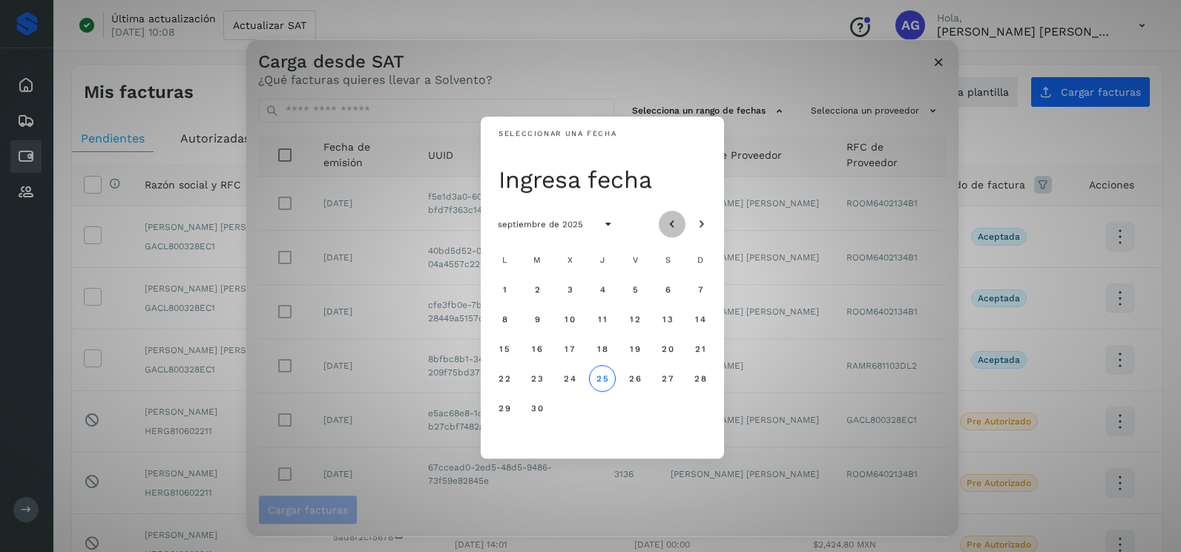
click at [671, 221] on icon "Mes anterior" at bounding box center [672, 224] width 15 height 15
click at [607, 353] on span "14" at bounding box center [602, 349] width 11 height 10
click at [642, 353] on button "15" at bounding box center [635, 348] width 27 height 27
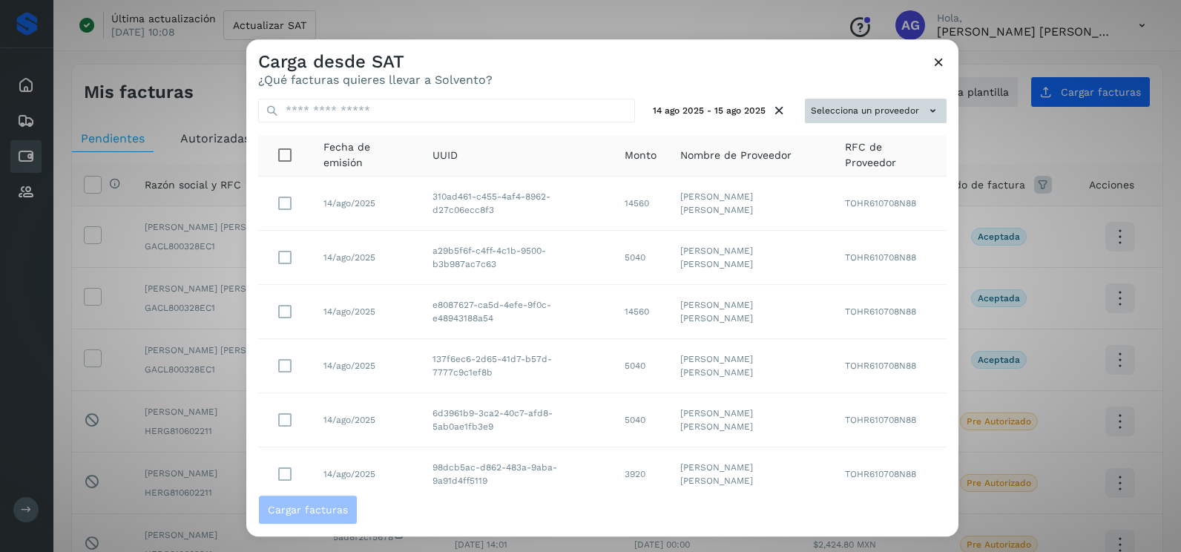
click at [836, 117] on button "Selecciona un proveedor" at bounding box center [876, 111] width 142 height 24
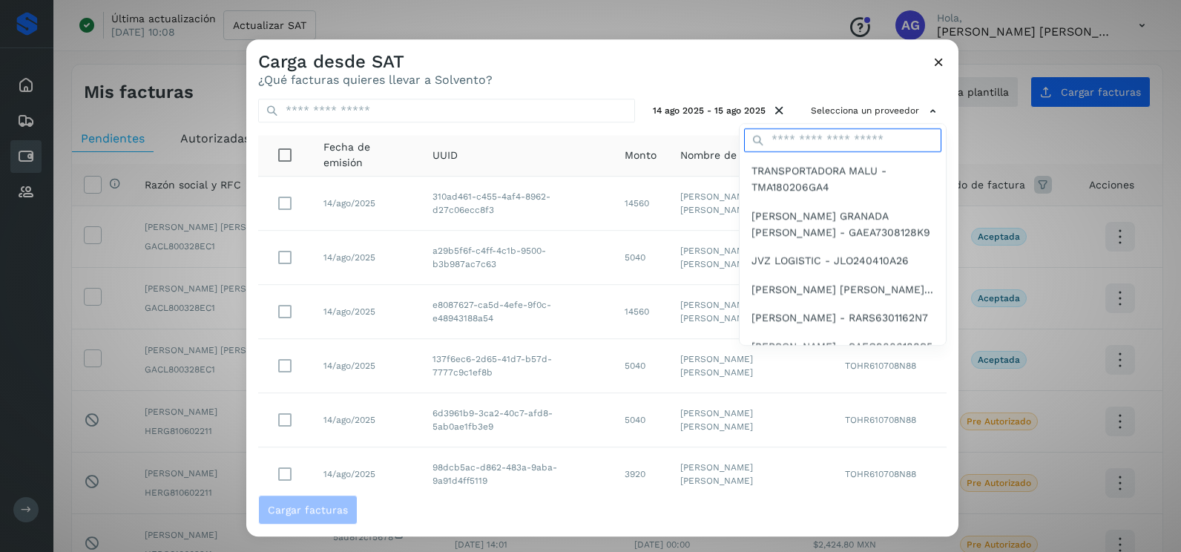
click at [814, 145] on input "text" at bounding box center [842, 140] width 197 height 24
type input "****"
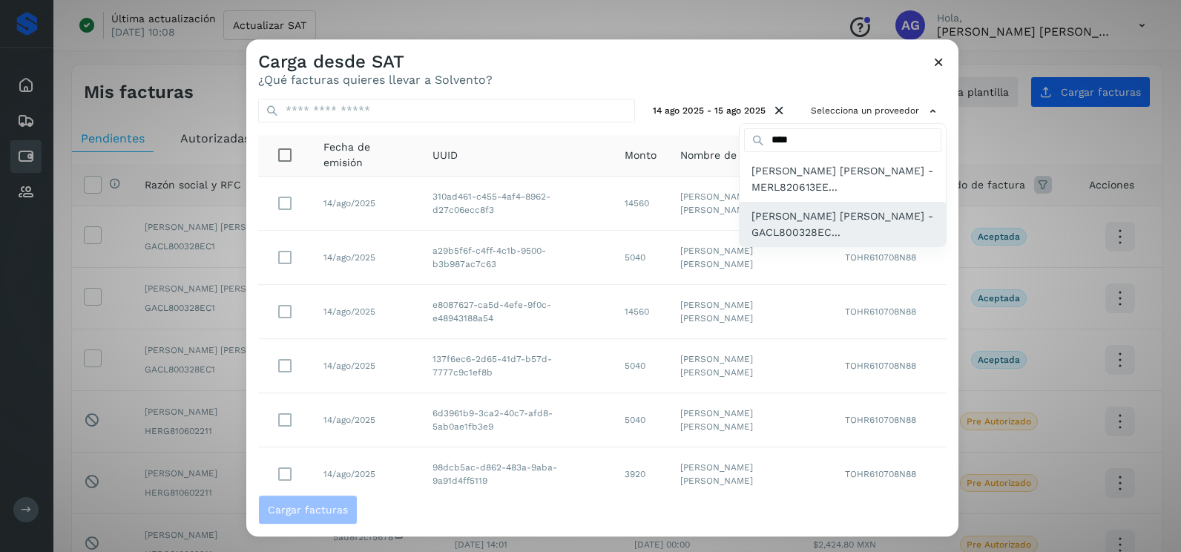
click at [821, 212] on span "LUIS ALBERTO GARFIAS CRUZ - GACL800328EC..." at bounding box center [843, 224] width 183 height 33
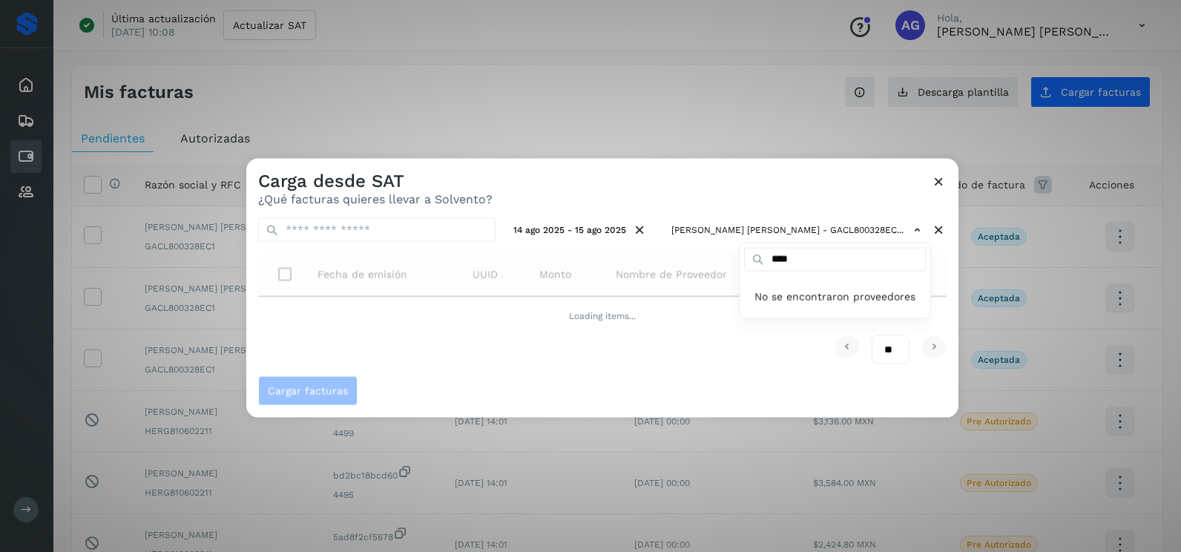
click at [710, 187] on div at bounding box center [836, 435] width 1181 height 552
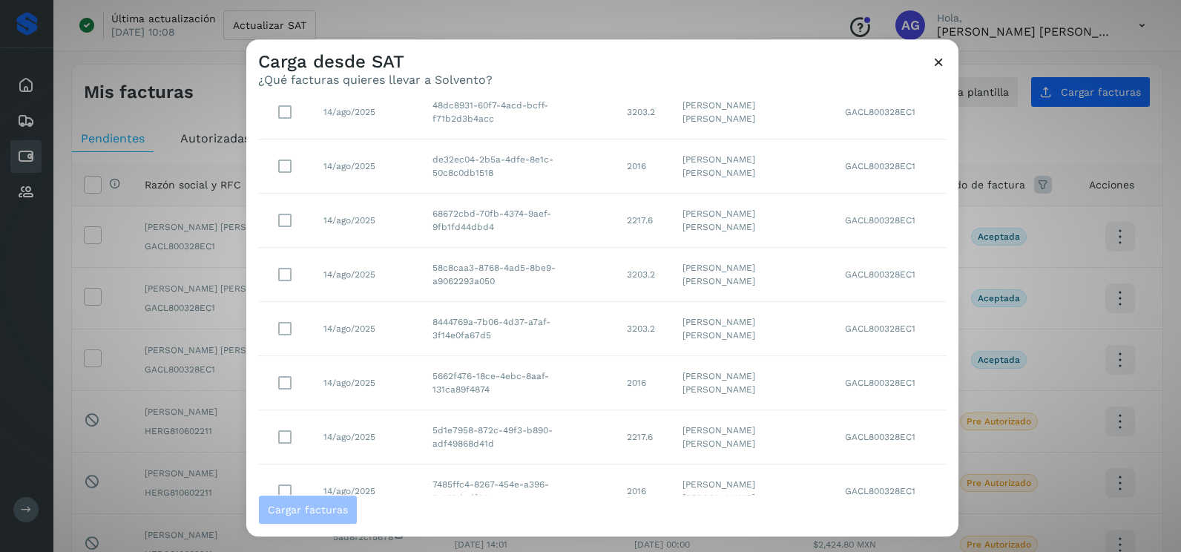
scroll to position [263, 0]
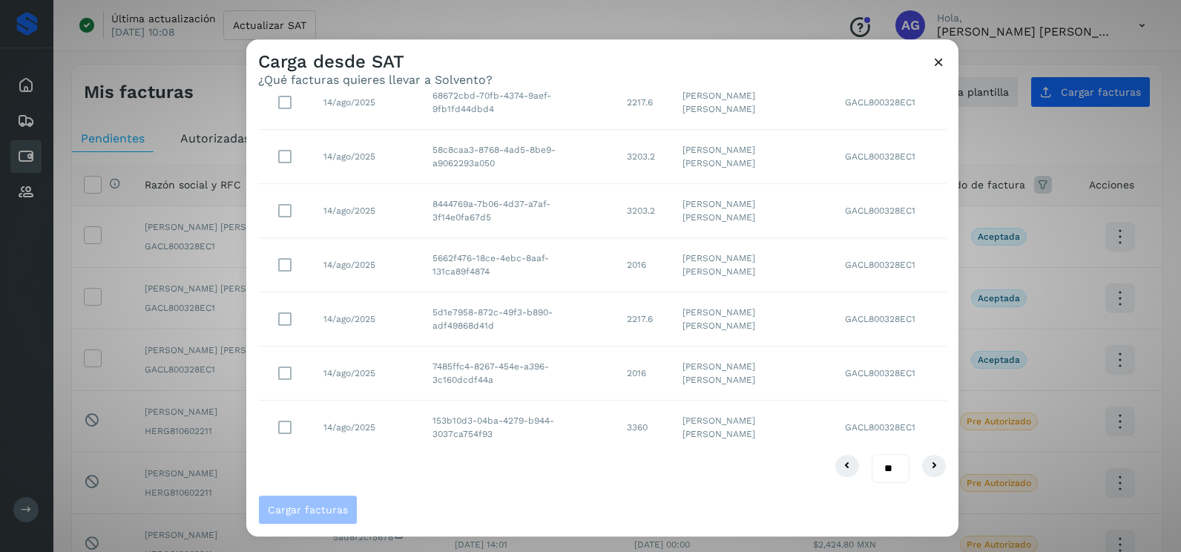
click at [880, 466] on select "** ** **" at bounding box center [891, 468] width 38 height 29
select select "**"
click at [872, 454] on select "** ** **" at bounding box center [891, 468] width 38 height 29
click at [344, 496] on button "Cargar facturas" at bounding box center [307, 510] width 99 height 30
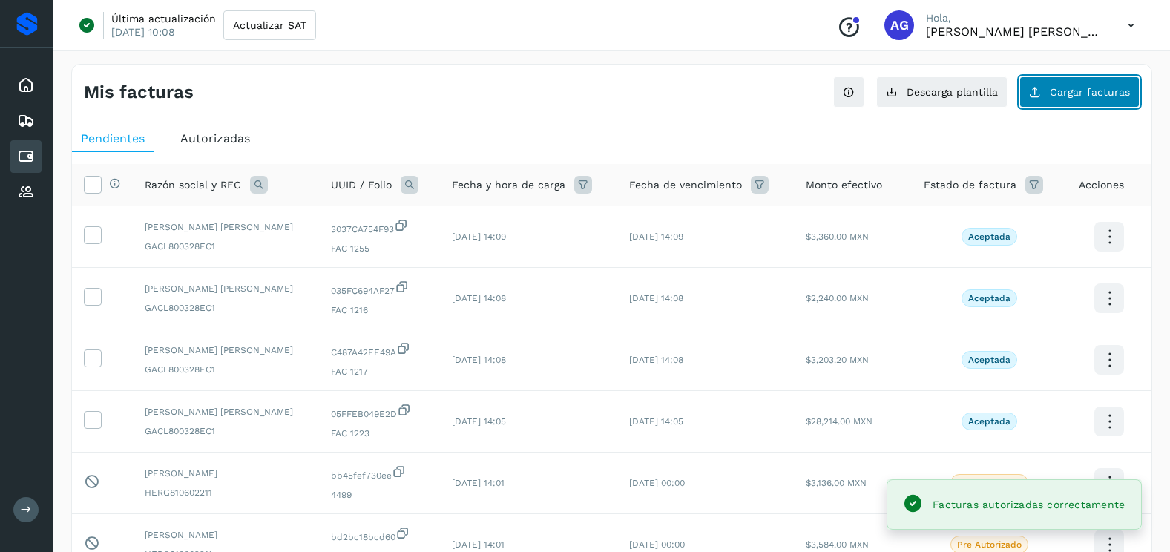
click at [1042, 79] on button "Cargar facturas" at bounding box center [1080, 91] width 120 height 31
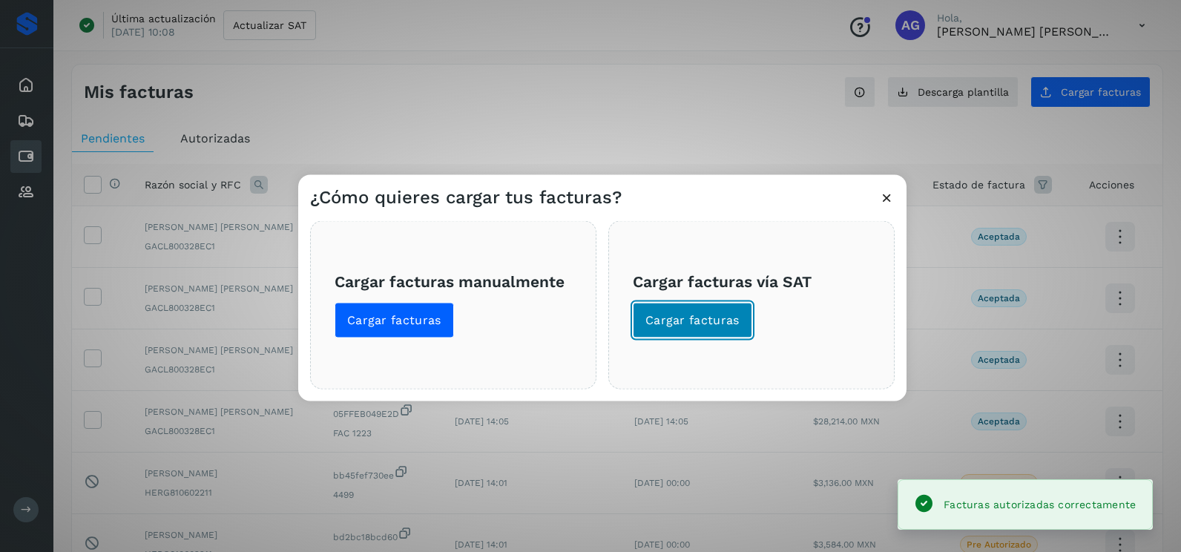
click at [732, 323] on span "Cargar facturas" at bounding box center [693, 320] width 94 height 16
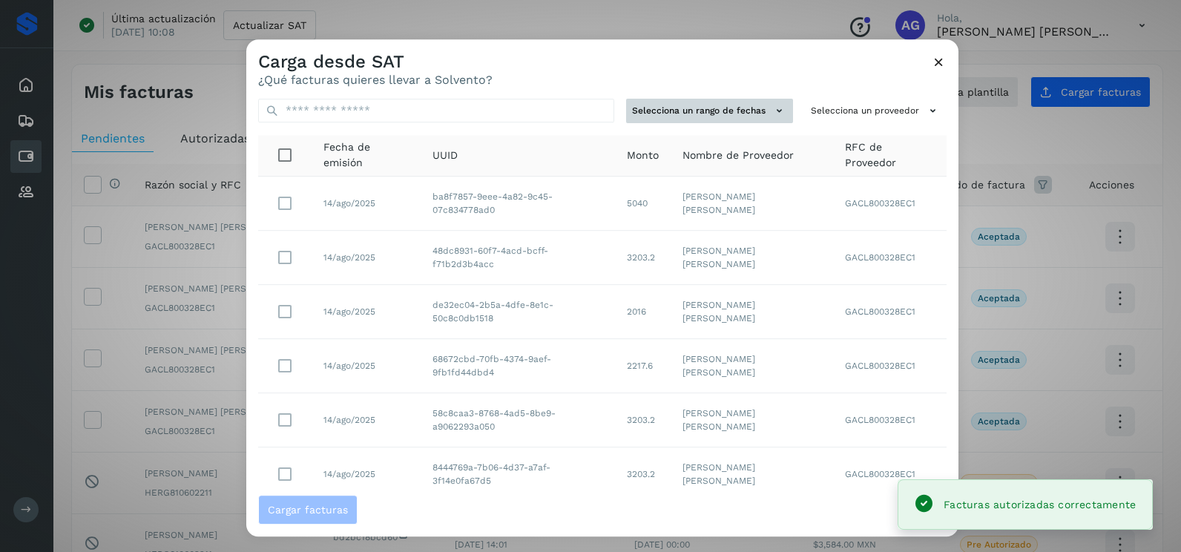
click at [741, 117] on button "Selecciona un rango de fechas" at bounding box center [709, 111] width 167 height 24
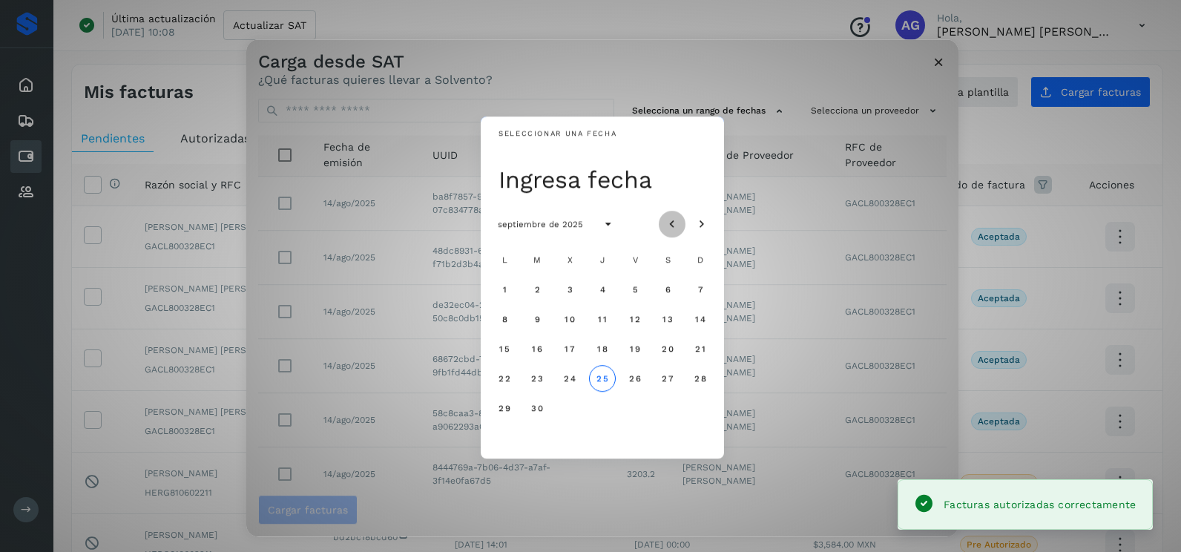
click at [675, 217] on icon "Mes anterior" at bounding box center [672, 224] width 15 height 15
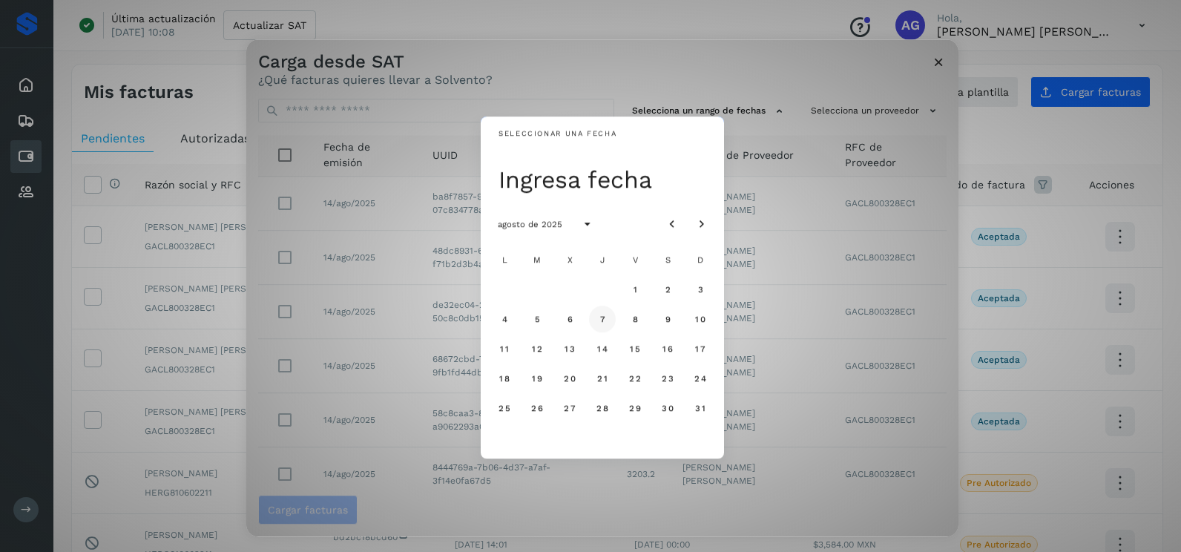
click at [599, 318] on span "7" at bounding box center [602, 319] width 7 height 10
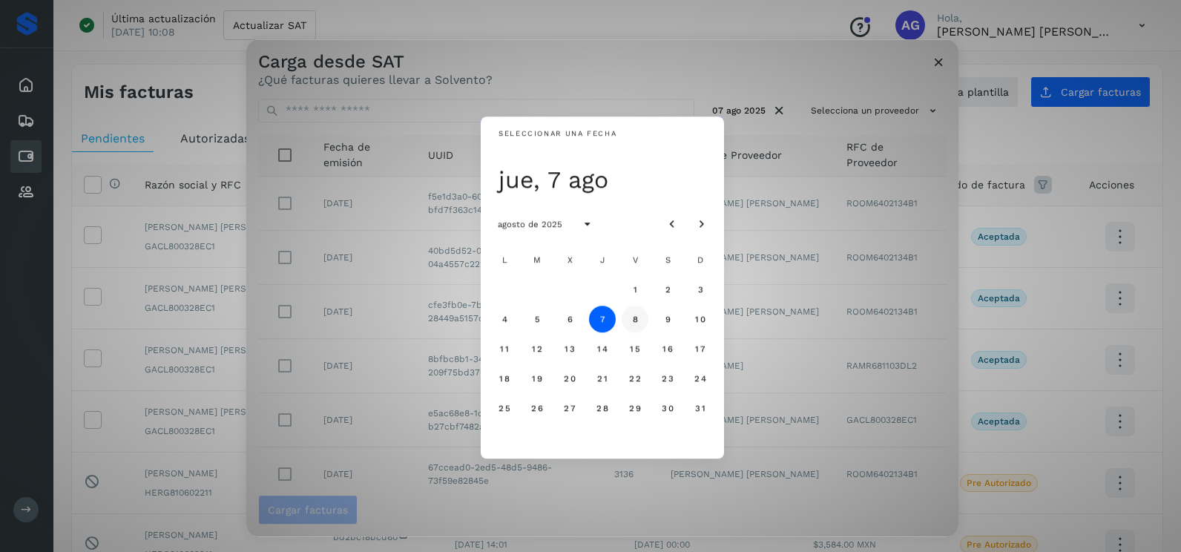
click at [637, 321] on span "8" at bounding box center [635, 319] width 7 height 10
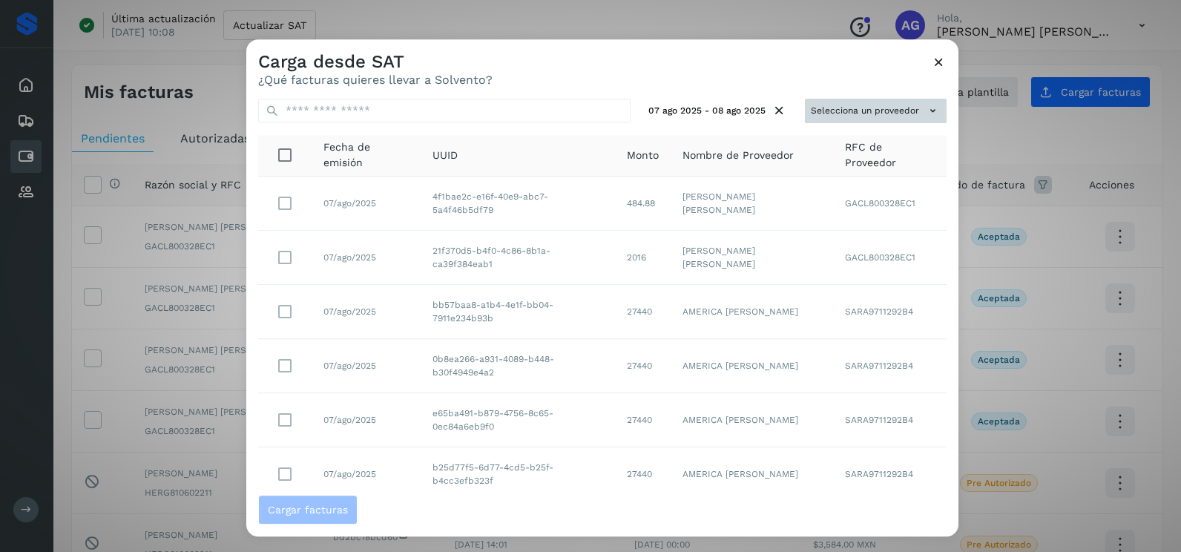
click at [865, 99] on button "Selecciona un proveedor" at bounding box center [876, 111] width 142 height 24
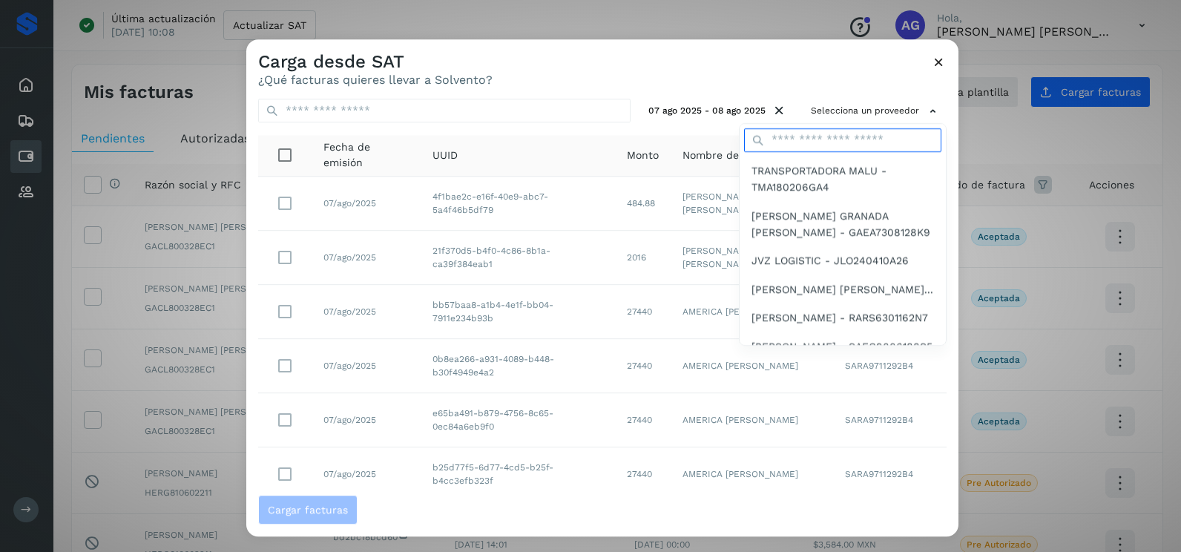
click at [855, 130] on input "text" at bounding box center [842, 140] width 197 height 24
type input "****"
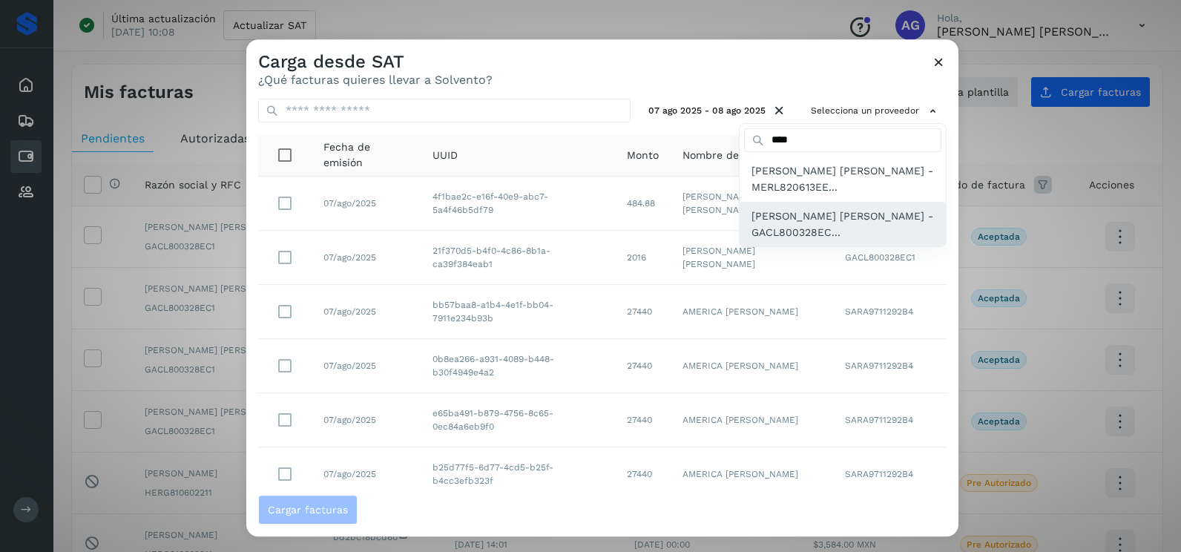
click at [826, 209] on span "LUIS ALBERTO GARFIAS CRUZ - GACL800328EC..." at bounding box center [843, 224] width 183 height 33
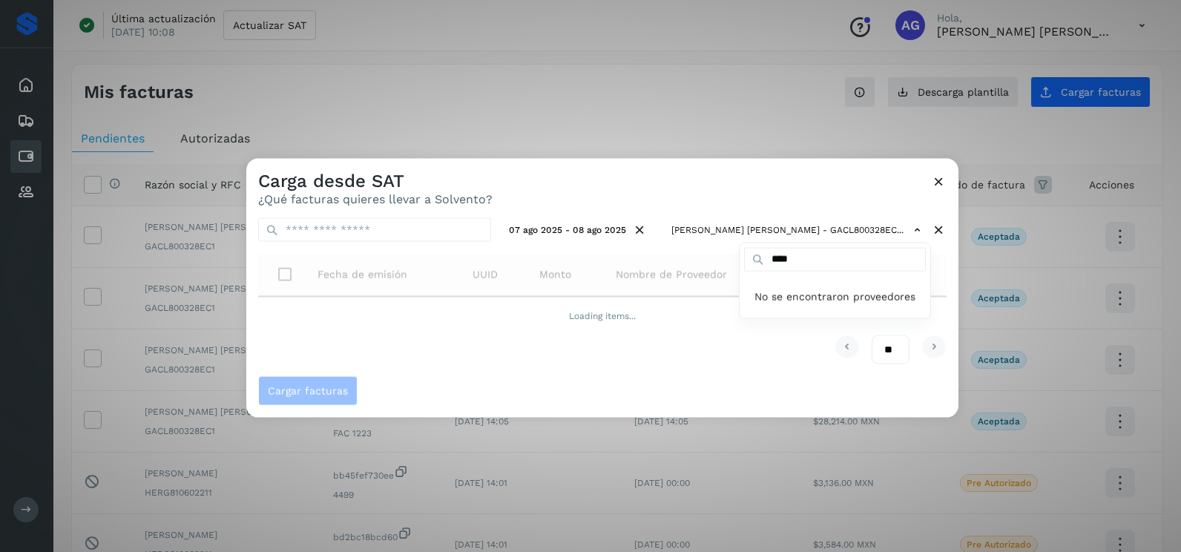
click at [775, 194] on div at bounding box center [836, 435] width 1181 height 552
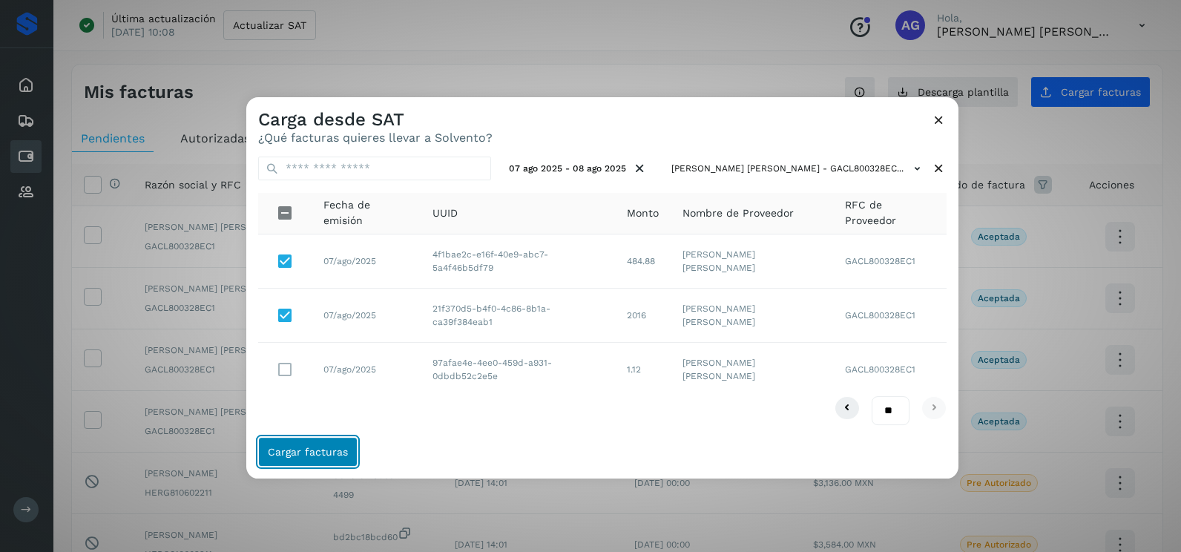
click at [306, 444] on button "Cargar facturas" at bounding box center [307, 452] width 99 height 30
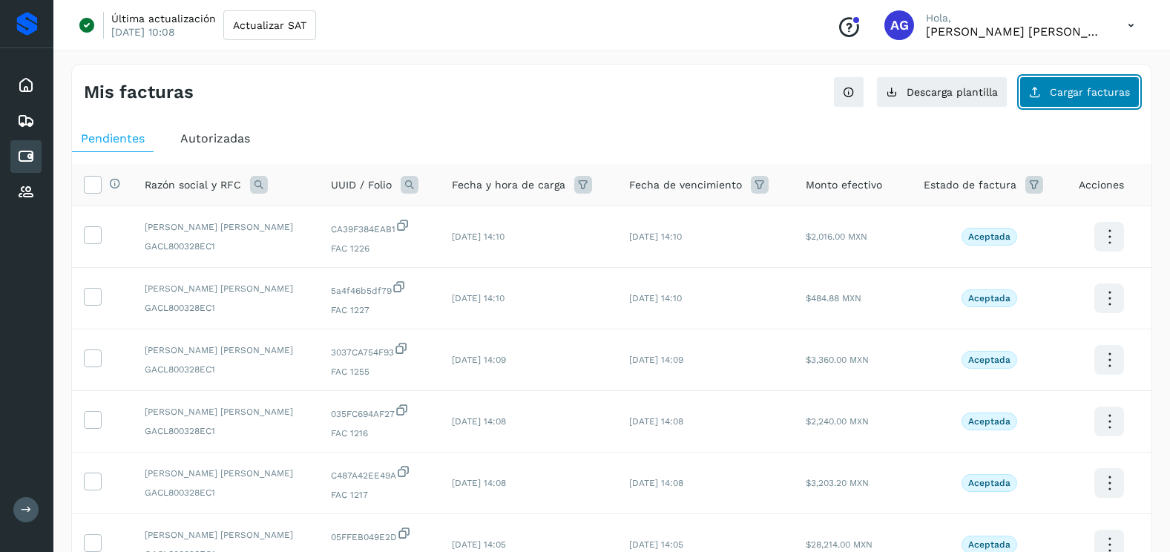
click at [1028, 100] on button "Cargar facturas" at bounding box center [1080, 91] width 120 height 31
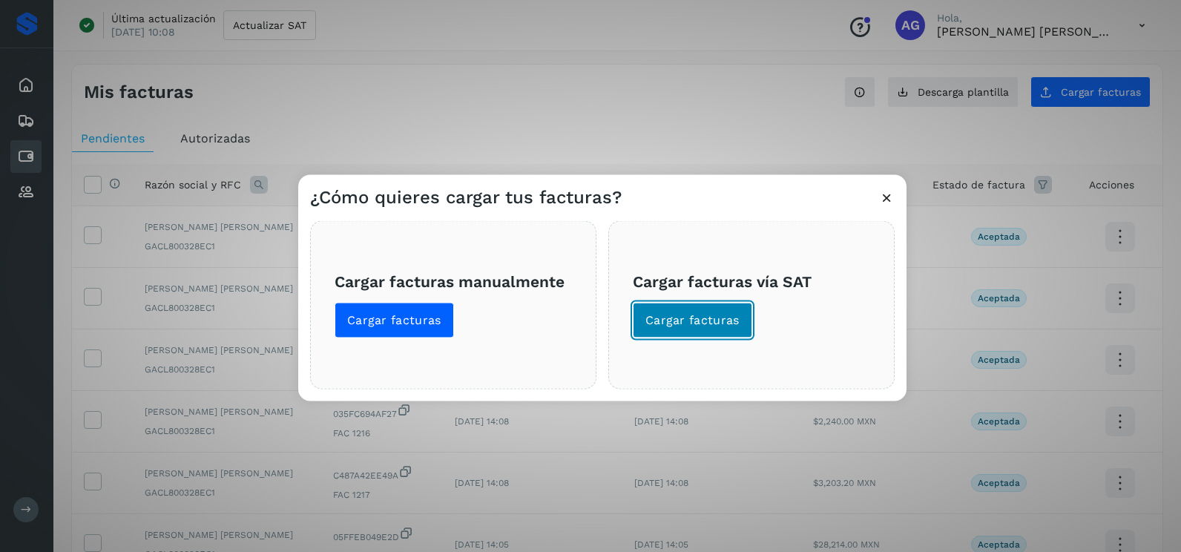
click at [726, 321] on span "Cargar facturas" at bounding box center [693, 320] width 94 height 16
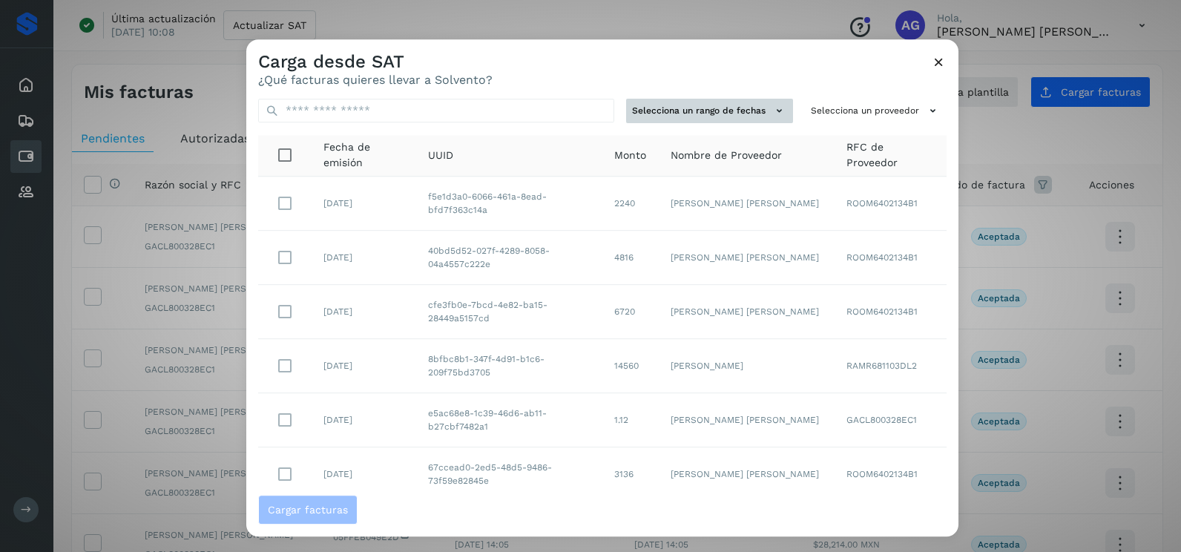
click at [740, 109] on button "Selecciona un rango de fechas" at bounding box center [709, 111] width 167 height 24
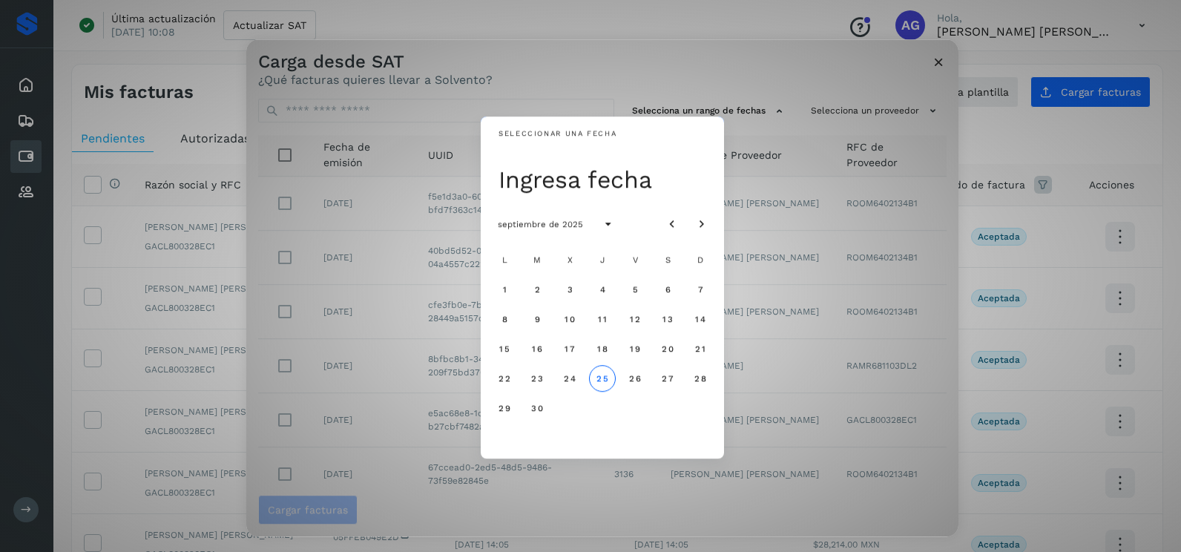
click at [687, 220] on div at bounding box center [687, 224] width 56 height 27
click at [676, 232] on icon "Mes anterior" at bounding box center [672, 224] width 15 height 15
click at [609, 347] on button "14" at bounding box center [602, 348] width 27 height 27
click at [629, 344] on button "15" at bounding box center [635, 348] width 27 height 27
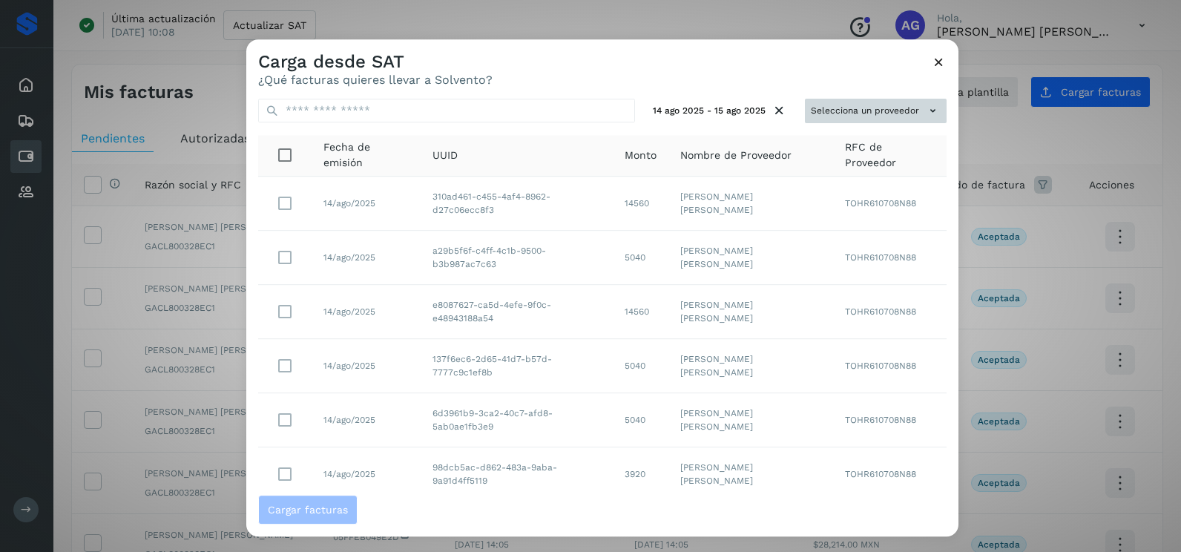
click at [882, 102] on button "Selecciona un proveedor" at bounding box center [876, 111] width 142 height 24
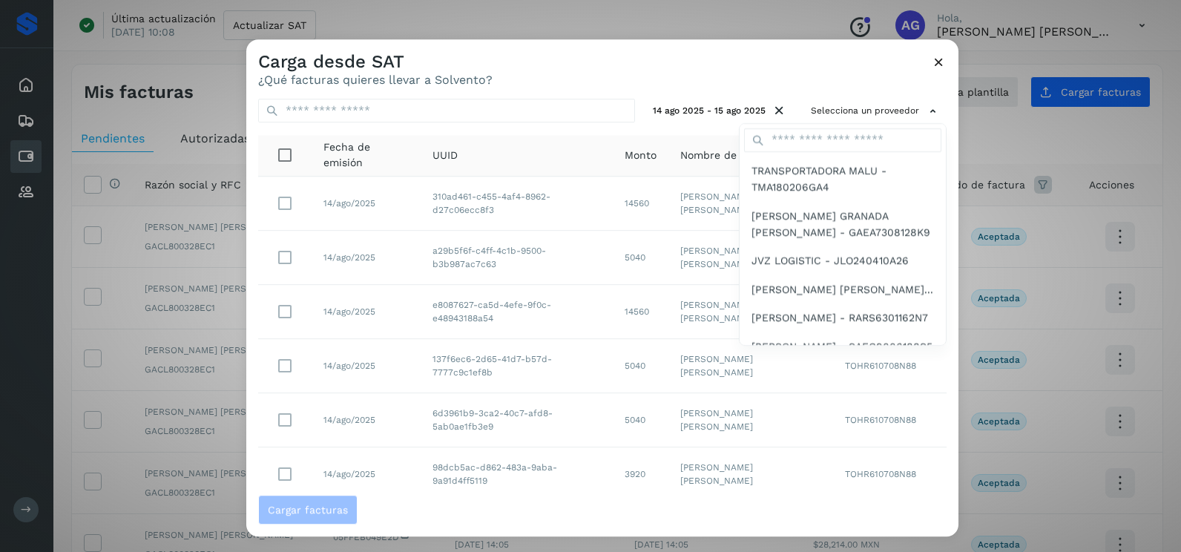
click at [873, 126] on div at bounding box center [843, 140] width 206 height 33
click at [871, 140] on input "text" at bounding box center [842, 140] width 197 height 24
type input "****"
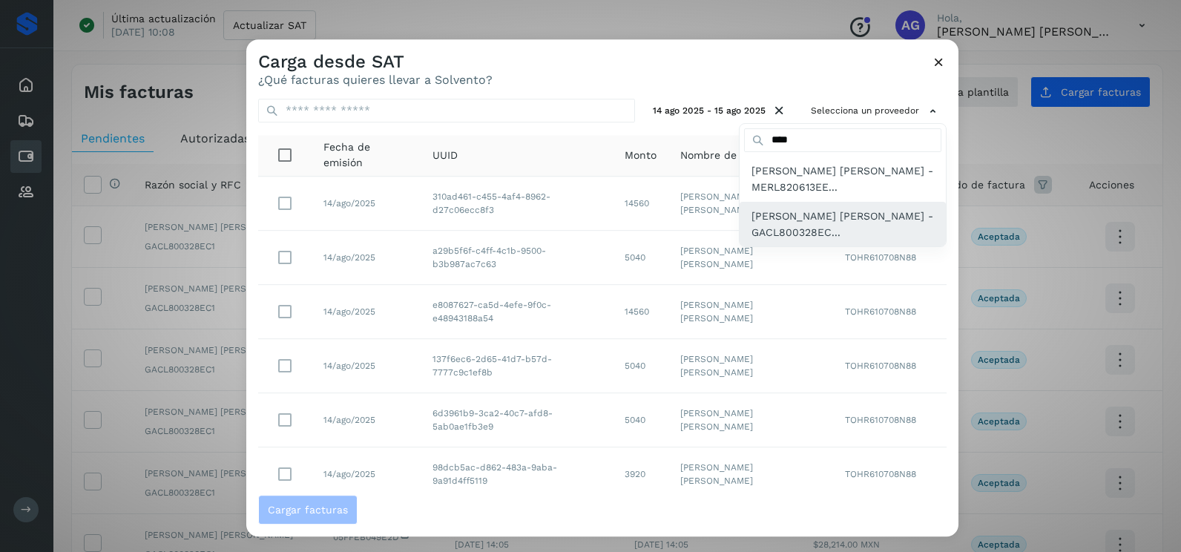
click at [856, 214] on span "LUIS ALBERTO GARFIAS CRUZ - GACL800328EC..." at bounding box center [843, 224] width 183 height 33
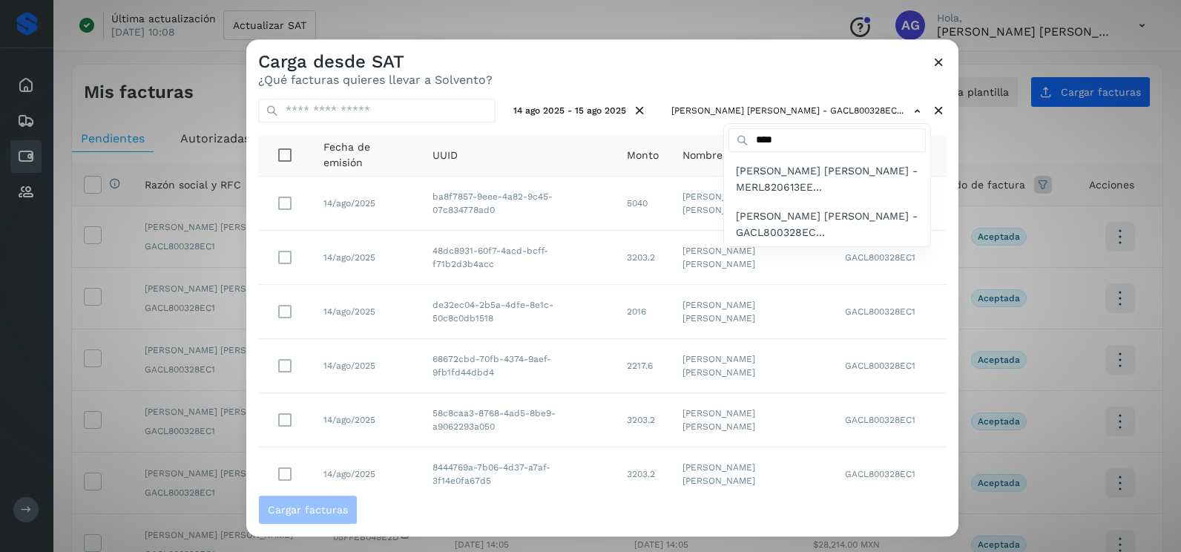
click at [708, 77] on div at bounding box center [836, 315] width 1181 height 552
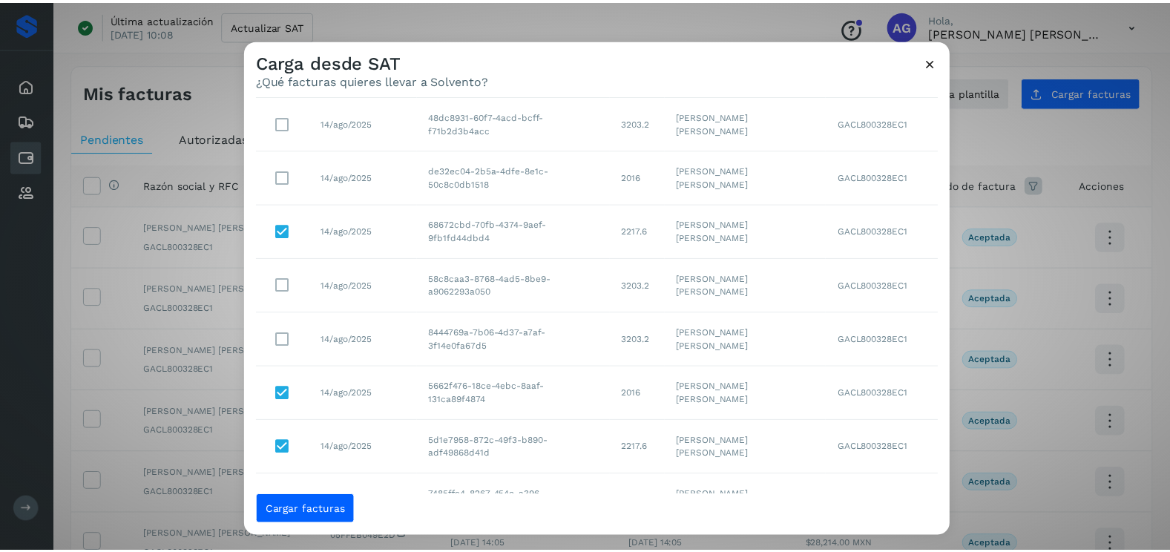
scroll to position [61, 0]
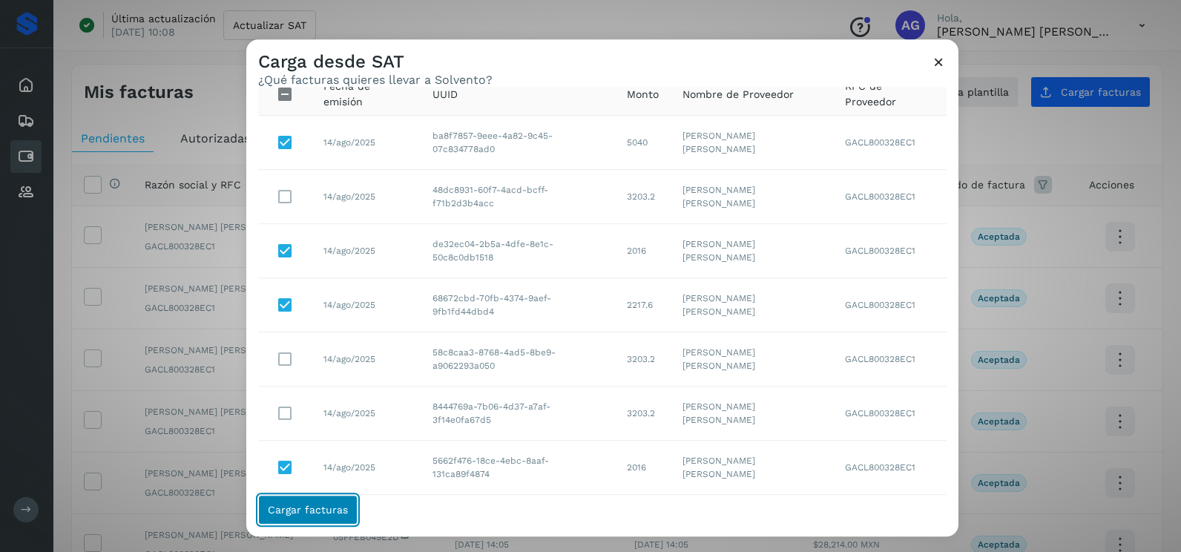
click at [311, 508] on span "Cargar facturas" at bounding box center [308, 510] width 80 height 10
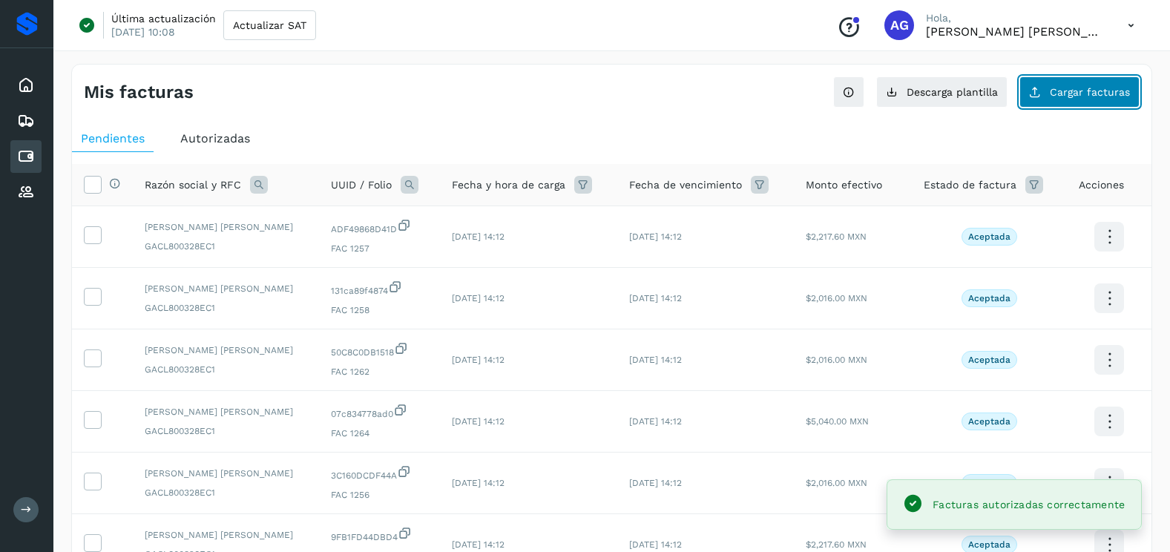
click at [1055, 99] on button "Cargar facturas" at bounding box center [1080, 91] width 120 height 31
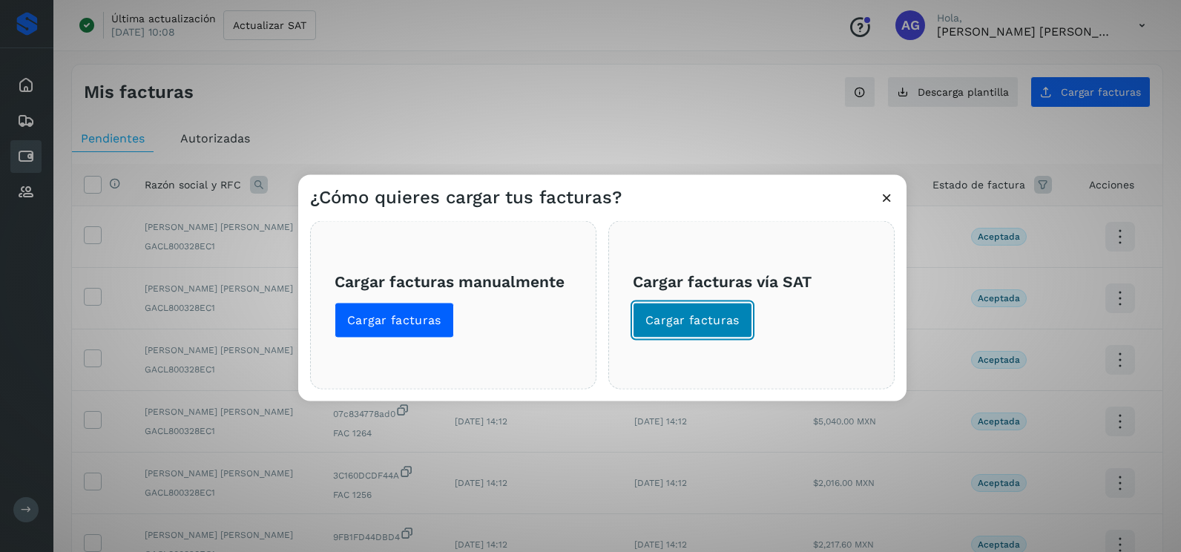
click at [731, 329] on button "Cargar facturas" at bounding box center [692, 321] width 119 height 36
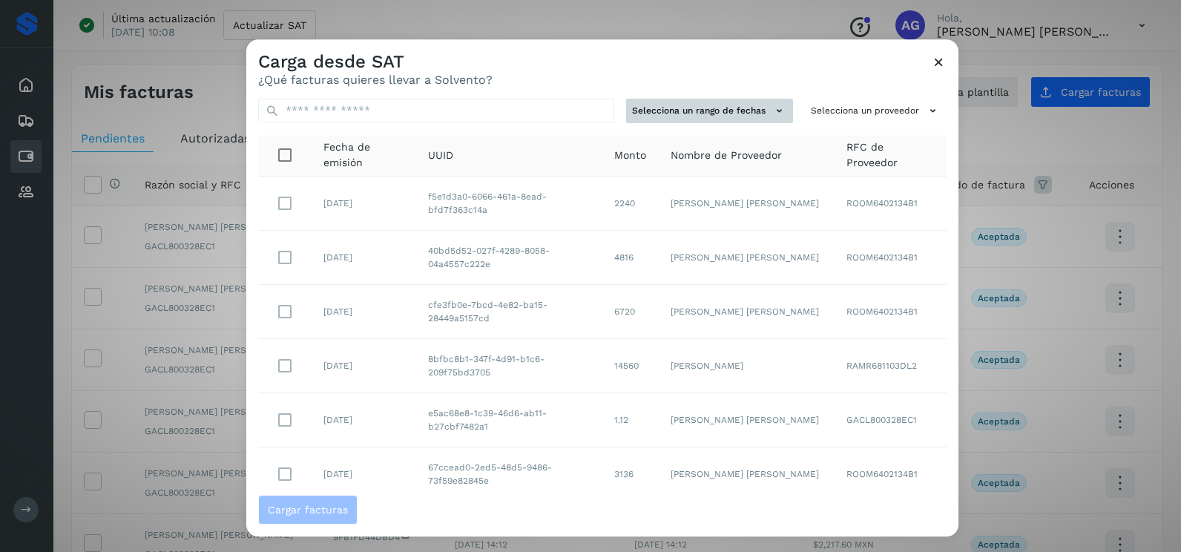
click at [772, 104] on icon at bounding box center [780, 111] width 16 height 16
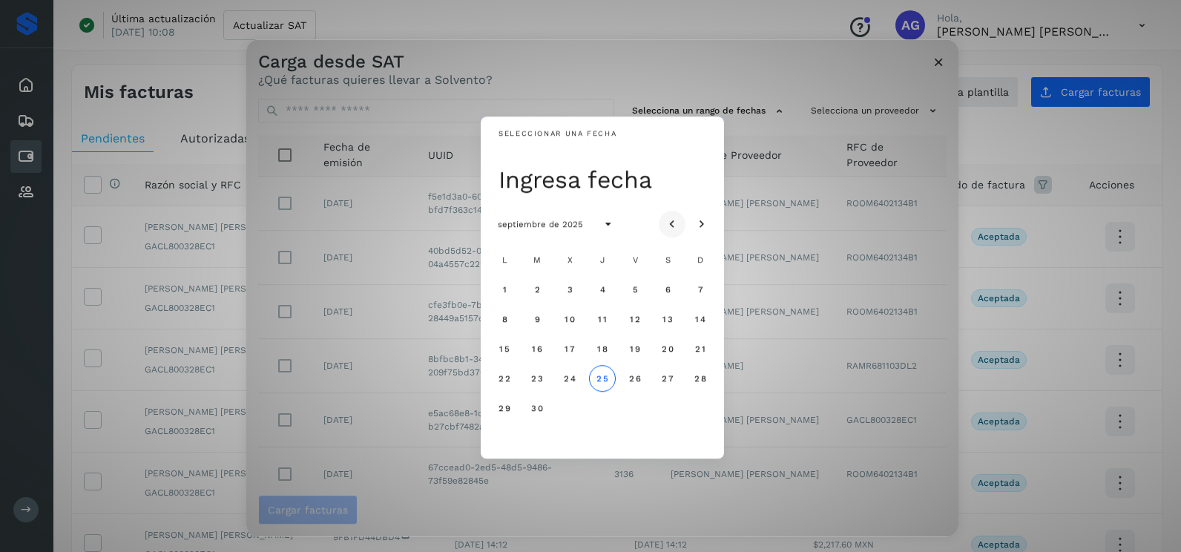
click at [673, 226] on icon "Mes anterior" at bounding box center [672, 224] width 15 height 15
click at [598, 382] on span "21" at bounding box center [602, 378] width 11 height 10
click at [632, 384] on span "22" at bounding box center [635, 378] width 13 height 10
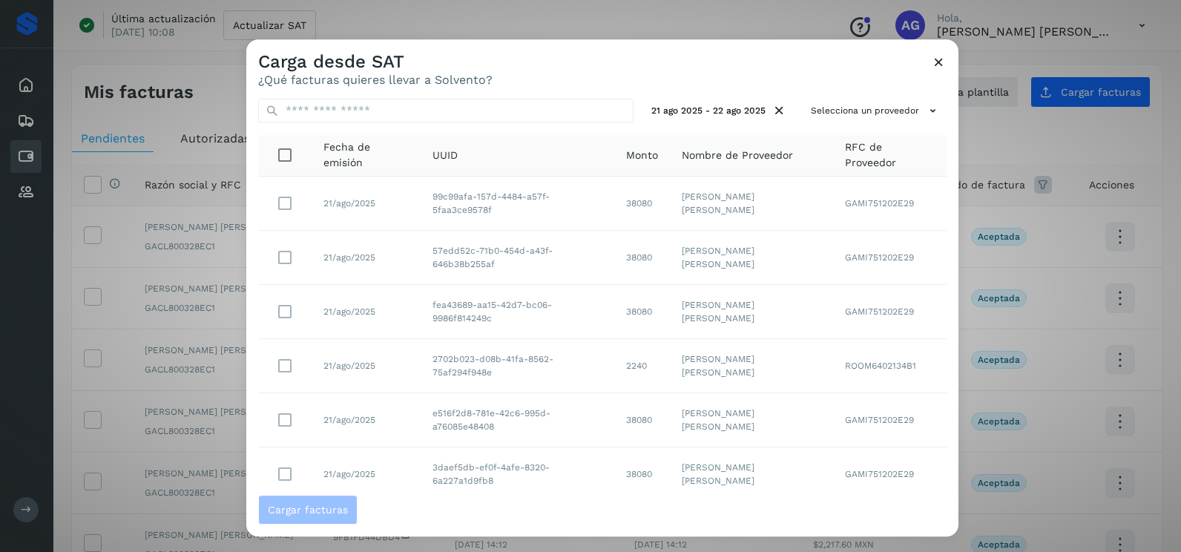
click at [871, 94] on div "21 ago 2025 - 22 ago 2025 Selecciona un proveedor Fecha de emisión UUID Monto N…" at bounding box center [602, 291] width 712 height 408
click at [865, 102] on button "Selecciona un proveedor" at bounding box center [876, 111] width 142 height 24
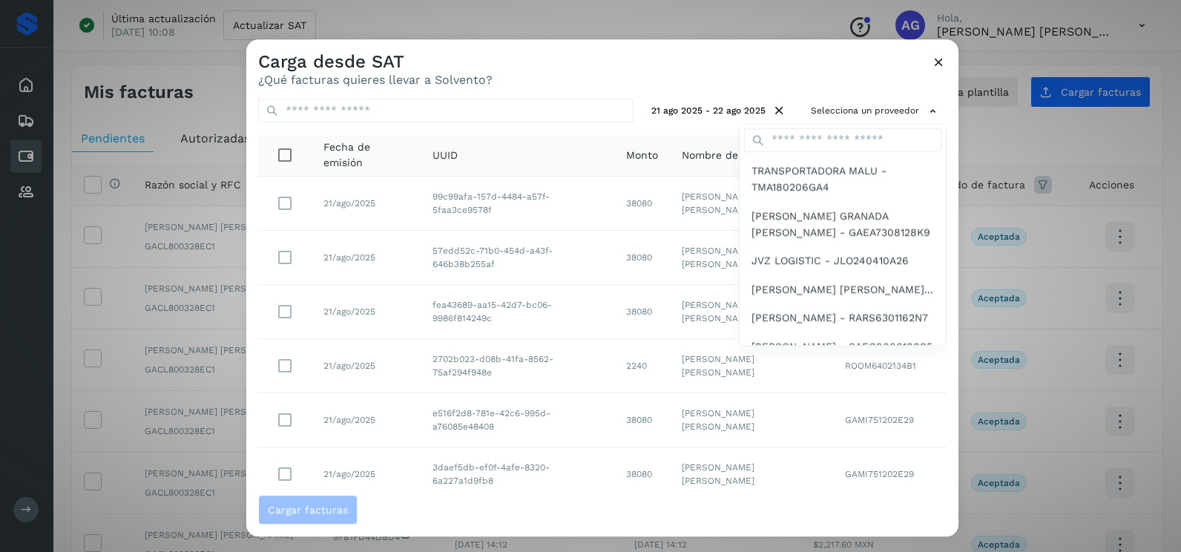
click at [832, 153] on div at bounding box center [843, 140] width 206 height 33
click at [833, 145] on input "text" at bounding box center [842, 140] width 197 height 24
type input "****"
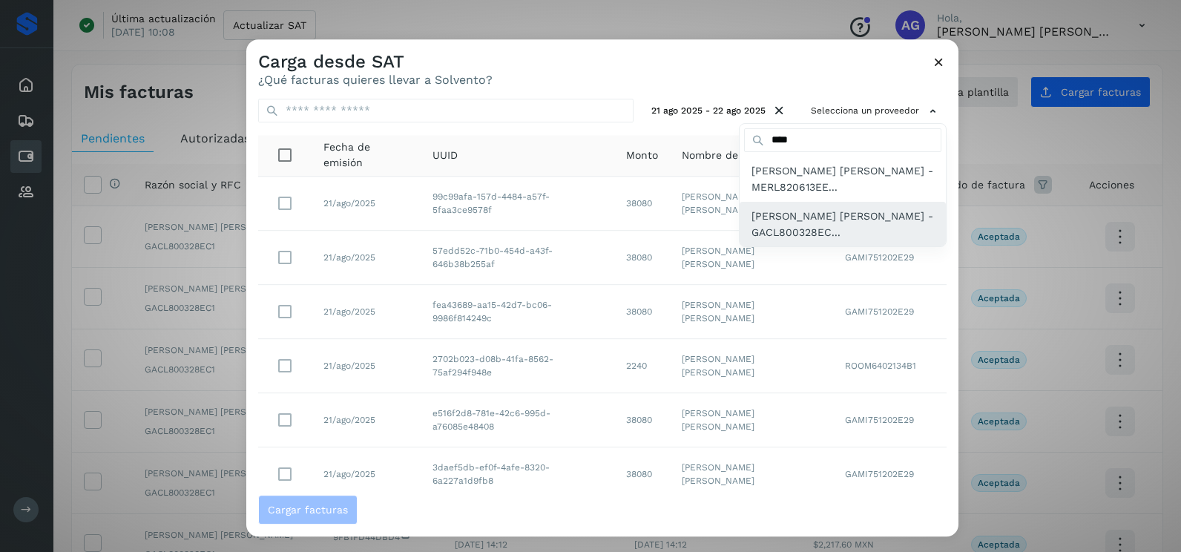
click at [833, 209] on span "LUIS ALBERTO GARFIAS CRUZ - GACL800328EC..." at bounding box center [843, 224] width 183 height 33
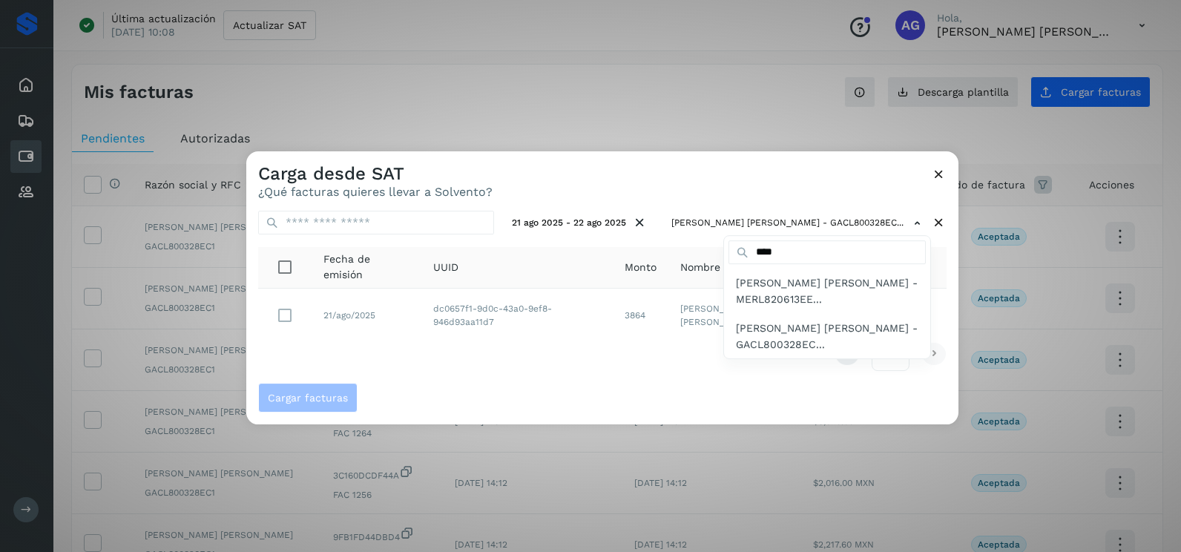
click at [358, 355] on div at bounding box center [836, 427] width 1181 height 552
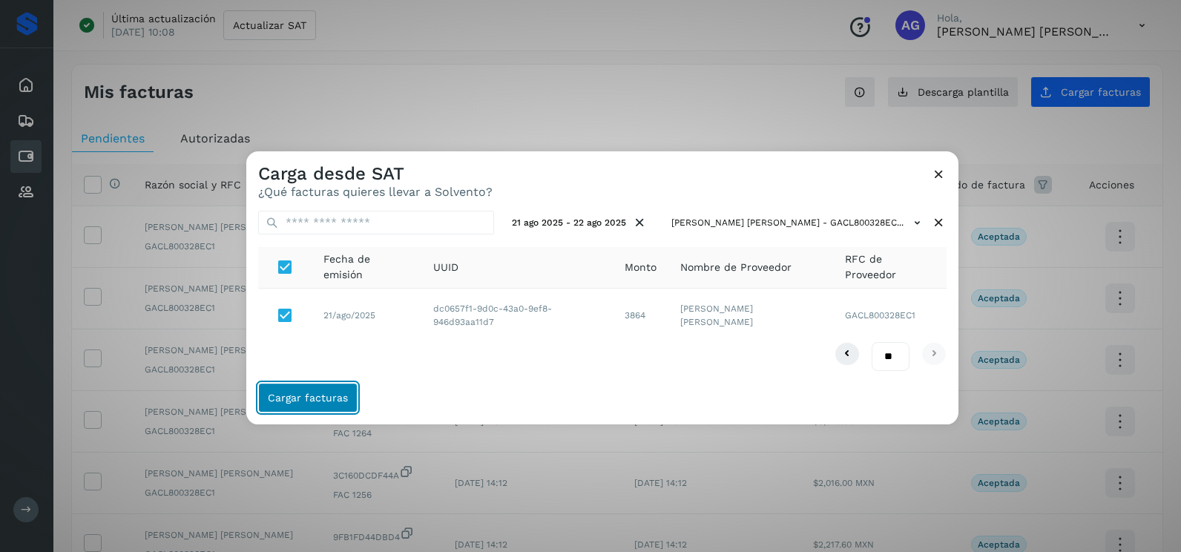
click at [310, 393] on span "Cargar facturas" at bounding box center [308, 398] width 80 height 10
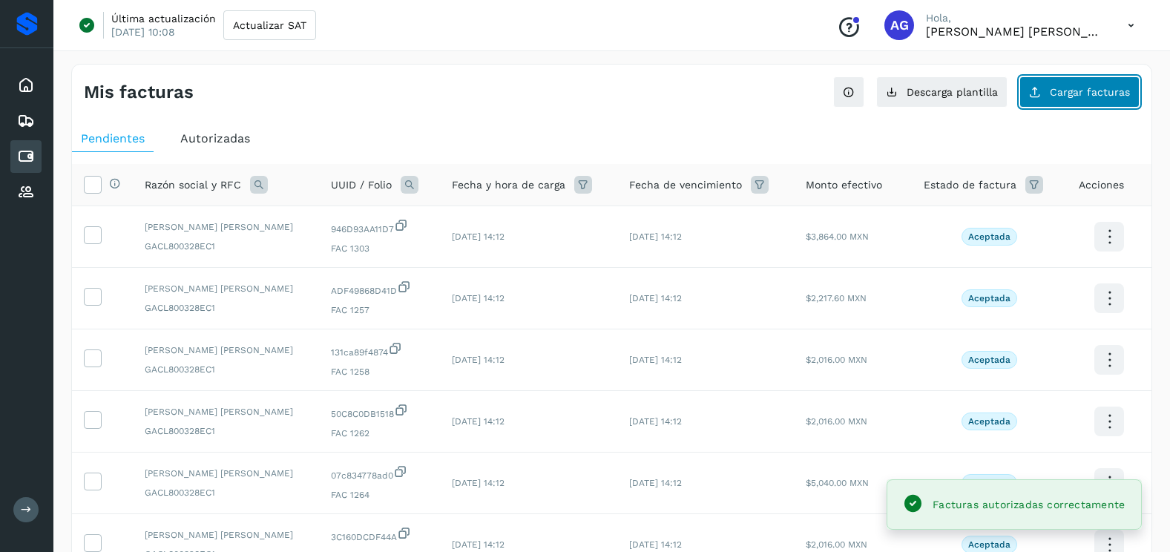
click at [1069, 101] on button "Cargar facturas" at bounding box center [1080, 91] width 120 height 31
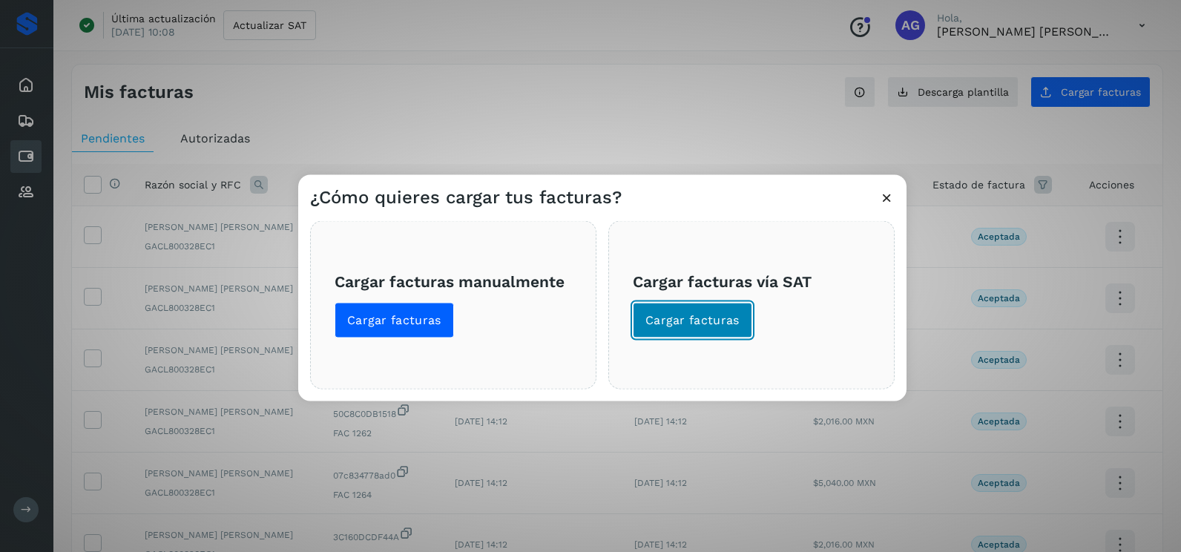
click at [666, 335] on button "Cargar facturas" at bounding box center [692, 321] width 119 height 36
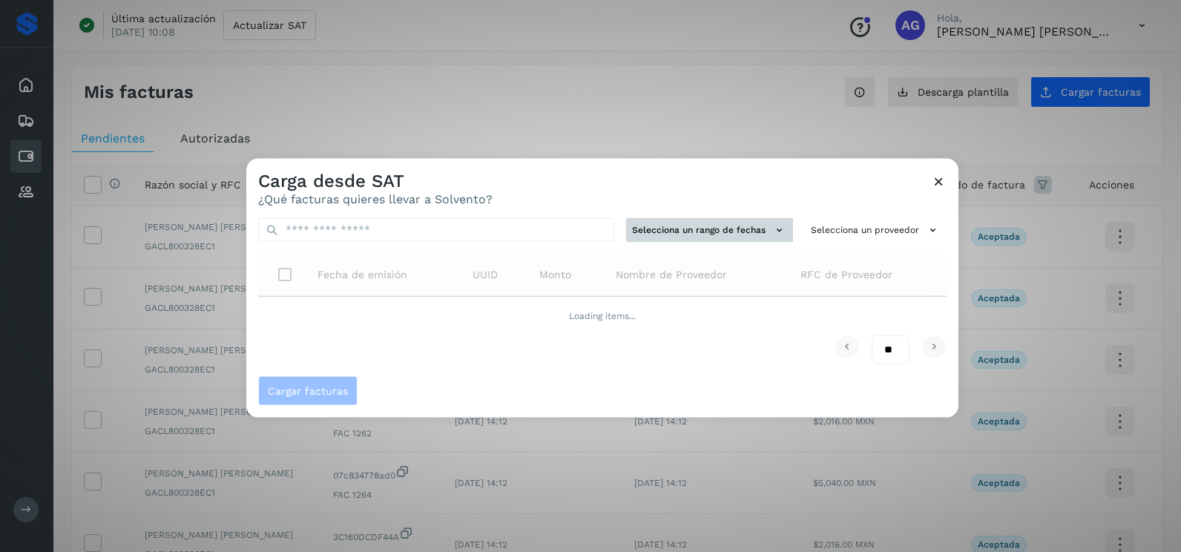
click at [670, 231] on button "Selecciona un rango de fechas" at bounding box center [709, 230] width 167 height 24
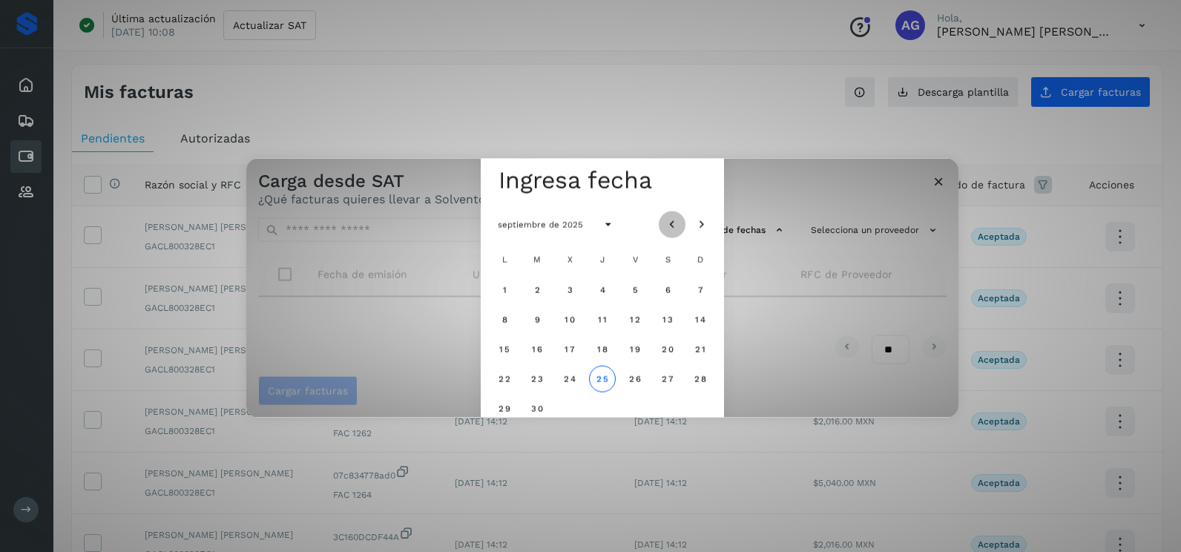
click at [678, 228] on icon "Mes anterior" at bounding box center [672, 224] width 15 height 15
click at [606, 355] on button "14" at bounding box center [602, 348] width 27 height 27
click at [632, 354] on span "15" at bounding box center [634, 349] width 11 height 10
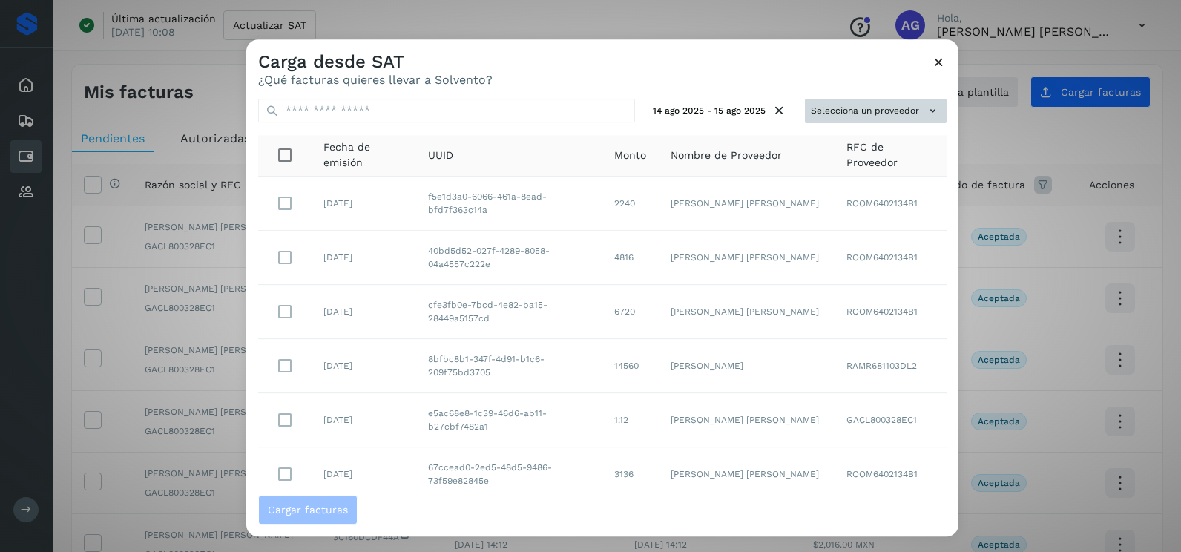
click at [818, 108] on button "Selecciona un proveedor" at bounding box center [876, 111] width 142 height 24
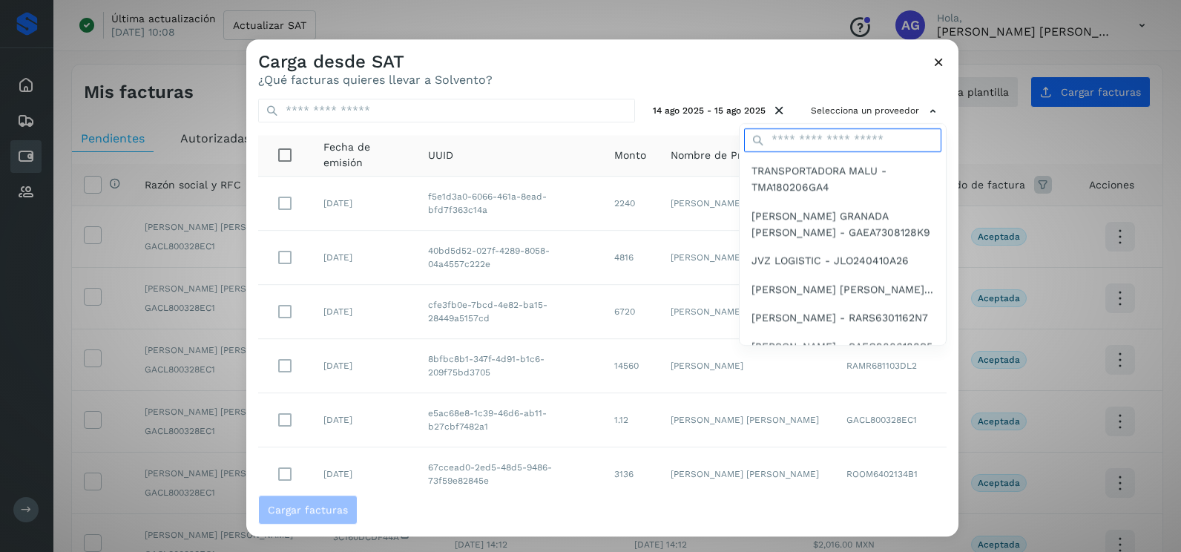
click at [805, 131] on input "text" at bounding box center [842, 140] width 197 height 24
type input "****"
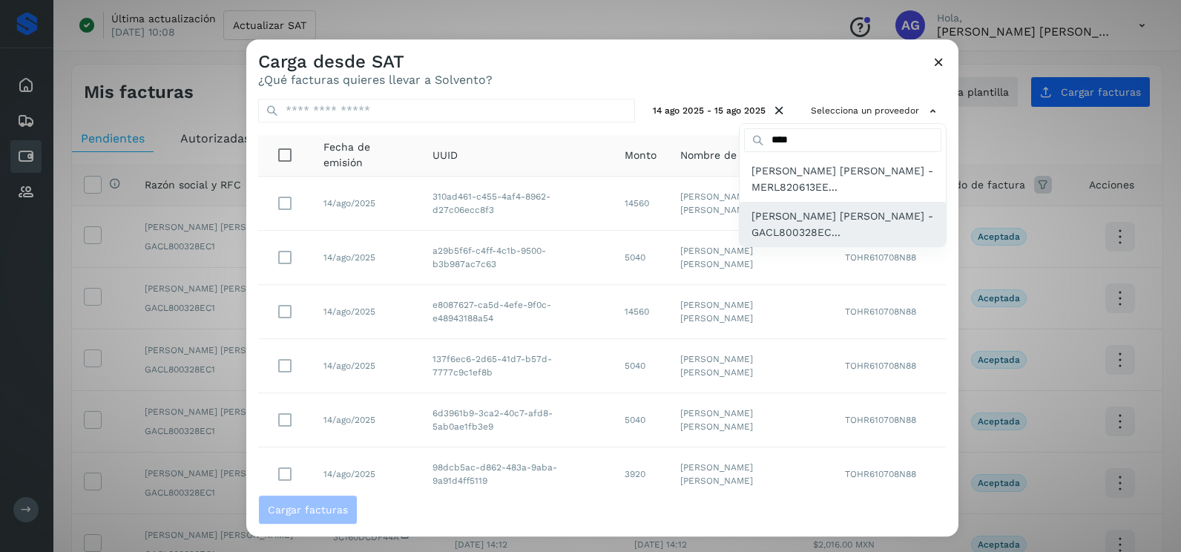
click at [807, 223] on span "LUIS ALBERTO GARFIAS CRUZ - GACL800328EC..." at bounding box center [843, 224] width 183 height 33
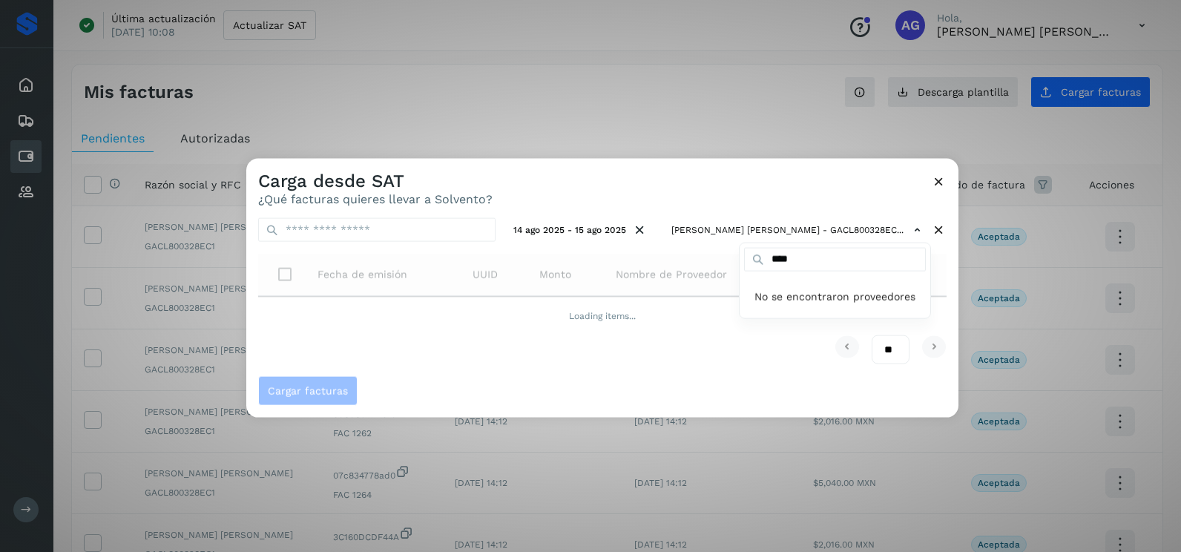
click at [626, 186] on div at bounding box center [836, 435] width 1181 height 552
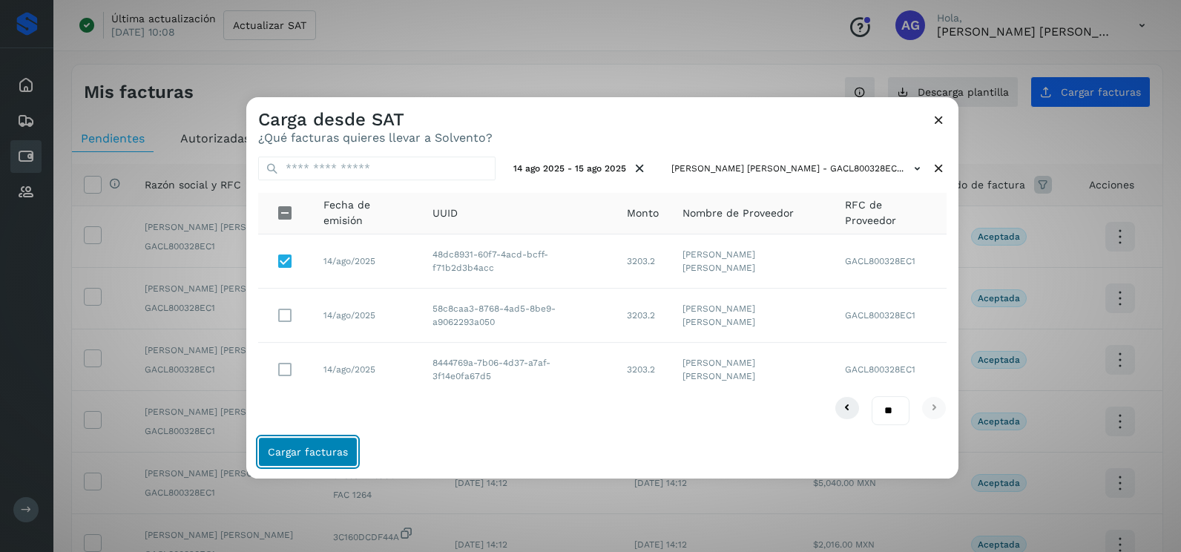
click at [336, 450] on span "Cargar facturas" at bounding box center [308, 452] width 80 height 10
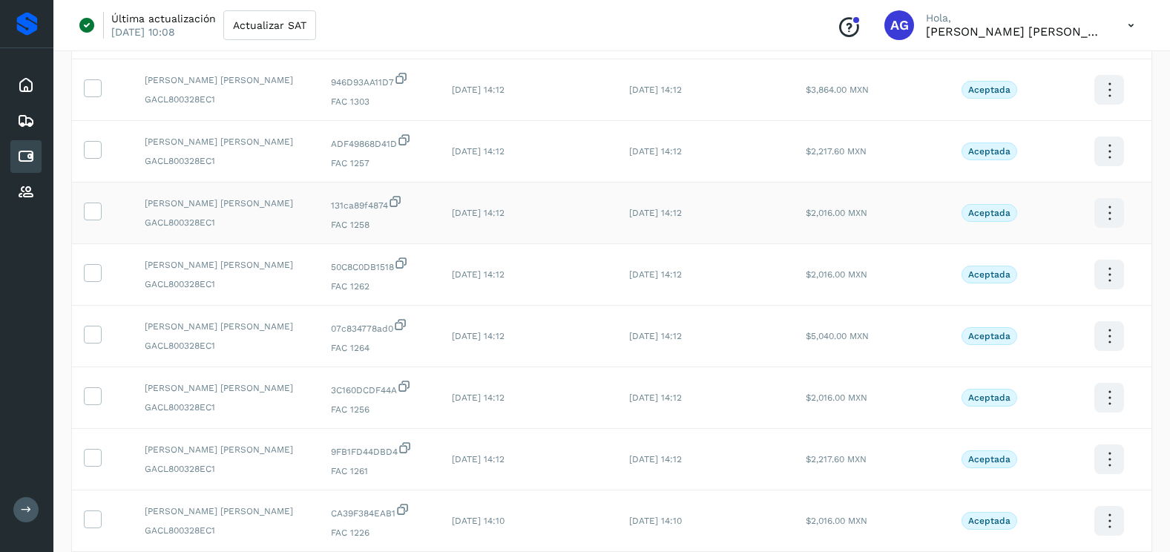
scroll to position [396, 0]
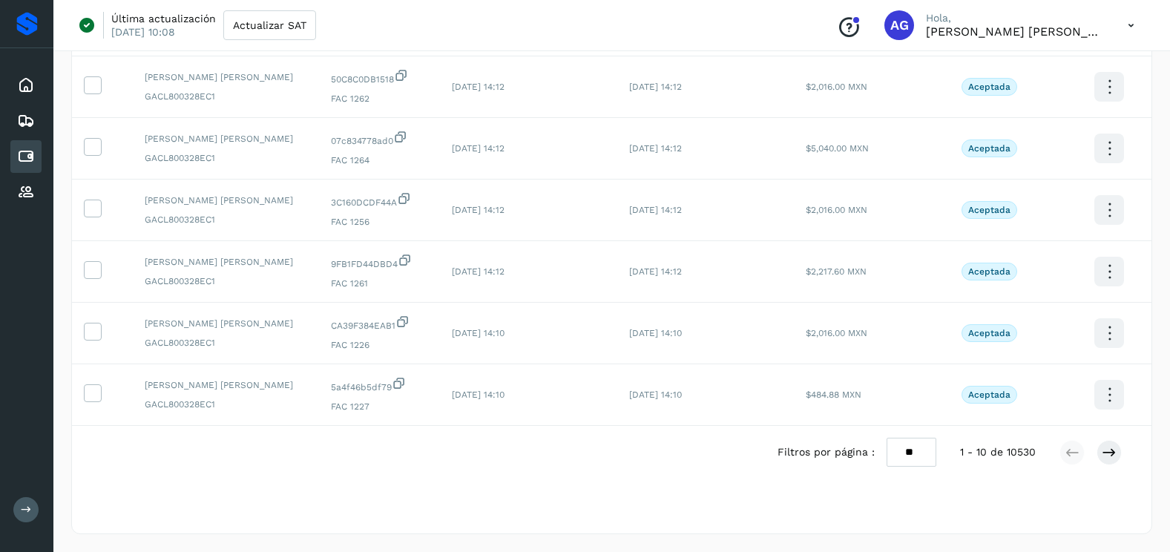
click at [908, 455] on select "** ** **" at bounding box center [912, 452] width 50 height 29
select select "**"
click at [887, 438] on select "** ** **" at bounding box center [912, 452] width 50 height 29
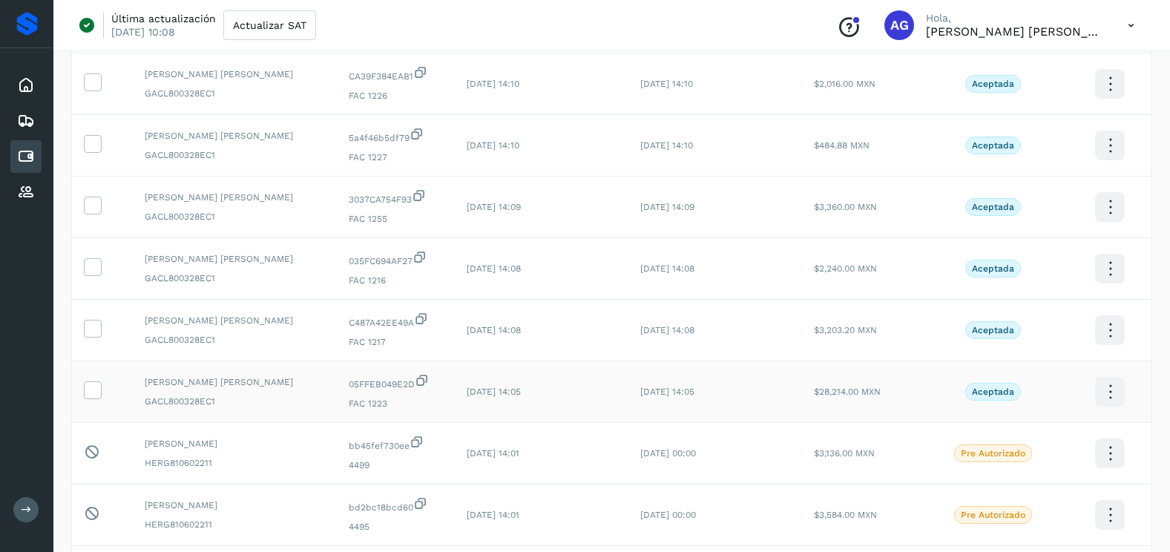
scroll to position [619, 0]
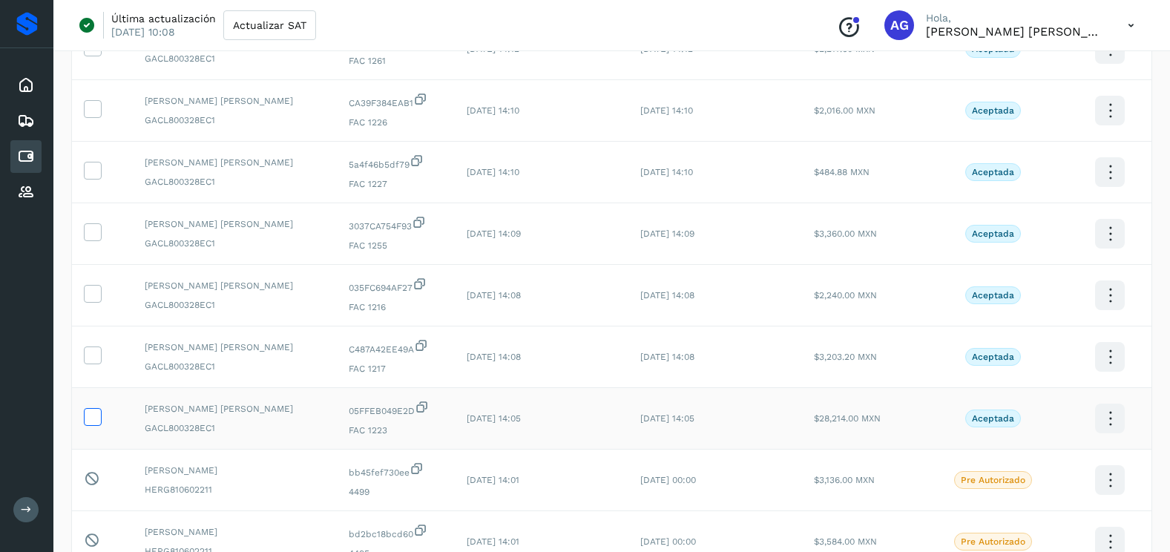
click at [92, 408] on icon at bounding box center [93, 416] width 16 height 16
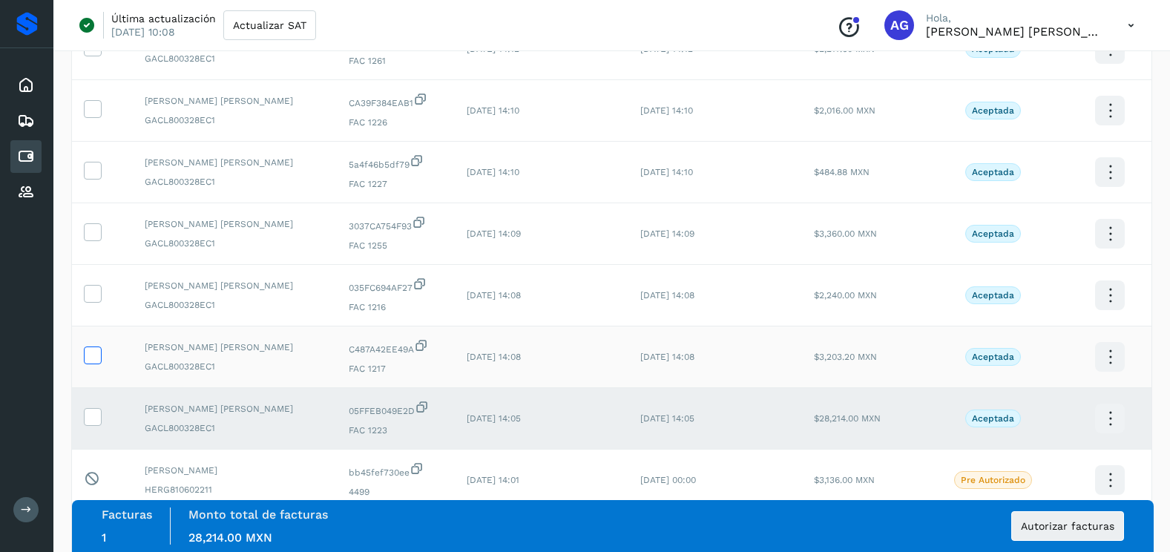
click at [94, 361] on icon at bounding box center [93, 355] width 16 height 16
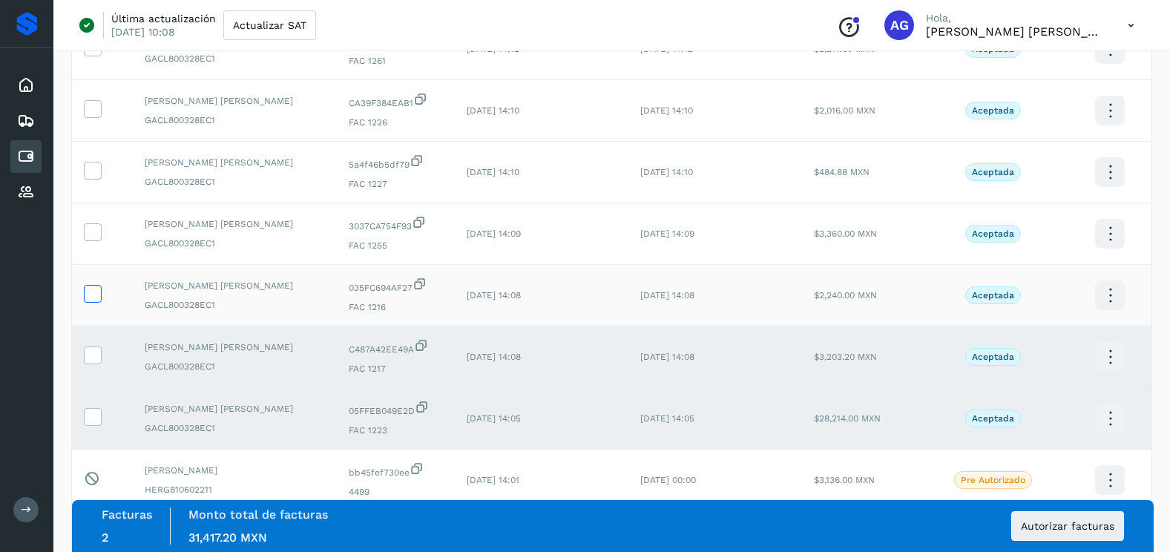
click at [94, 298] on icon at bounding box center [93, 293] width 16 height 16
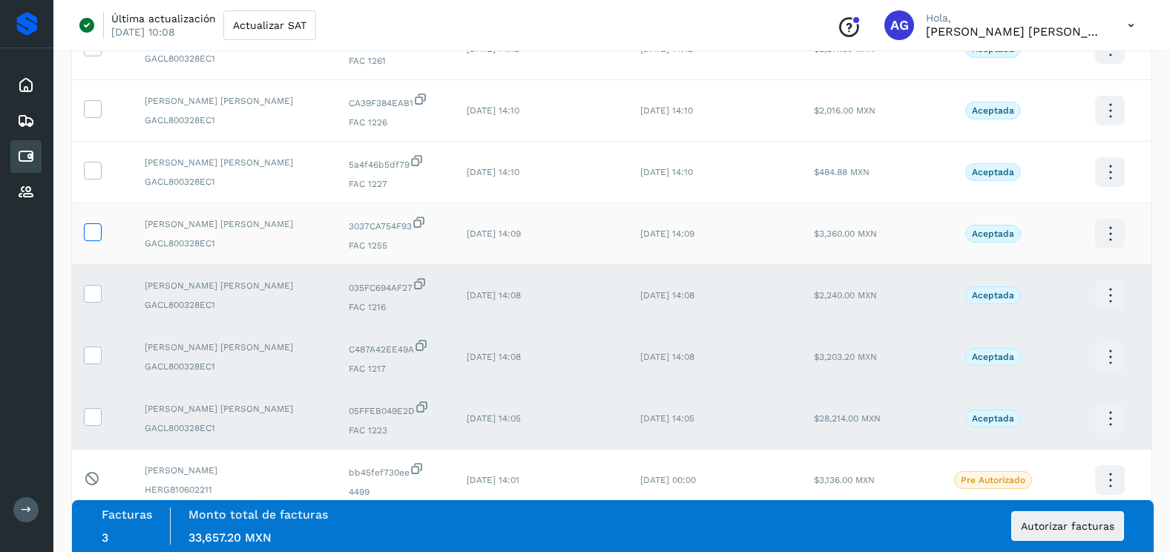
click at [90, 234] on icon at bounding box center [93, 231] width 16 height 16
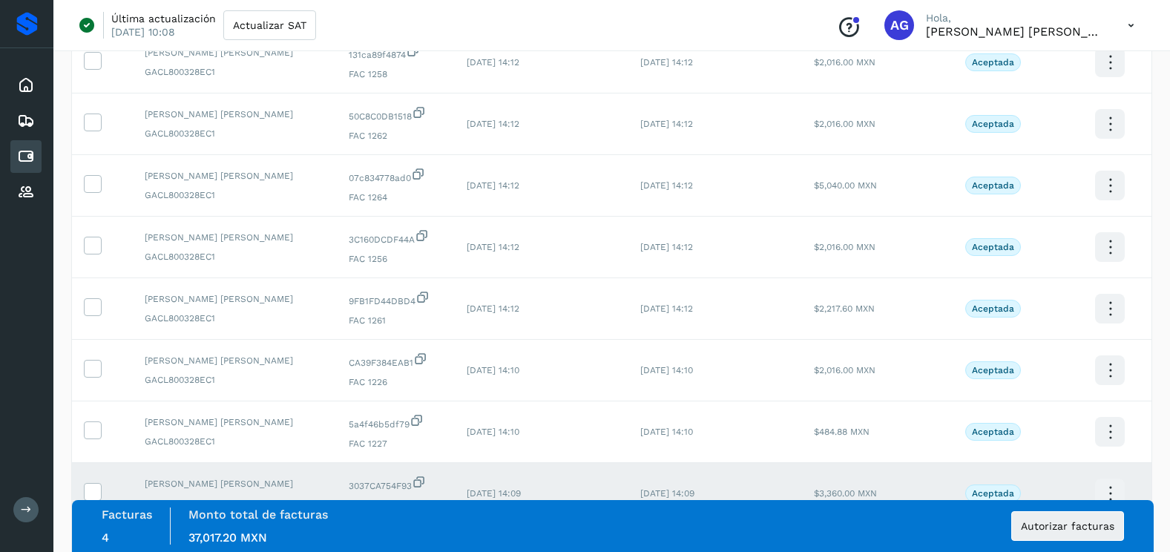
scroll to position [396, 0]
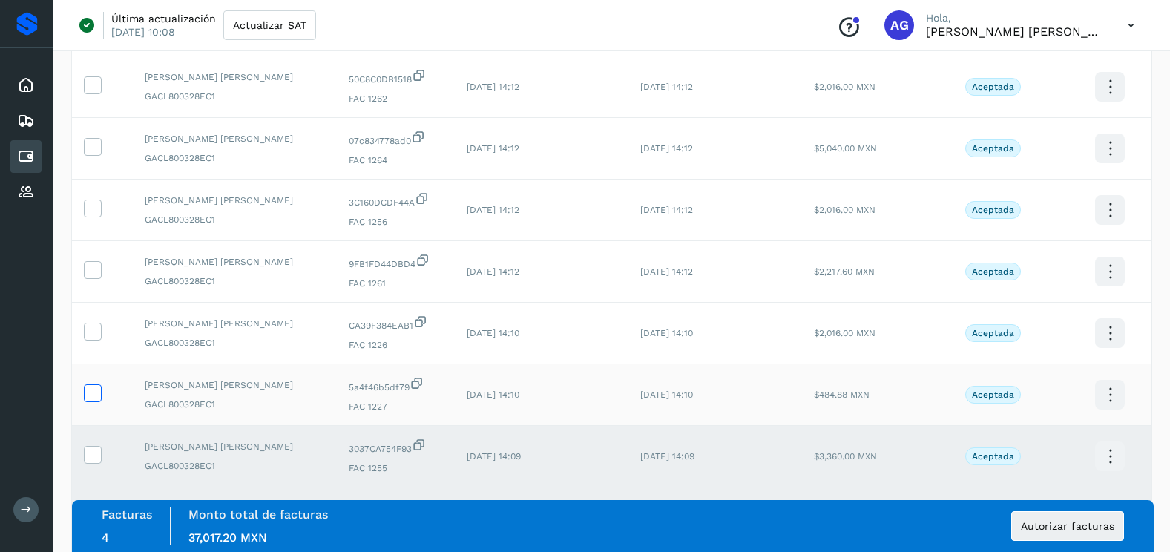
click at [91, 387] on icon at bounding box center [93, 392] width 16 height 16
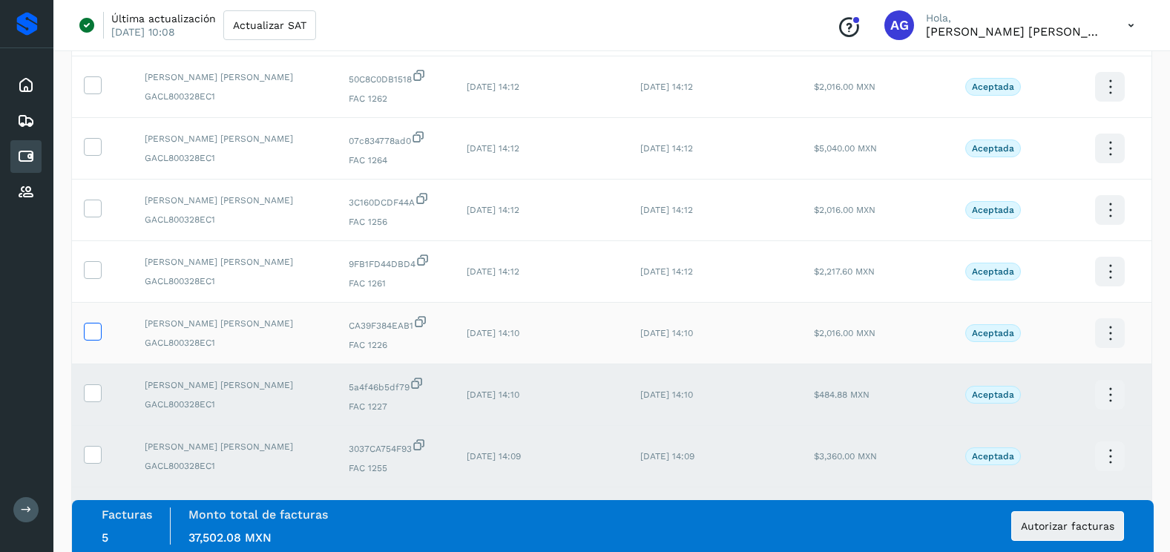
click at [93, 337] on icon at bounding box center [93, 331] width 16 height 16
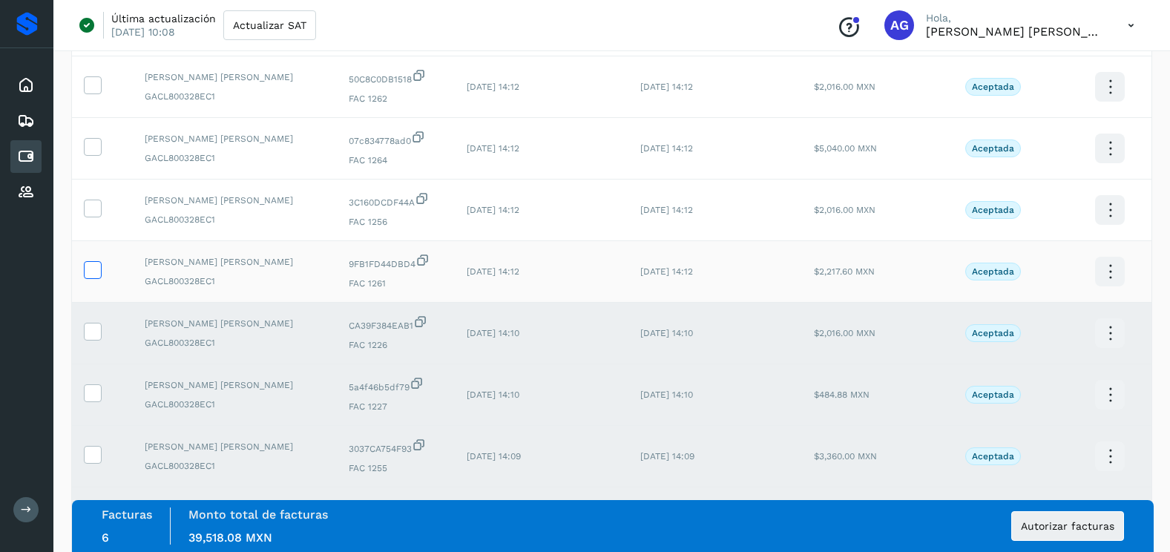
click at [98, 270] on icon at bounding box center [93, 269] width 16 height 16
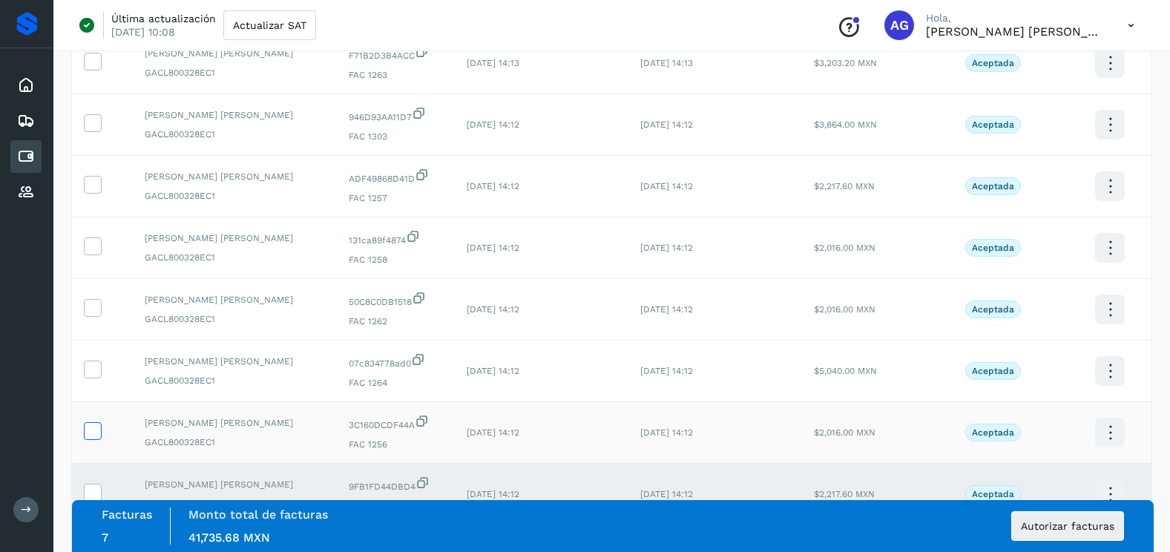
click at [96, 422] on icon at bounding box center [93, 430] width 16 height 16
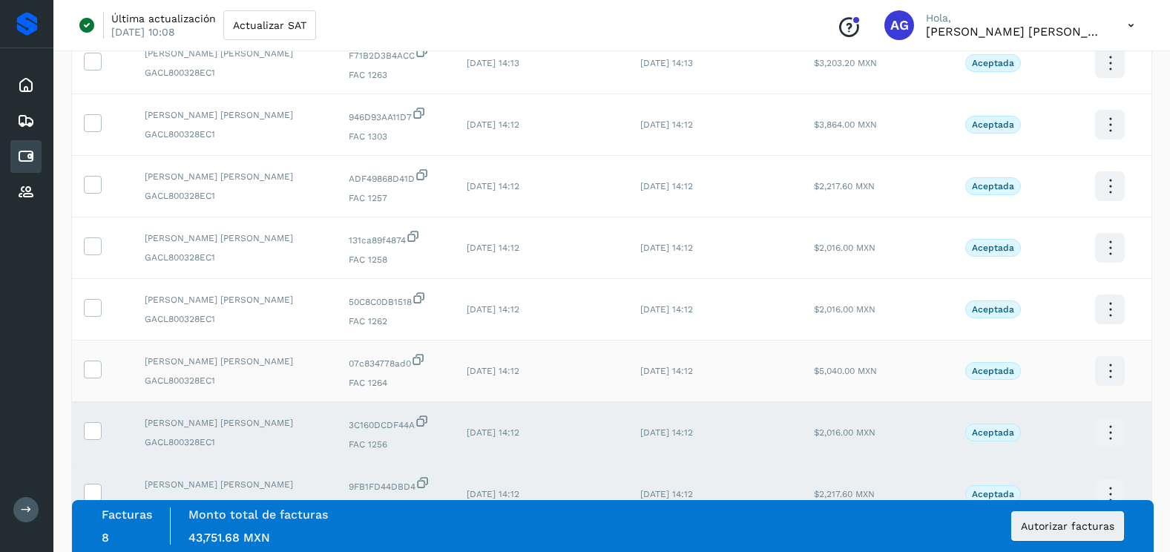
drag, startPoint x: 96, startPoint y: 370, endPoint x: 94, endPoint y: 358, distance: 12.0
click at [94, 369] on icon at bounding box center [93, 369] width 16 height 16
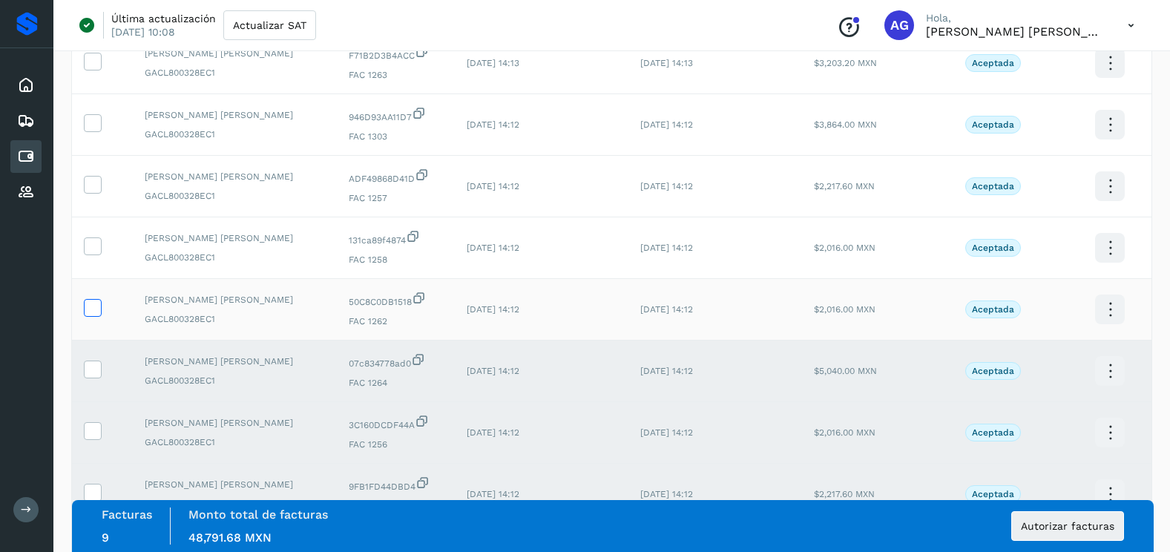
click at [97, 306] on icon at bounding box center [93, 307] width 16 height 16
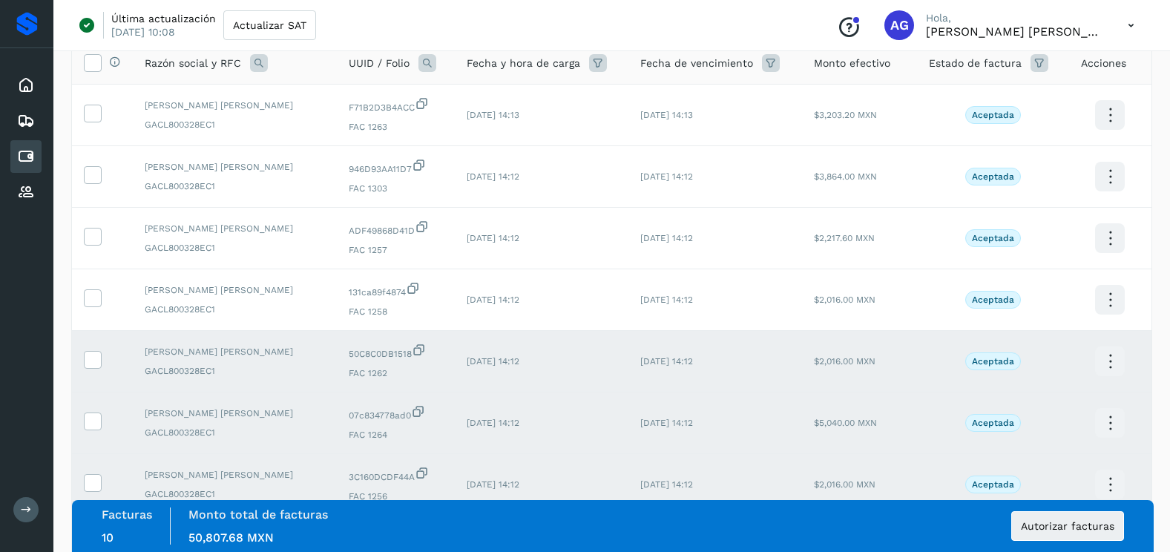
scroll to position [25, 0]
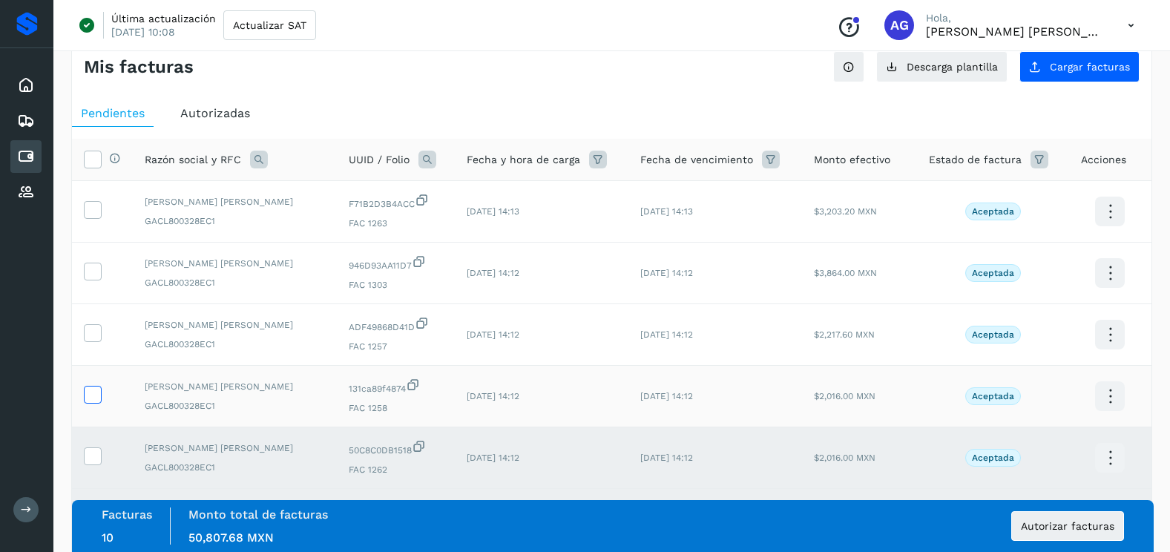
click at [91, 397] on icon at bounding box center [93, 394] width 16 height 16
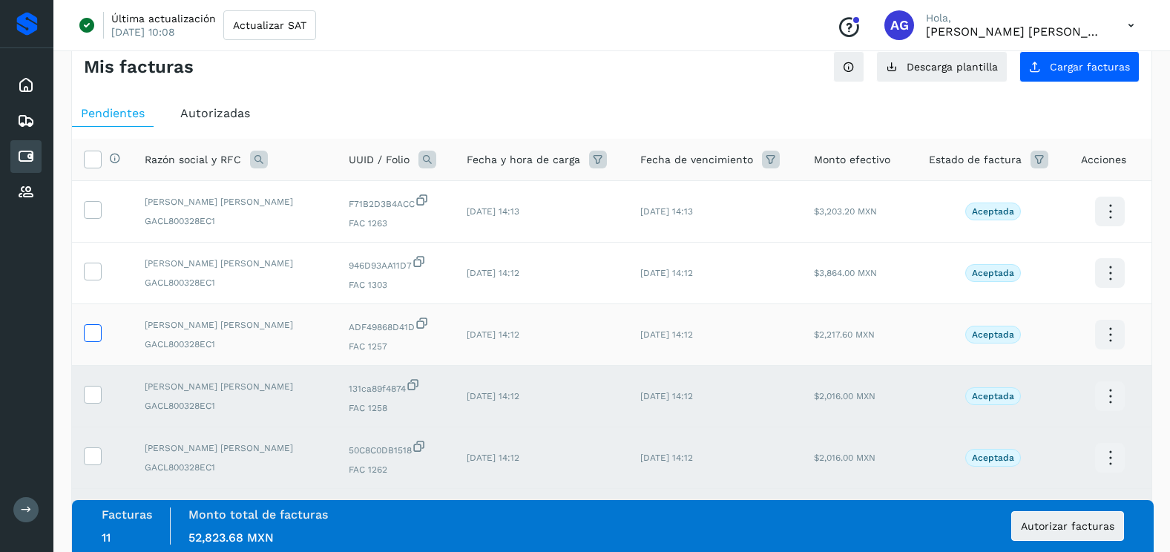
click at [94, 326] on icon at bounding box center [93, 332] width 16 height 16
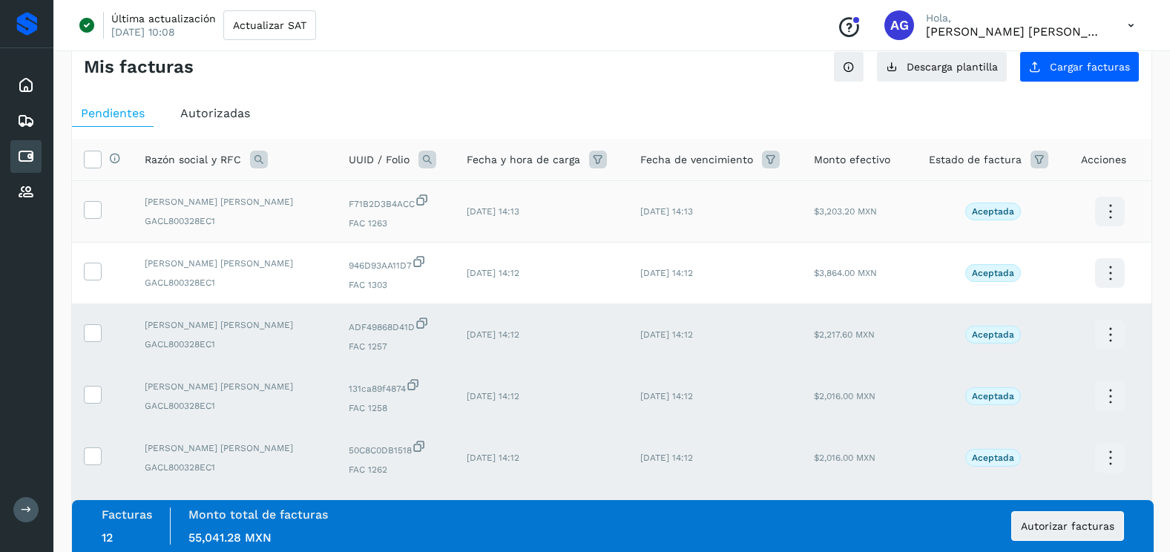
drag, startPoint x: 94, startPoint y: 274, endPoint x: 99, endPoint y: 237, distance: 36.7
click at [95, 266] on icon at bounding box center [93, 271] width 16 height 16
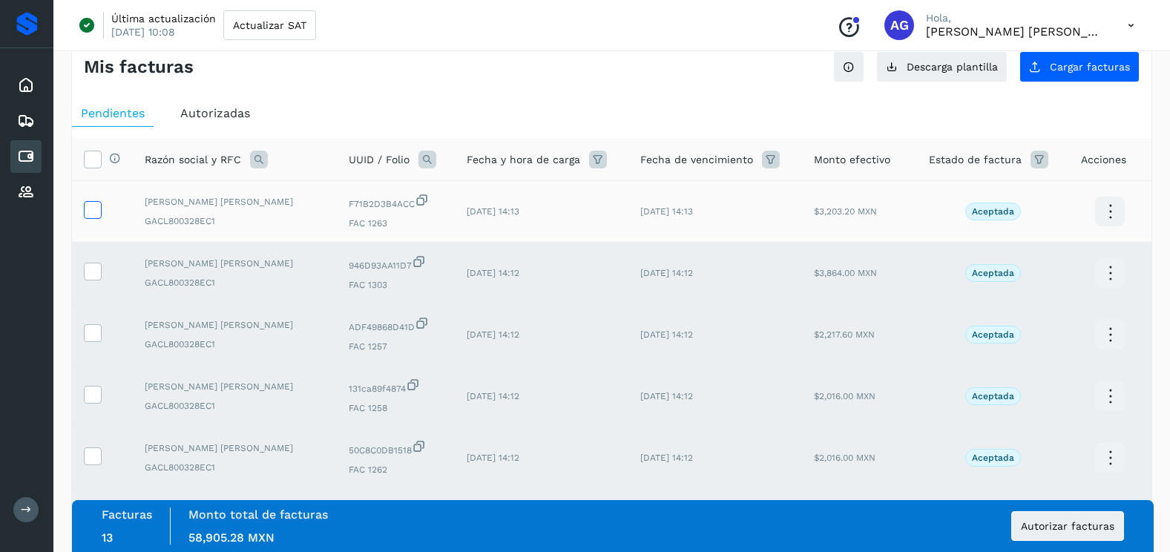
click at [98, 214] on icon at bounding box center [93, 209] width 16 height 16
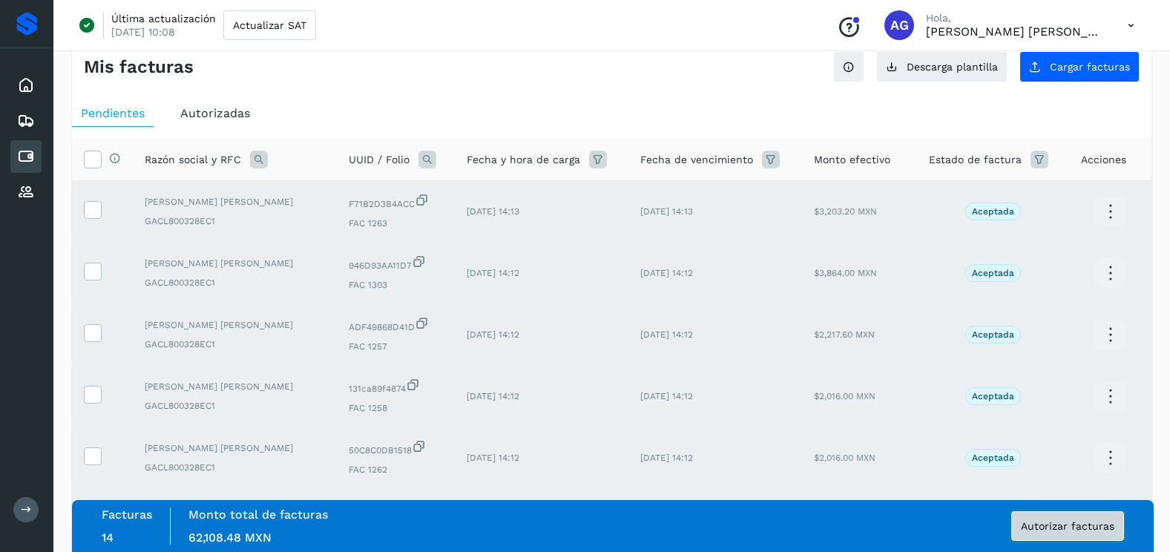
click at [1082, 529] on span "Autorizar facturas" at bounding box center [1068, 526] width 94 height 10
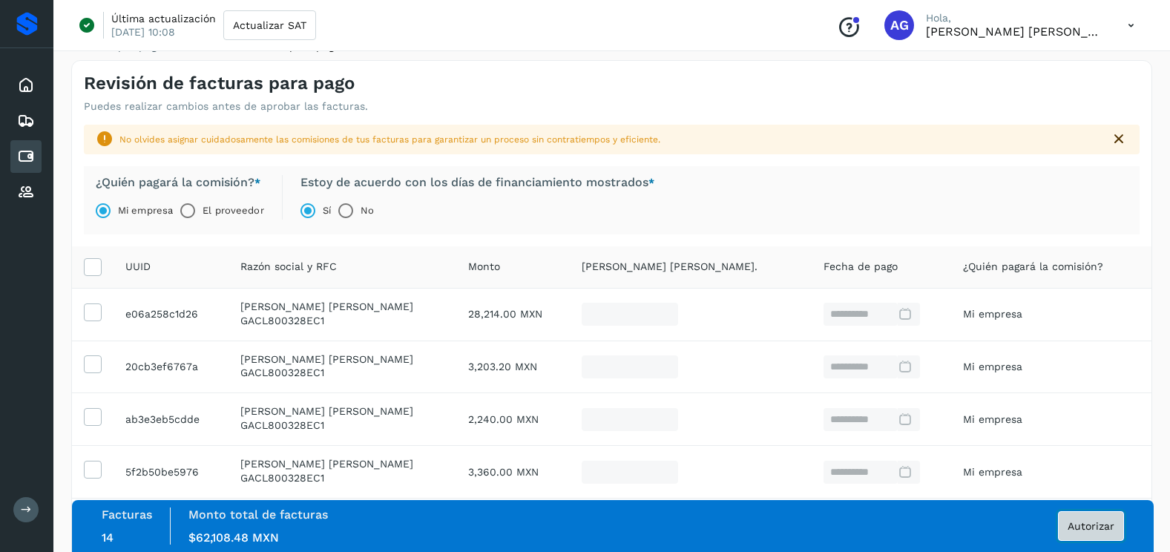
click at [1085, 531] on span "Autorizar" at bounding box center [1091, 526] width 47 height 10
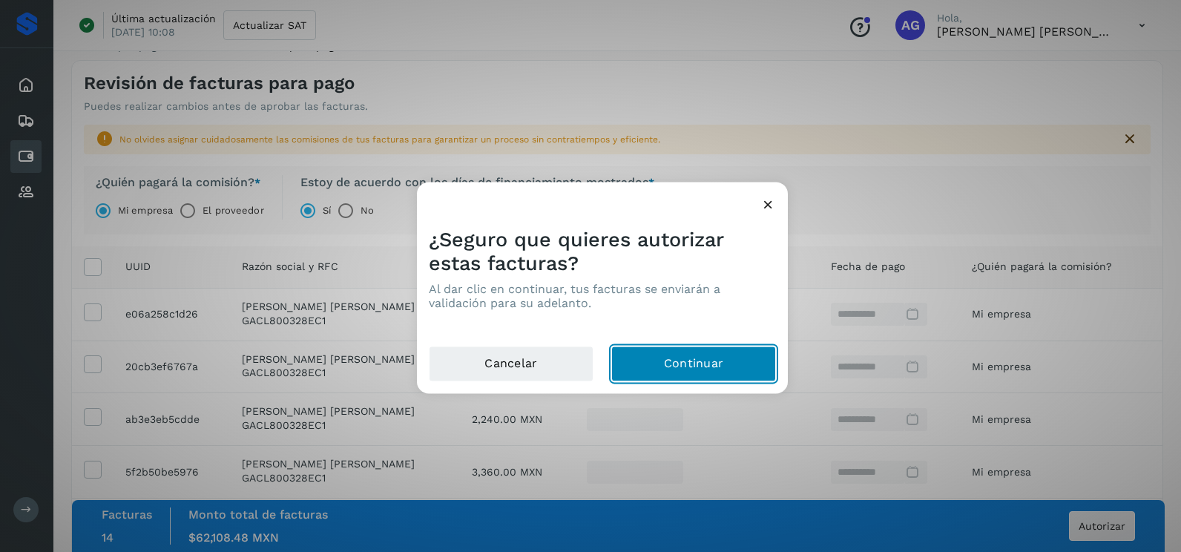
click at [672, 371] on button "Continuar" at bounding box center [693, 365] width 165 height 36
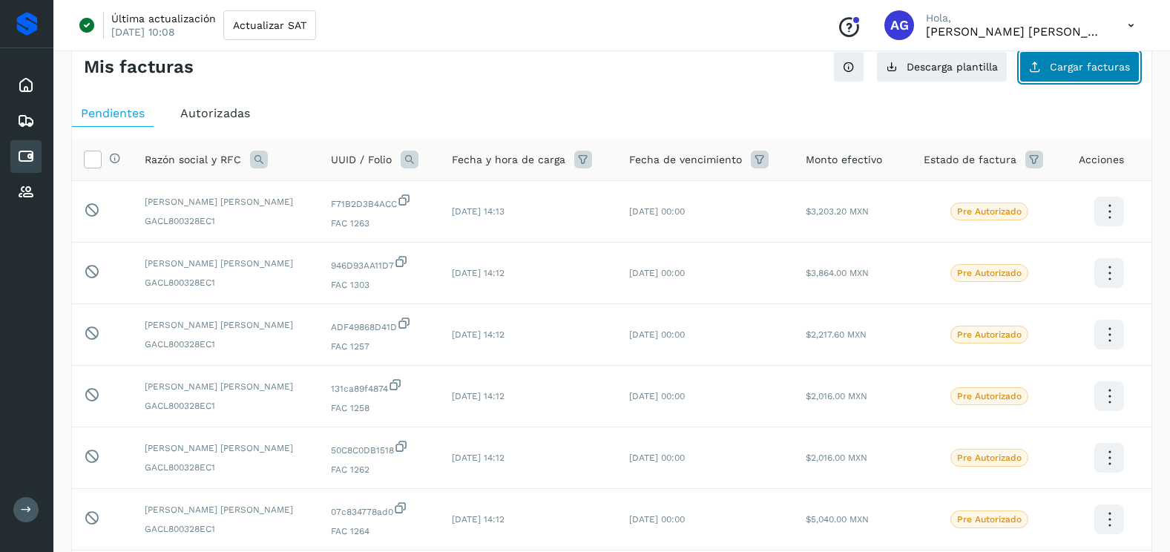
click at [1098, 68] on span "Cargar facturas" at bounding box center [1090, 67] width 80 height 10
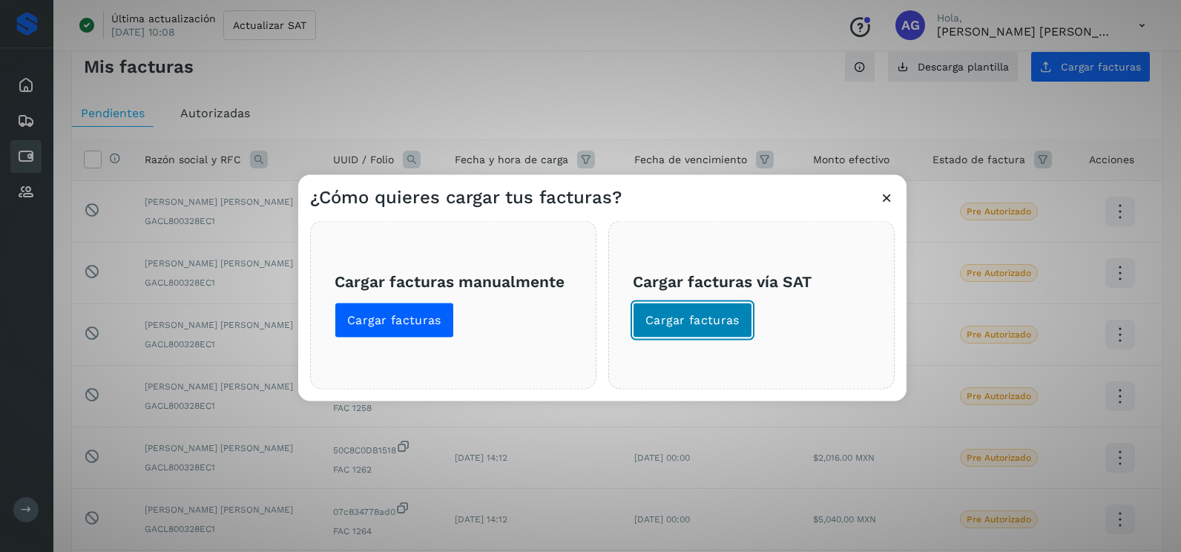
click at [677, 321] on span "Cargar facturas" at bounding box center [693, 320] width 94 height 16
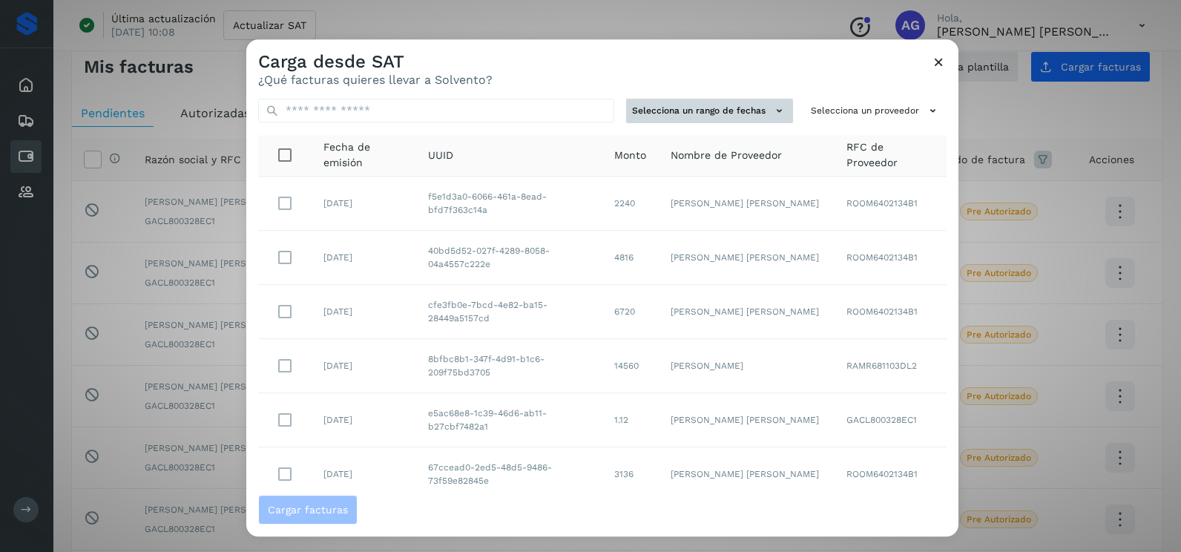
click at [732, 116] on button "Selecciona un rango de fechas" at bounding box center [709, 111] width 167 height 24
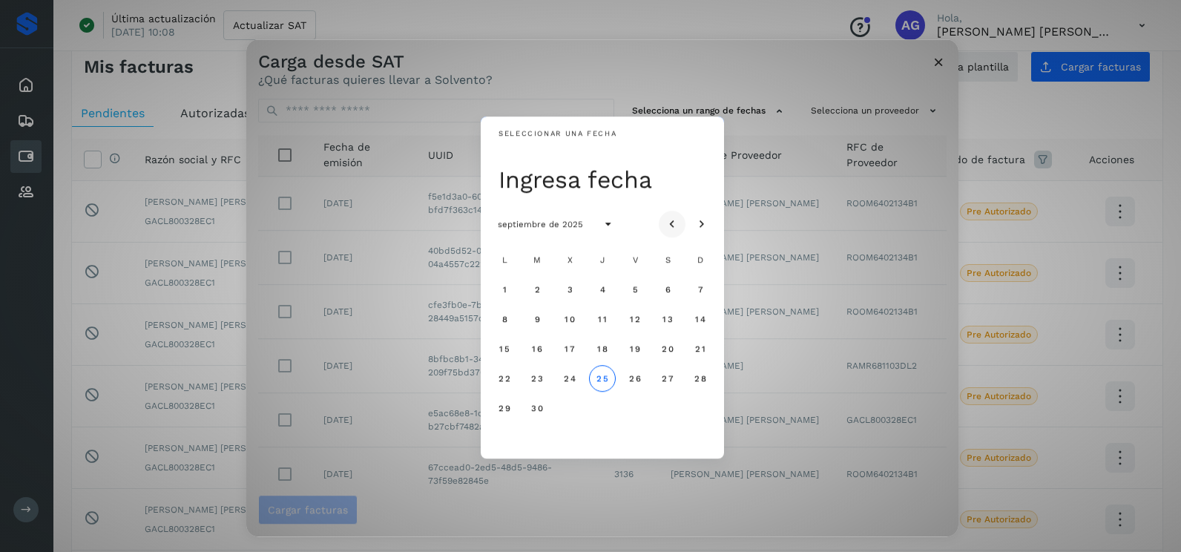
click at [678, 226] on icon "Mes anterior" at bounding box center [672, 224] width 15 height 15
click at [634, 379] on span "22" at bounding box center [635, 378] width 13 height 10
click at [668, 375] on span "23" at bounding box center [667, 378] width 13 height 10
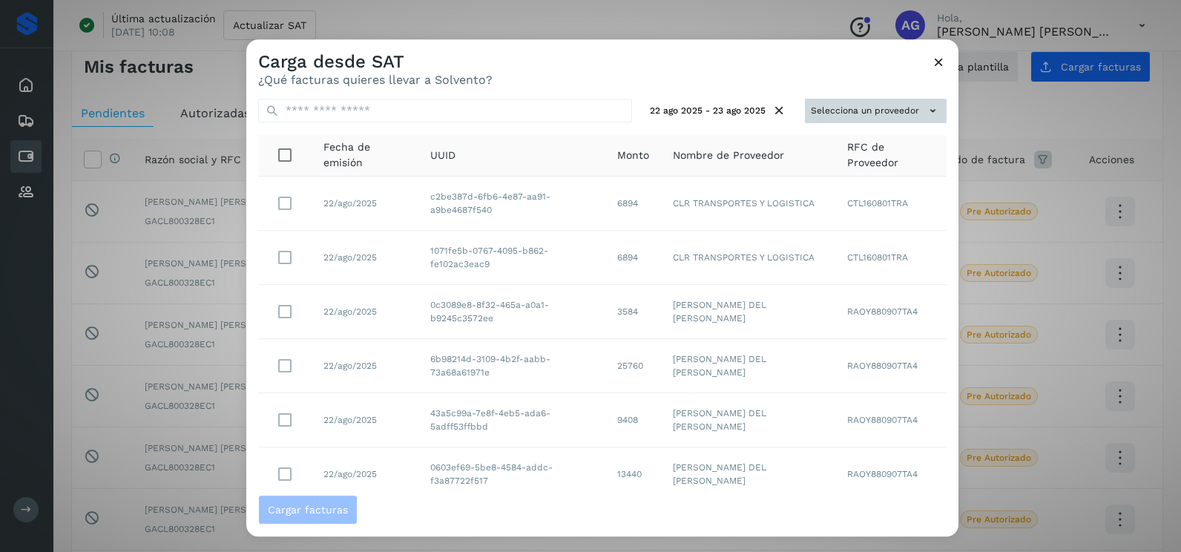
click at [882, 109] on button "Selecciona un proveedor" at bounding box center [876, 111] width 142 height 24
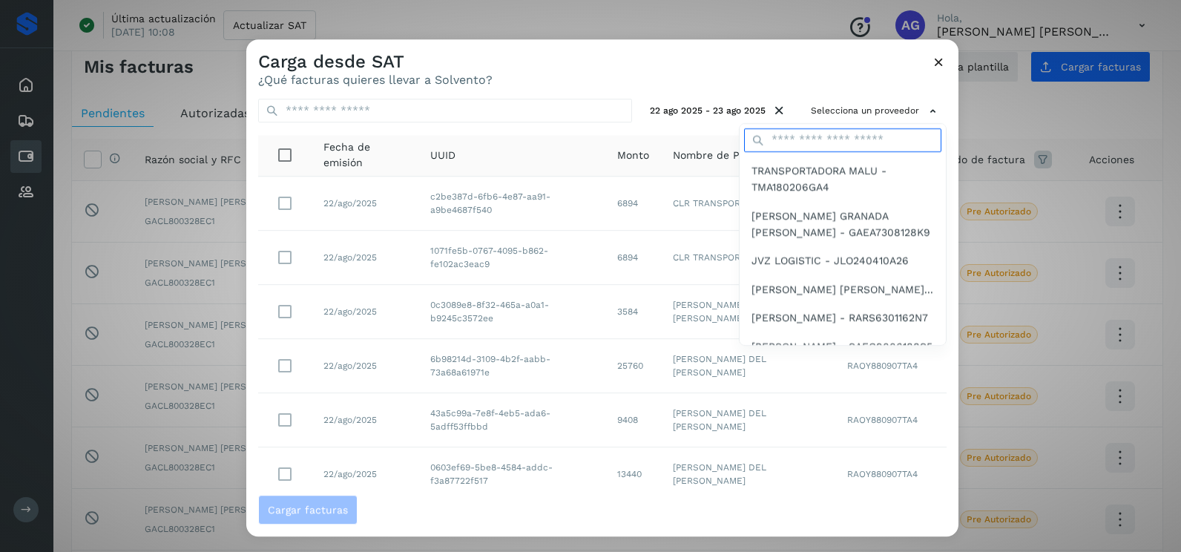
click at [863, 129] on input "text" at bounding box center [842, 140] width 197 height 24
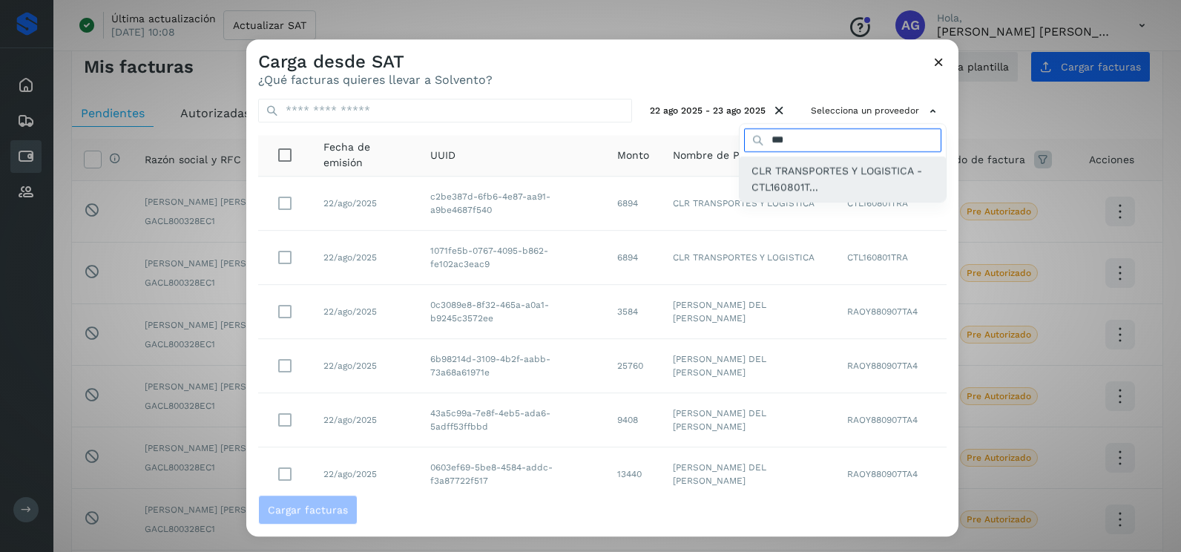
type input "***"
click at [850, 190] on span "CLR TRANSPORTES Y LOGISTICA - CTL160801T..." at bounding box center [843, 179] width 183 height 33
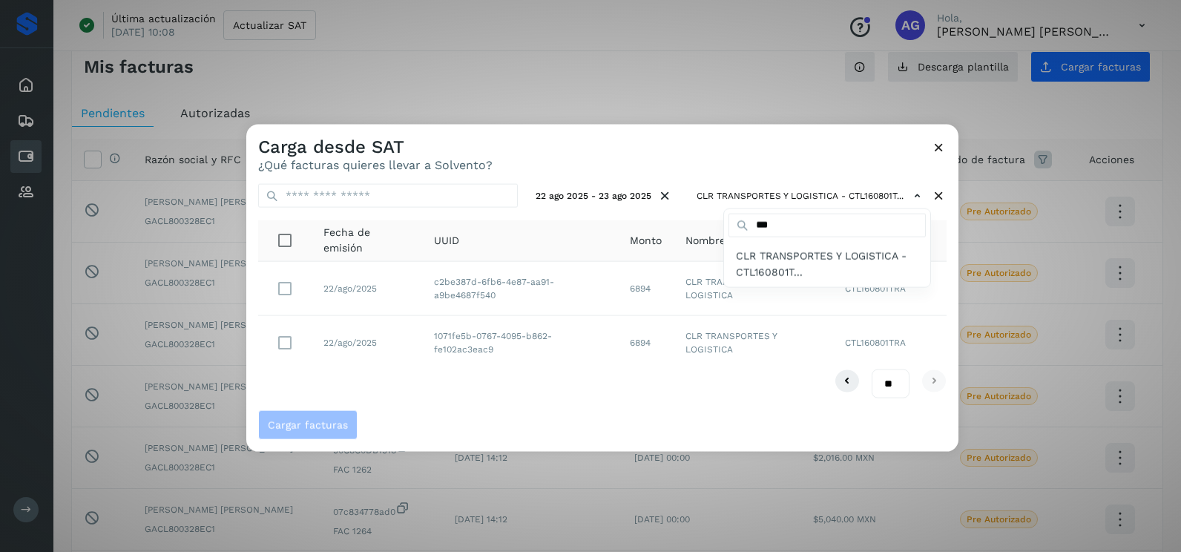
click at [279, 290] on div at bounding box center [836, 401] width 1181 height 552
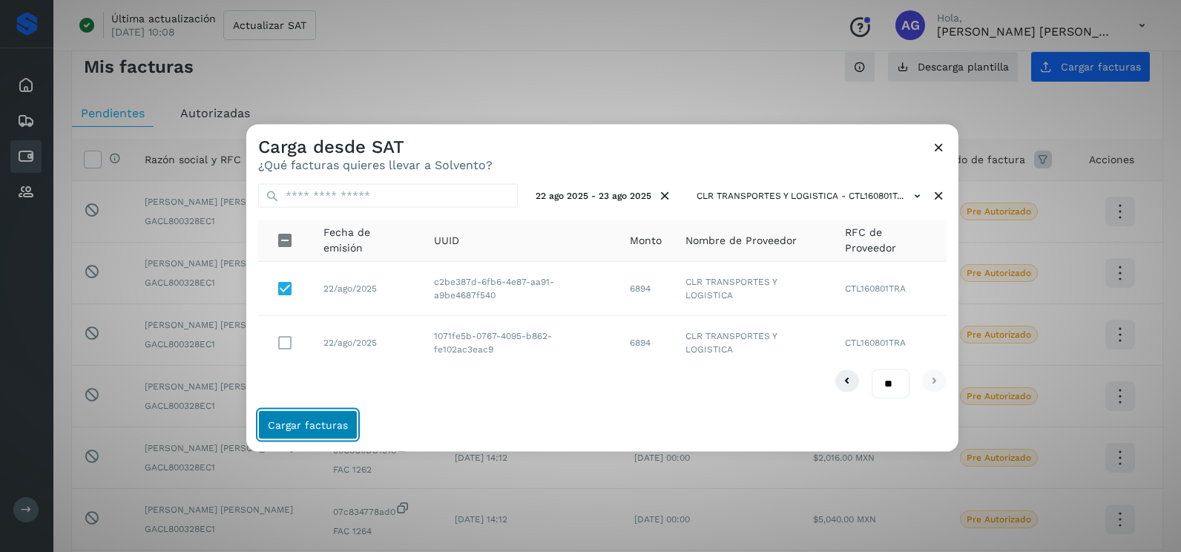
click at [342, 426] on span "Cargar facturas" at bounding box center [308, 424] width 80 height 10
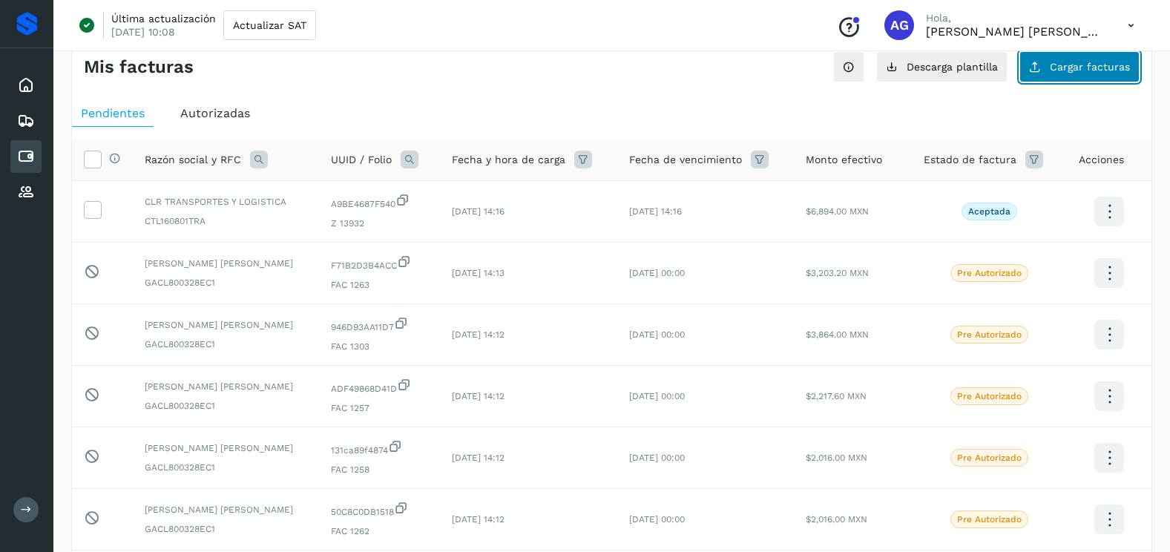
click at [1041, 61] on icon at bounding box center [1035, 67] width 12 height 12
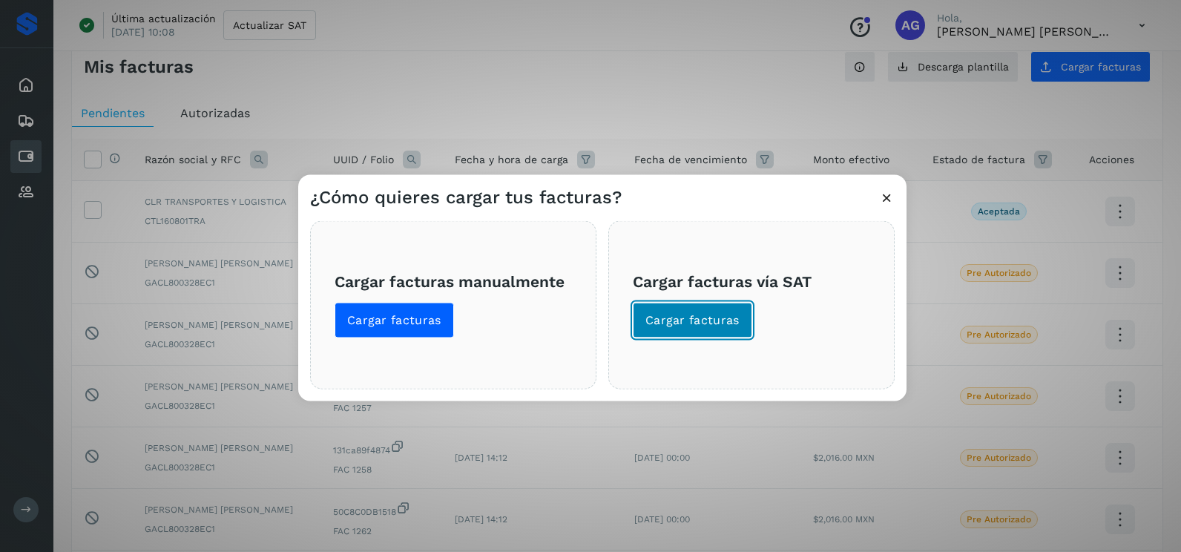
click at [683, 324] on span "Cargar facturas" at bounding box center [693, 320] width 94 height 16
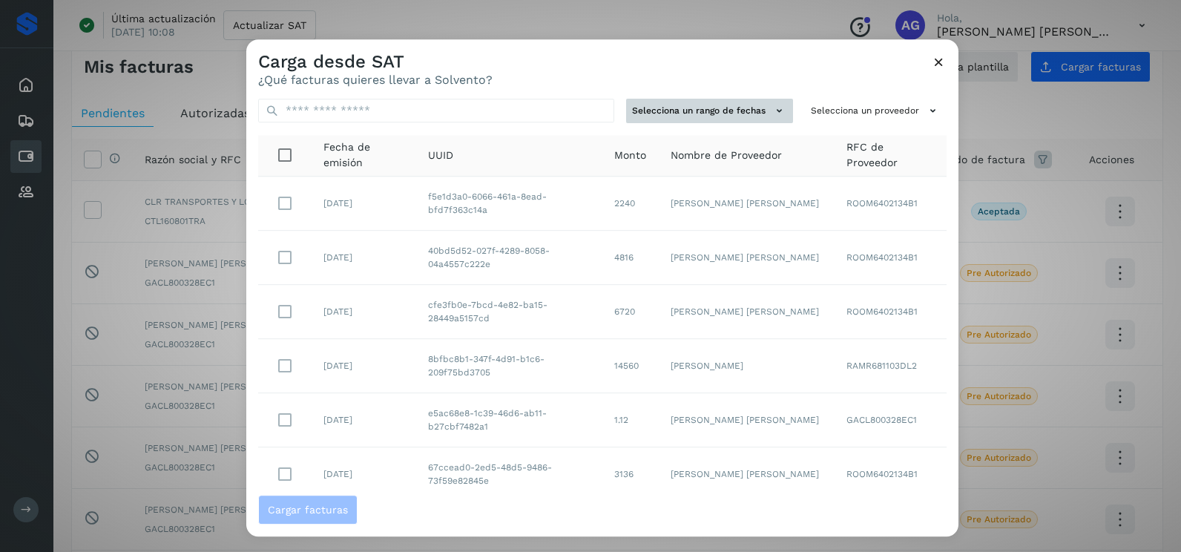
click at [761, 119] on button "Selecciona un rango de fechas" at bounding box center [709, 111] width 167 height 24
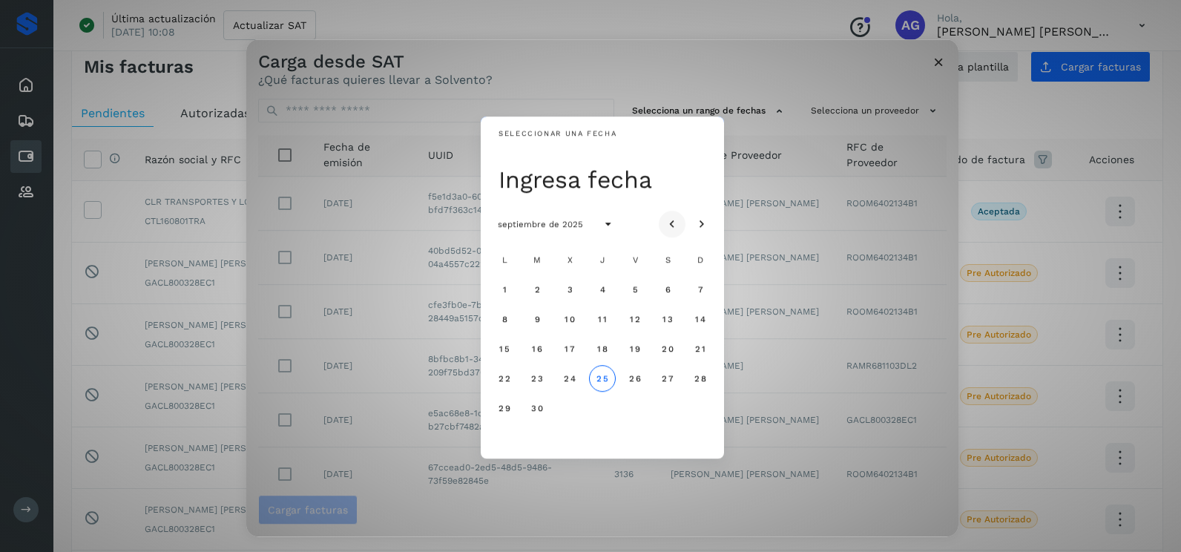
click at [679, 225] on button "Mes anterior" at bounding box center [672, 224] width 27 height 27
click at [510, 378] on span "18" at bounding box center [504, 378] width 11 height 10
click at [537, 378] on span "19" at bounding box center [536, 378] width 11 height 10
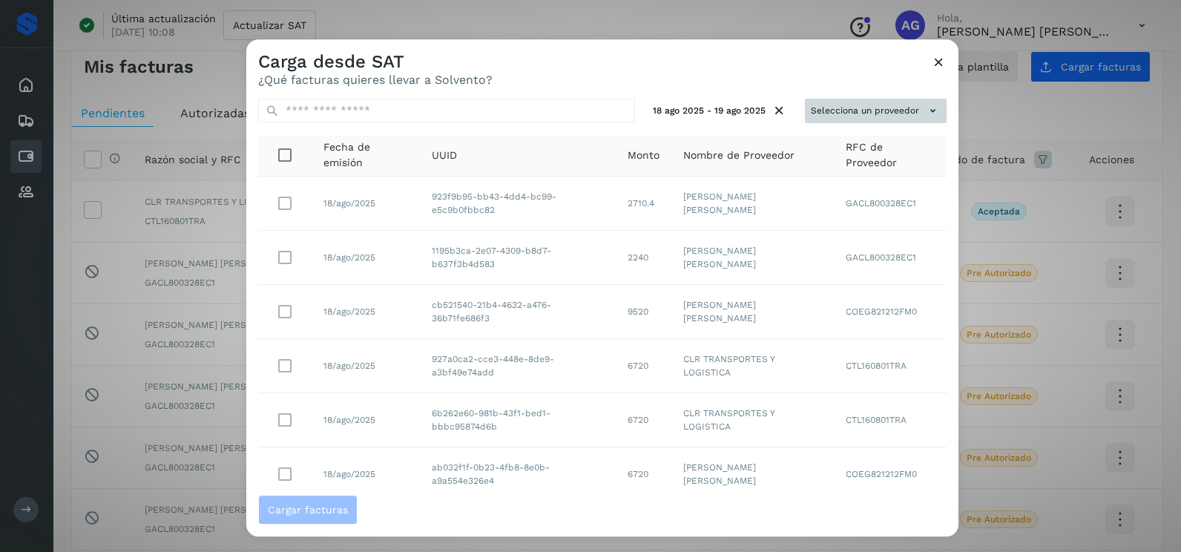
click at [845, 115] on button "Selecciona un proveedor" at bounding box center [876, 111] width 142 height 24
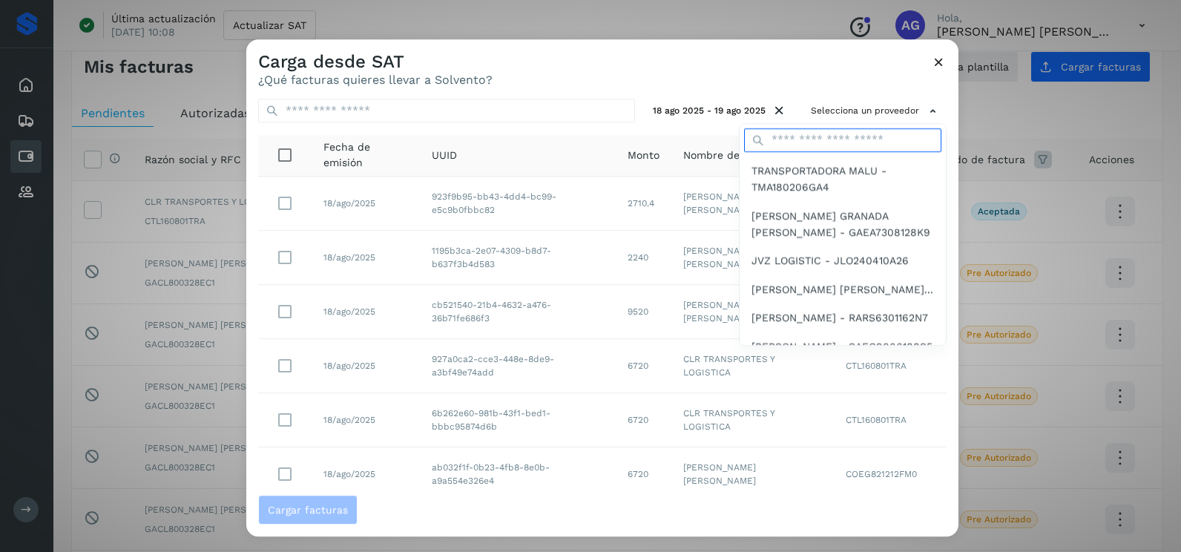
click at [831, 139] on input "text" at bounding box center [842, 140] width 197 height 24
type input "***"
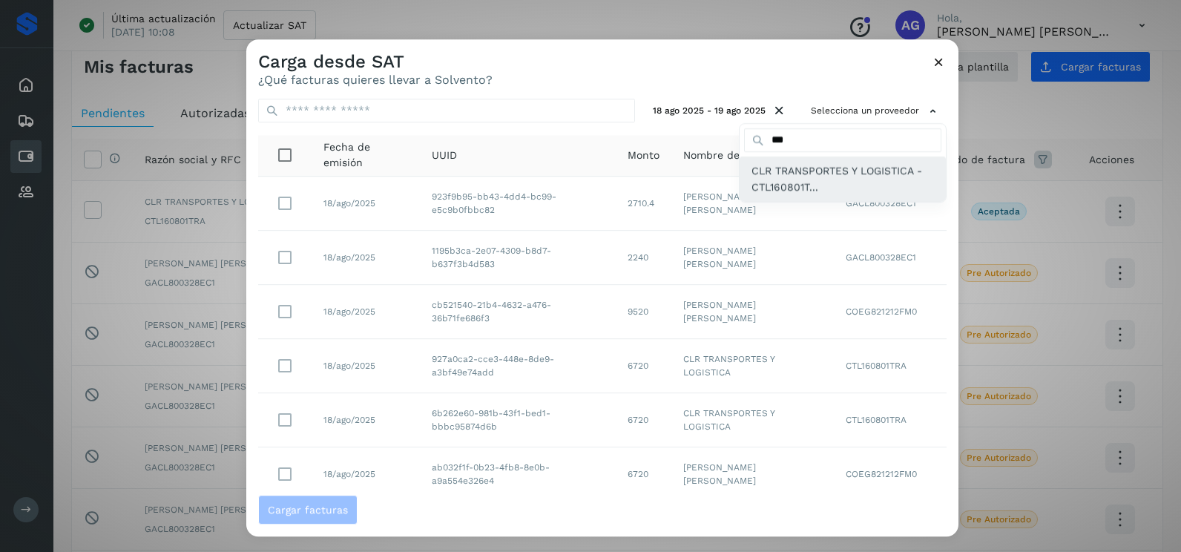
click at [816, 194] on span "CLR TRANSPORTES Y LOGISTICA - CTL160801T..." at bounding box center [843, 179] width 183 height 33
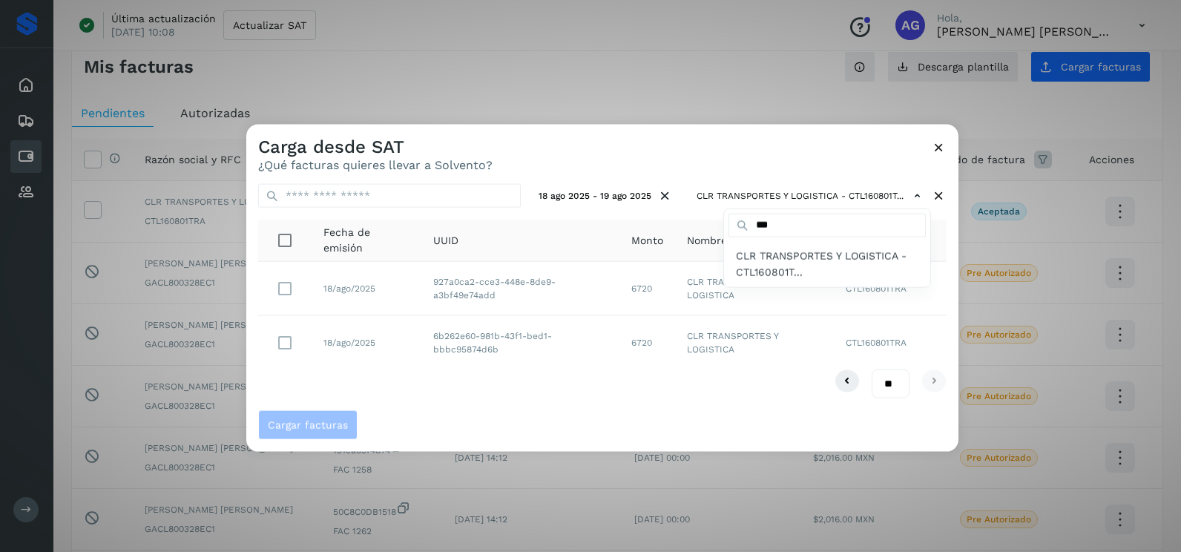
click at [291, 343] on div at bounding box center [836, 401] width 1181 height 552
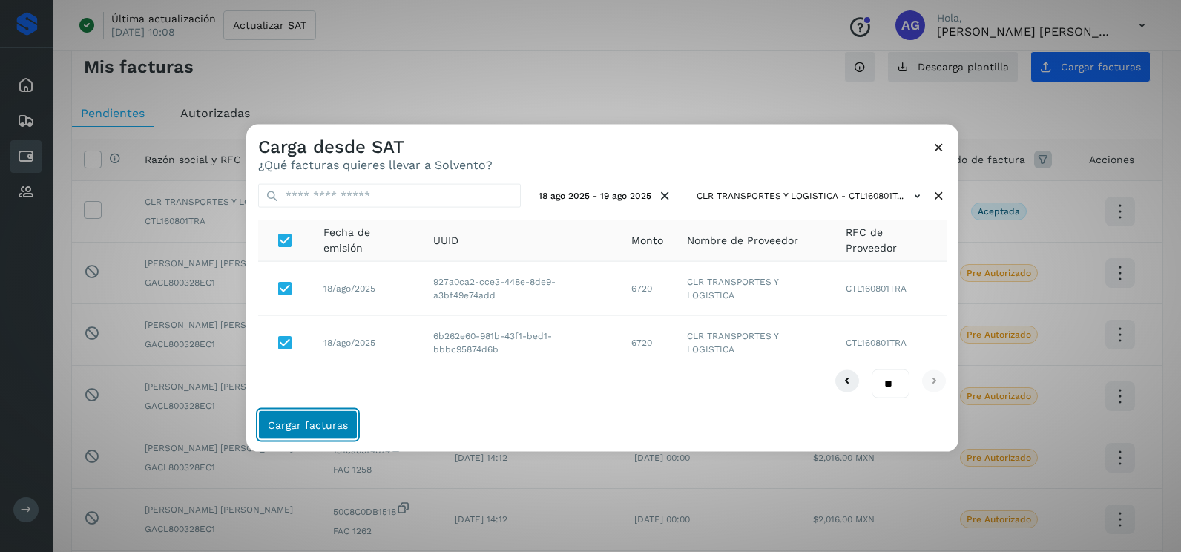
click at [341, 413] on button "Cargar facturas" at bounding box center [307, 425] width 99 height 30
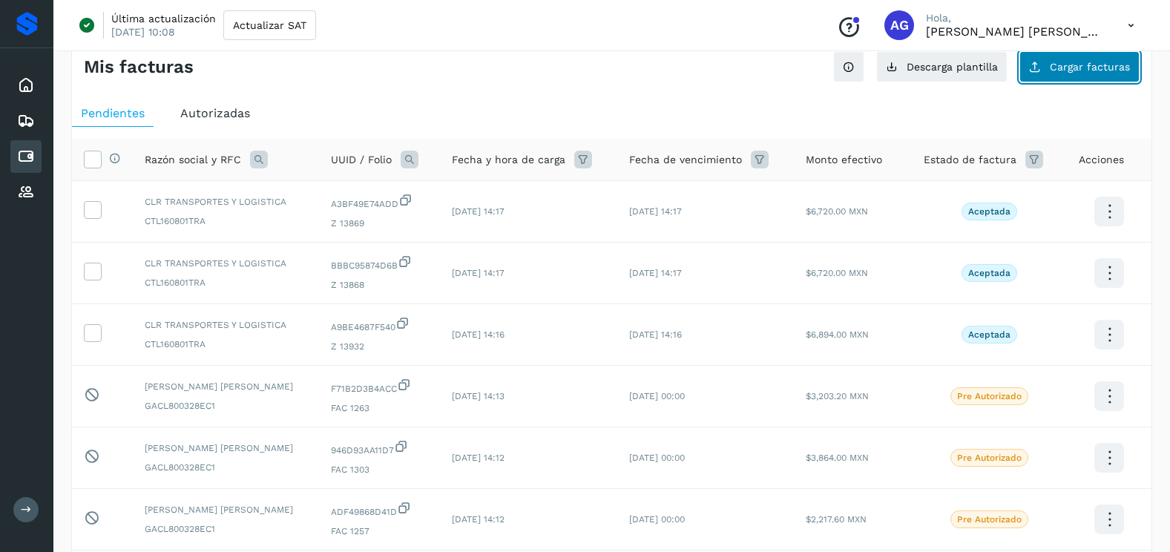
click at [1059, 69] on span "Cargar facturas" at bounding box center [1090, 67] width 80 height 10
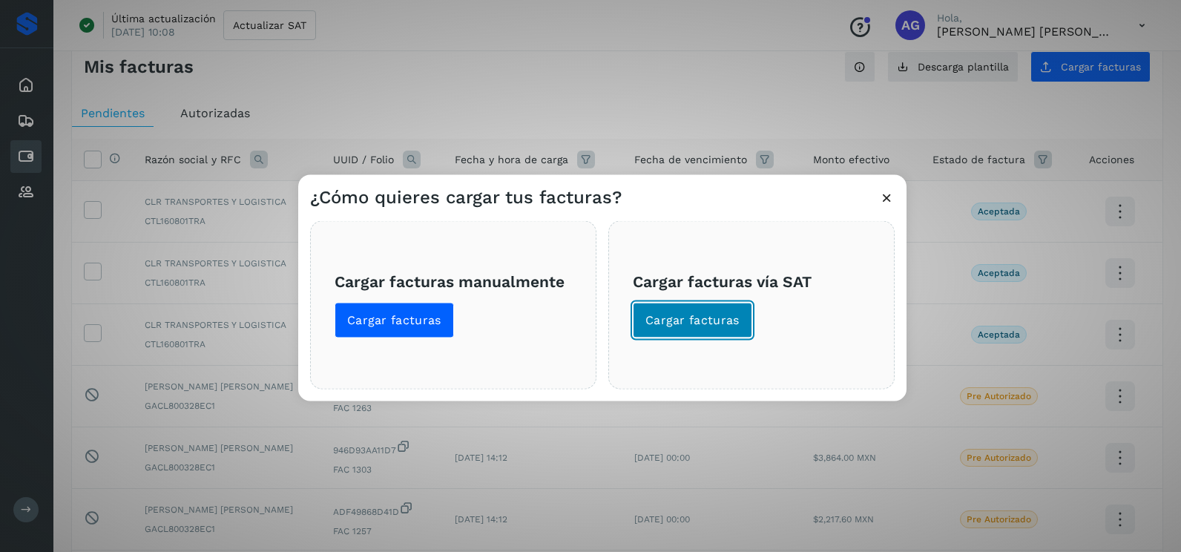
click at [662, 318] on span "Cargar facturas" at bounding box center [693, 320] width 94 height 16
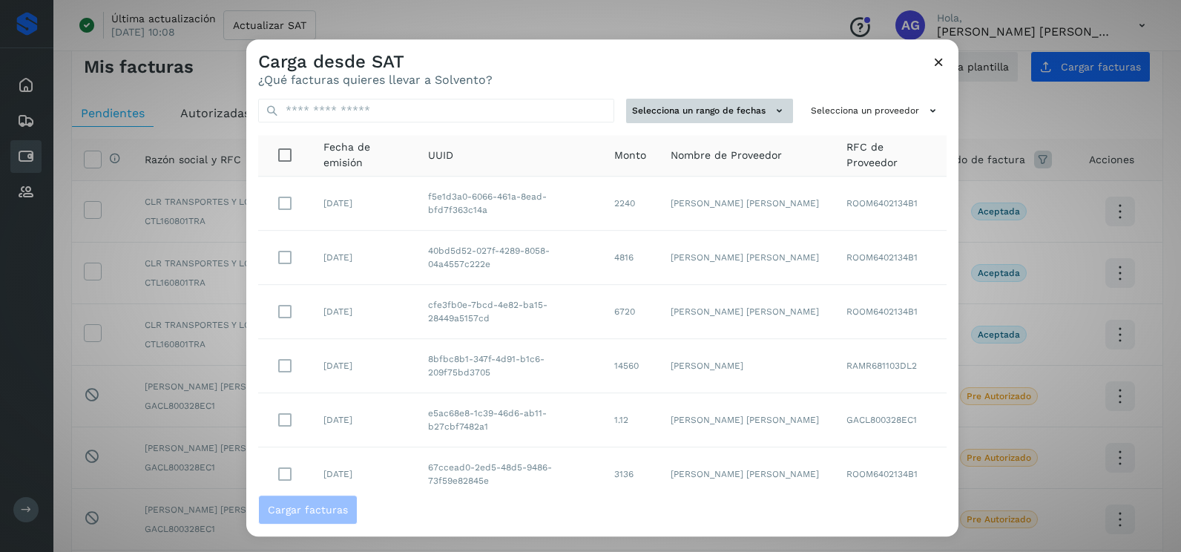
click at [772, 115] on icon at bounding box center [780, 111] width 16 height 16
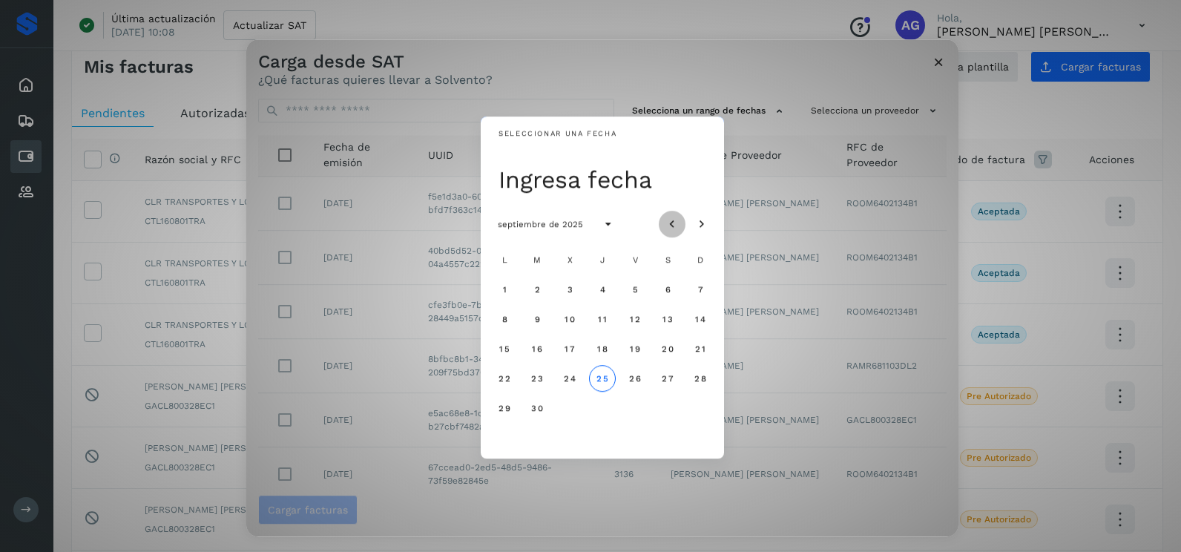
click at [676, 225] on icon "Mes anterior" at bounding box center [672, 224] width 15 height 15
click at [565, 380] on span "20" at bounding box center [569, 378] width 13 height 10
click at [607, 378] on span "21" at bounding box center [602, 378] width 11 height 10
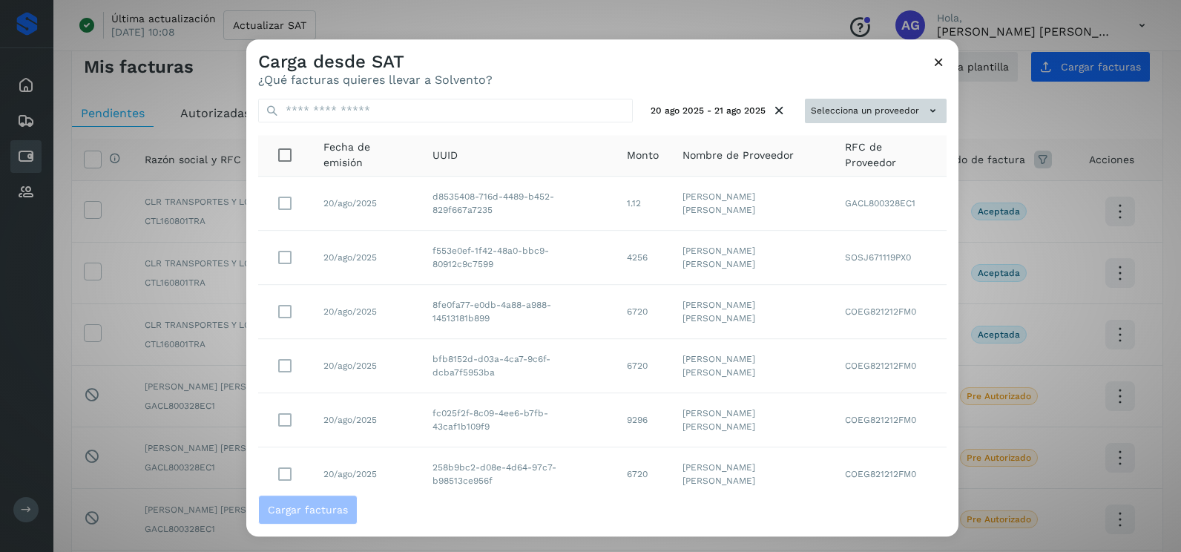
click at [896, 113] on button "Selecciona un proveedor" at bounding box center [876, 111] width 142 height 24
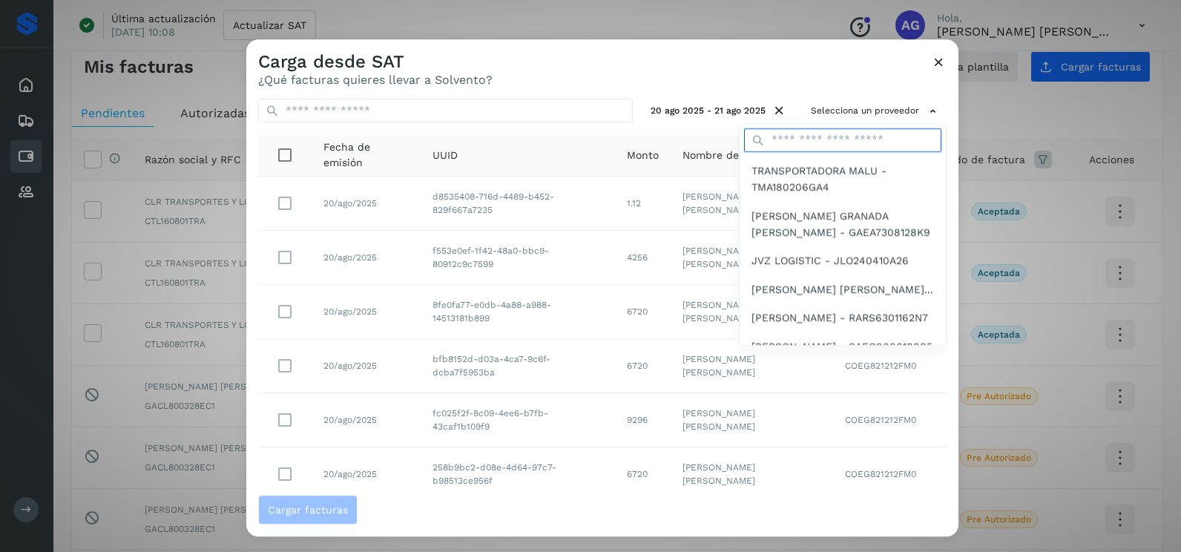
click at [853, 137] on input "text" at bounding box center [842, 140] width 197 height 24
type input "***"
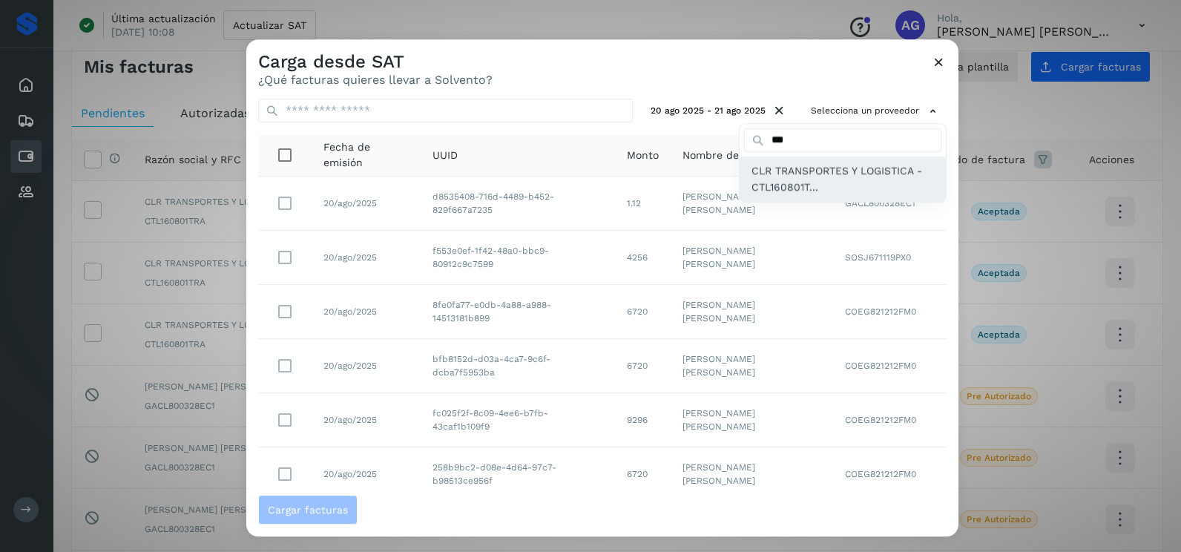
click at [807, 187] on span "CLR TRANSPORTES Y LOGISTICA - CTL160801T..." at bounding box center [843, 179] width 183 height 33
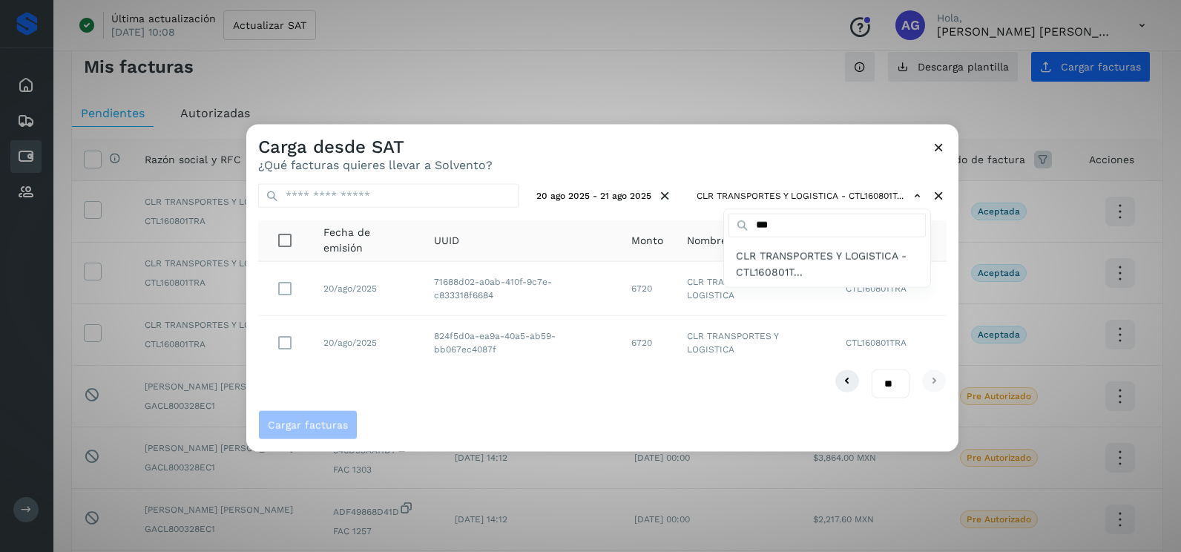
click at [283, 338] on div at bounding box center [836, 401] width 1181 height 552
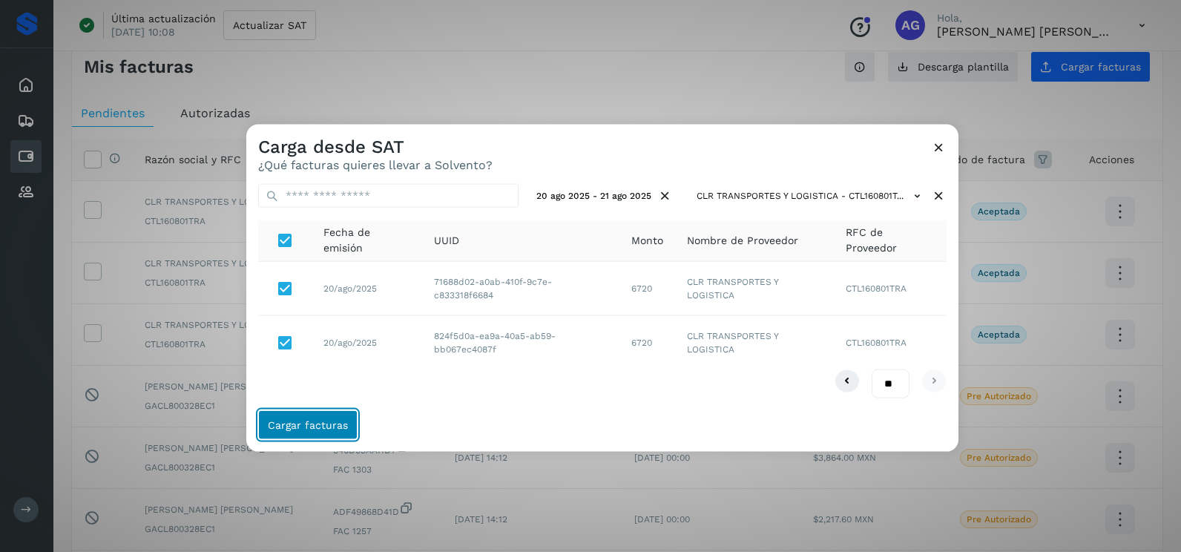
click at [318, 426] on span "Cargar facturas" at bounding box center [308, 424] width 80 height 10
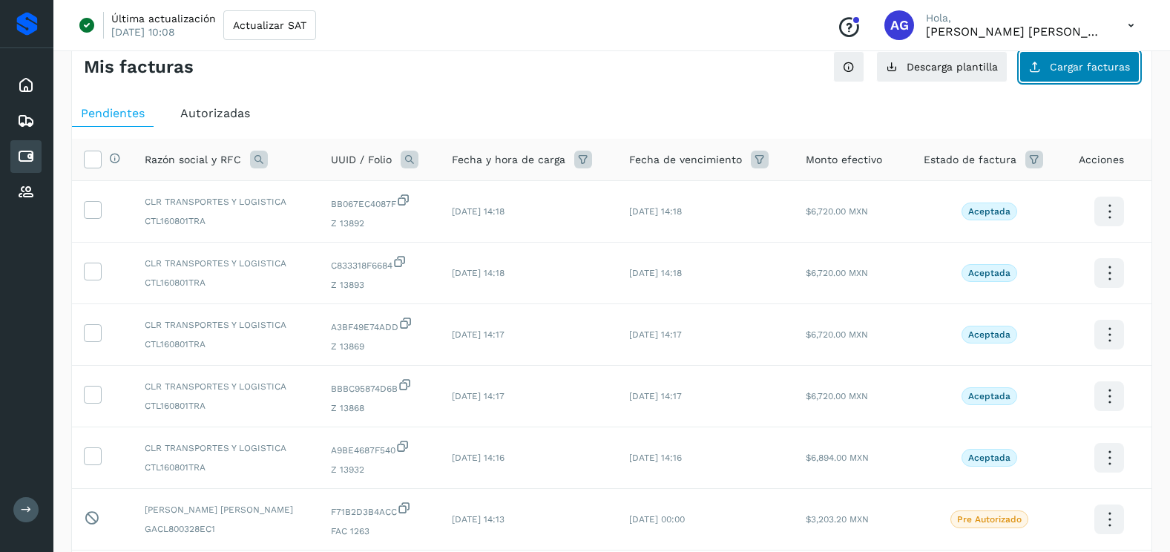
click at [1067, 73] on button "Cargar facturas" at bounding box center [1080, 66] width 120 height 31
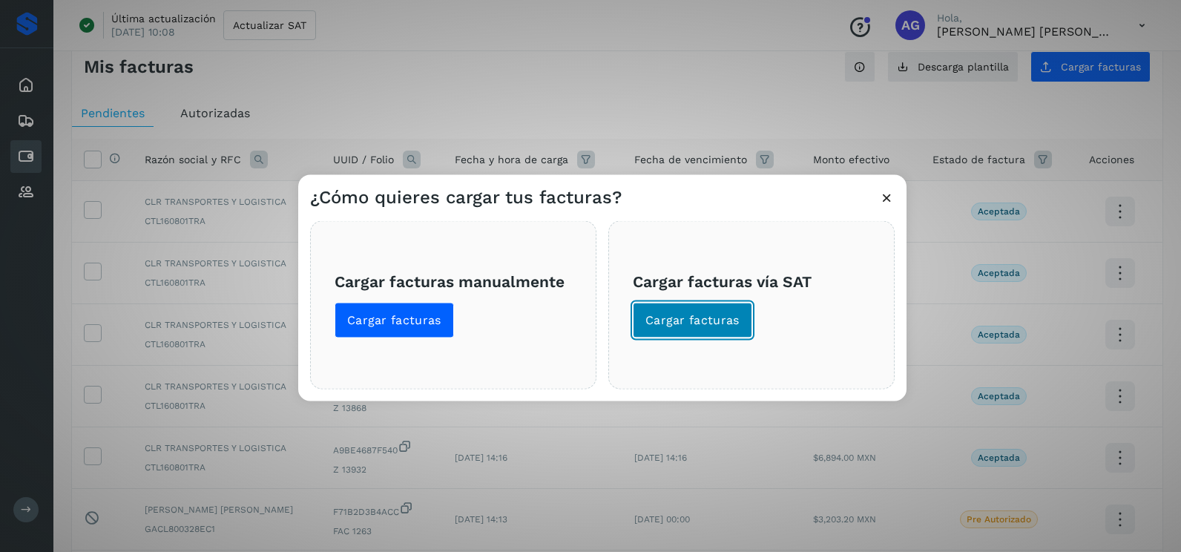
click at [738, 315] on button "Cargar facturas" at bounding box center [692, 321] width 119 height 36
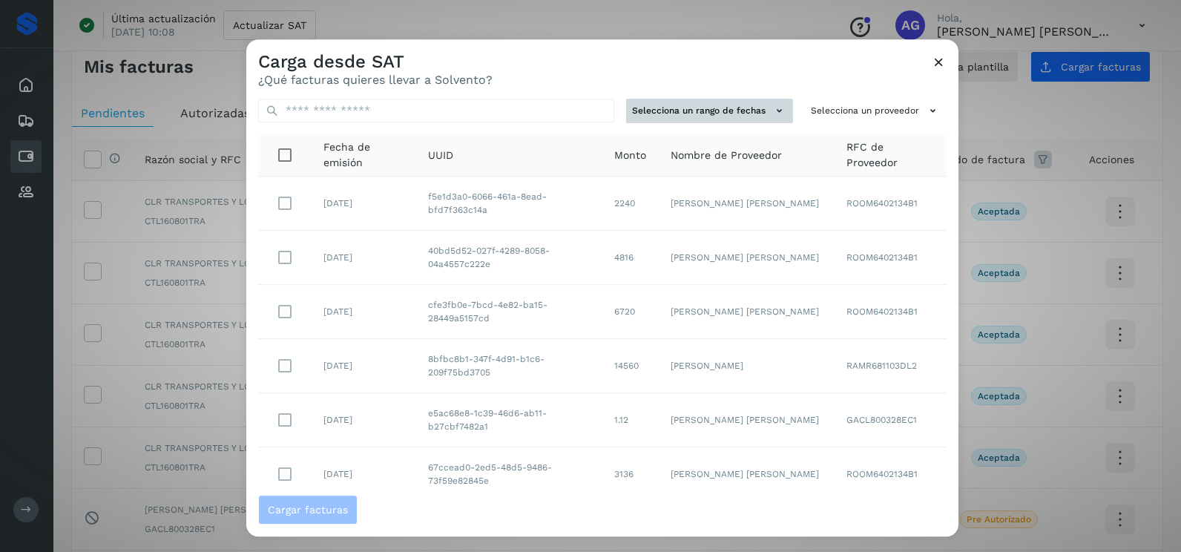
click at [737, 110] on button "Selecciona un rango de fechas" at bounding box center [709, 111] width 167 height 24
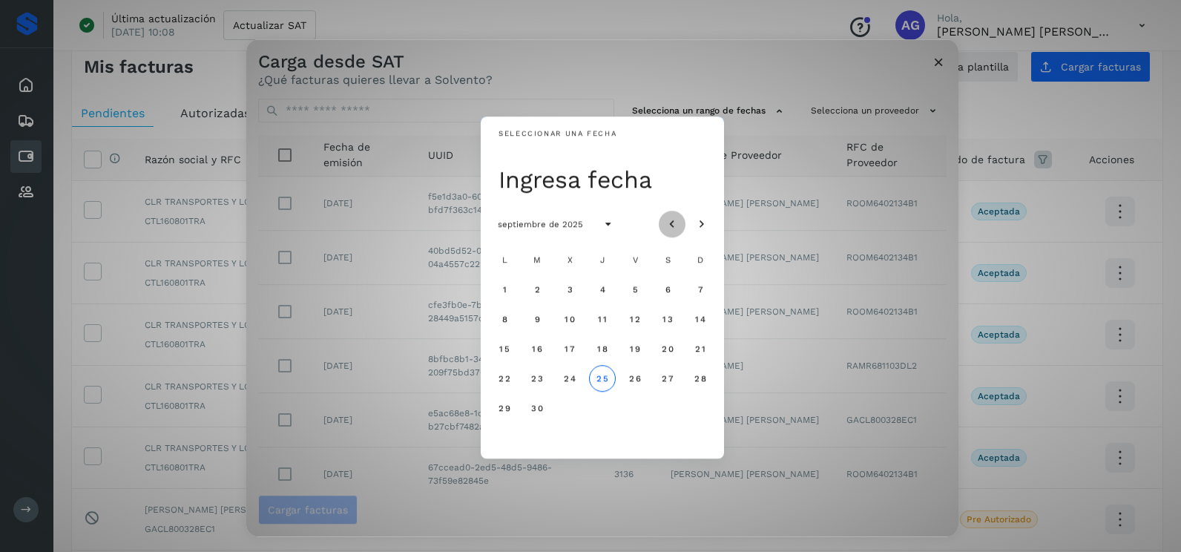
click at [663, 223] on button "Mes anterior" at bounding box center [672, 224] width 27 height 27
click at [597, 378] on span "21" at bounding box center [602, 378] width 11 height 10
click at [632, 377] on span "22" at bounding box center [635, 378] width 13 height 10
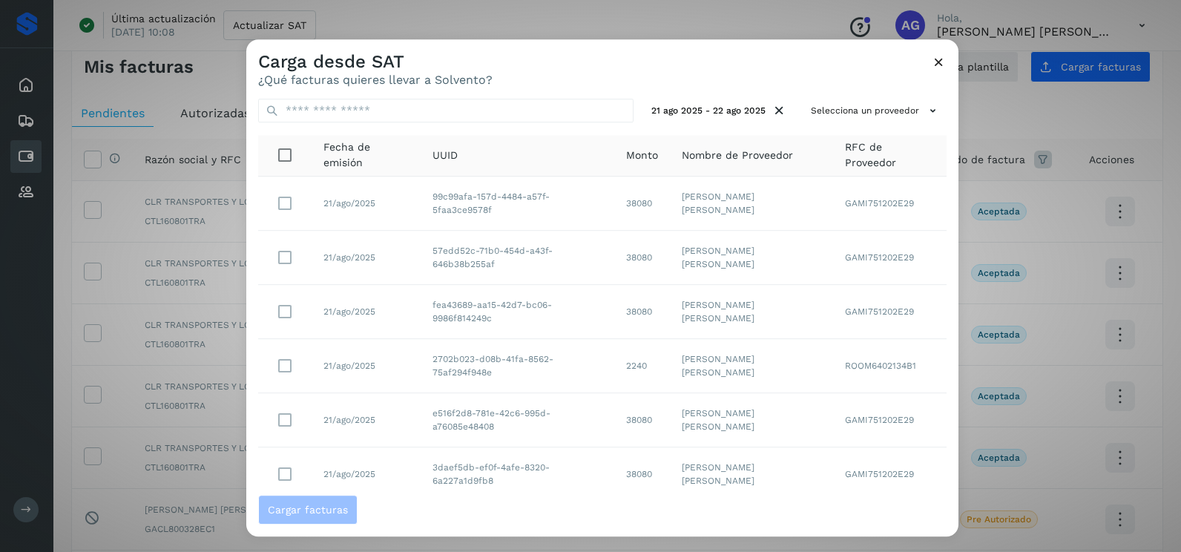
click at [672, 401] on td "JOSE ISRAEL GARCIA MONROY" at bounding box center [751, 420] width 163 height 54
click at [885, 110] on button "Selecciona un proveedor" at bounding box center [876, 111] width 142 height 24
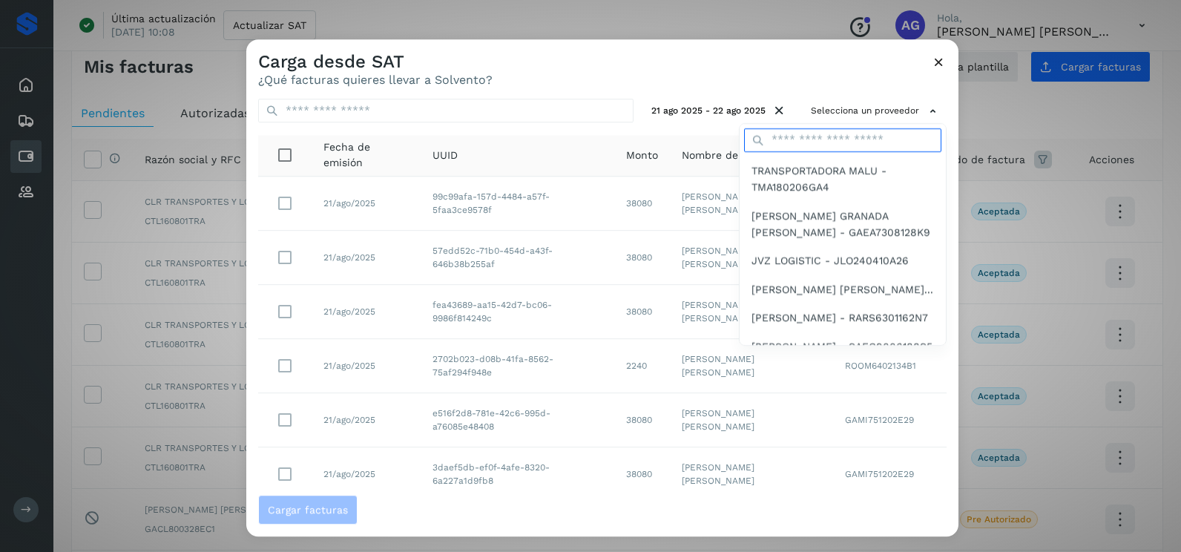
click at [827, 140] on input "text" at bounding box center [842, 140] width 197 height 24
type input "***"
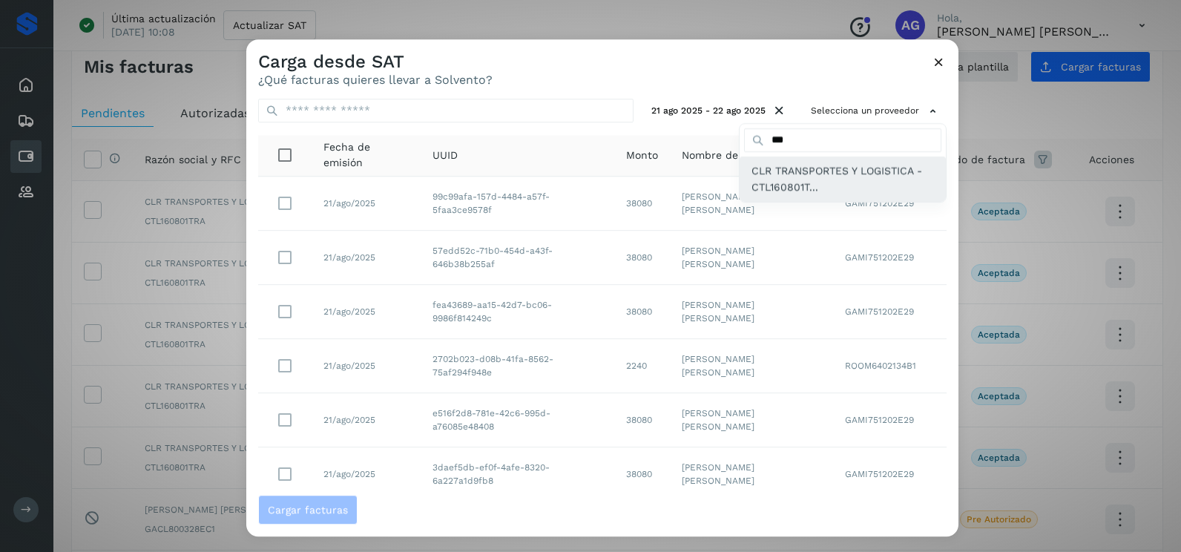
click at [804, 188] on span "CLR TRANSPORTES Y LOGISTICA - CTL160801T..." at bounding box center [843, 179] width 183 height 33
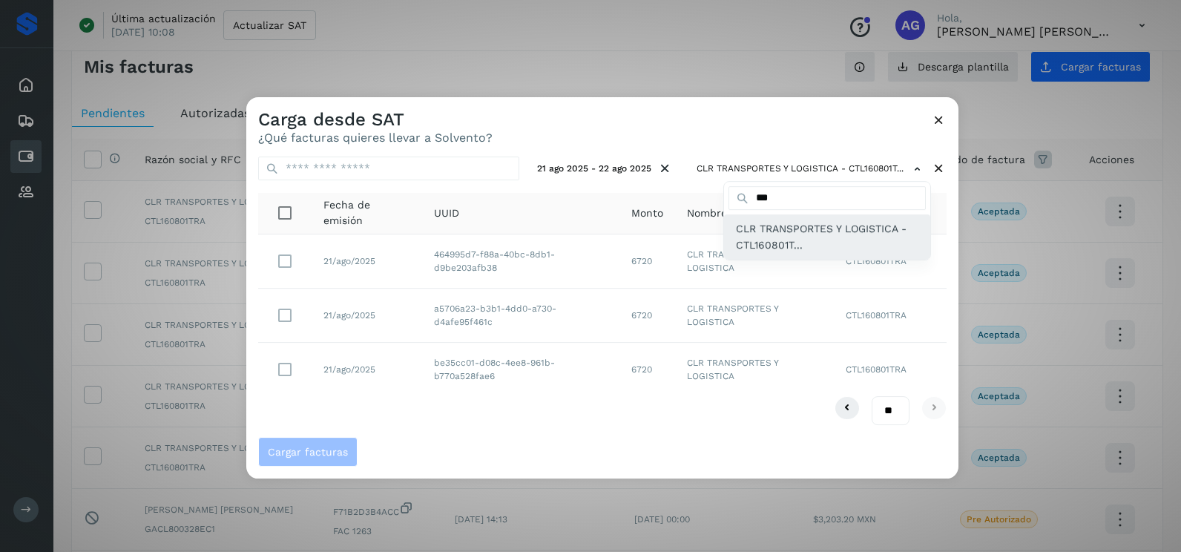
click at [847, 252] on span "CLR TRANSPORTES Y LOGISTICA - CTL160801T..." at bounding box center [827, 236] width 183 height 33
click at [848, 253] on span "CLR TRANSPORTES Y LOGISTICA - CTL160801T..." at bounding box center [827, 236] width 183 height 33
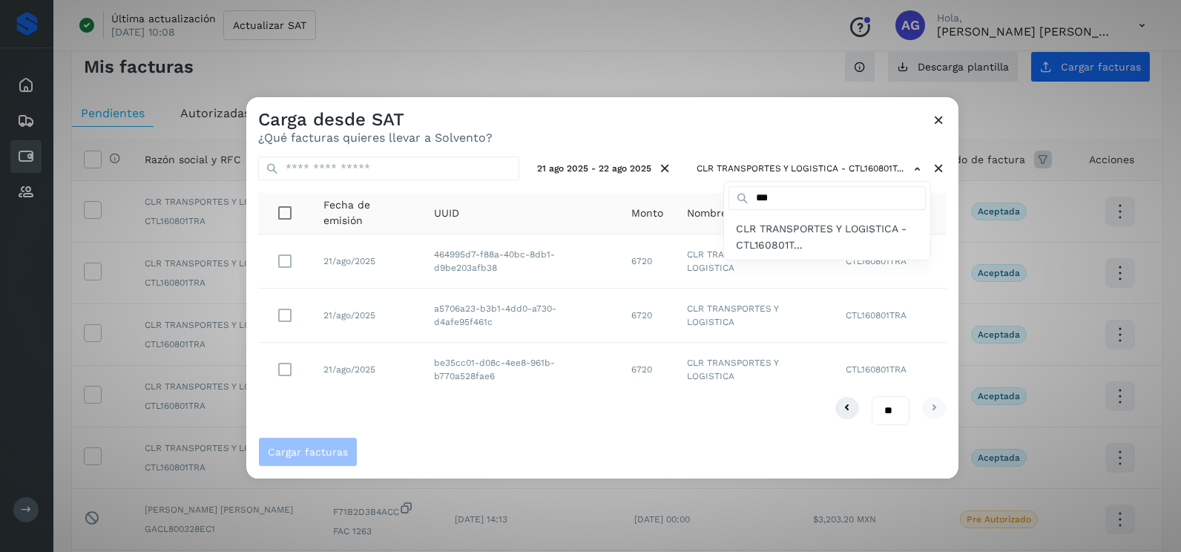
click at [279, 321] on div at bounding box center [836, 373] width 1181 height 552
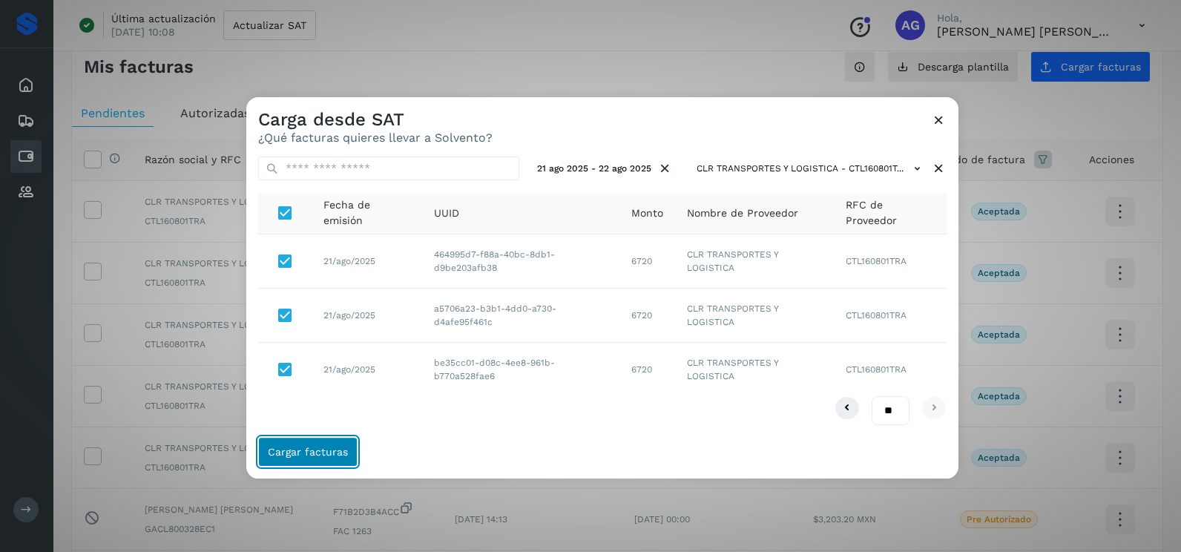
click at [306, 445] on button "Cargar facturas" at bounding box center [307, 452] width 99 height 30
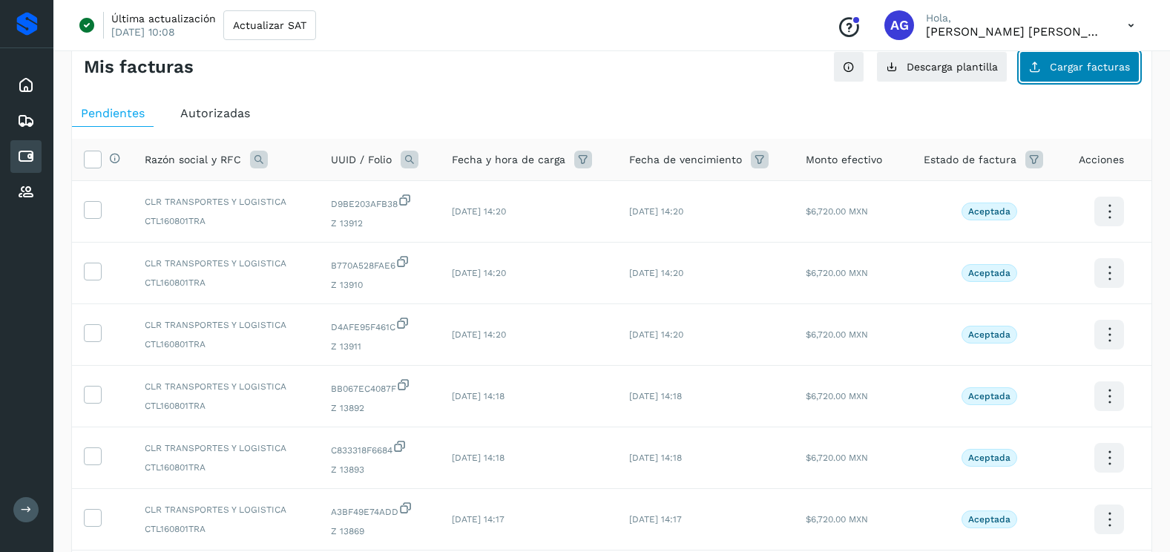
click at [1109, 74] on button "Cargar facturas" at bounding box center [1080, 66] width 120 height 31
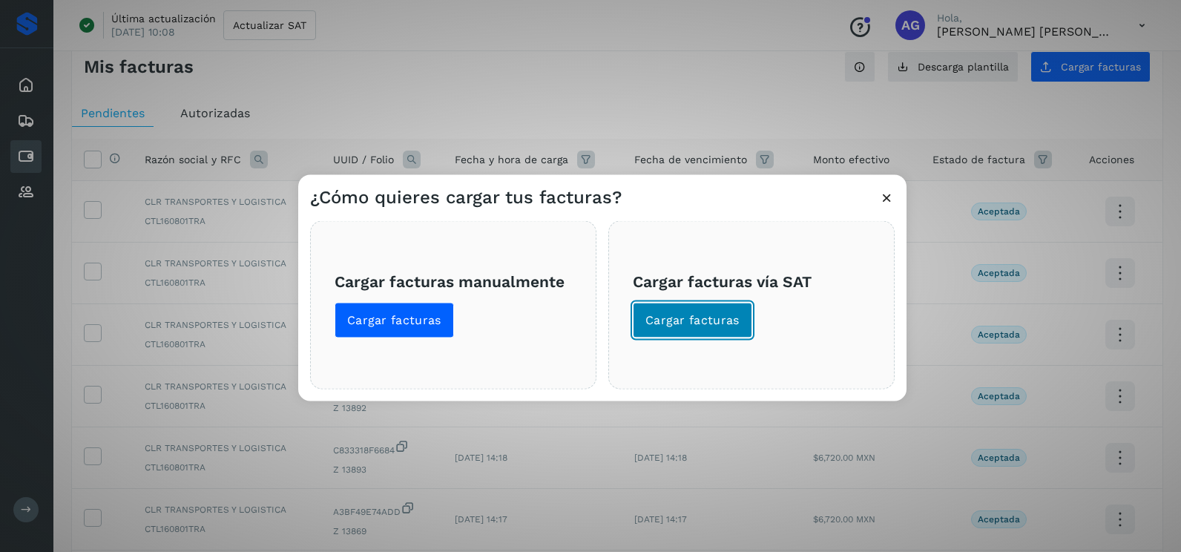
click at [704, 305] on button "Cargar facturas" at bounding box center [692, 321] width 119 height 36
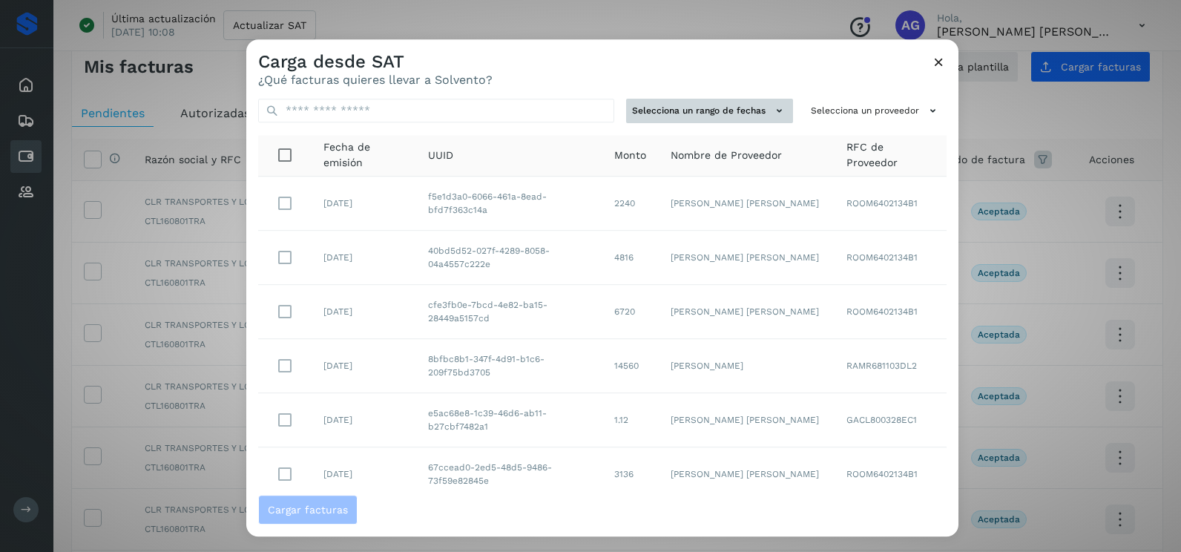
click at [715, 119] on button "Selecciona un rango de fechas" at bounding box center [709, 111] width 167 height 24
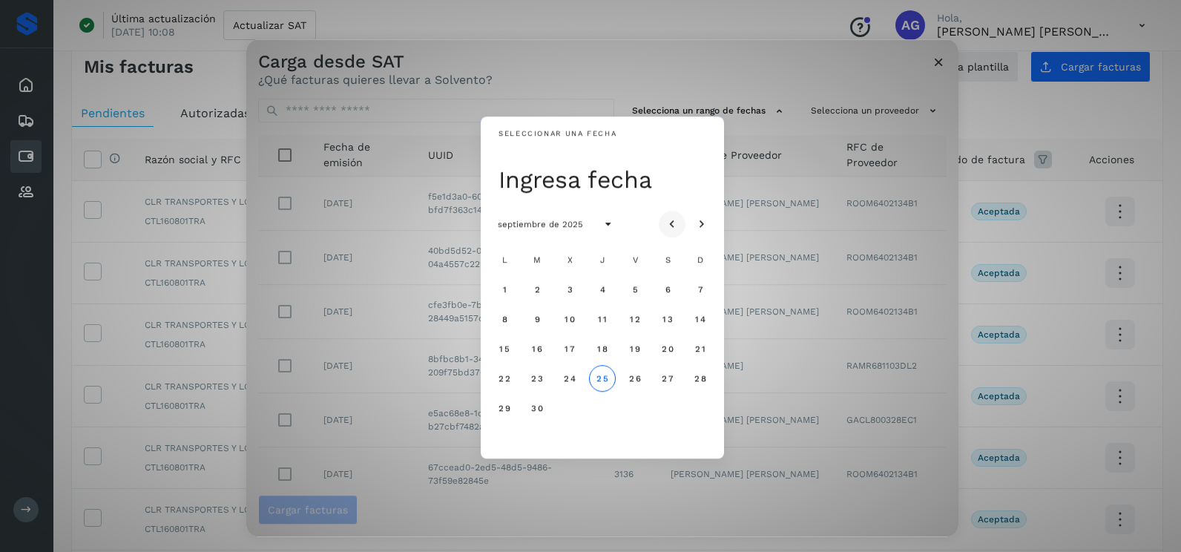
click at [683, 222] on button "Mes anterior" at bounding box center [672, 224] width 27 height 27
click at [670, 378] on span "23" at bounding box center [667, 378] width 13 height 10
click at [701, 378] on span "24" at bounding box center [700, 378] width 13 height 10
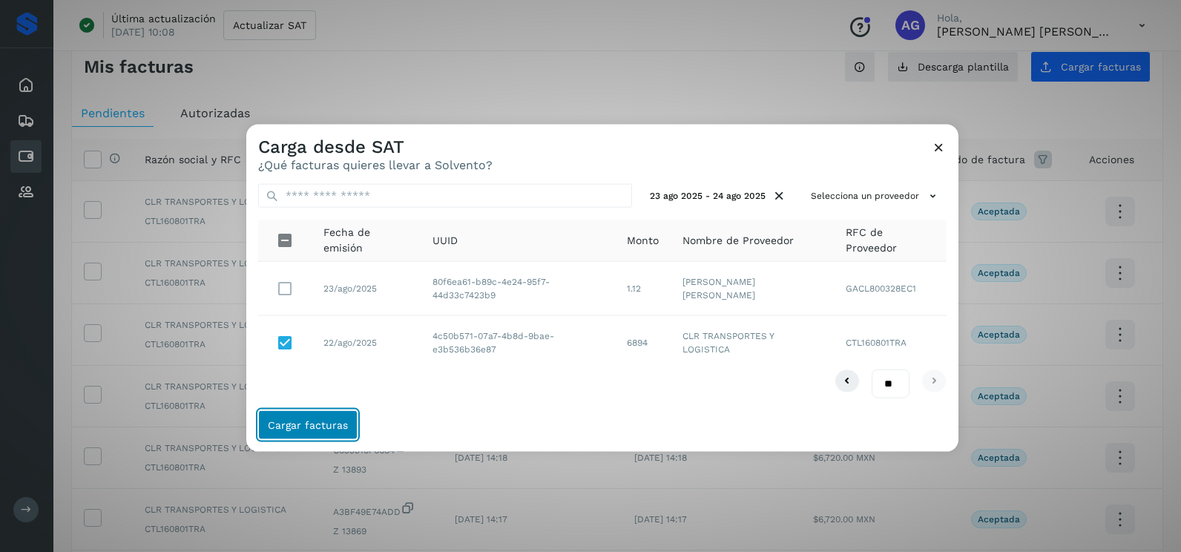
click at [337, 424] on span "Cargar facturas" at bounding box center [308, 424] width 80 height 10
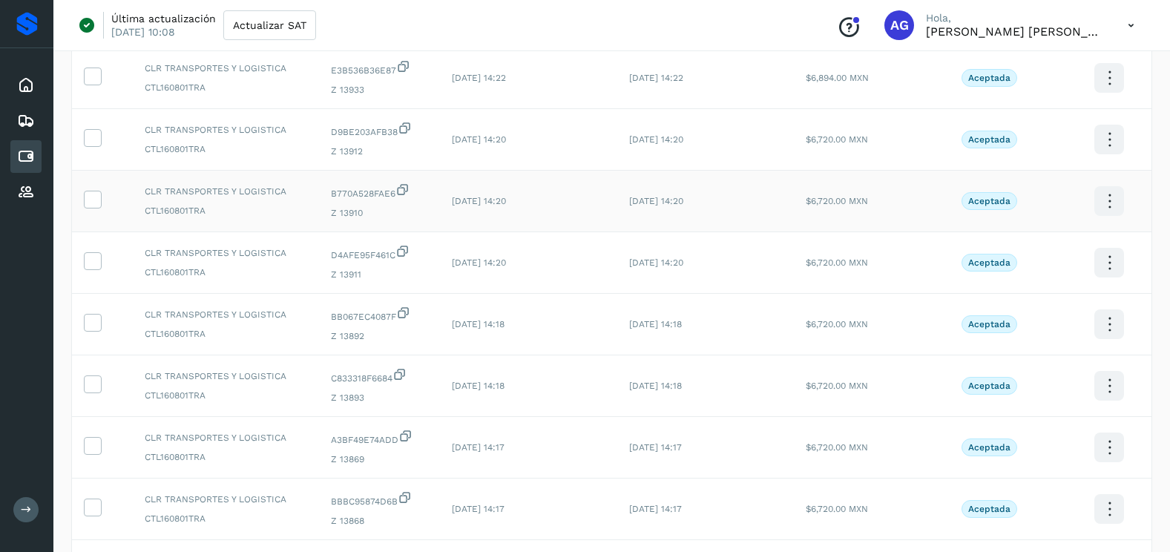
scroll to position [396, 0]
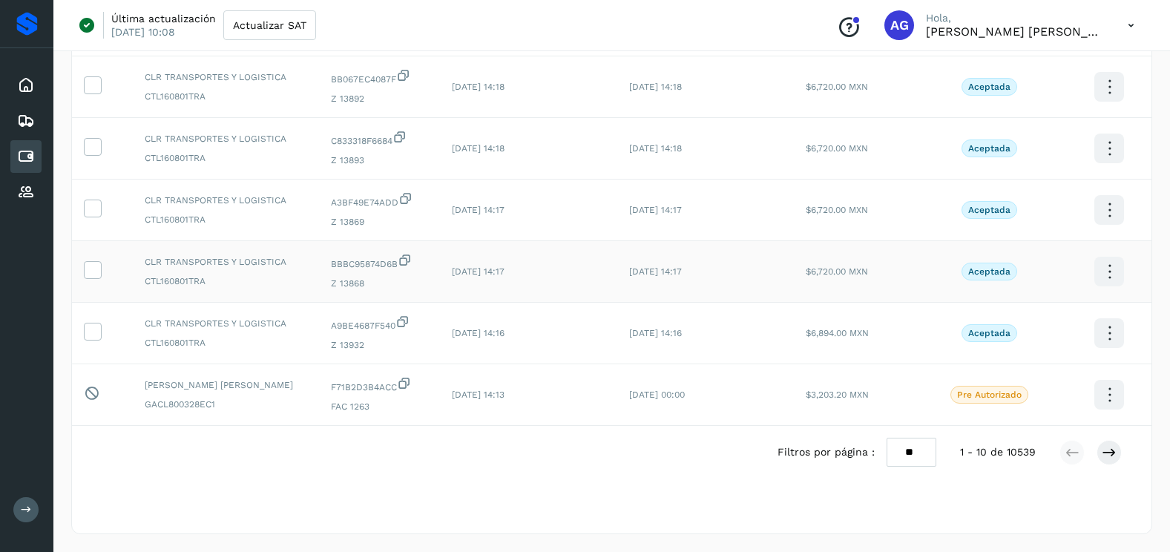
drag, startPoint x: 94, startPoint y: 329, endPoint x: 86, endPoint y: 284, distance: 45.3
click at [94, 327] on icon at bounding box center [93, 331] width 16 height 16
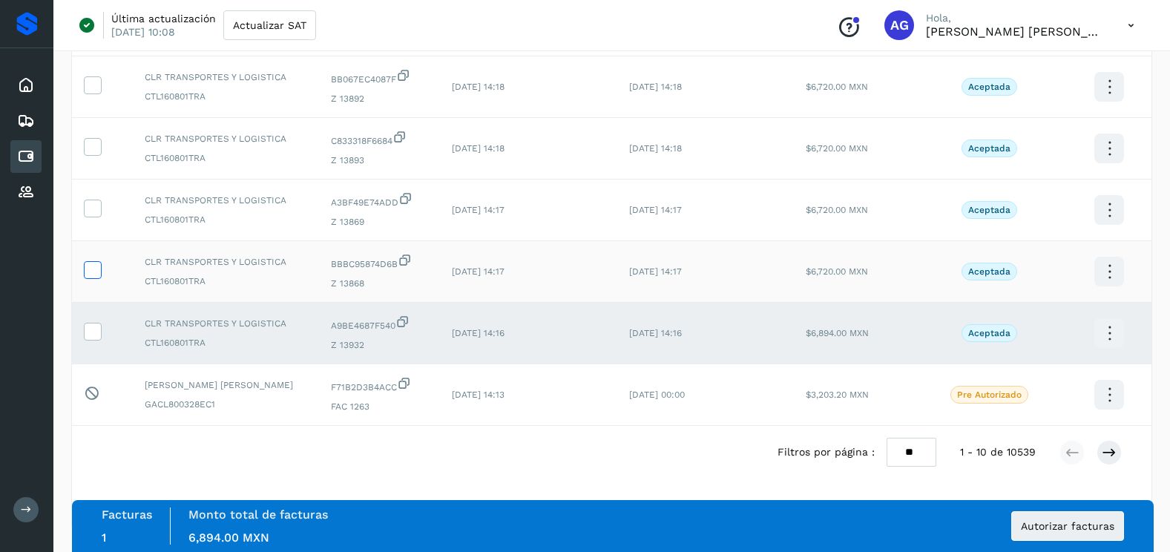
click at [87, 264] on icon at bounding box center [93, 269] width 16 height 16
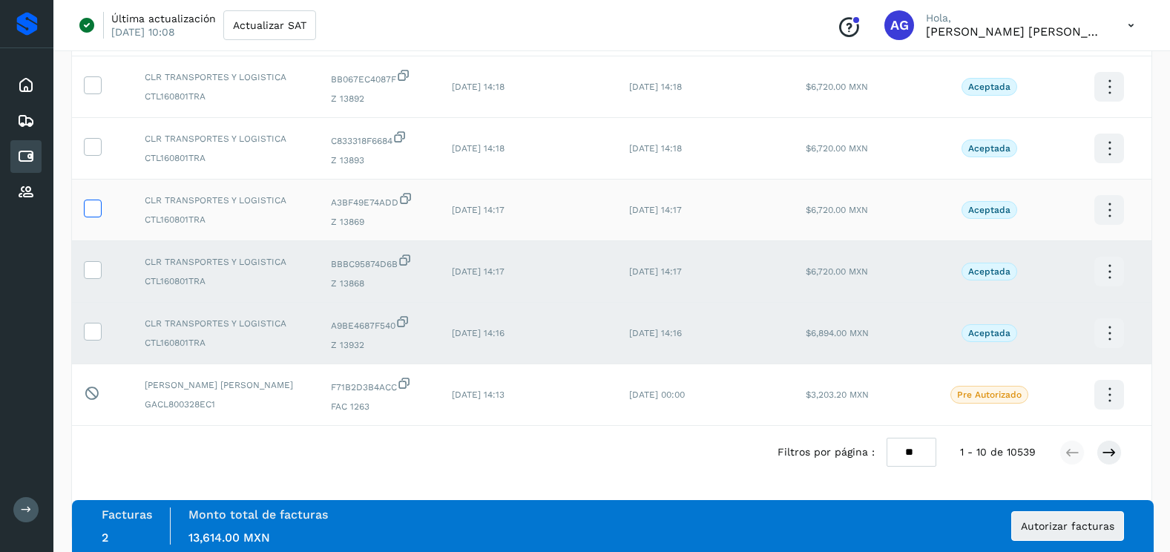
click at [99, 208] on icon at bounding box center [93, 208] width 16 height 16
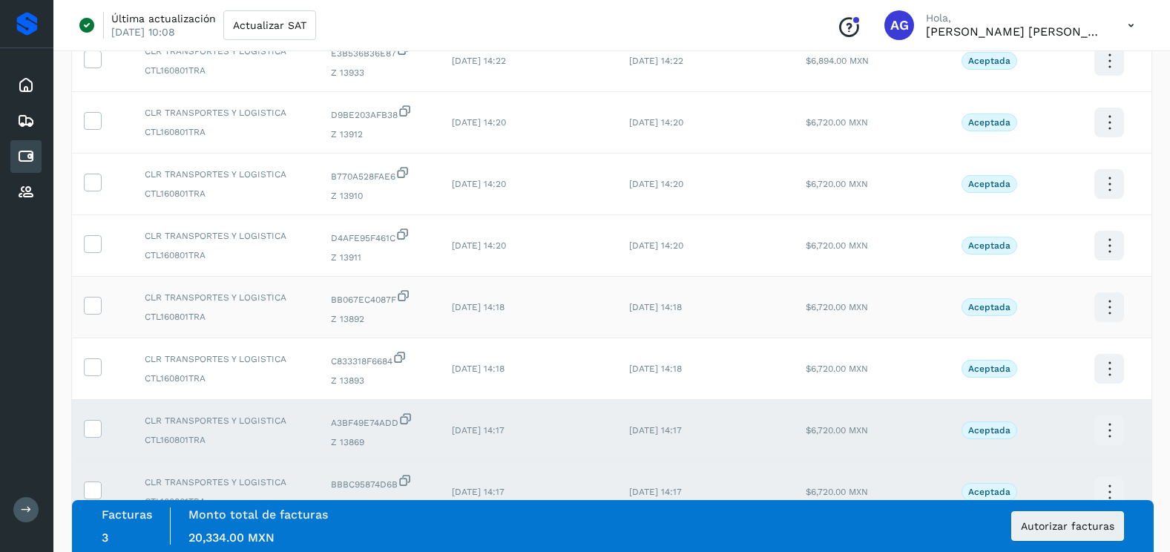
scroll to position [174, 0]
click at [96, 366] on icon at bounding box center [93, 369] width 16 height 16
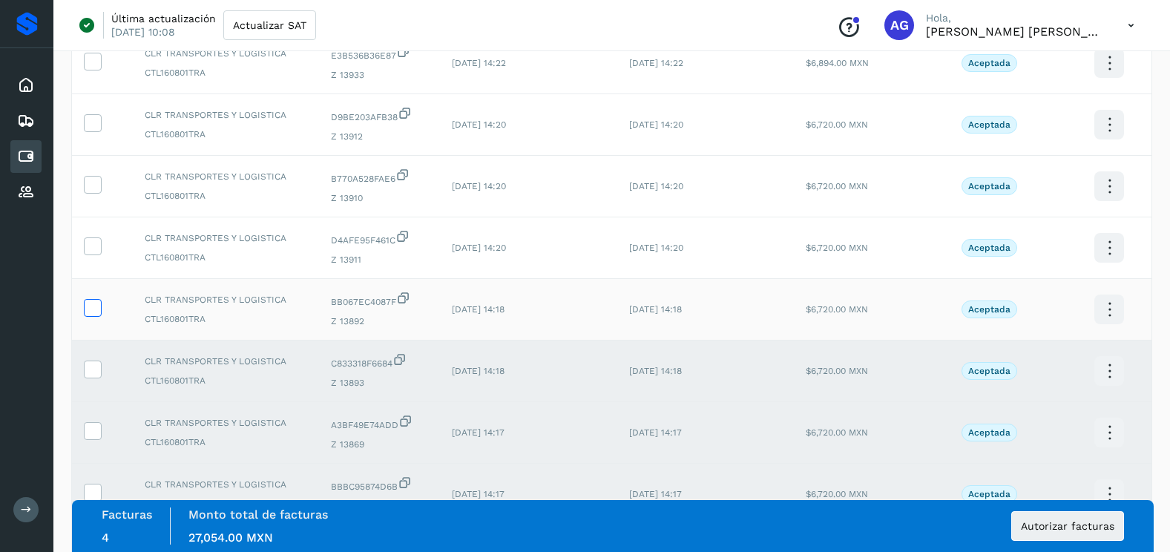
click at [95, 312] on icon at bounding box center [93, 307] width 16 height 16
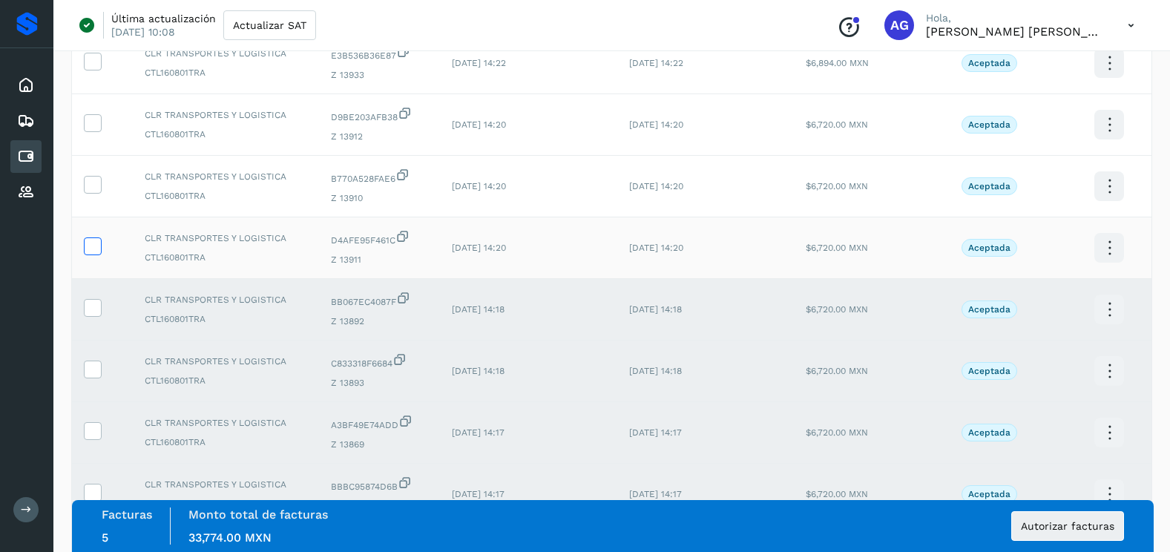
click at [96, 243] on icon at bounding box center [93, 245] width 16 height 16
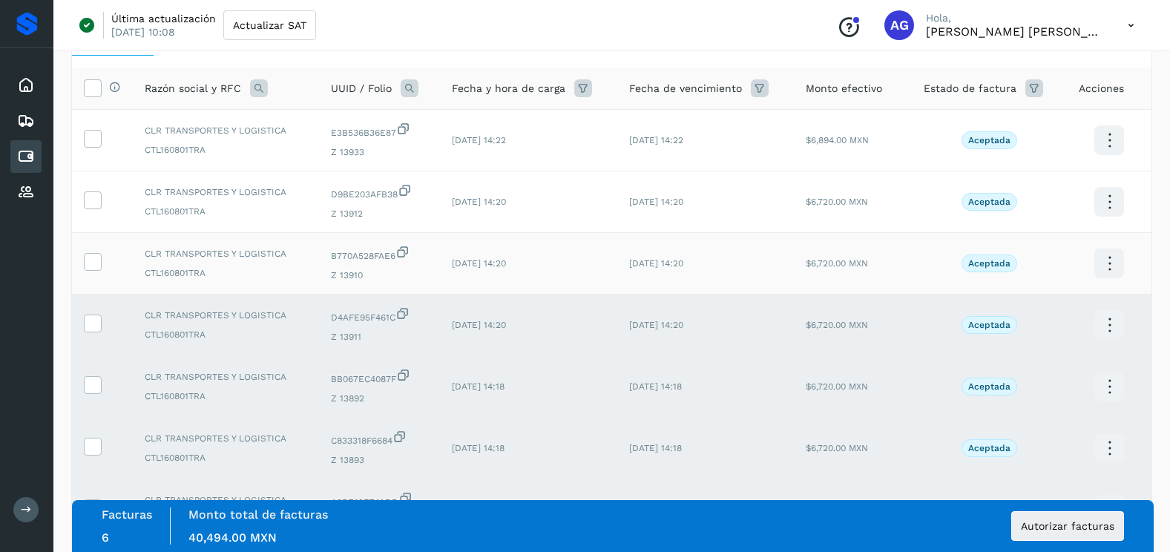
scroll to position [25, 0]
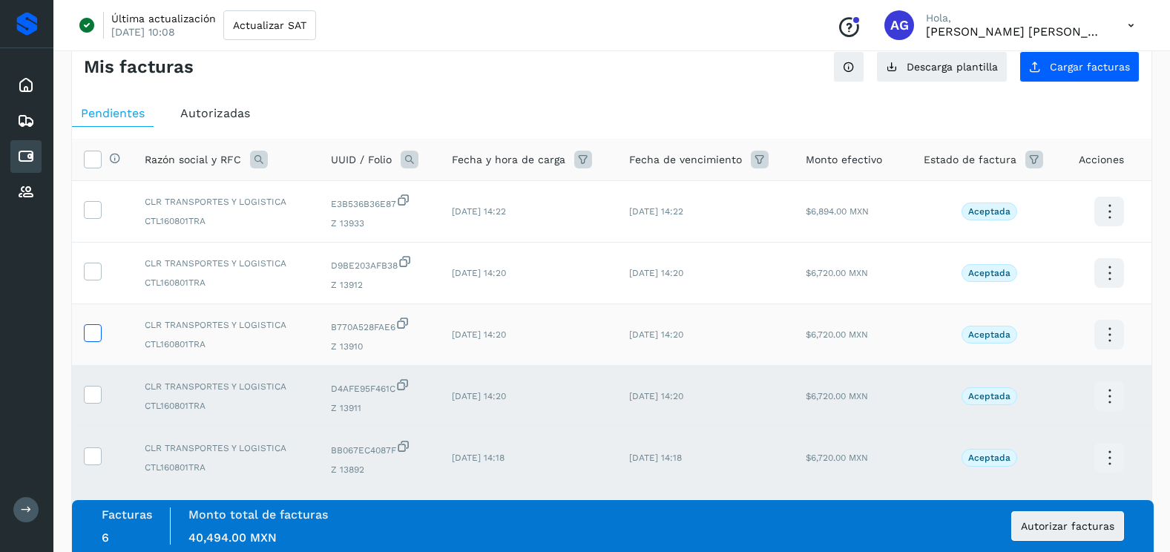
click at [96, 329] on icon at bounding box center [93, 332] width 16 height 16
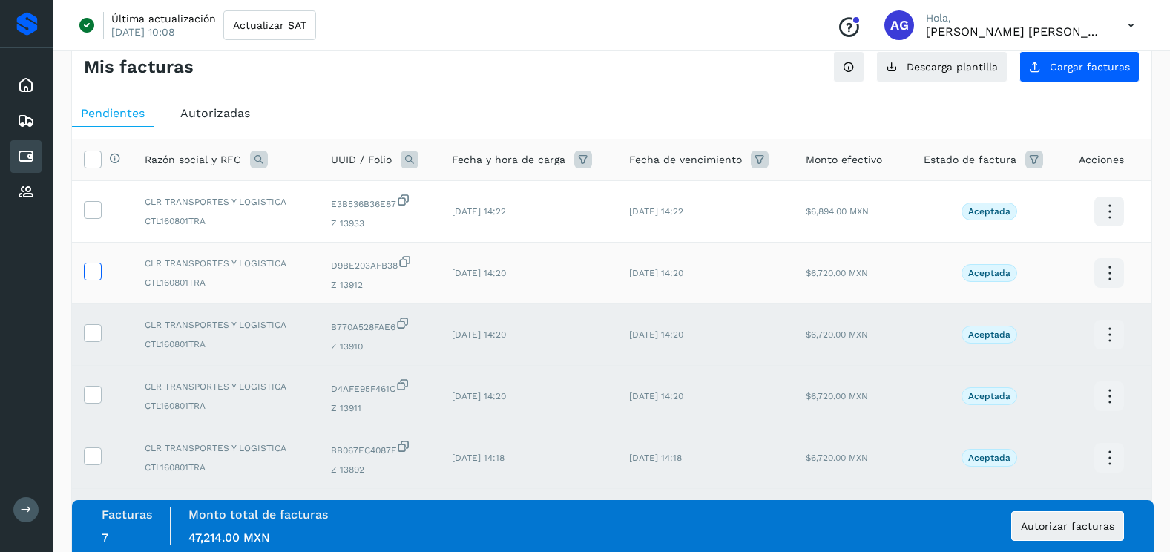
drag, startPoint x: 94, startPoint y: 275, endPoint x: 94, endPoint y: 266, distance: 8.9
click at [94, 273] on icon at bounding box center [93, 271] width 16 height 16
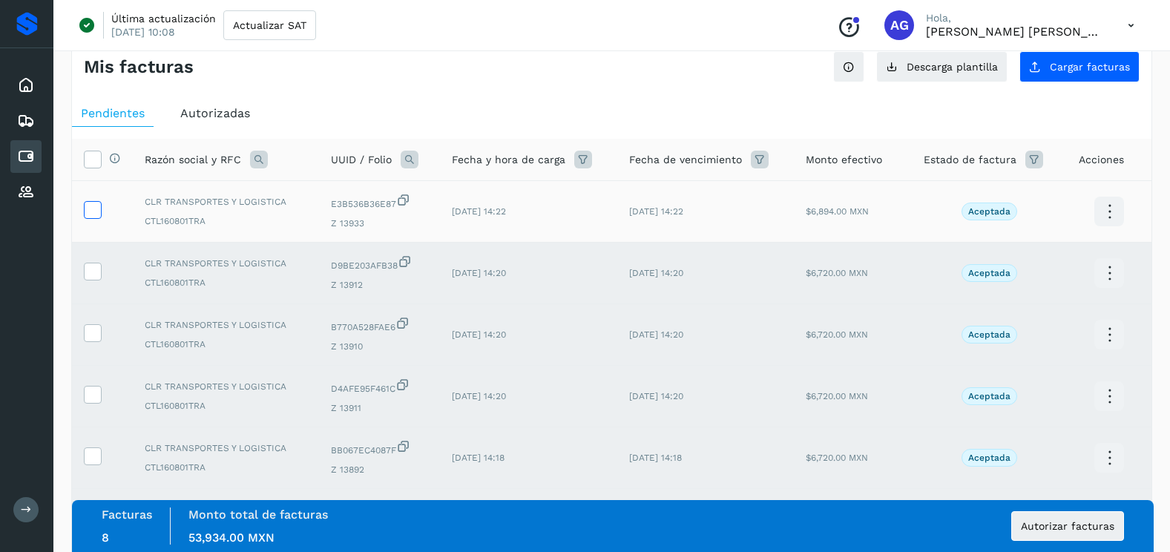
click at [92, 214] on icon at bounding box center [93, 209] width 16 height 16
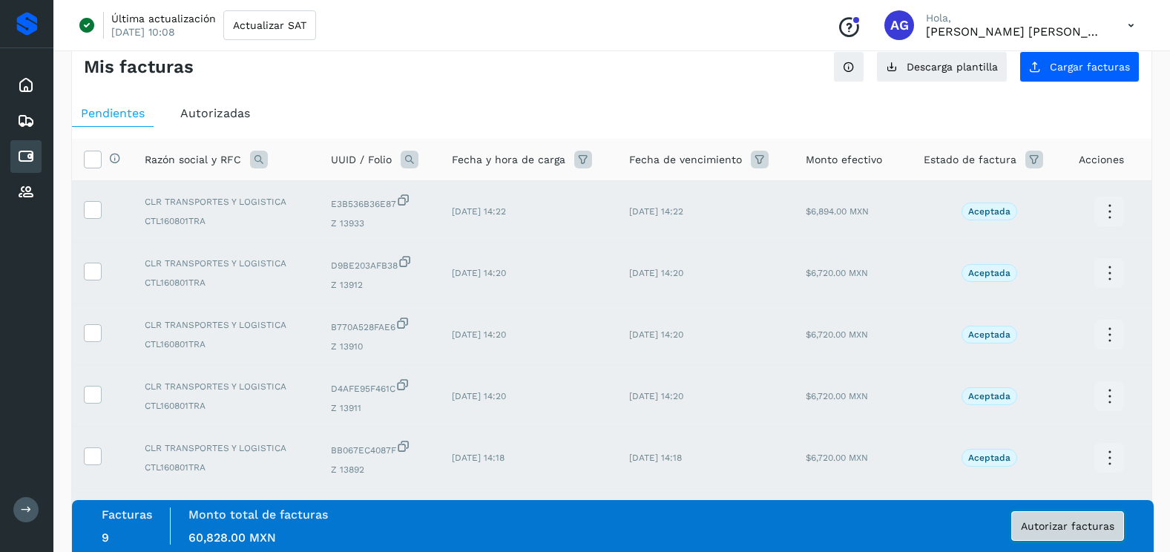
click at [1056, 533] on button "Autorizar facturas" at bounding box center [1067, 526] width 113 height 30
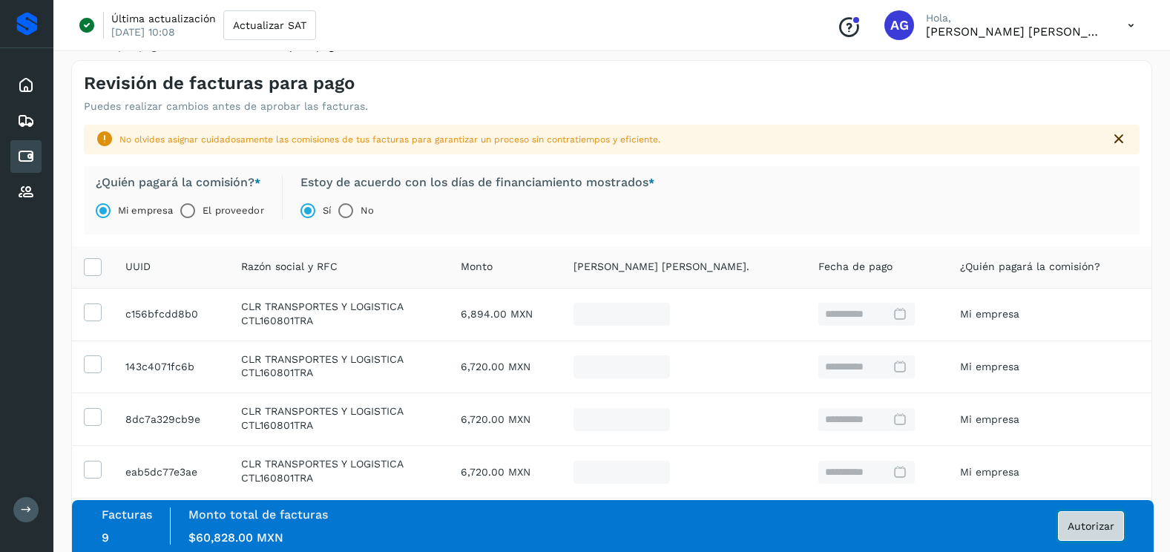
click at [1105, 538] on button "Autorizar" at bounding box center [1091, 526] width 66 height 30
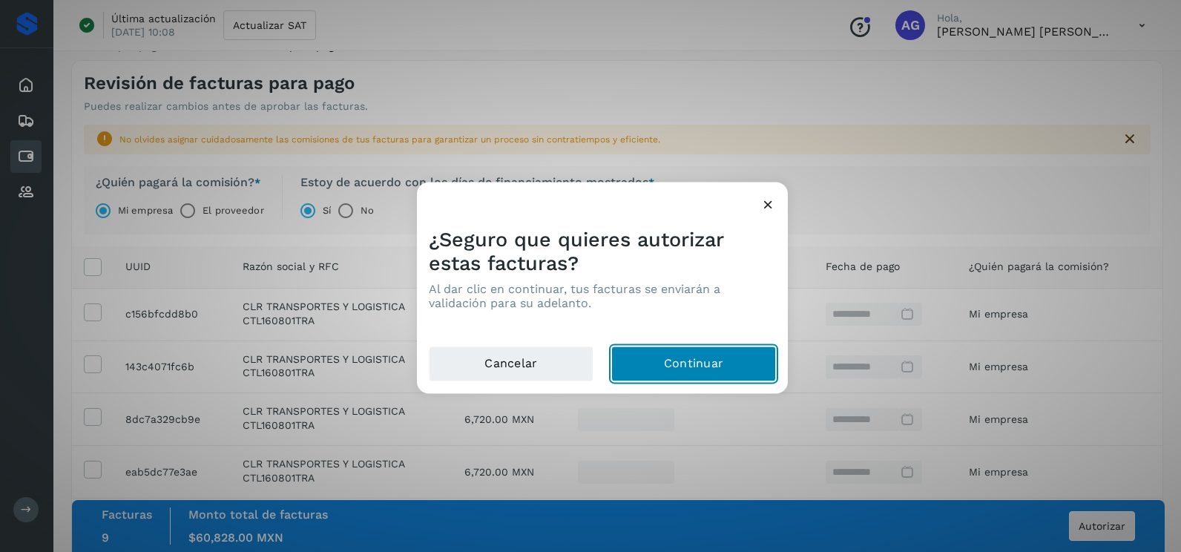
click at [735, 361] on button "Continuar" at bounding box center [693, 365] width 165 height 36
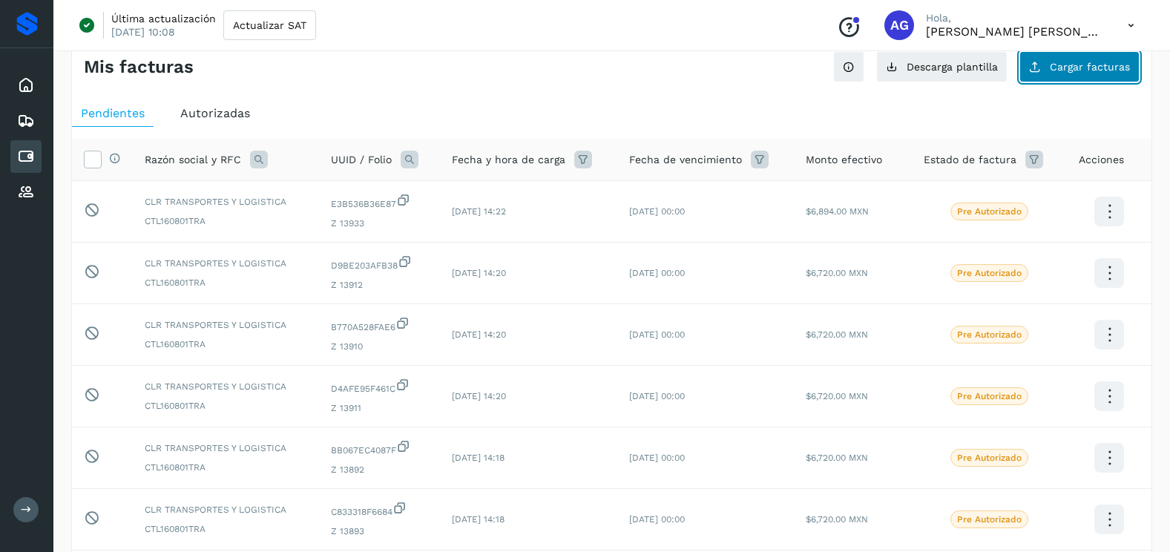
click at [1102, 76] on button "Cargar facturas" at bounding box center [1080, 66] width 120 height 31
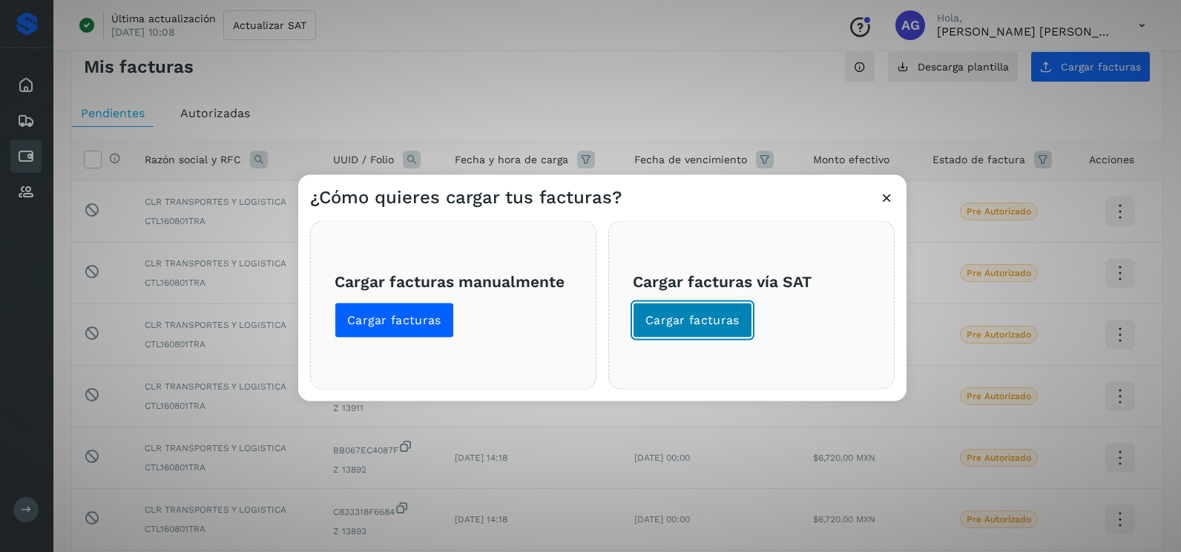
click at [744, 326] on button "Cargar facturas" at bounding box center [692, 321] width 119 height 36
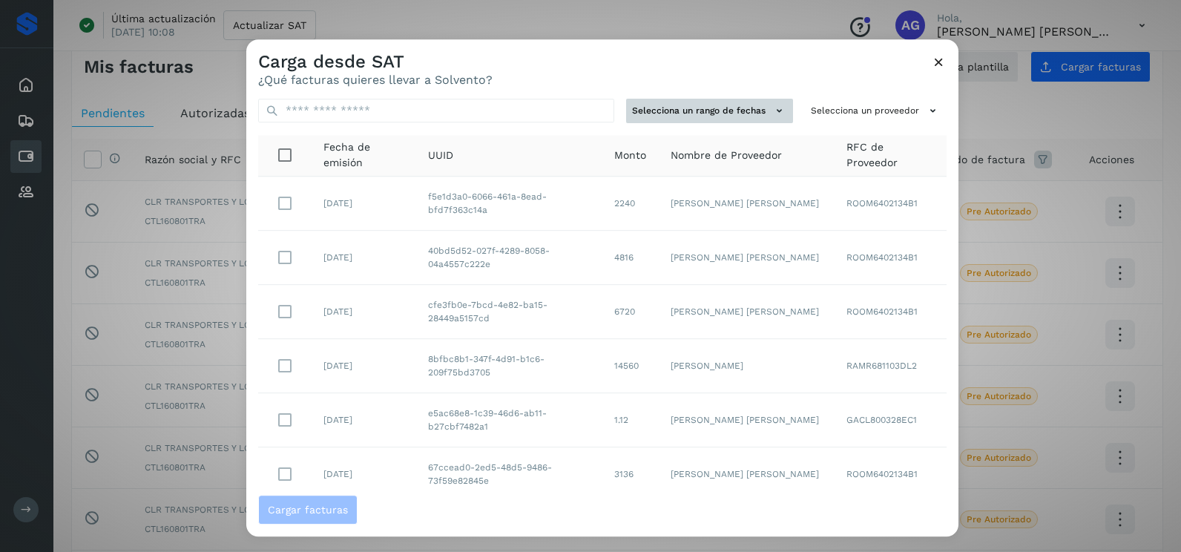
click at [760, 118] on button "Selecciona un rango de fechas" at bounding box center [709, 111] width 167 height 24
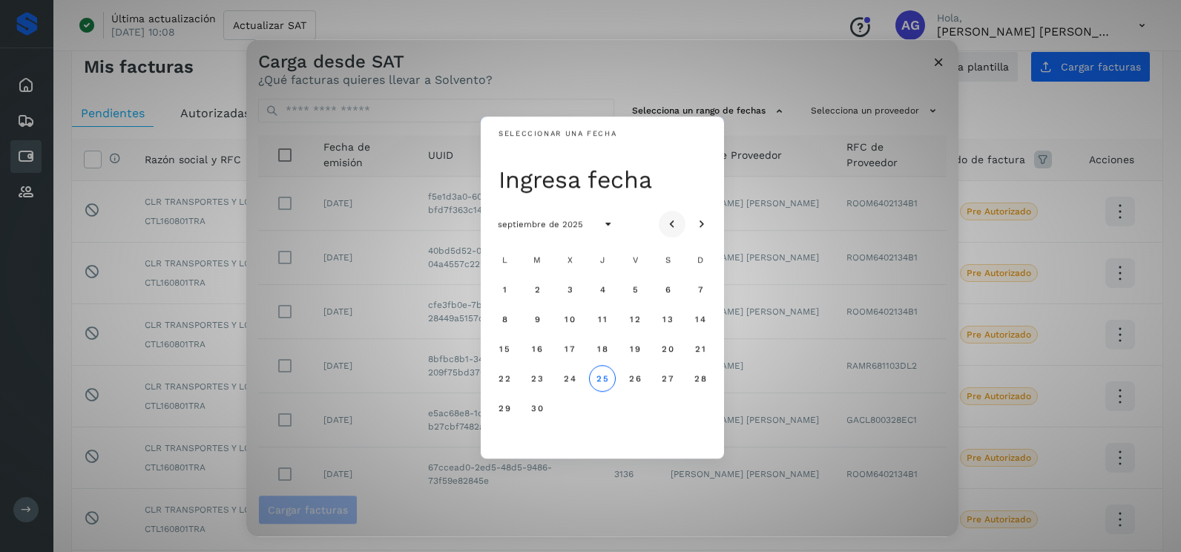
click at [675, 226] on icon "Mes anterior" at bounding box center [672, 224] width 15 height 15
click at [571, 344] on span "13" at bounding box center [569, 349] width 11 height 10
click at [605, 347] on span "14" at bounding box center [602, 349] width 11 height 10
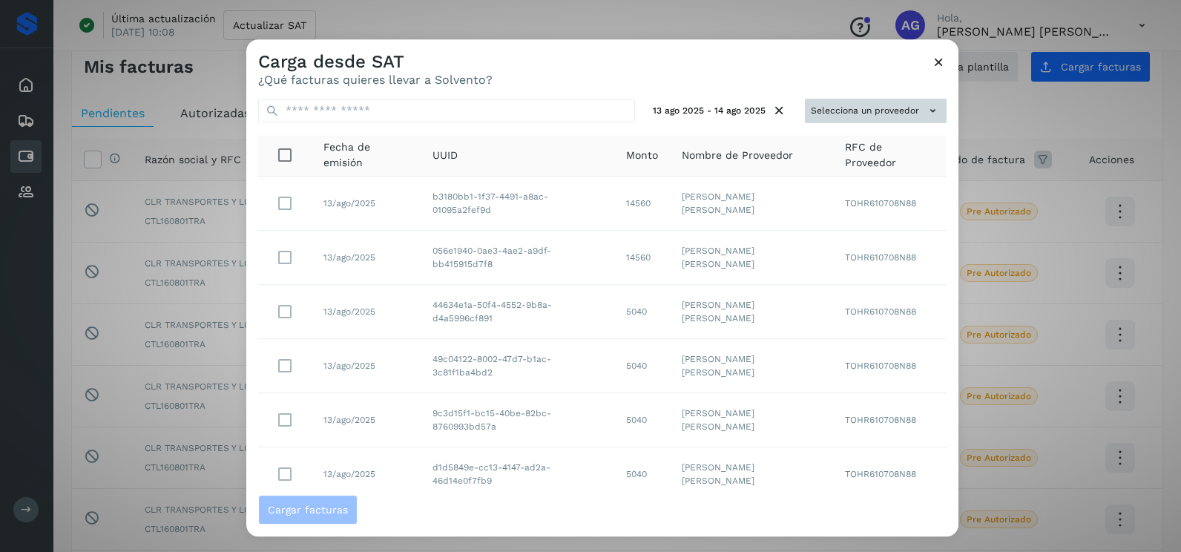
click at [879, 115] on button "Selecciona un proveedor" at bounding box center [876, 111] width 142 height 24
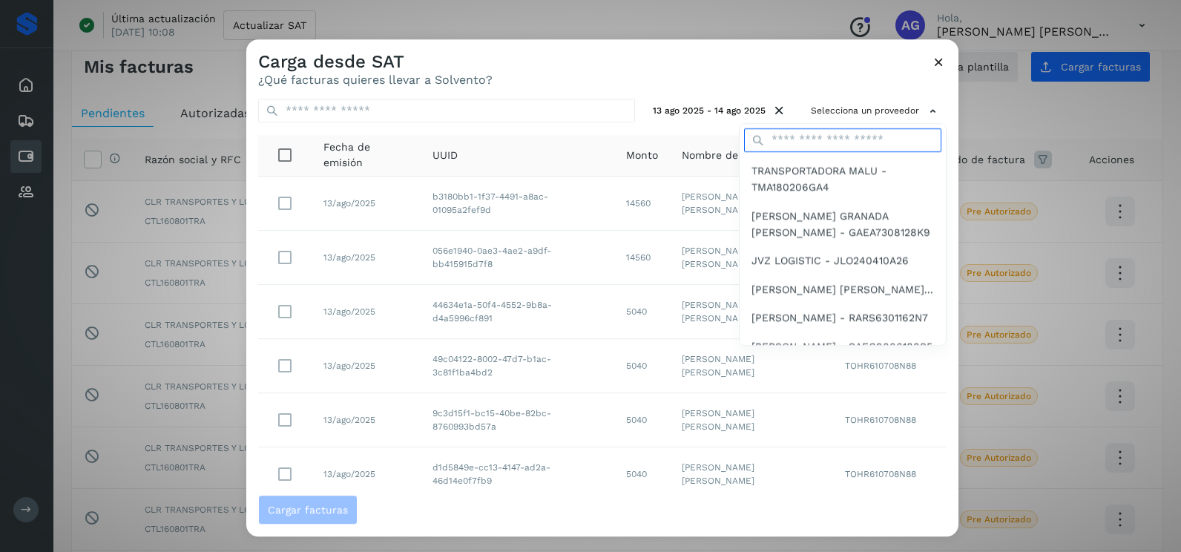
click at [806, 145] on input "text" at bounding box center [842, 140] width 197 height 24
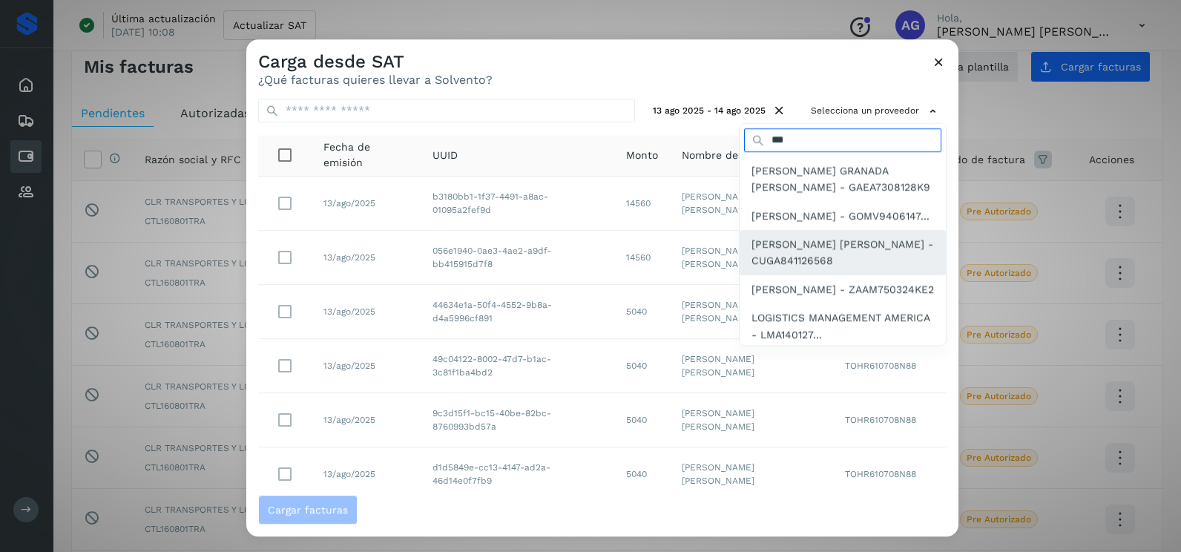
type input "***"
click at [807, 255] on span "ANA LAURA CRUZ GARCIA - CUGA841126568" at bounding box center [843, 252] width 183 height 33
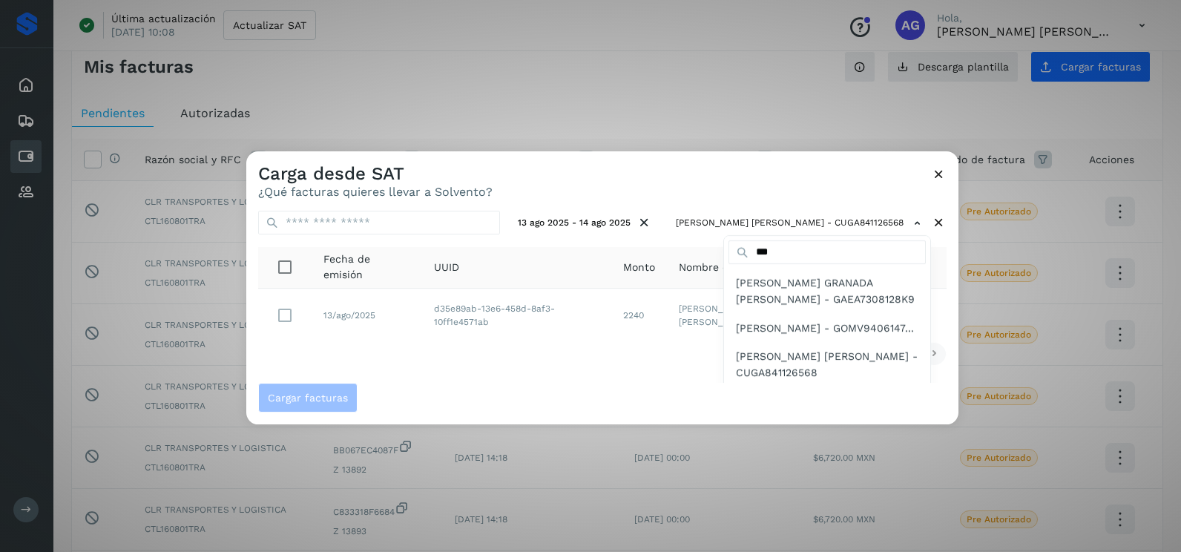
click at [325, 325] on div at bounding box center [836, 427] width 1181 height 552
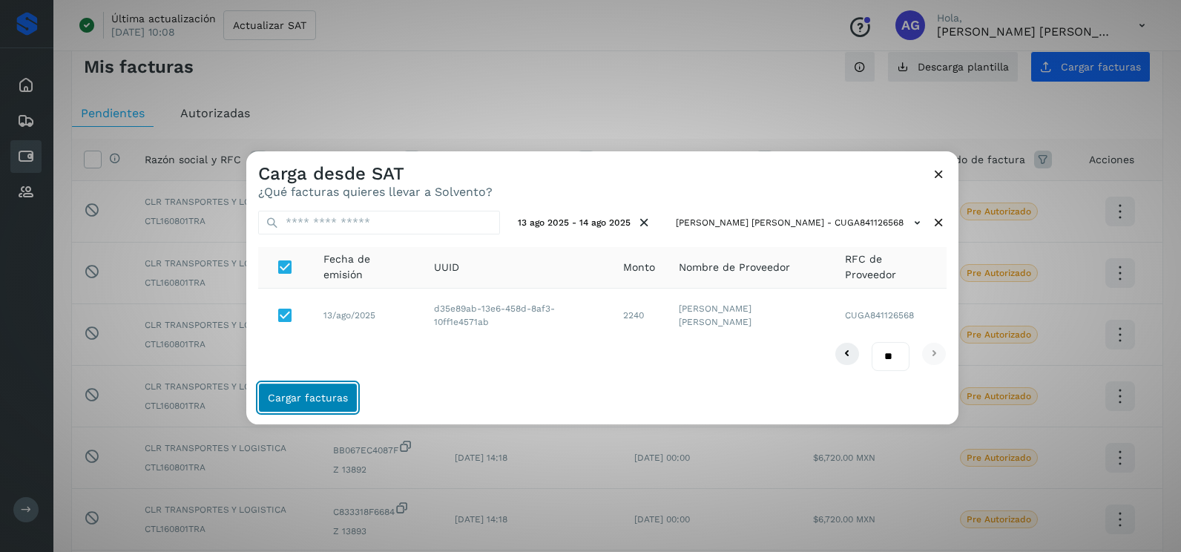
click at [322, 394] on span "Cargar facturas" at bounding box center [308, 398] width 80 height 10
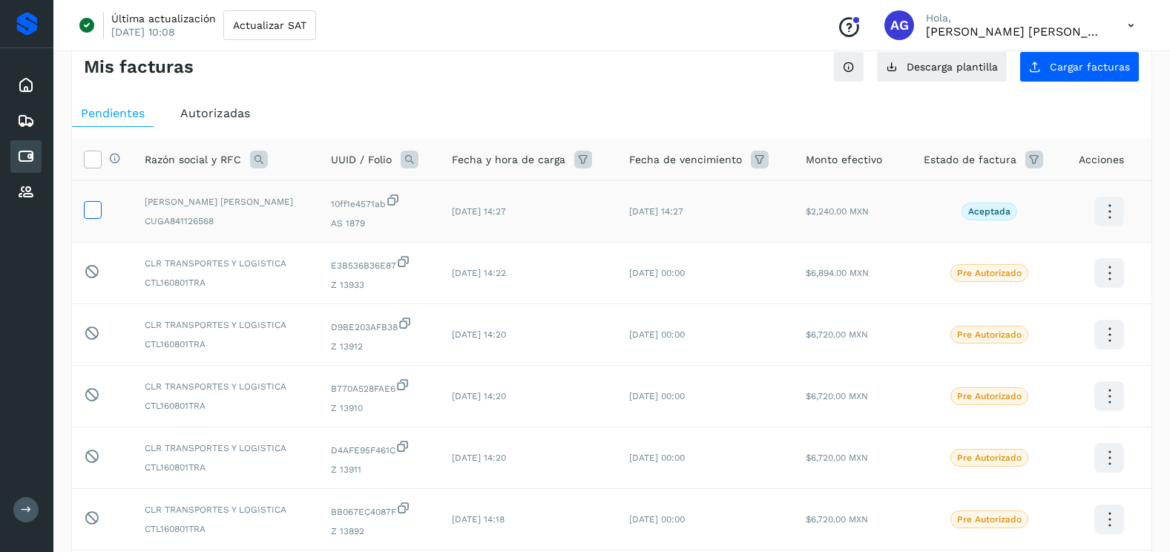
click at [95, 217] on span at bounding box center [93, 213] width 16 height 10
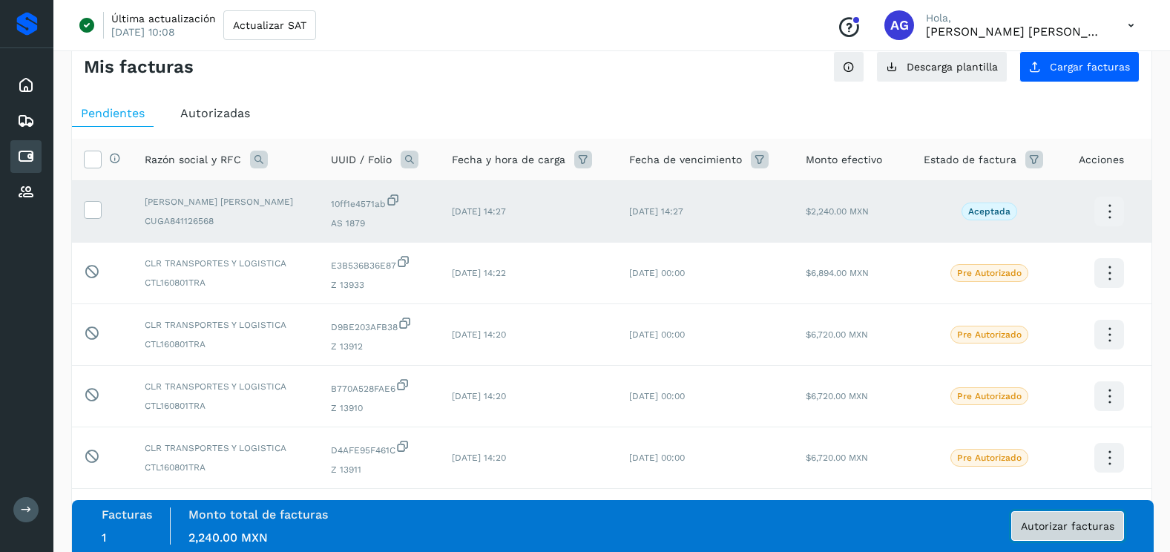
click at [1104, 531] on span "Autorizar facturas" at bounding box center [1068, 526] width 94 height 10
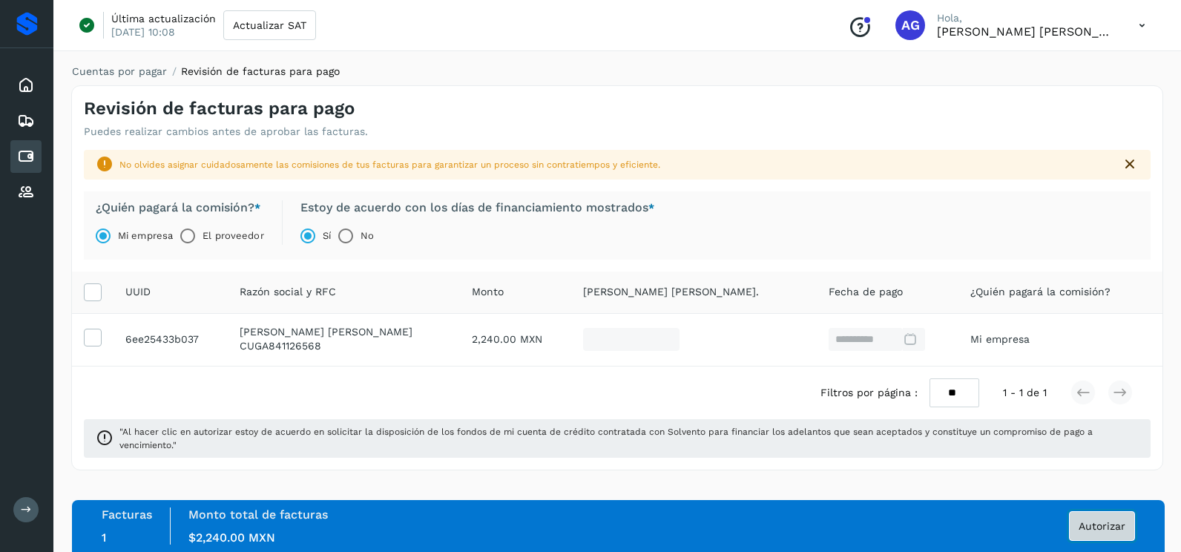
click at [1124, 525] on span "Autorizar" at bounding box center [1102, 526] width 47 height 10
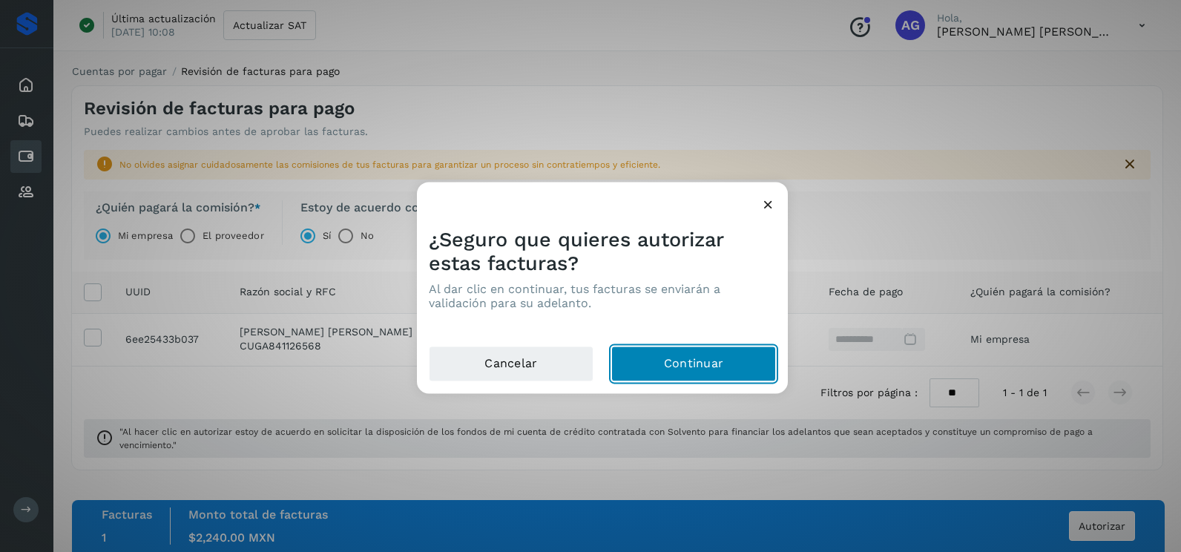
click at [751, 372] on button "Continuar" at bounding box center [693, 365] width 165 height 36
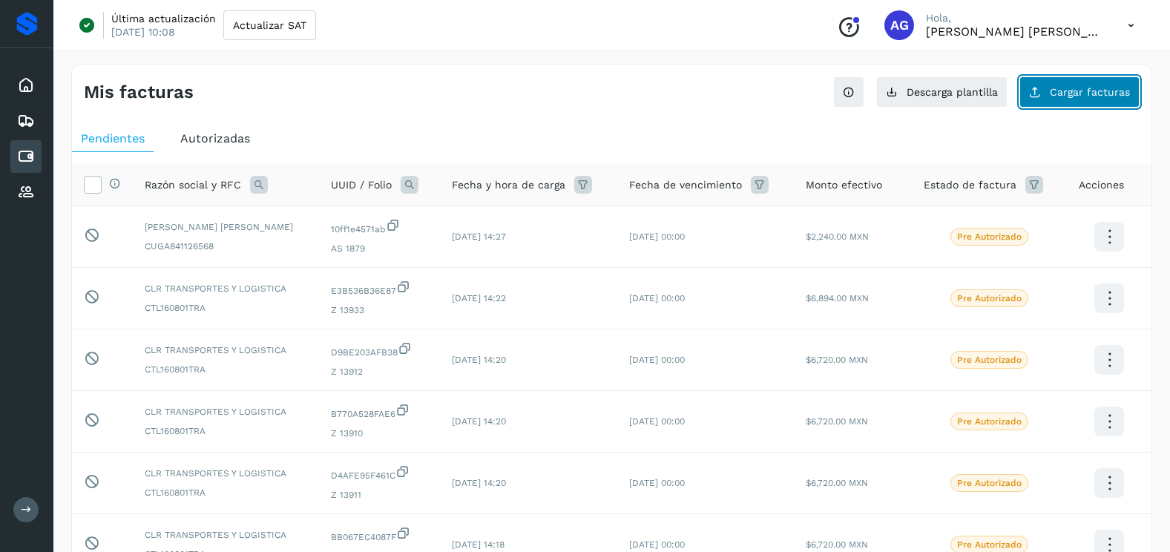
click at [1057, 79] on button "Cargar facturas" at bounding box center [1080, 91] width 120 height 31
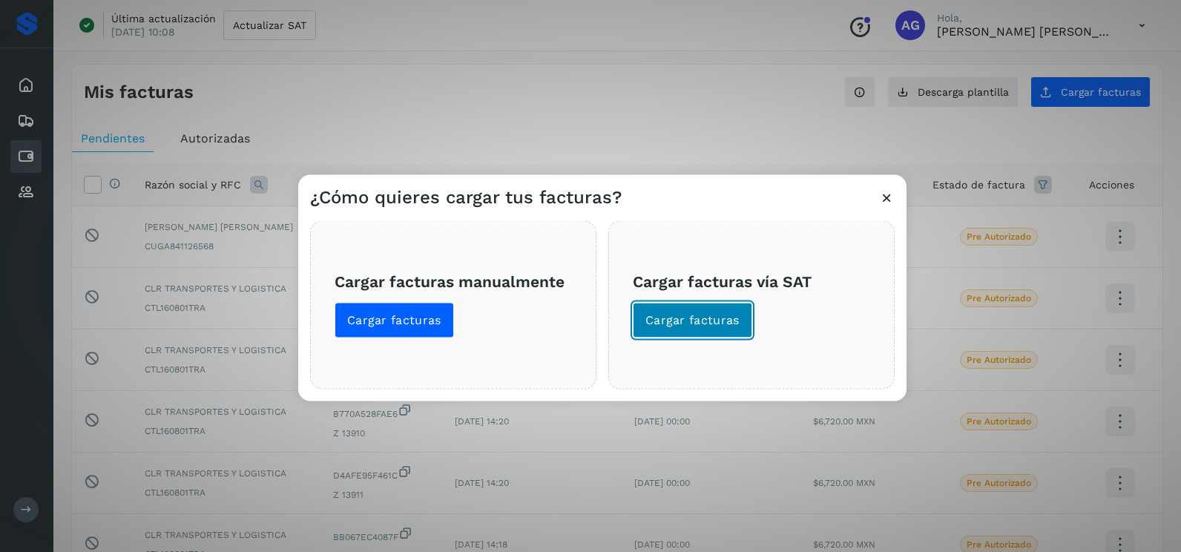
click at [724, 328] on span "Cargar facturas" at bounding box center [693, 320] width 94 height 16
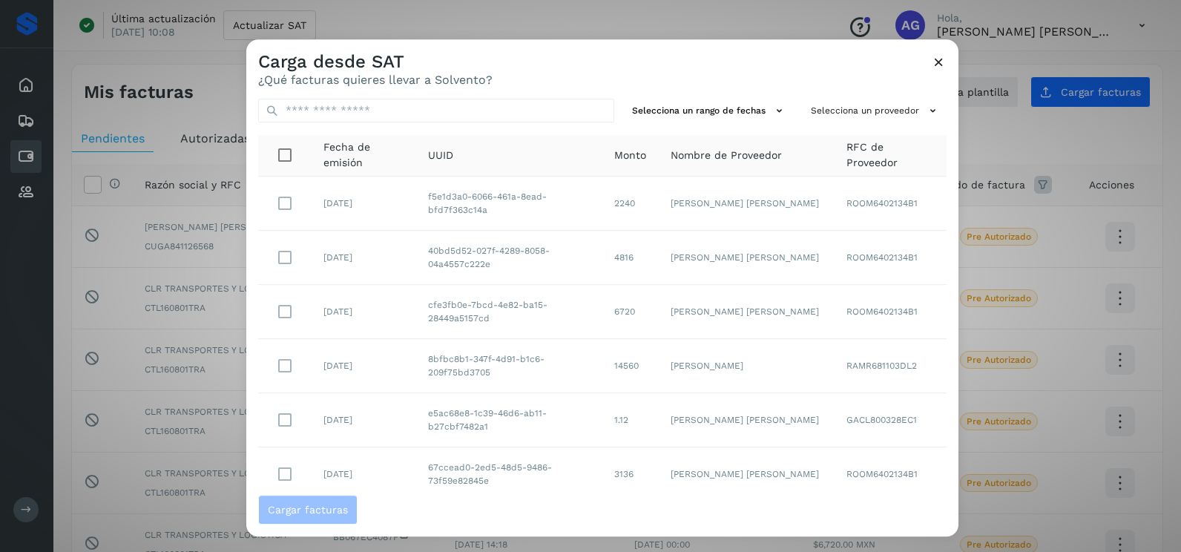
click at [947, 58] on div "Carga desde SAT ¿Qué facturas quieres llevar a Solvento?" at bounding box center [602, 62] width 712 height 47
click at [939, 65] on icon at bounding box center [939, 62] width 16 height 16
